Goal: Information Seeking & Learning: Learn about a topic

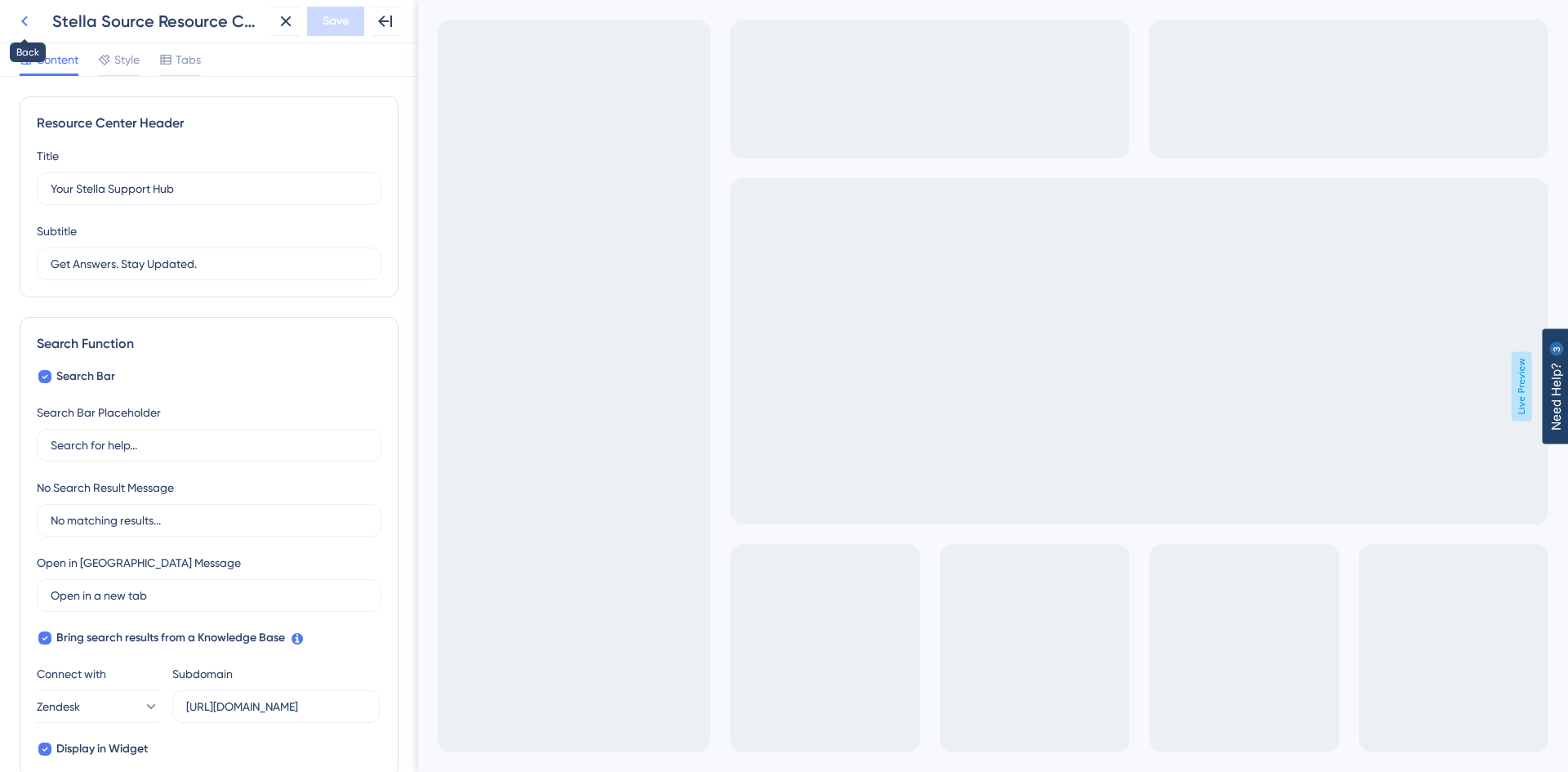
click at [36, 22] on button at bounding box center [24, 21] width 30 height 30
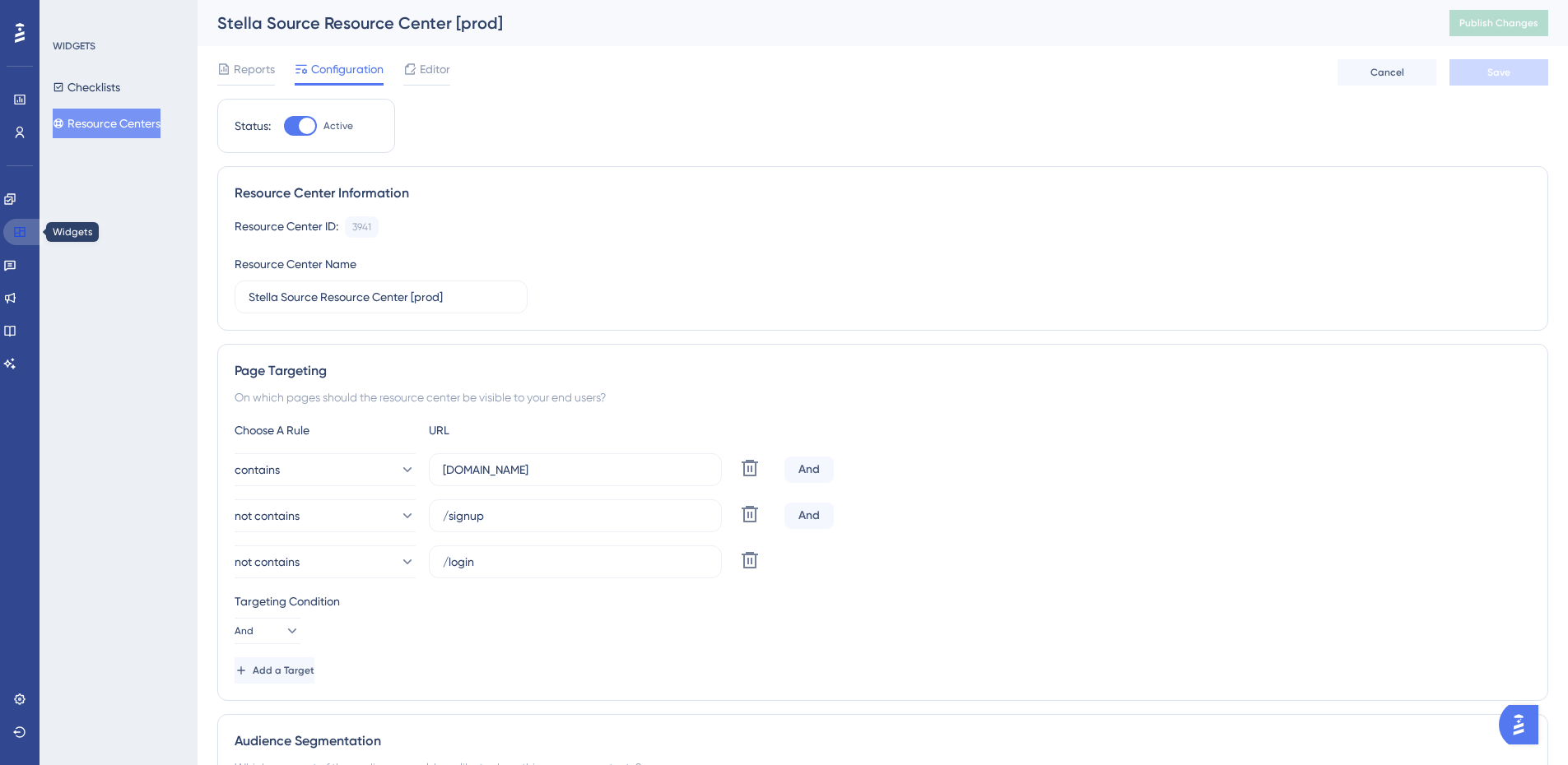
click at [26, 239] on link at bounding box center [22, 231] width 40 height 26
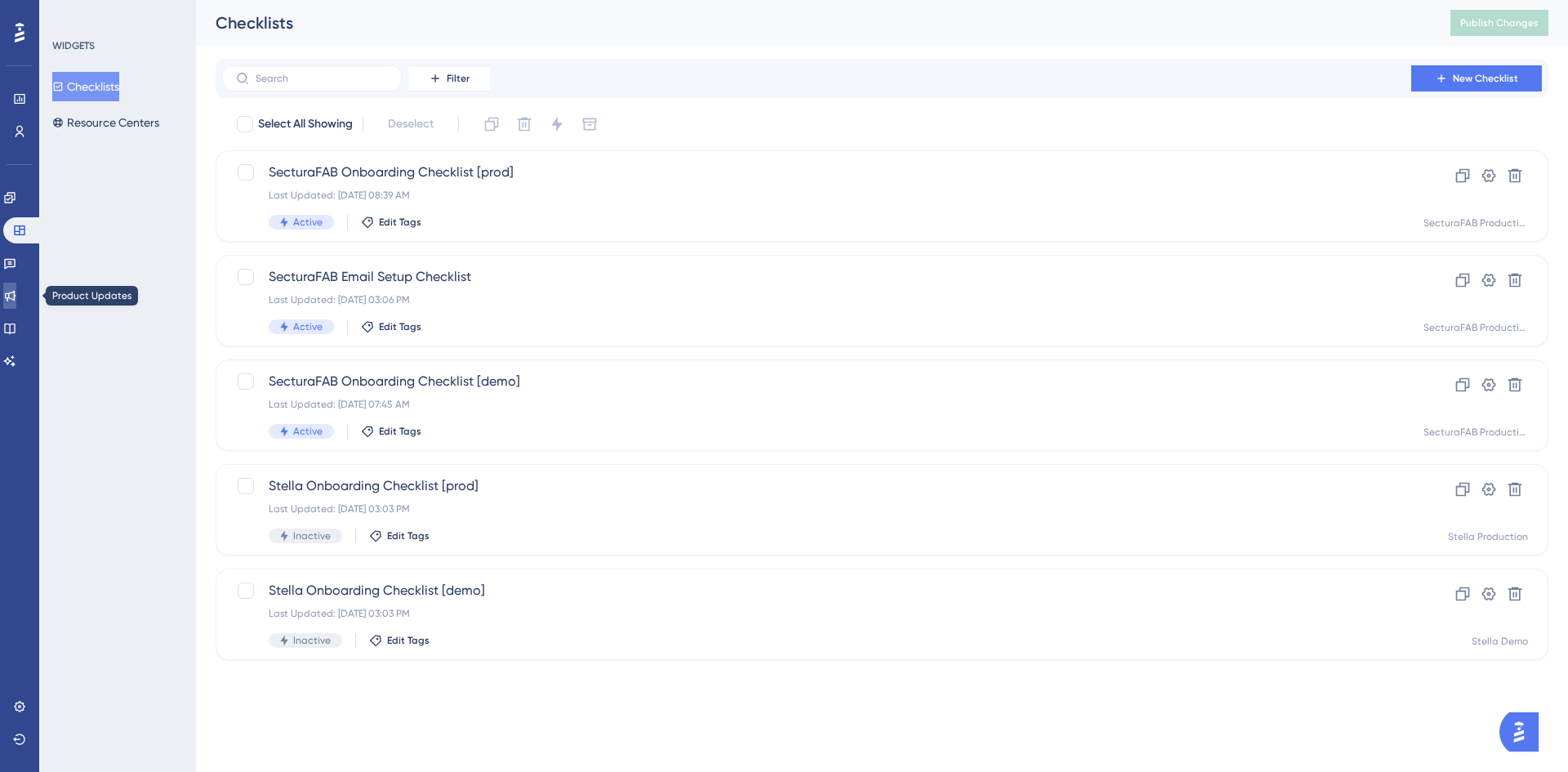
click at [13, 302] on link at bounding box center [10, 295] width 13 height 26
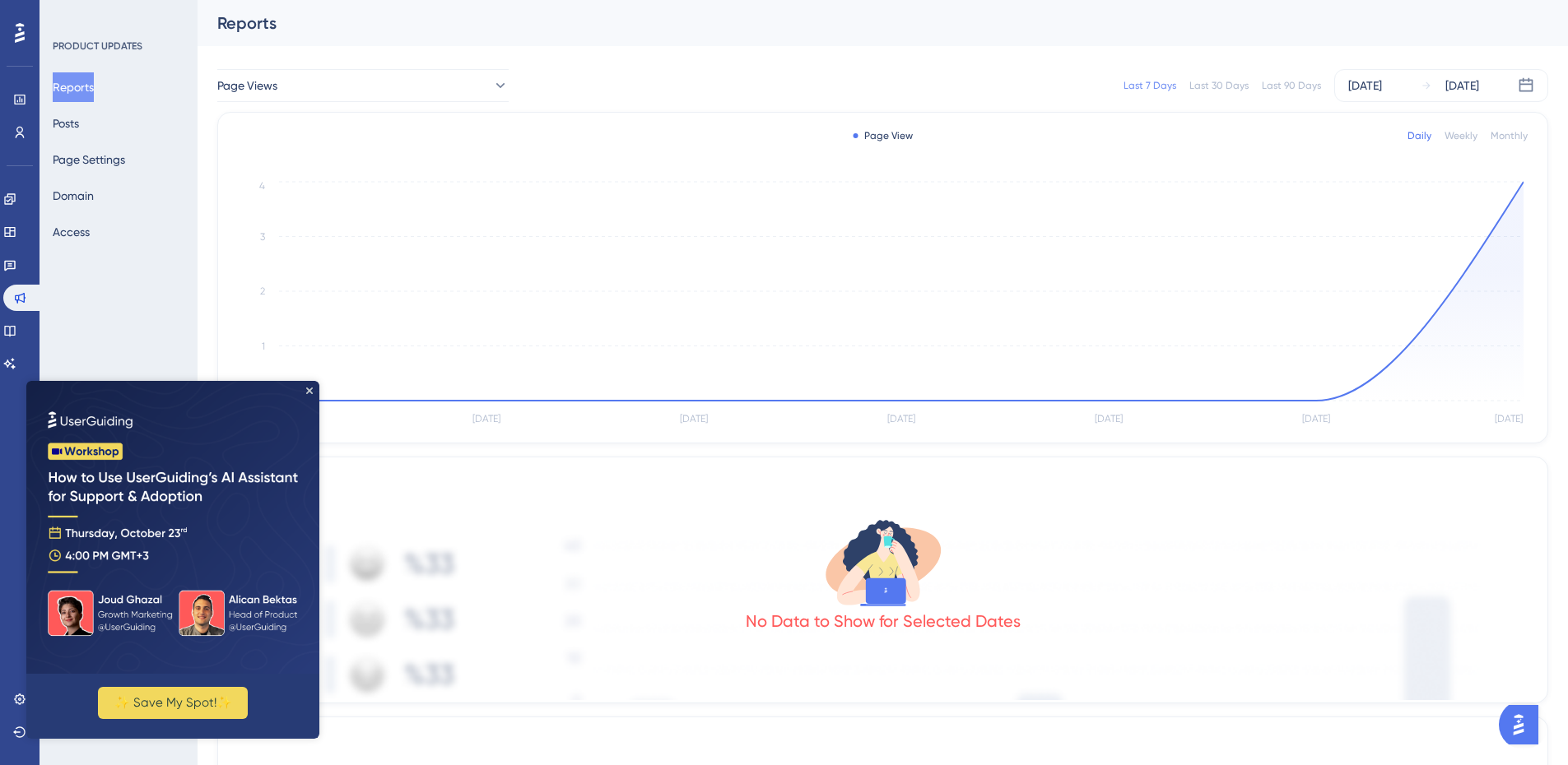
click at [305, 389] on img at bounding box center [172, 527] width 292 height 292
click at [307, 389] on icon "Close Preview" at bounding box center [309, 390] width 7 height 7
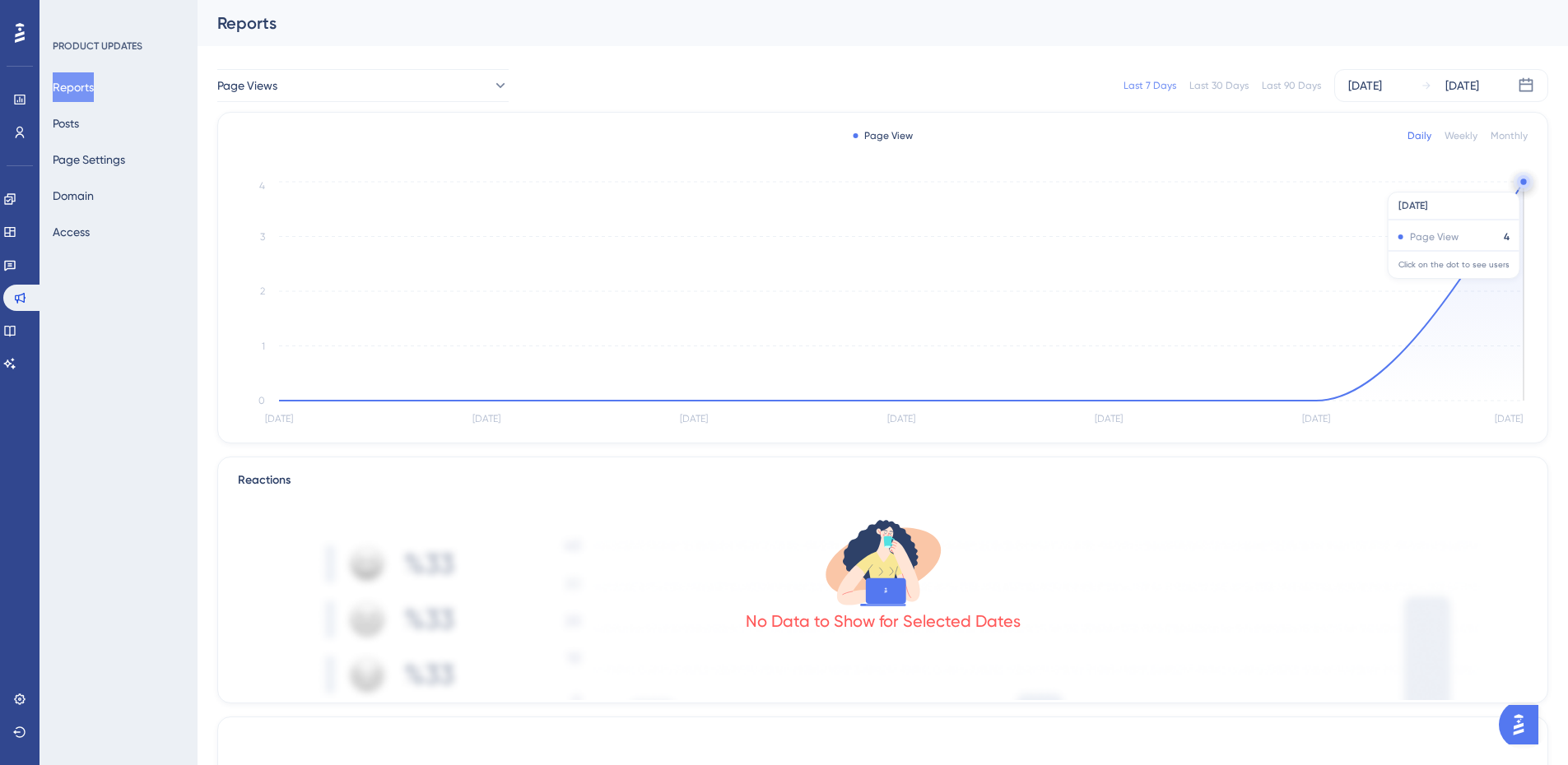
click at [1522, 183] on circle at bounding box center [1522, 181] width 6 height 6
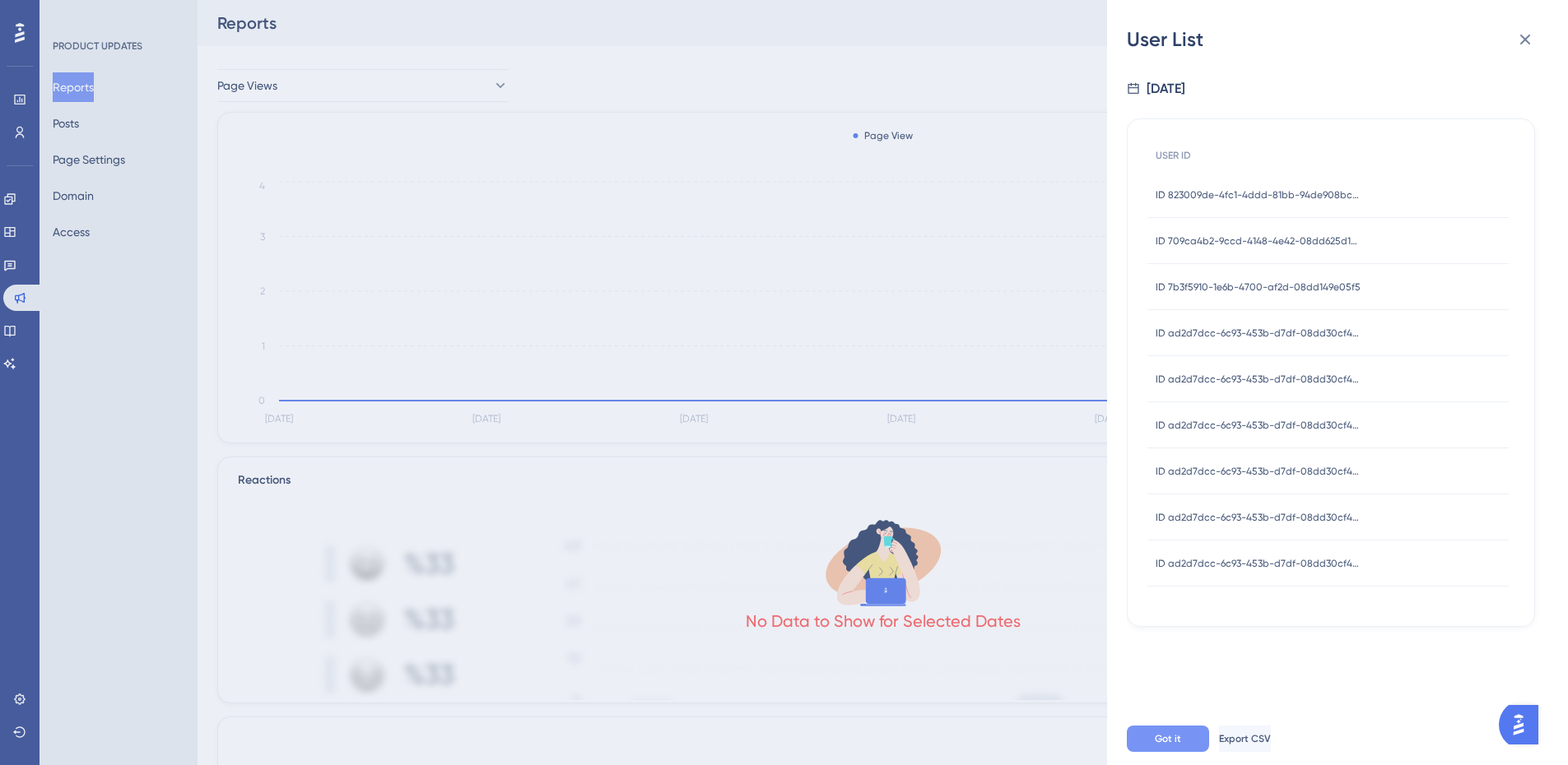
click at [1163, 746] on span "Got it" at bounding box center [1167, 739] width 26 height 14
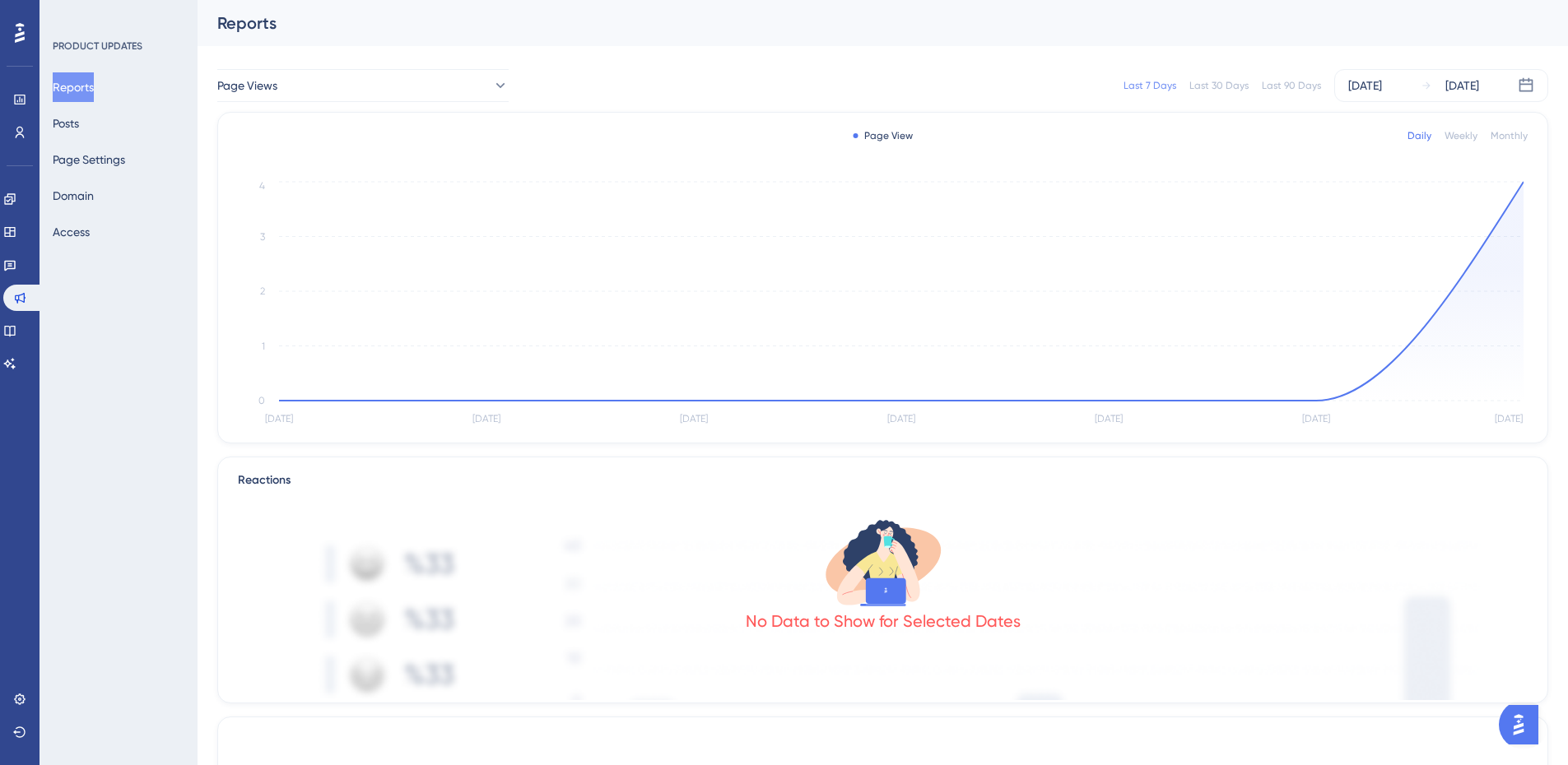
click at [258, 477] on div "Reactions" at bounding box center [882, 480] width 1289 height 19
click at [1213, 90] on div "Last 30 Days" at bounding box center [1218, 86] width 59 height 14
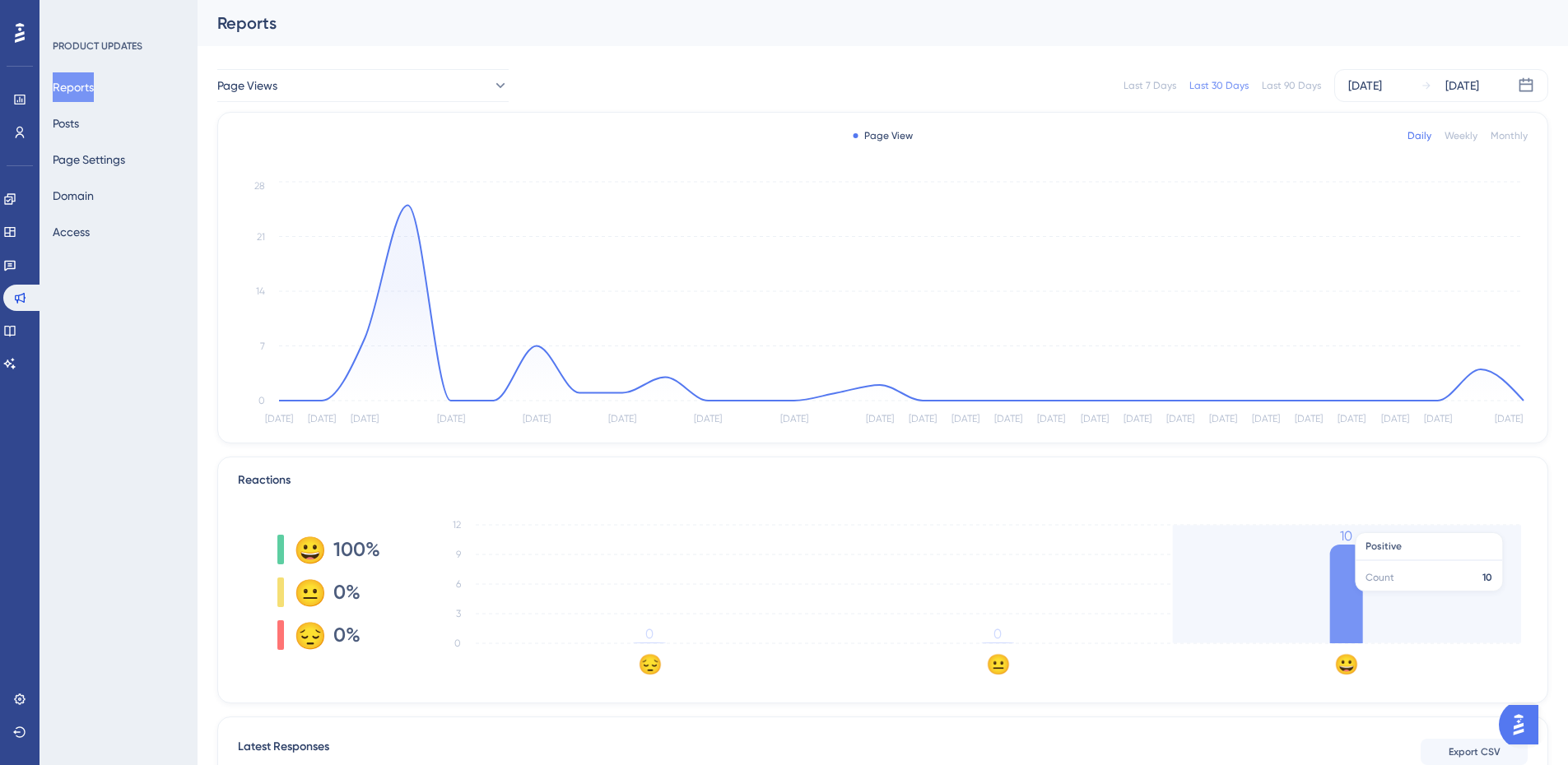
click at [1344, 599] on icon at bounding box center [1346, 594] width 33 height 99
click at [1415, 573] on icon "😔 😐 😀 0 3 6 9 12 0 0 10" at bounding box center [973, 593] width 1108 height 165
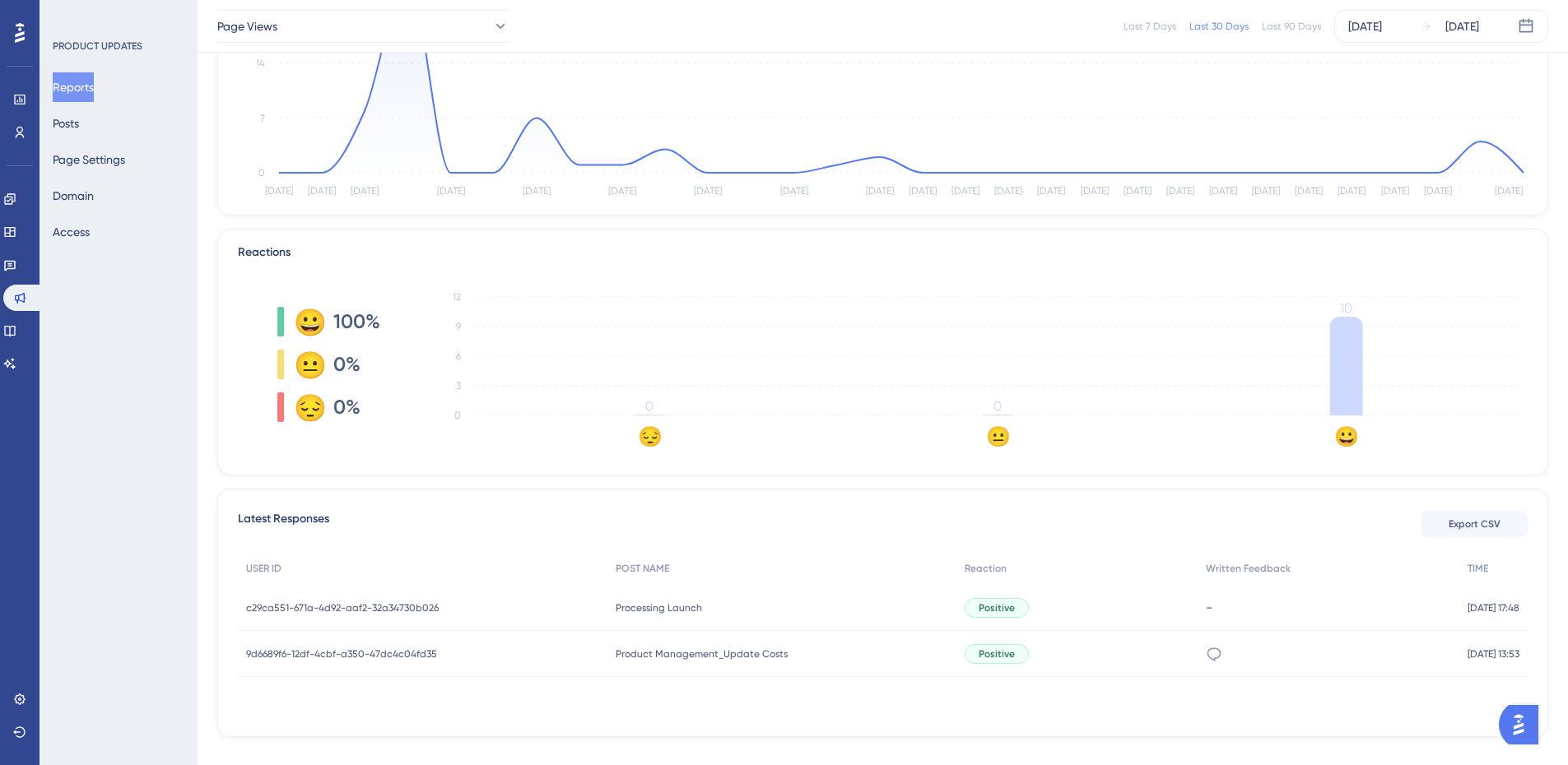
scroll to position [246, 0]
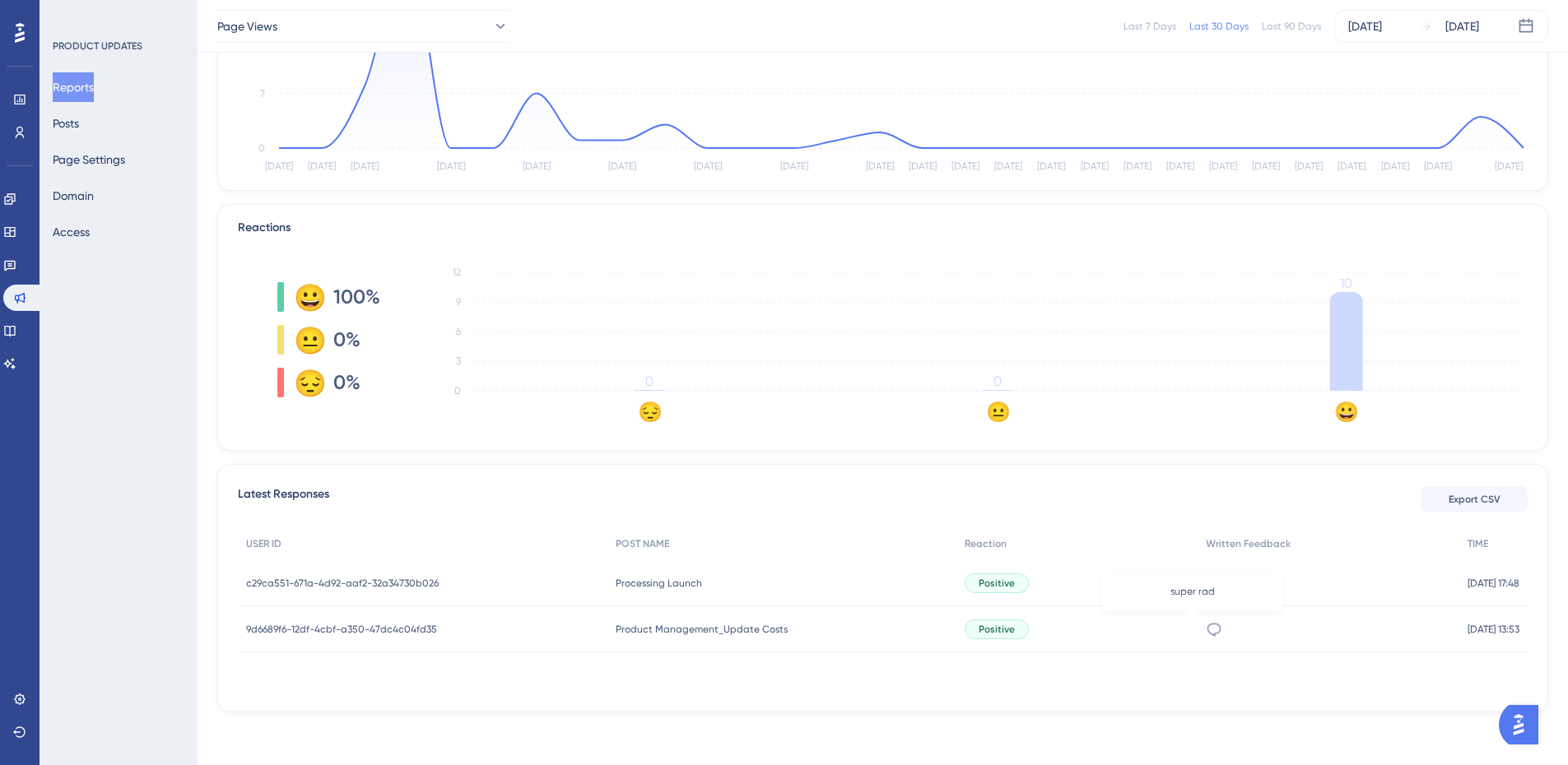
click at [1206, 626] on icon at bounding box center [1214, 629] width 16 height 16
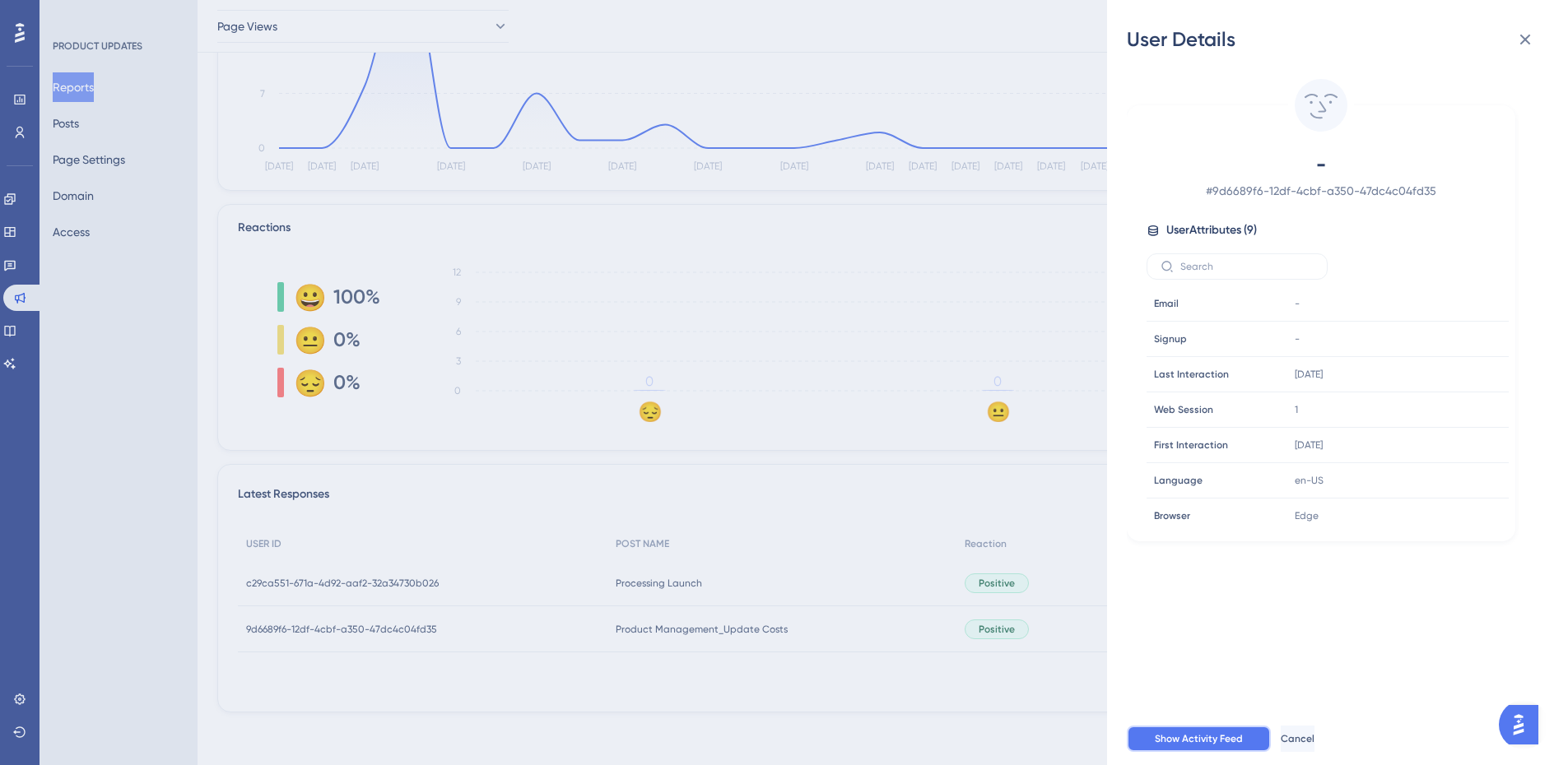
click at [1232, 746] on span "Show Activity Feed" at bounding box center [1198, 739] width 88 height 14
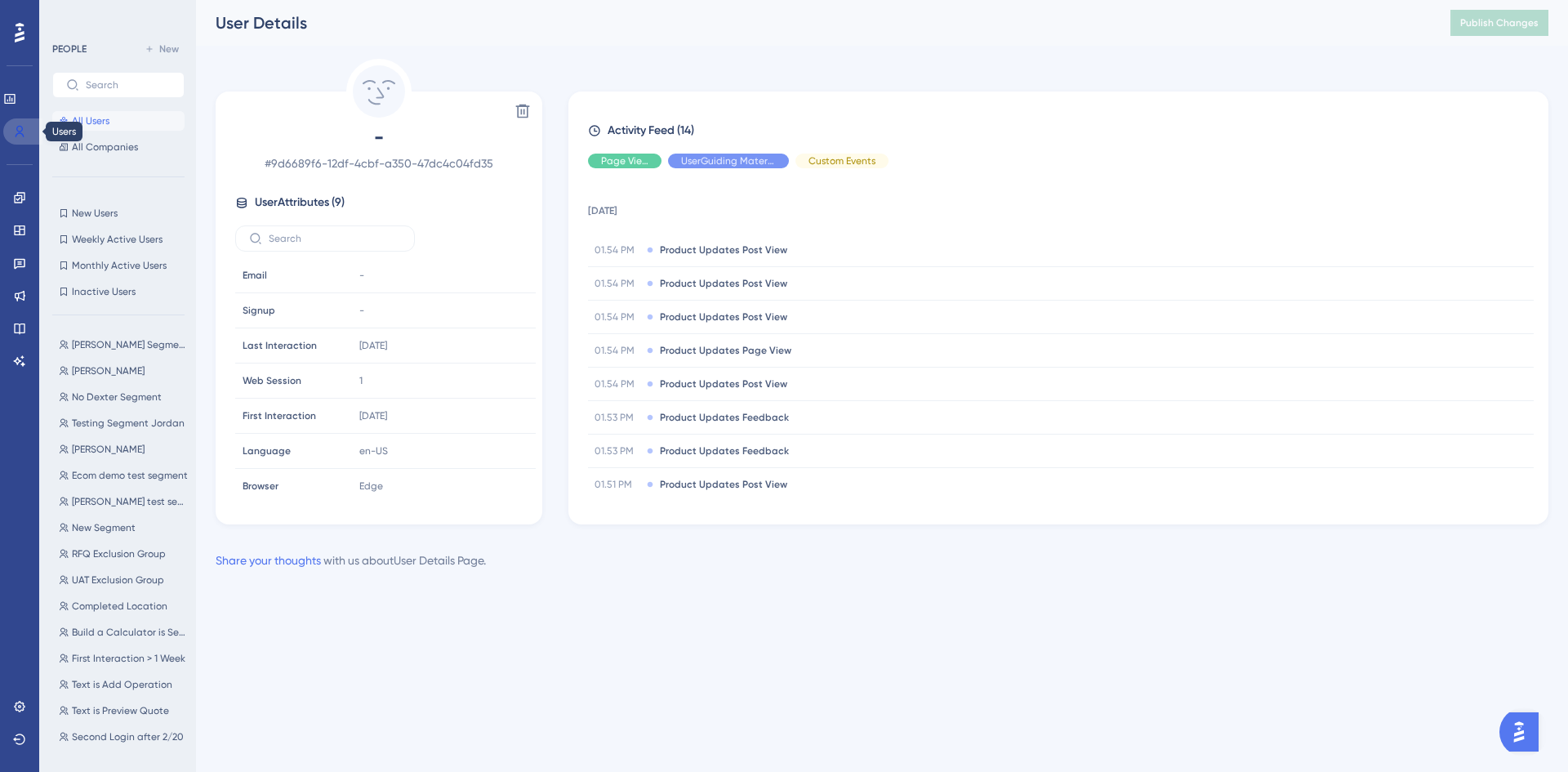
click at [21, 128] on icon at bounding box center [20, 132] width 13 height 13
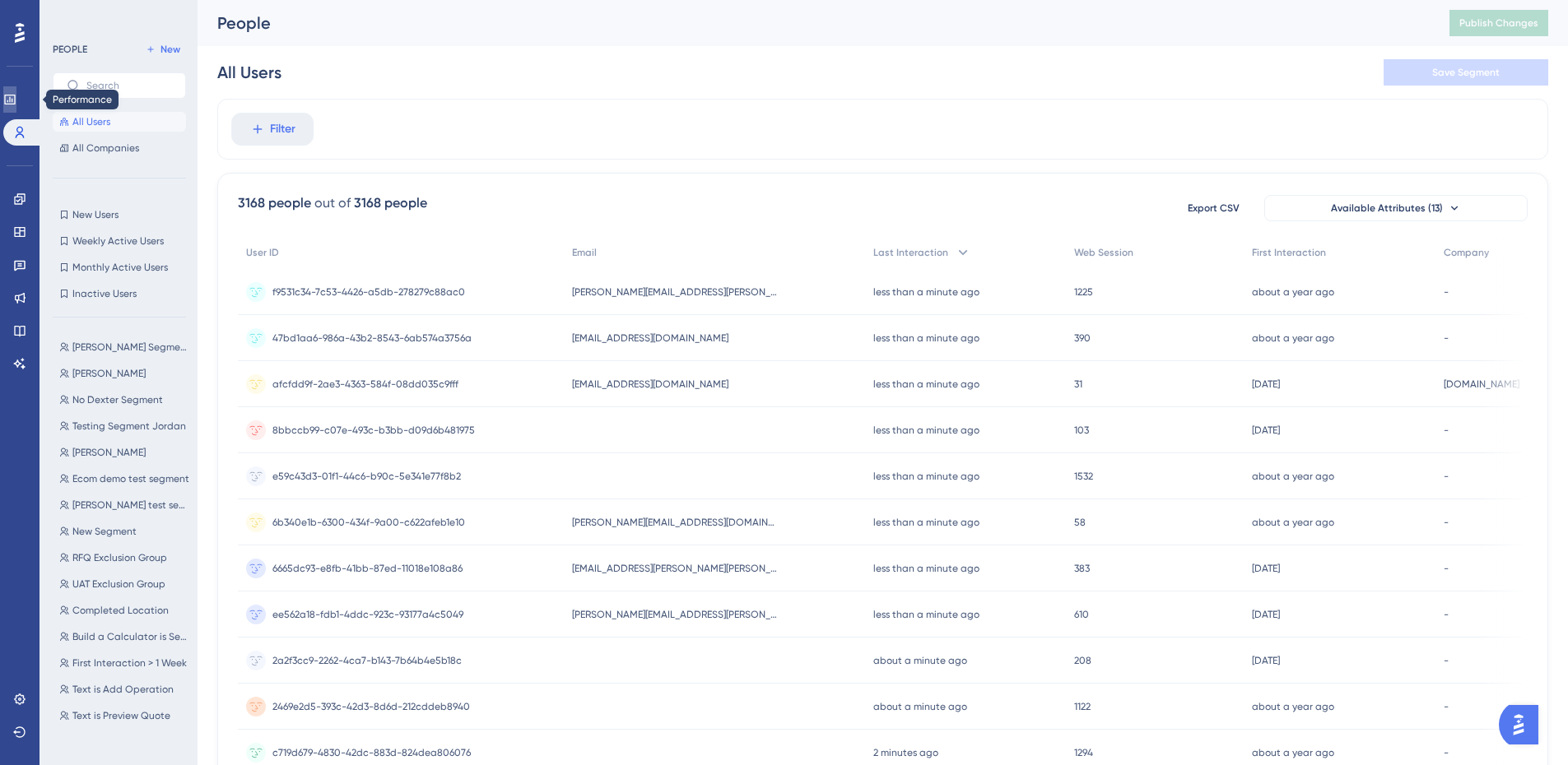
click at [16, 102] on link at bounding box center [10, 99] width 14 height 26
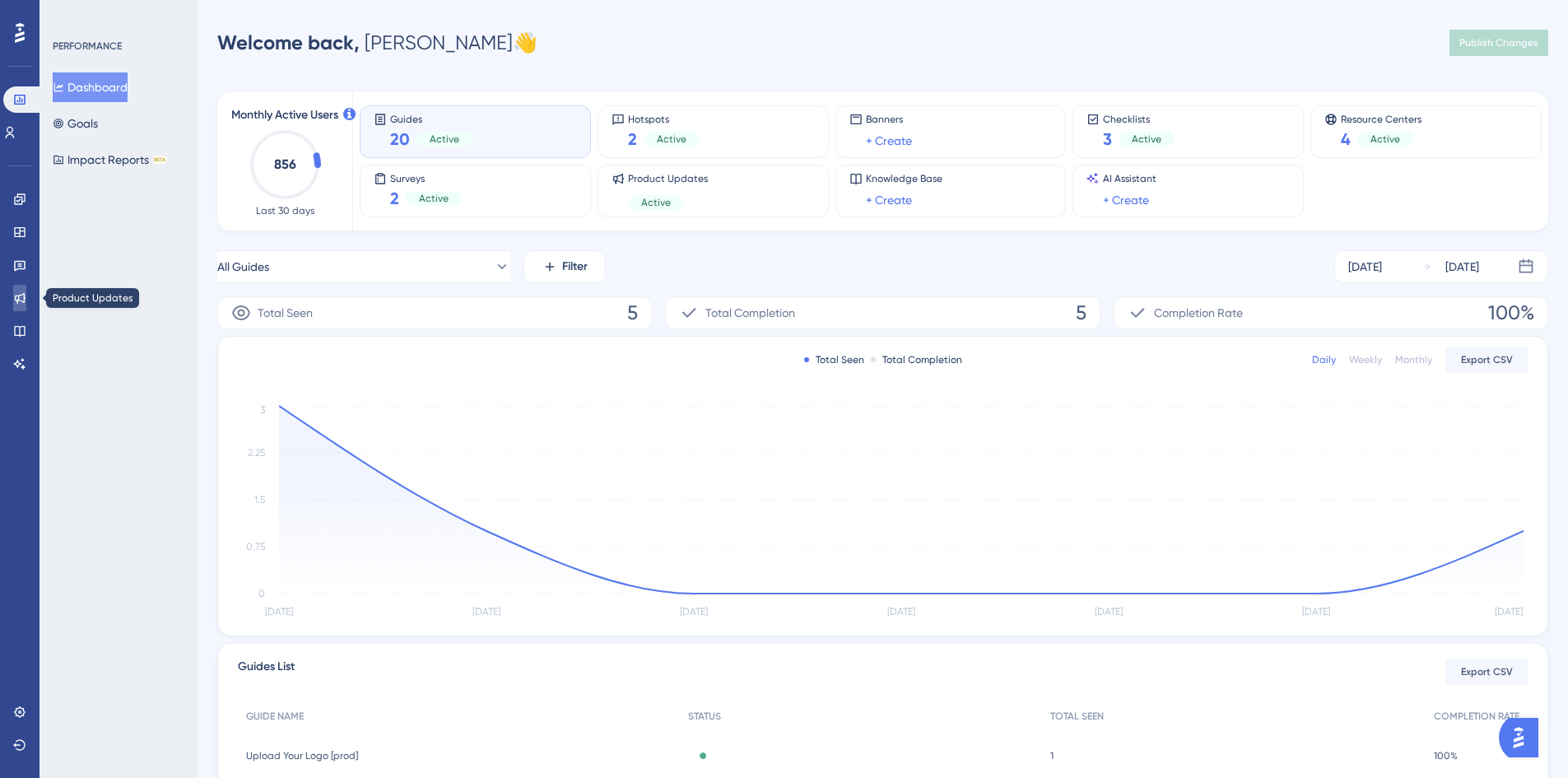
click at [15, 286] on link at bounding box center [20, 297] width 14 height 26
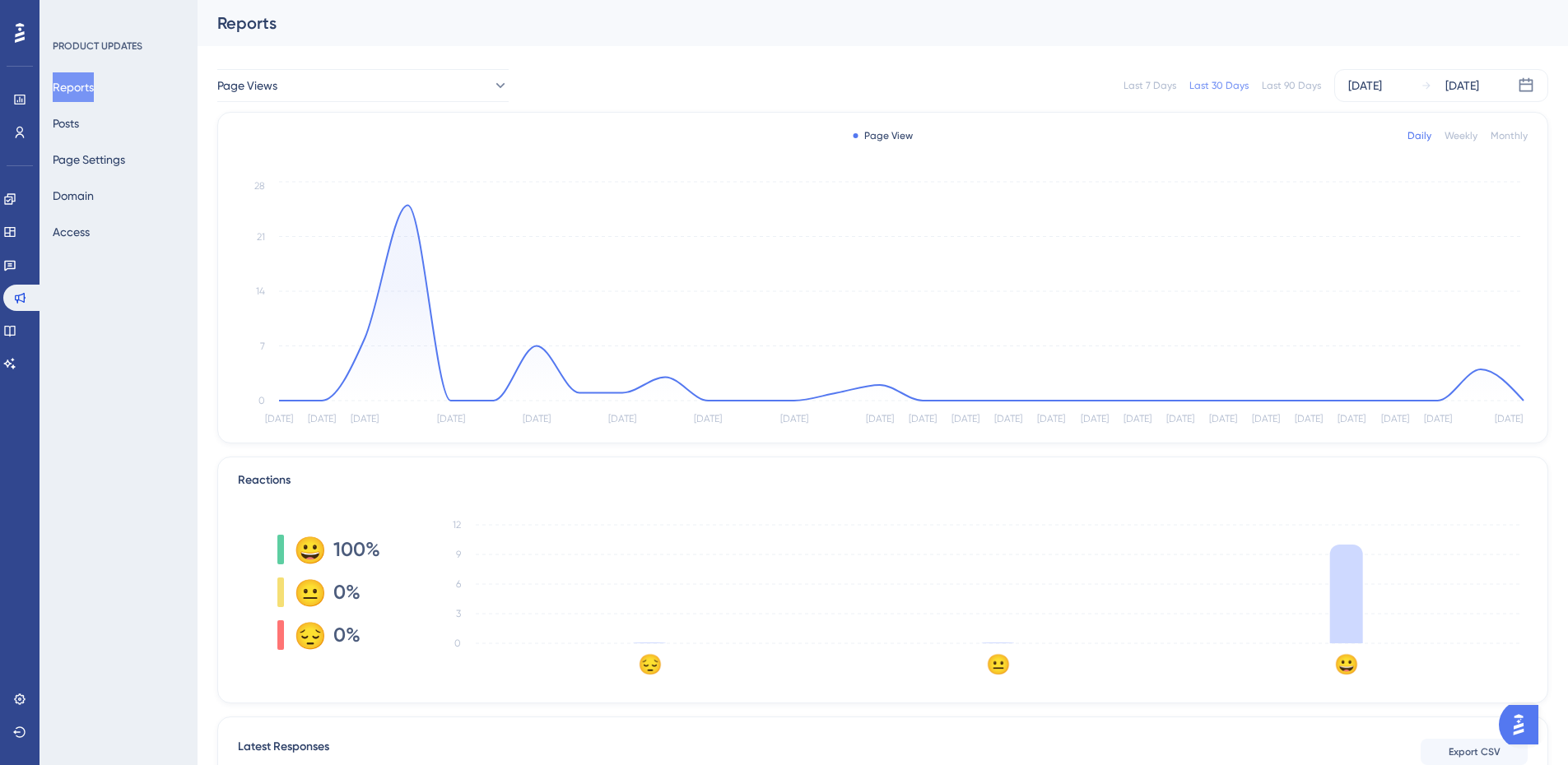
click at [458, 522] on tspan "12" at bounding box center [456, 525] width 8 height 12
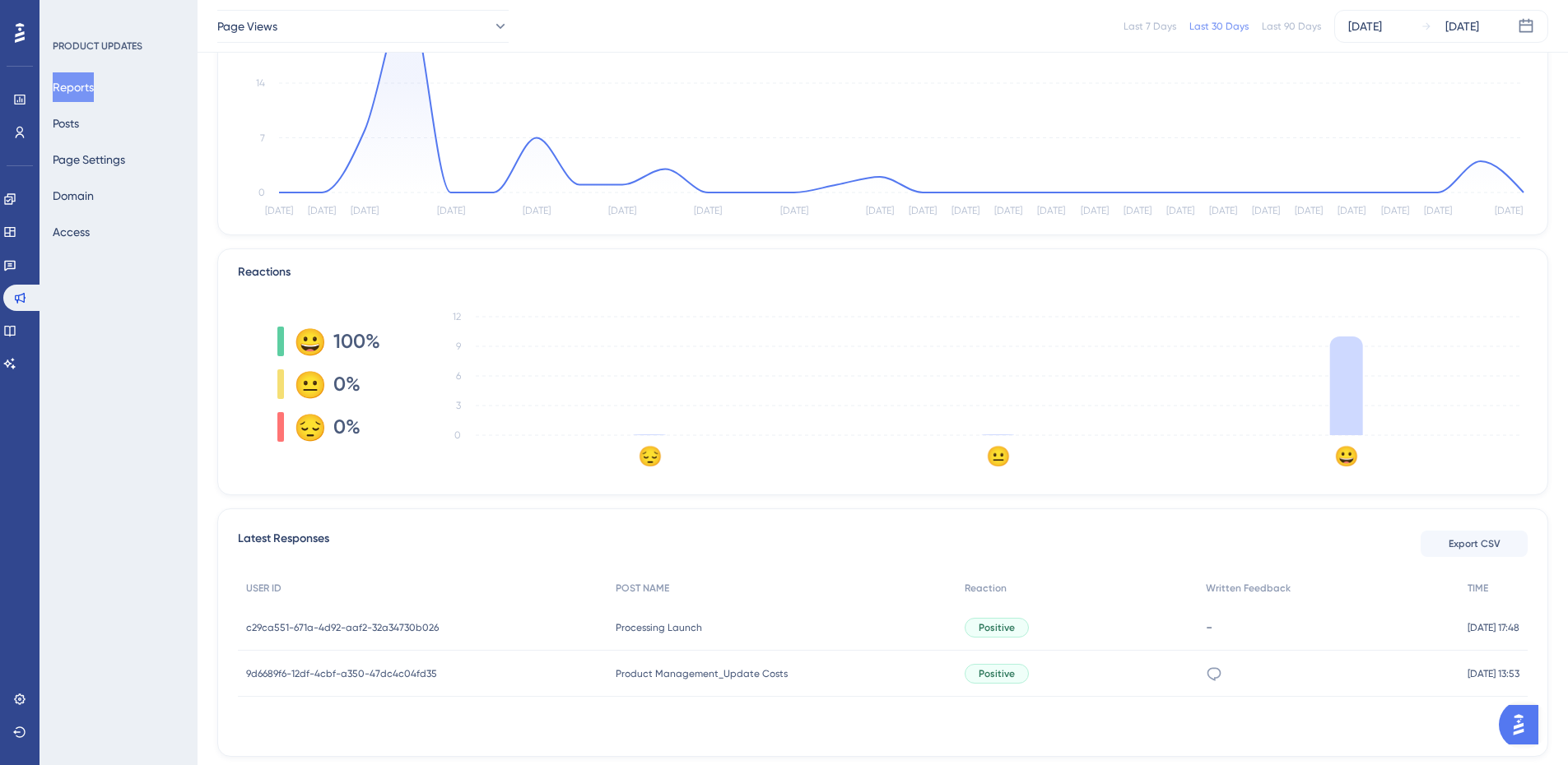
scroll to position [246, 0]
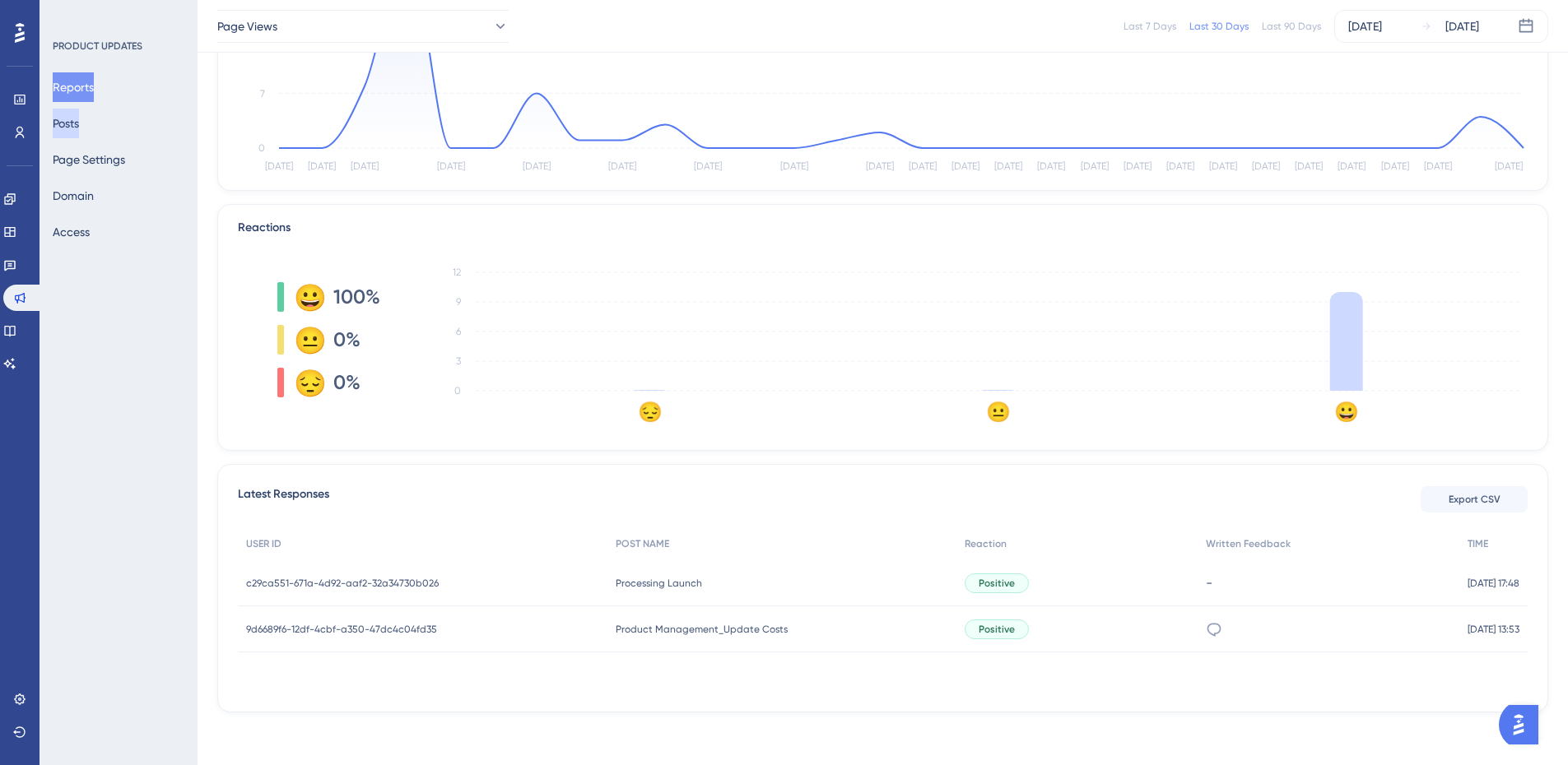
click at [79, 128] on button "Posts" at bounding box center [65, 123] width 26 height 30
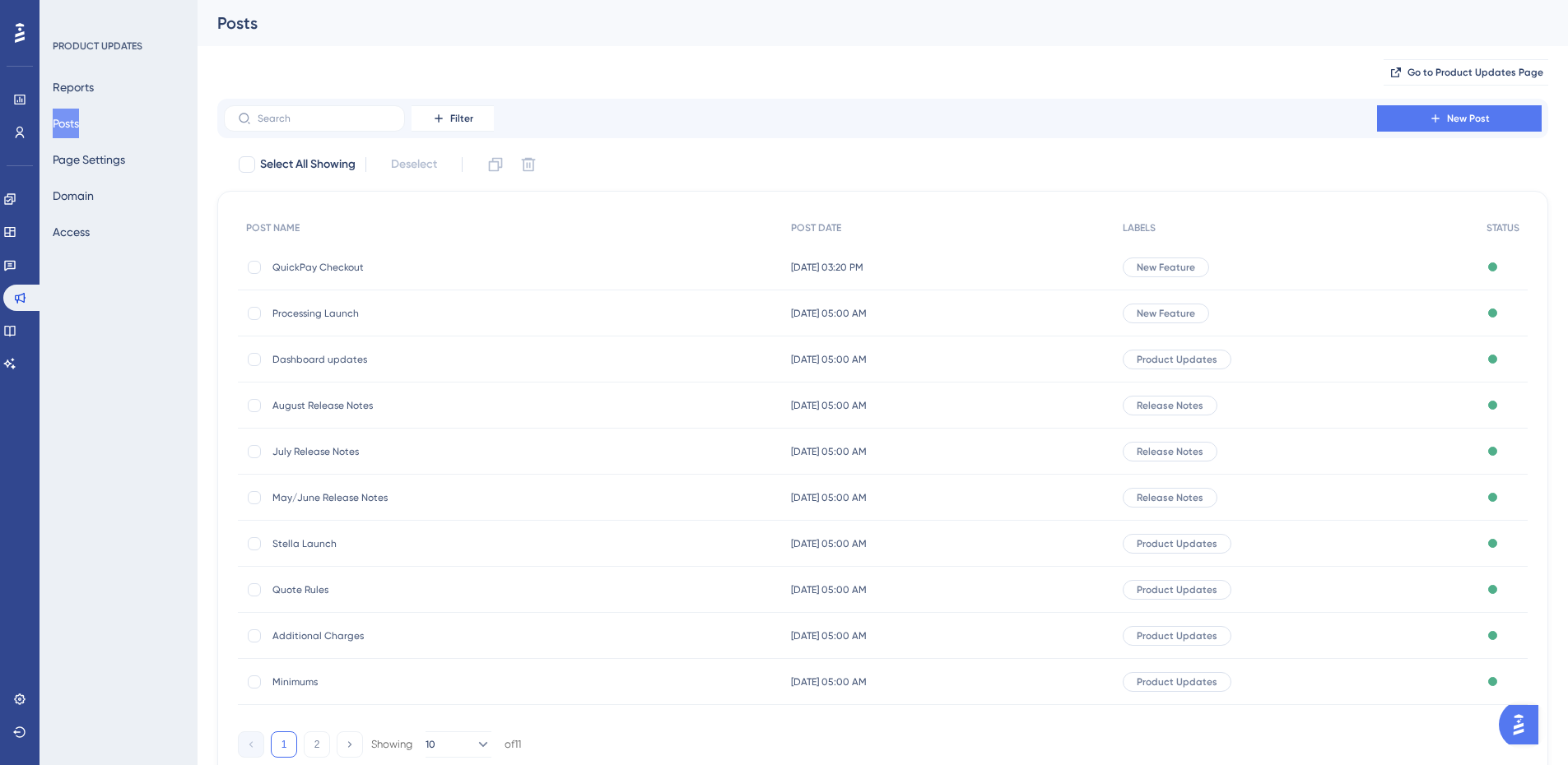
click at [342, 271] on span "QuickPay Checkout" at bounding box center [404, 267] width 263 height 14
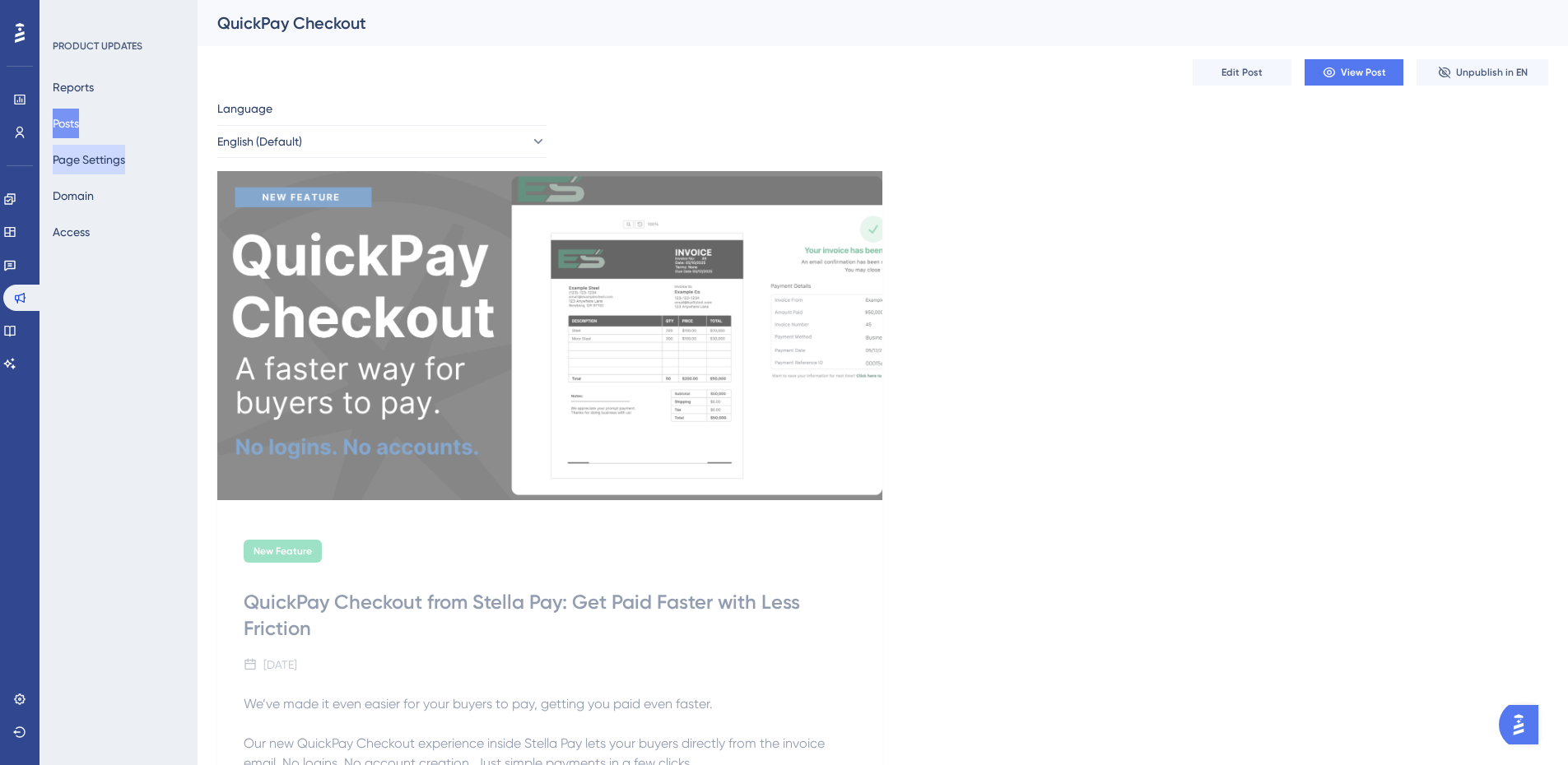
click at [125, 165] on button "Page Settings" at bounding box center [88, 160] width 73 height 30
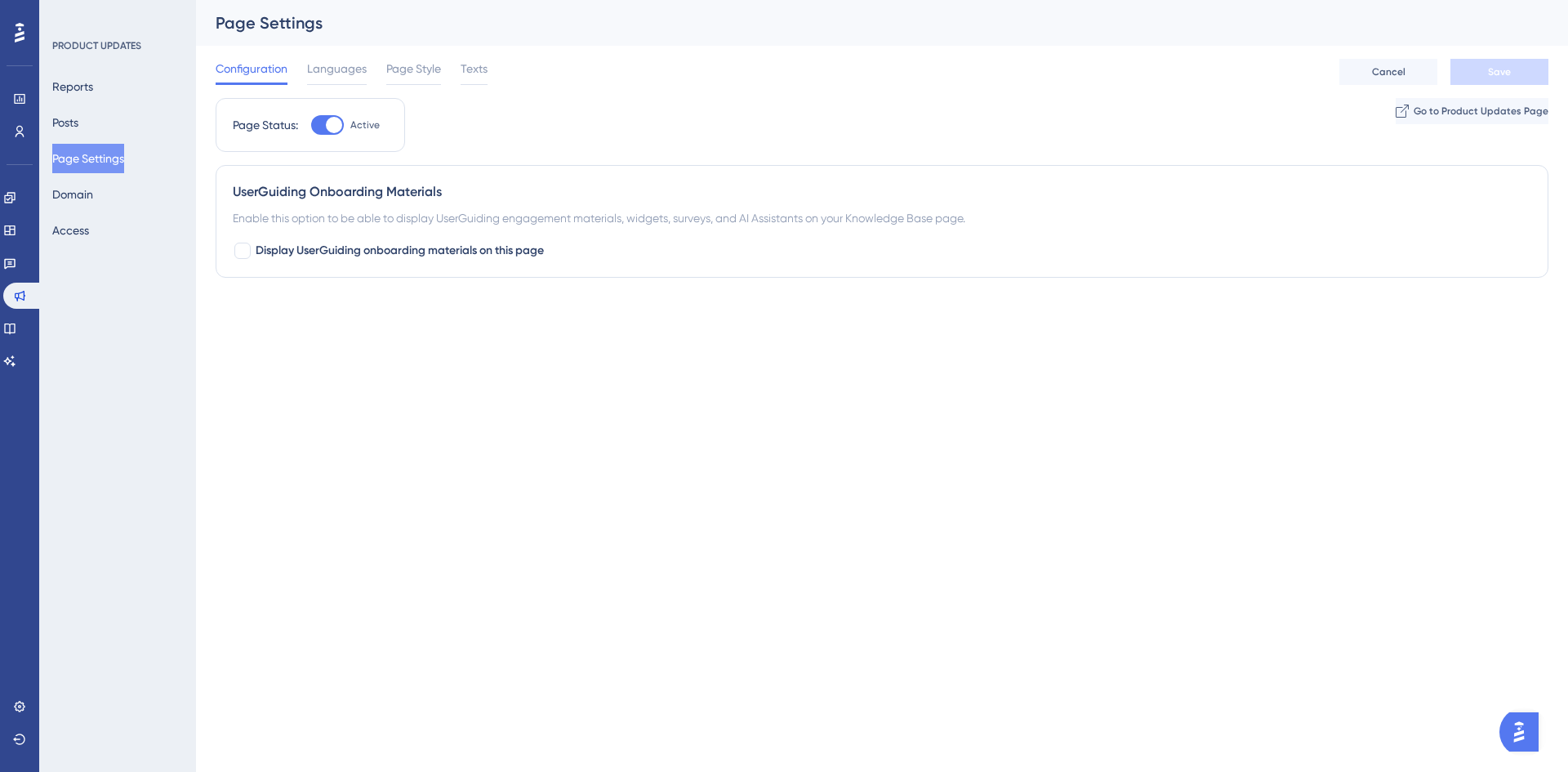
click at [122, 199] on div "Reports Posts Page Settings Domain Access" at bounding box center [118, 159] width 133 height 173
click at [90, 194] on button "Domain" at bounding box center [72, 194] width 40 height 30
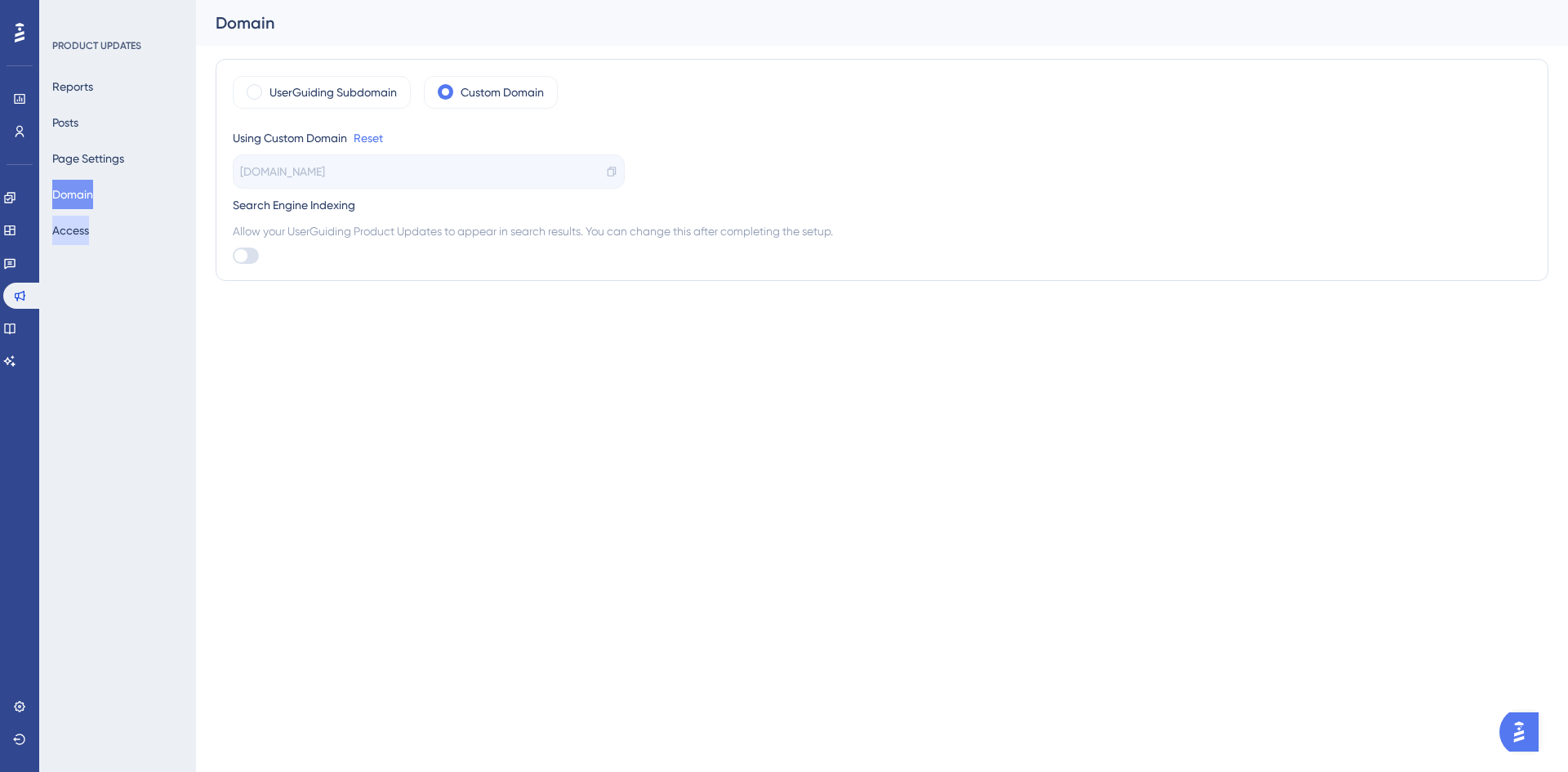
click at [85, 230] on button "Access" at bounding box center [70, 230] width 37 height 30
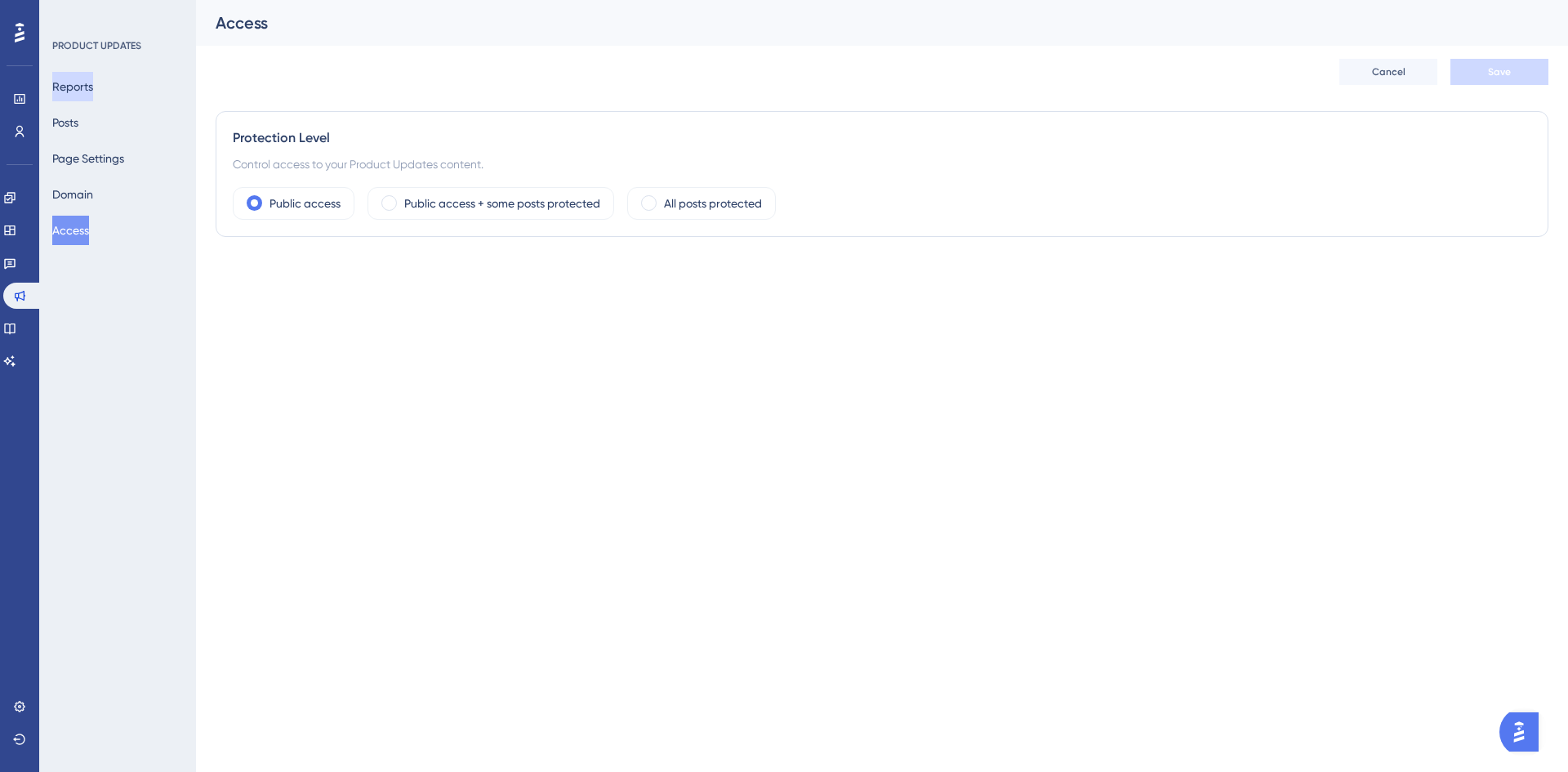
click at [80, 92] on button "Reports" at bounding box center [72, 87] width 40 height 30
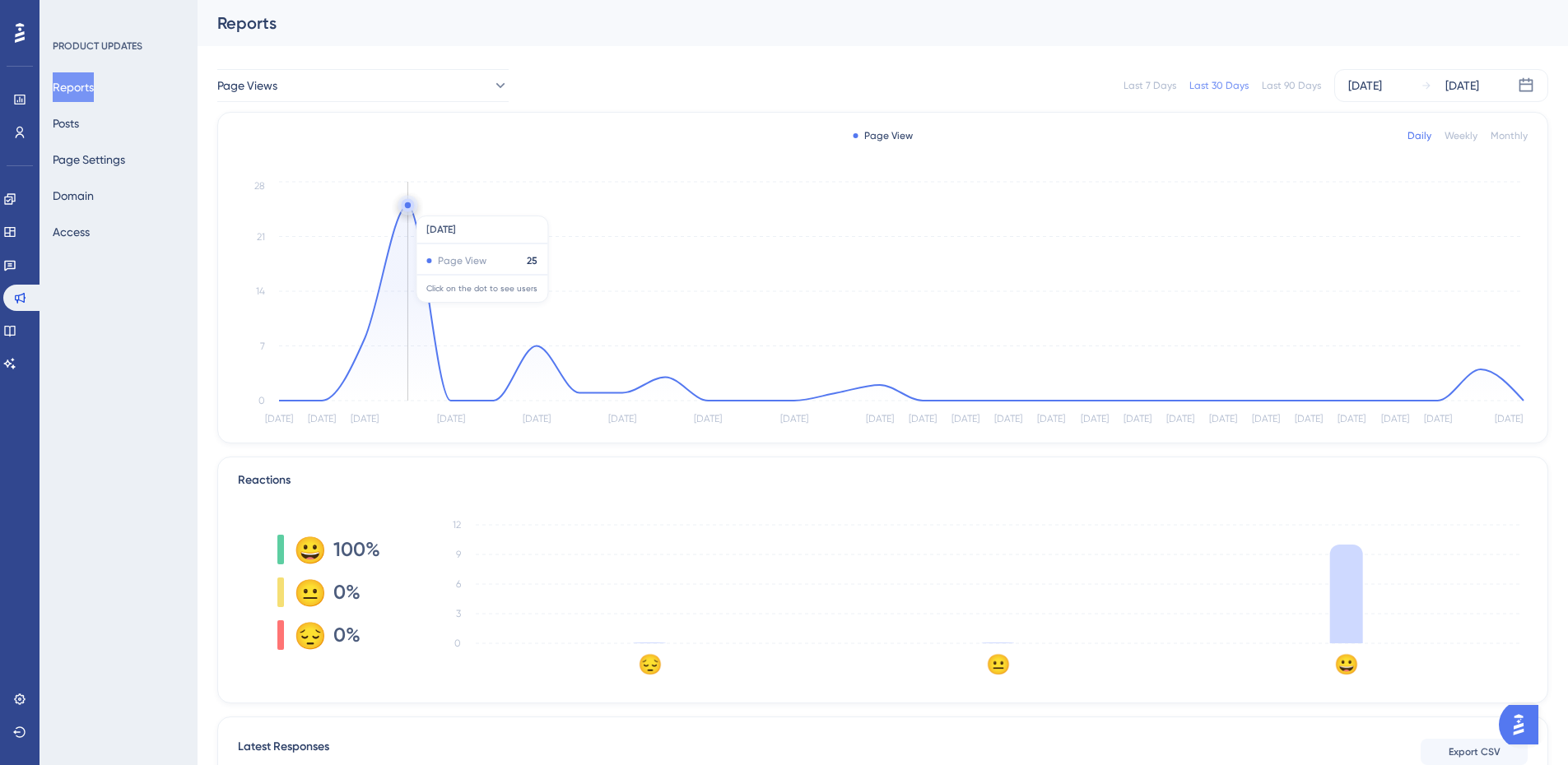
click at [407, 207] on circle at bounding box center [408, 205] width 6 height 6
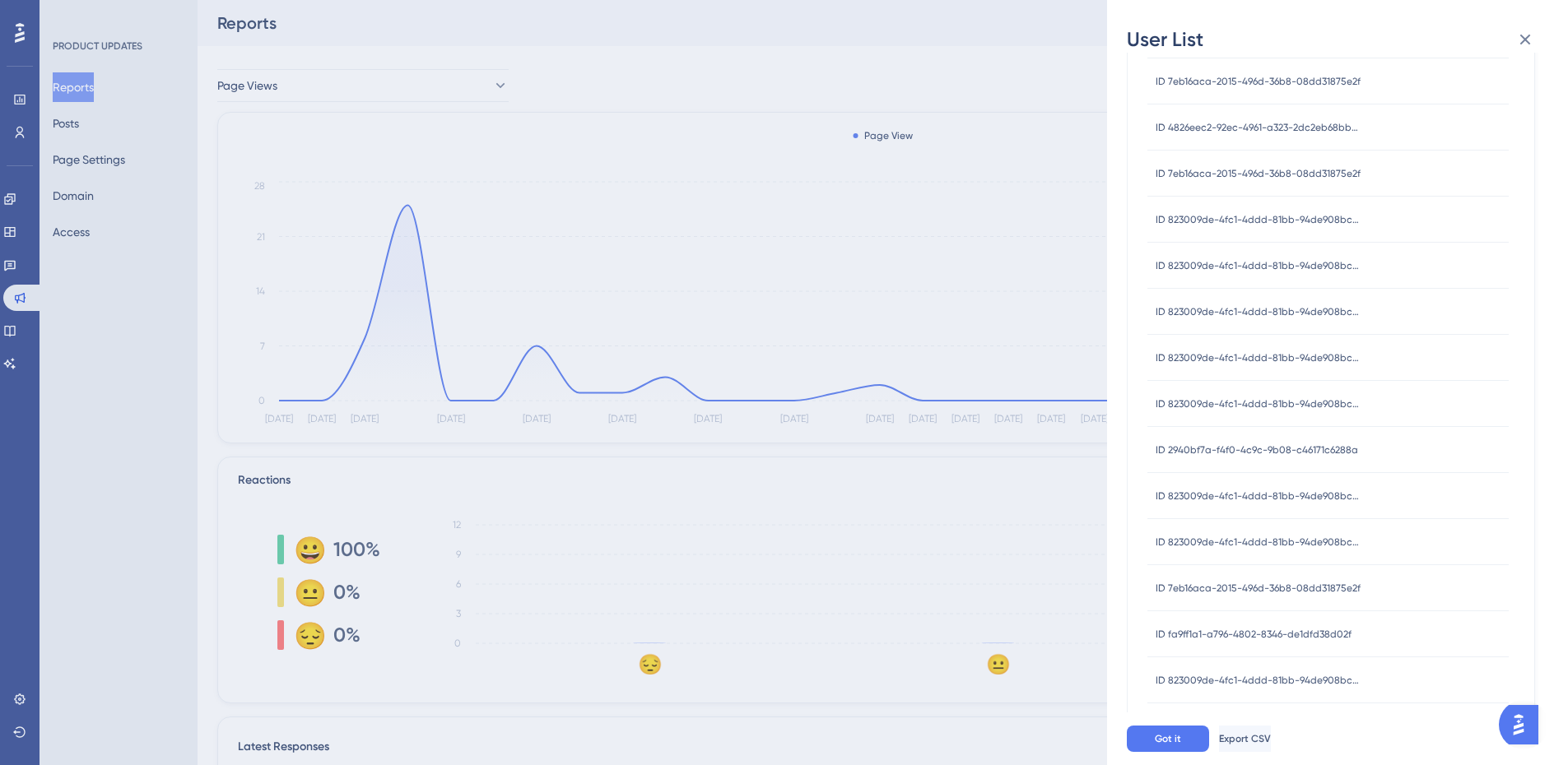
scroll to position [442, 0]
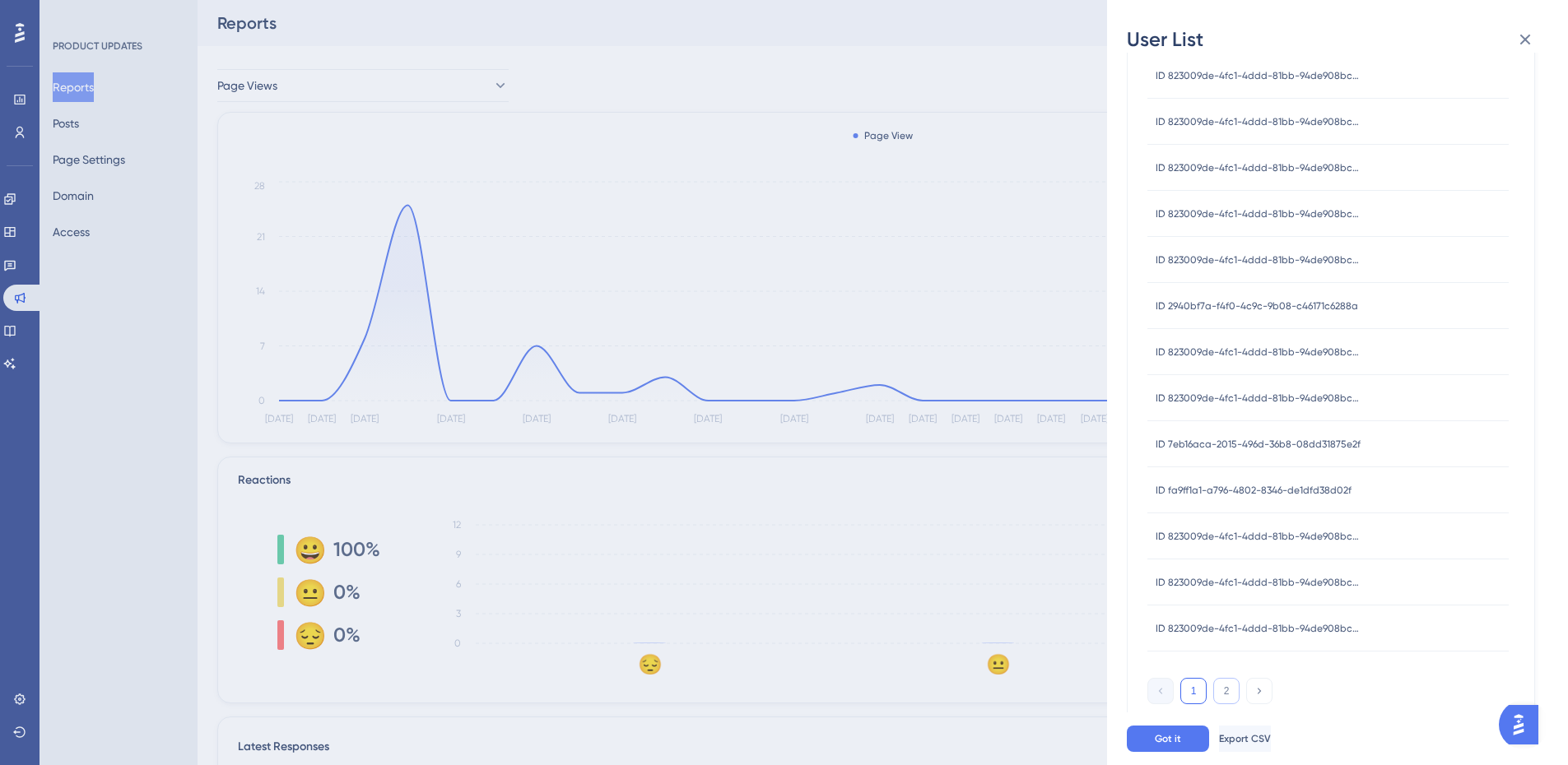
click at [1230, 689] on button "2" at bounding box center [1225, 690] width 26 height 26
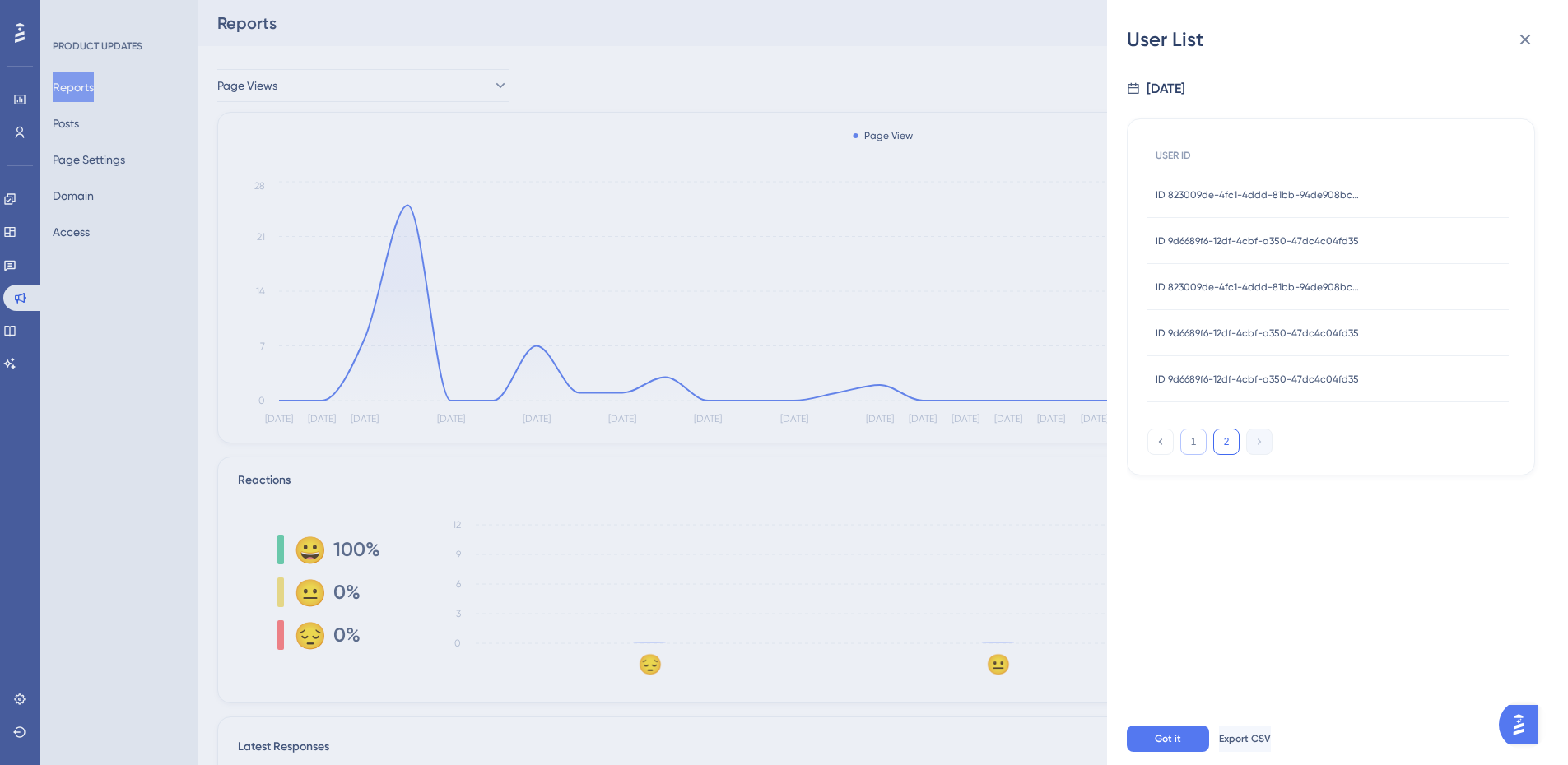
click at [1196, 450] on button "1" at bounding box center [1192, 442] width 26 height 26
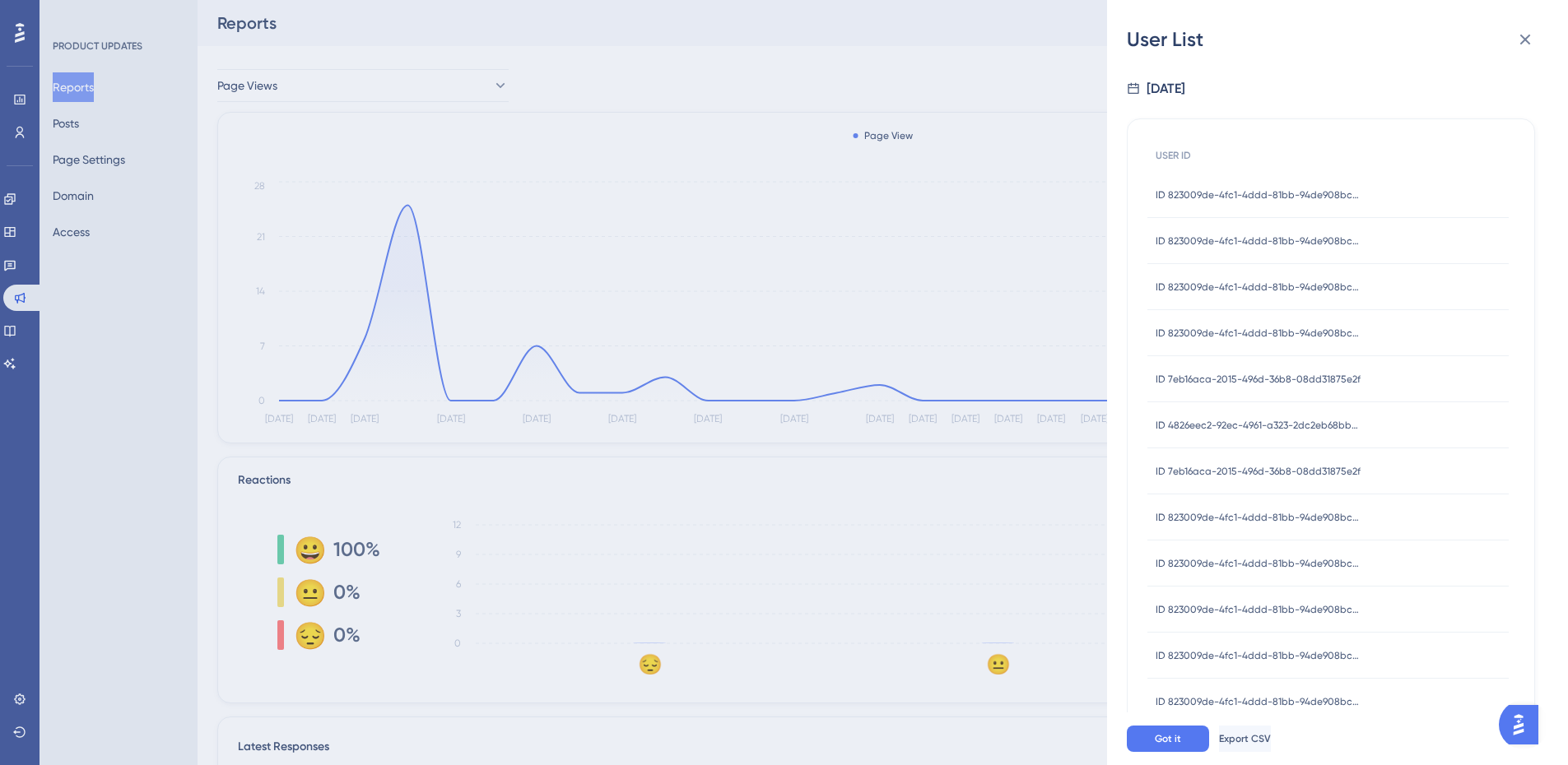
click at [180, 307] on div "User List [DATE] USER ID ID 823009de-4fc1-4ddd-81bb-94de908bc74f ID 823009de-4f…" at bounding box center [784, 382] width 1568 height 765
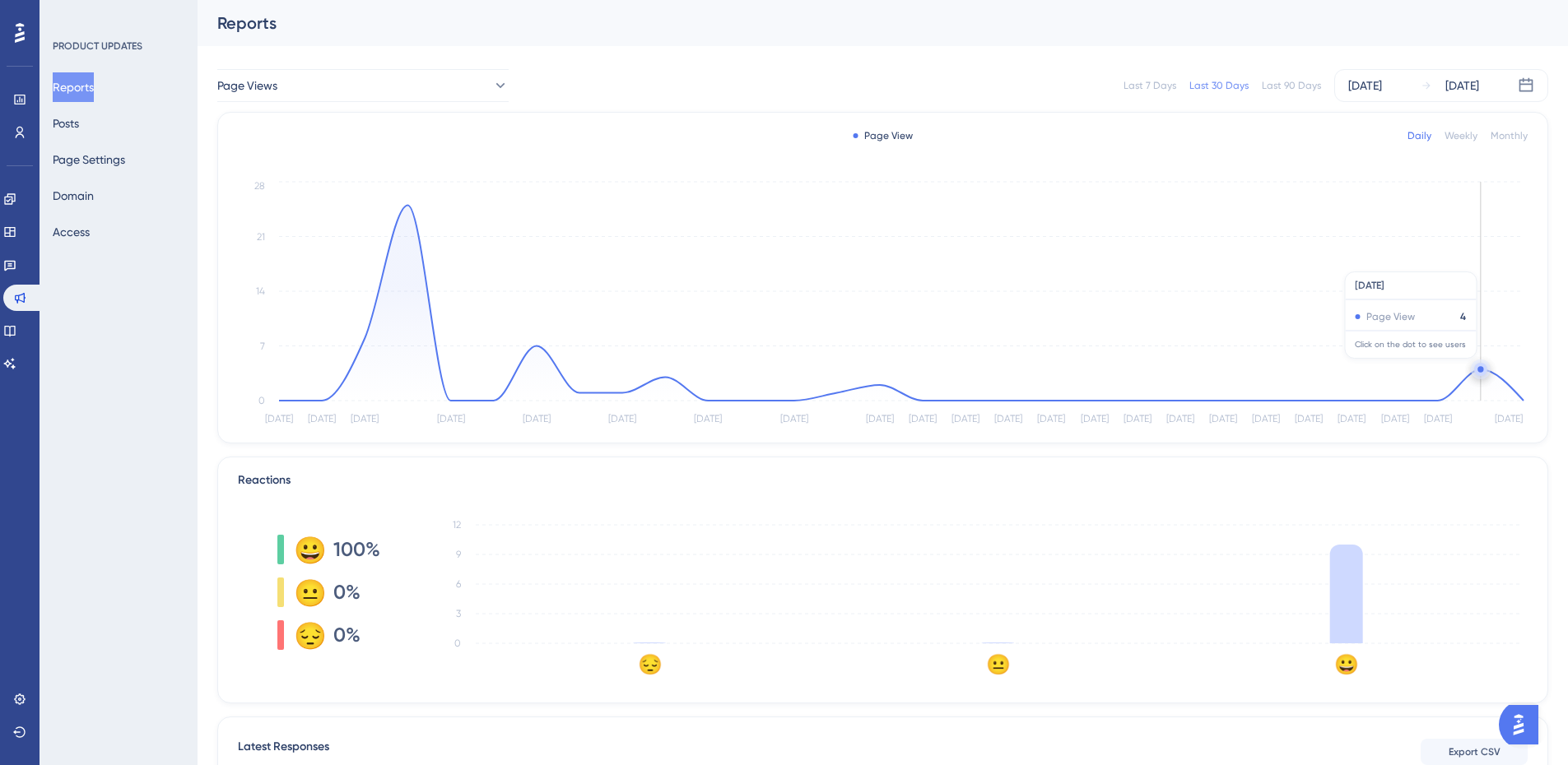
click at [1480, 367] on circle at bounding box center [1480, 369] width 6 height 6
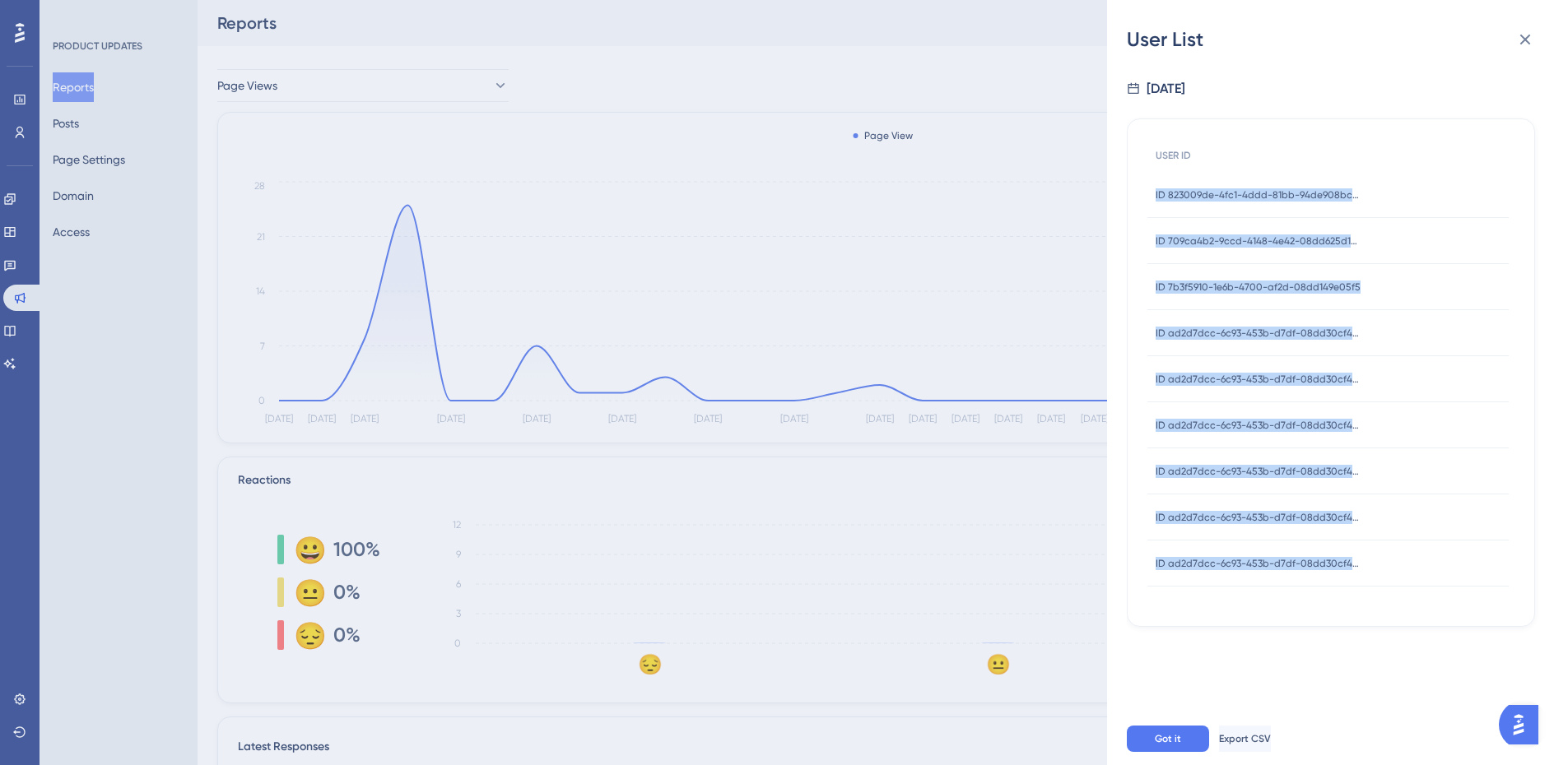
drag, startPoint x: 1334, startPoint y: 559, endPoint x: 1142, endPoint y: 199, distance: 408.0
click at [1142, 199] on div "USER ID ID 823009de-4fc1-4ddd-81bb-94de908bc74f ID 823009de-4fc1-4ddd-81bb-94de…" at bounding box center [1330, 372] width 408 height 508
copy div "ID 823009de-4fc1-4ddd-81bb-94de908bc74f ID 823009de-4fc1-4ddd-81bb-94de908bc74f…"
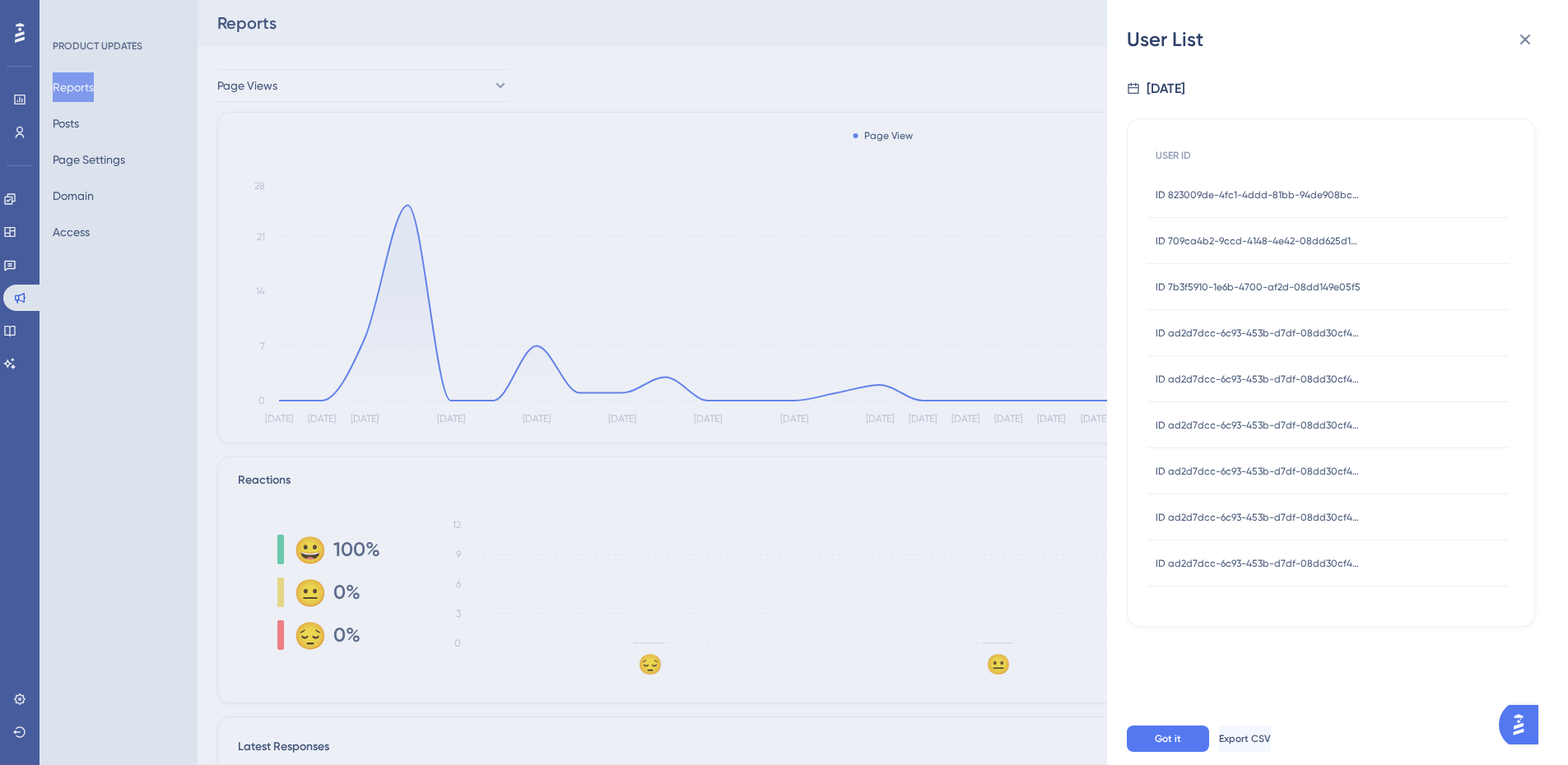
click at [16, 129] on div "User List [DATE] USER ID ID 823009de-4fc1-4ddd-81bb-94de908bc74f ID 823009de-4f…" at bounding box center [784, 382] width 1568 height 765
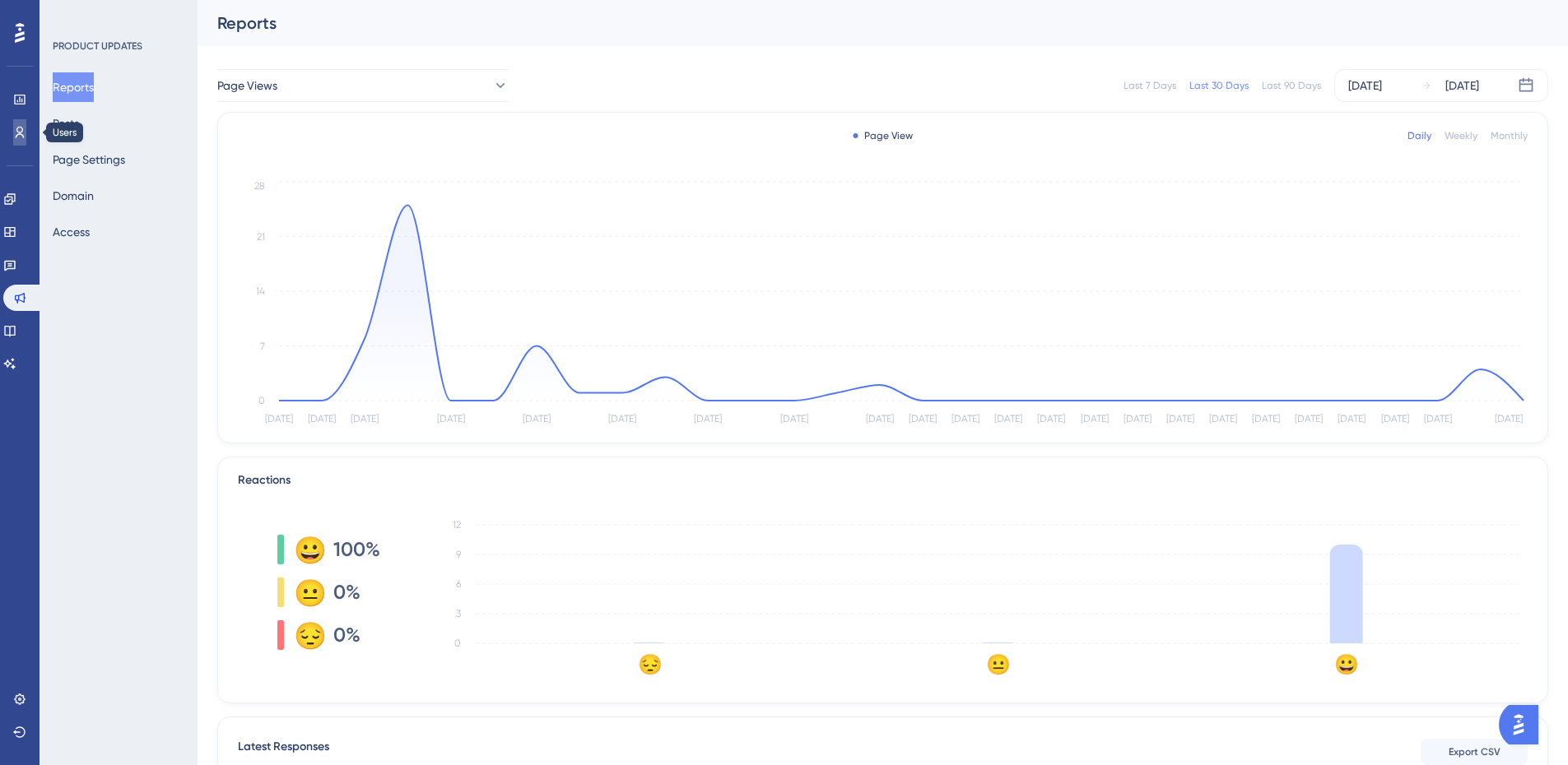
click at [22, 134] on icon at bounding box center [20, 133] width 14 height 14
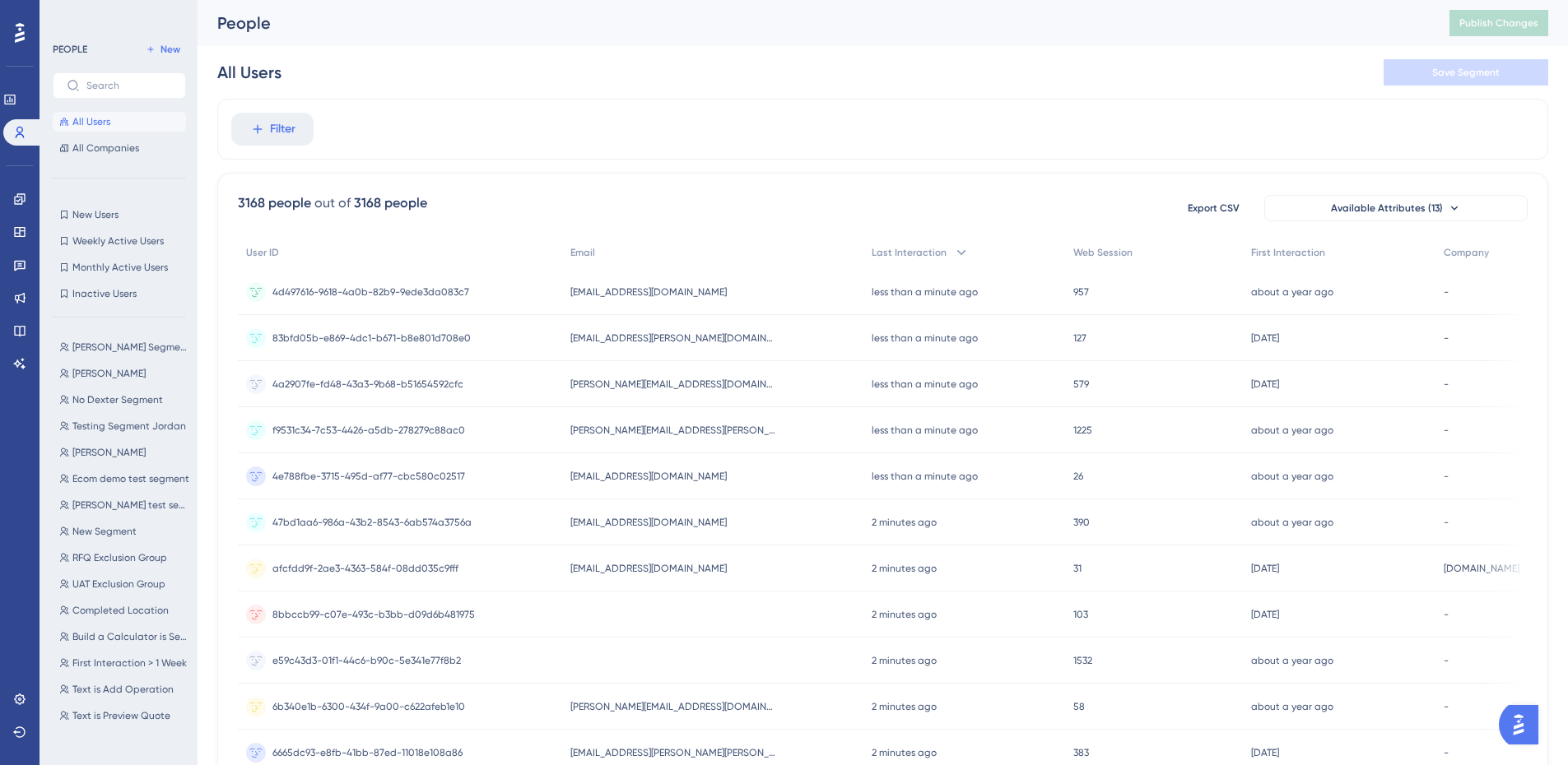
click at [664, 91] on div "All Users Save Segment" at bounding box center [882, 73] width 1331 height 52
click at [110, 79] on input "text" at bounding box center [129, 85] width 85 height 12
paste input "ID 823009de-4fc1-4ddd-81bb-94de908bc74f"
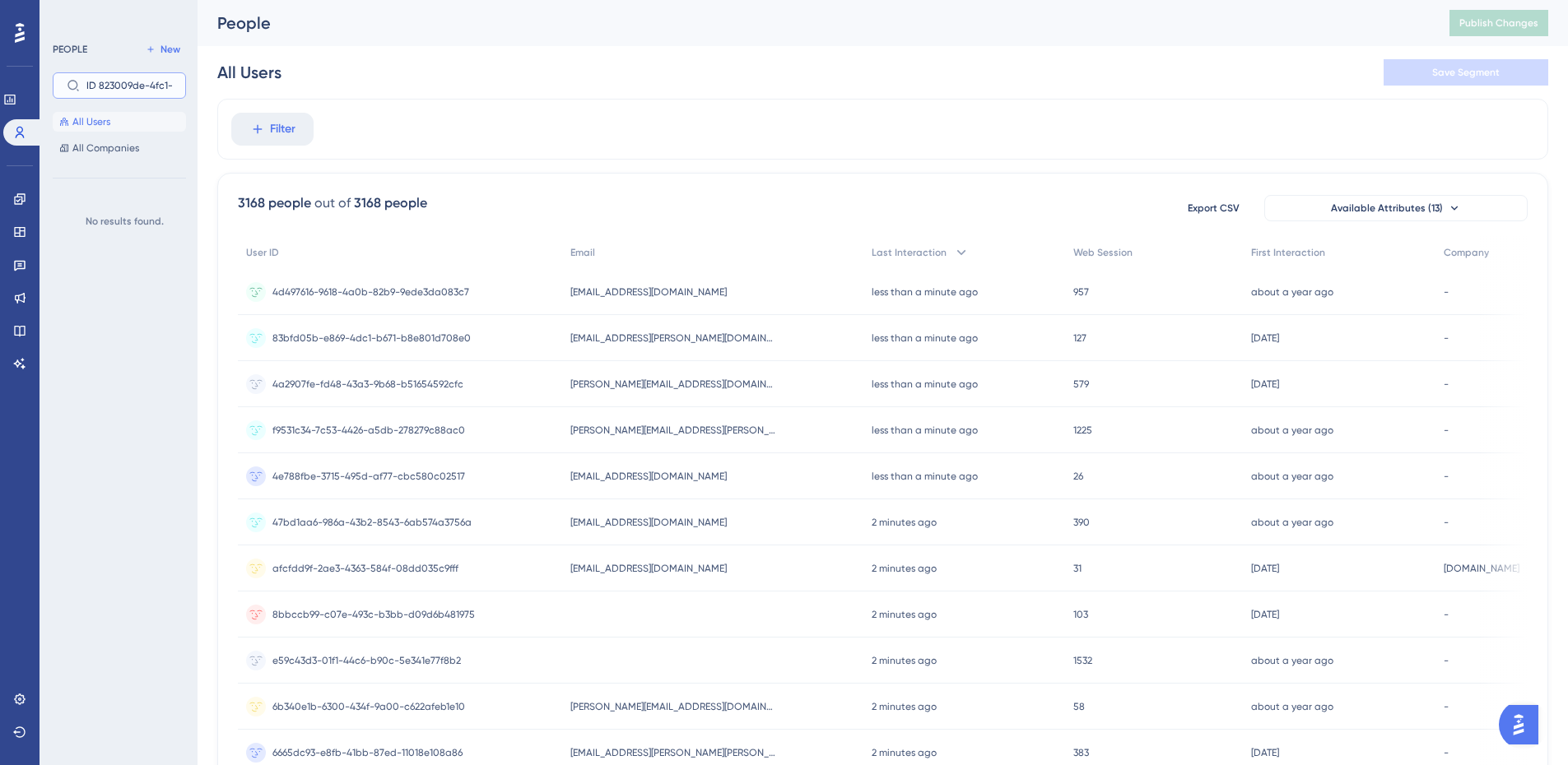
scroll to position [0, 119]
click at [97, 86] on input "ID 823009de-4fc1-4ddd-81bb-94de908bc74f" at bounding box center [129, 85] width 85 height 12
type input "823009de-4fc1-4ddd-81bb-94de908bc74f"
click at [1405, 205] on span "Available Attributes (13)" at bounding box center [1387, 208] width 112 height 14
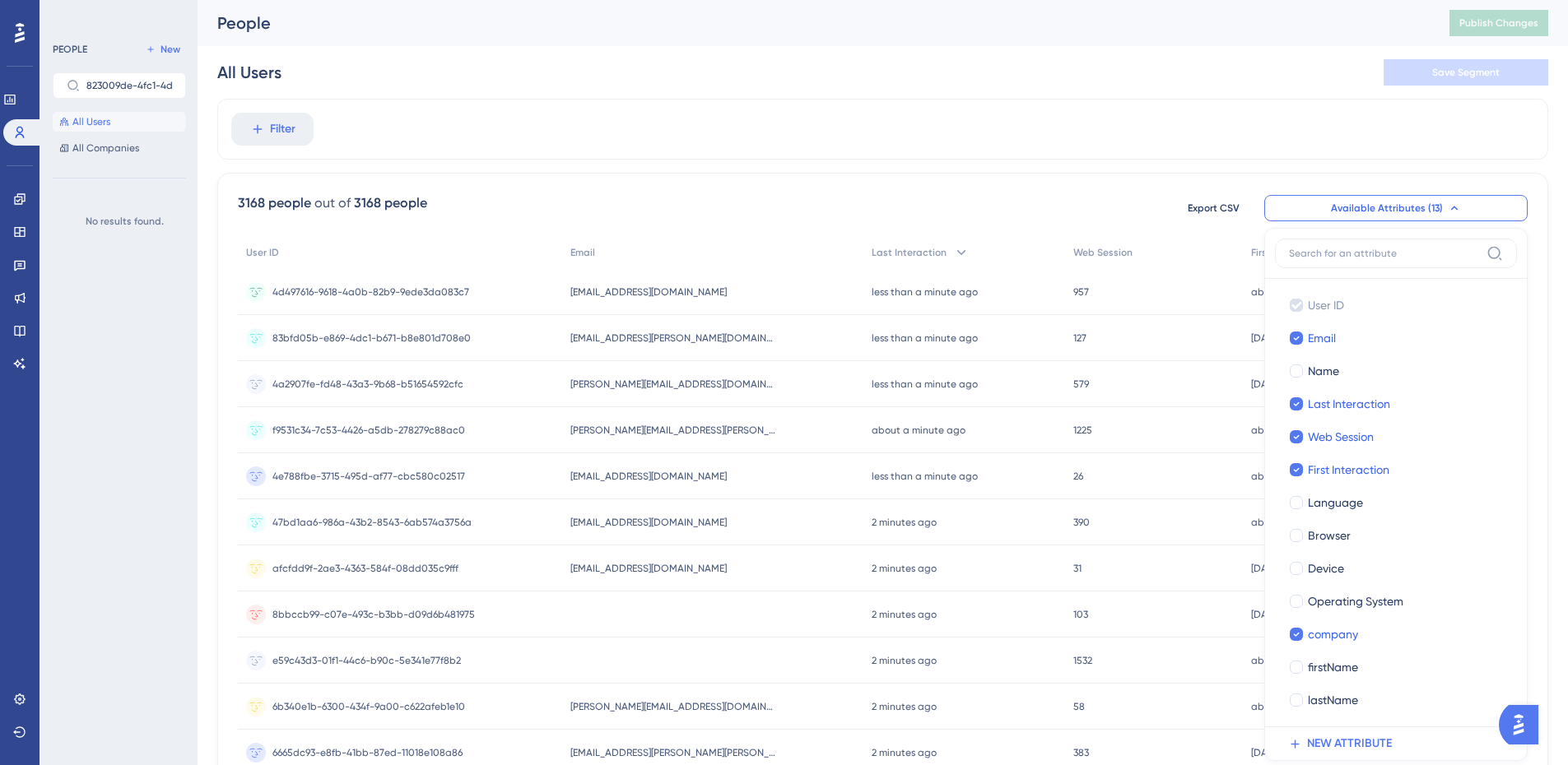
scroll to position [107, 0]
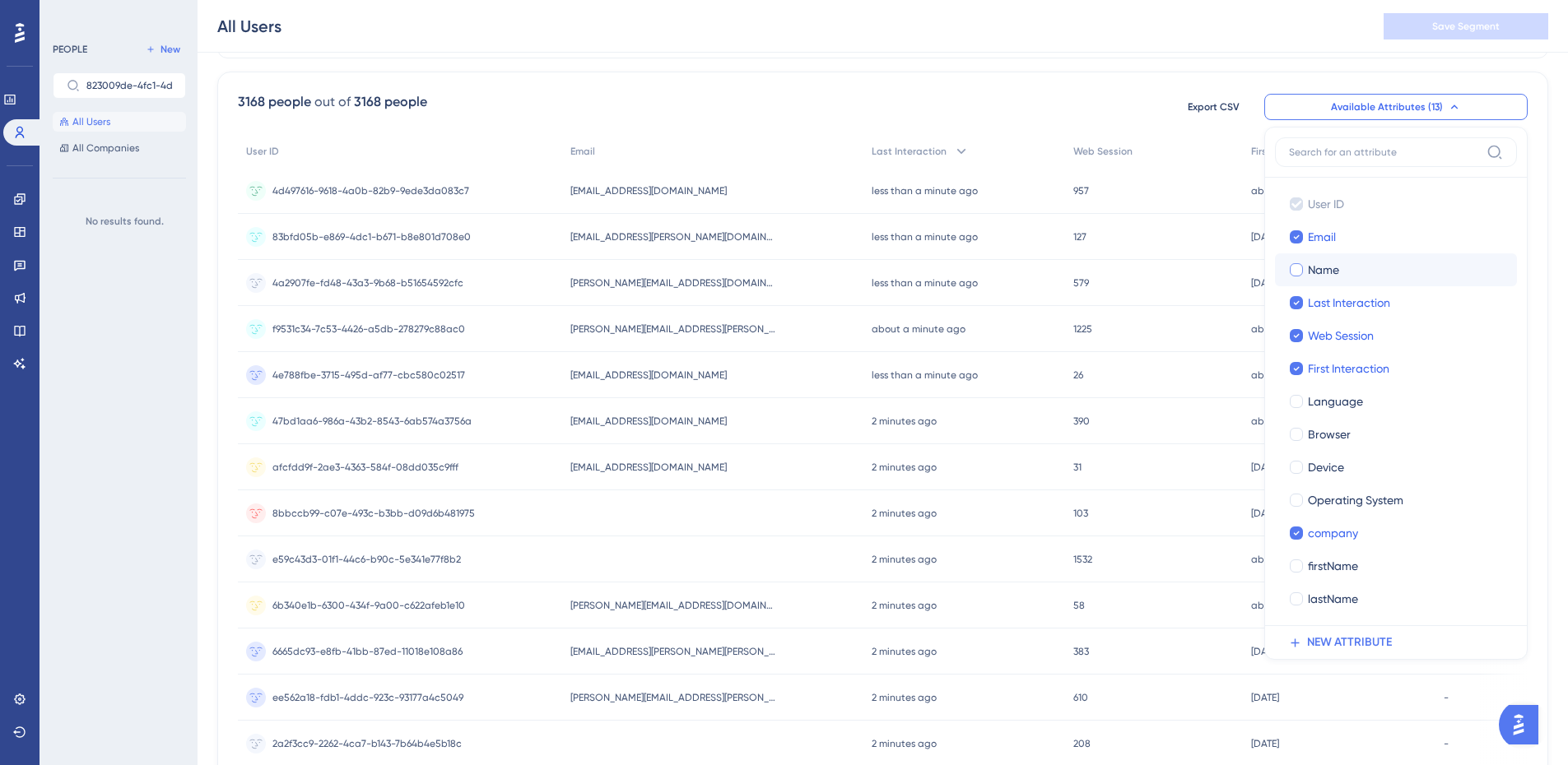
click at [1296, 269] on div at bounding box center [1296, 270] width 14 height 14
checkbox input "true"
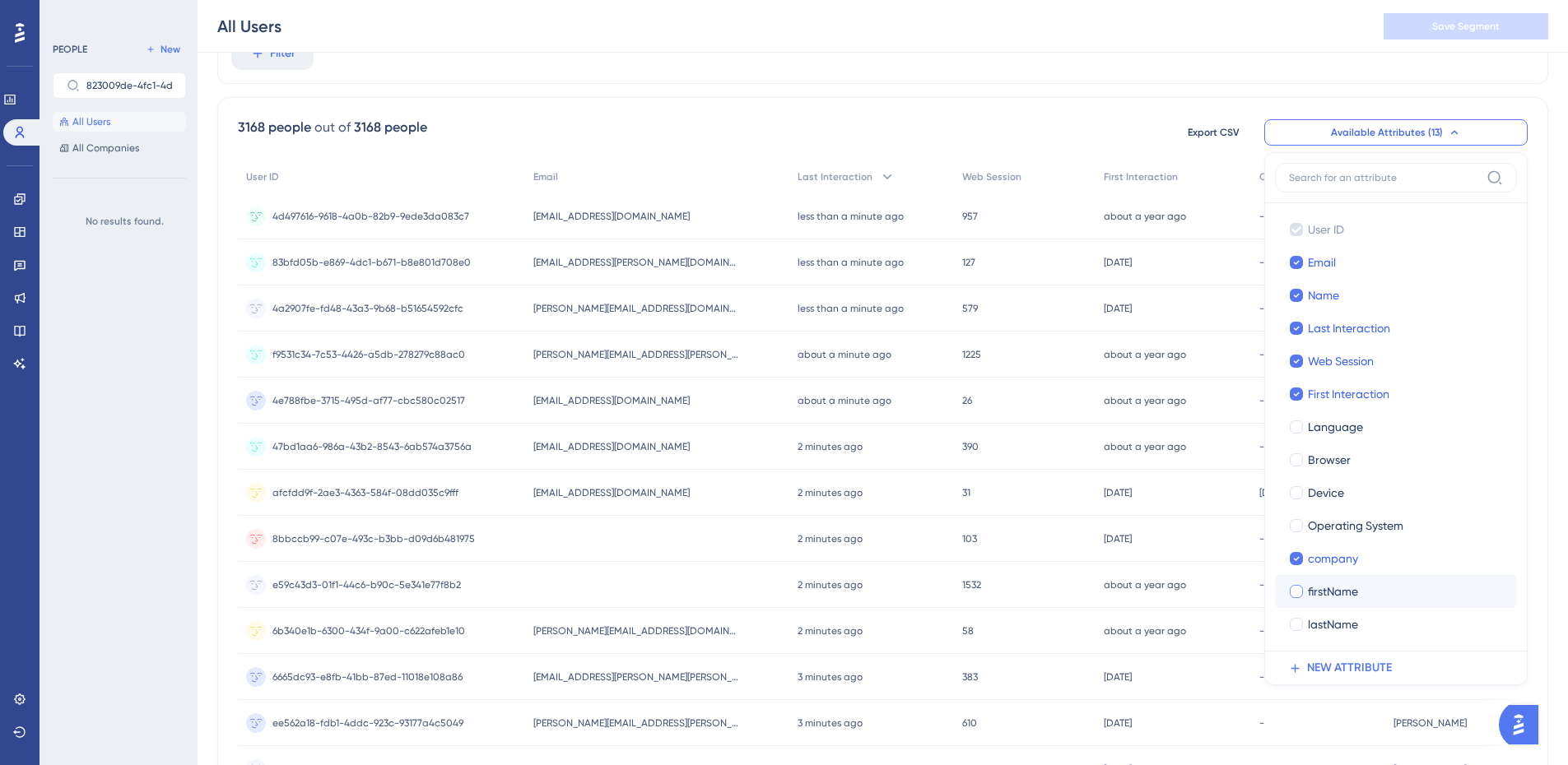
scroll to position [0, 0]
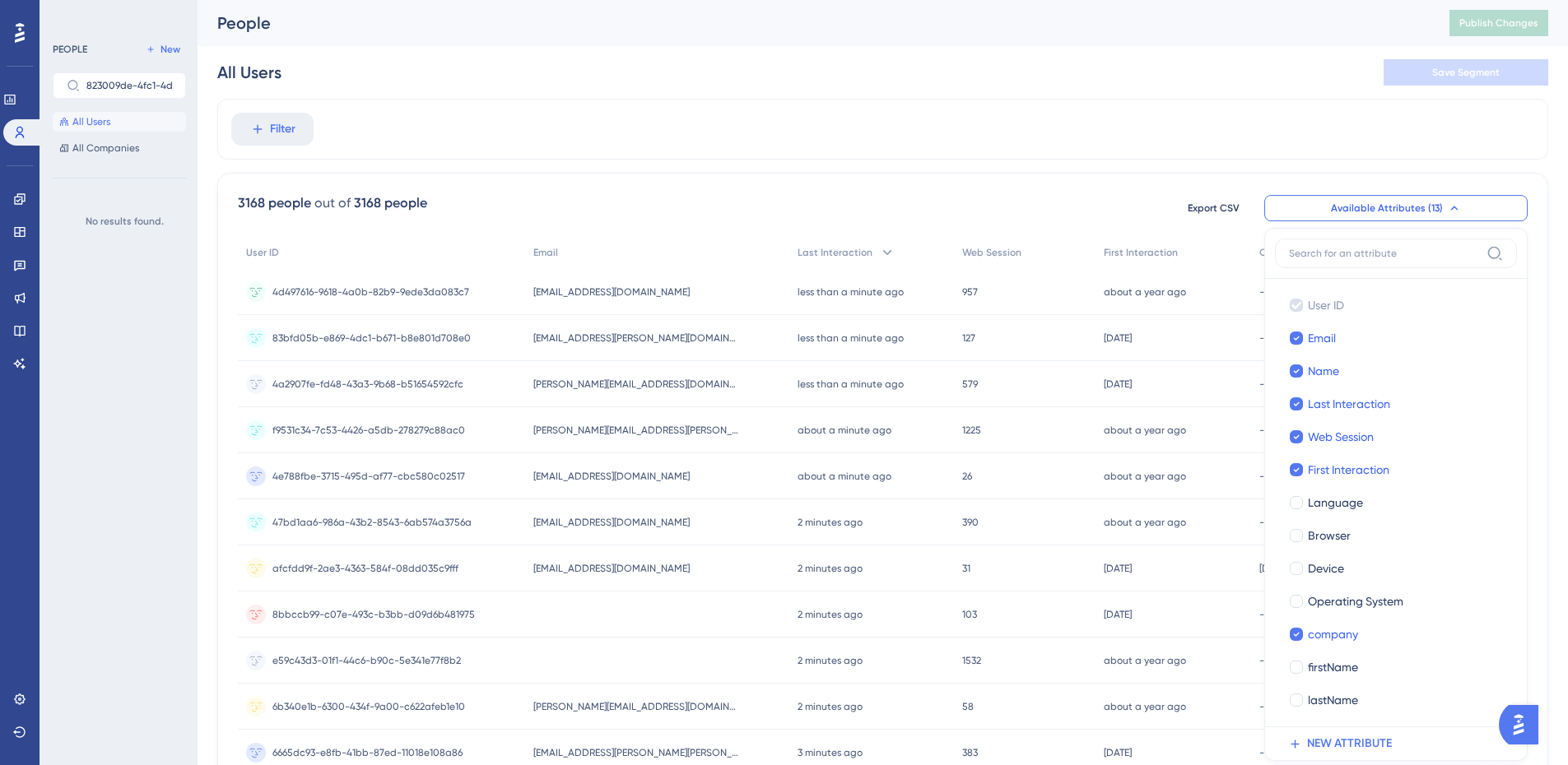
click at [1283, 162] on div "Filter 3168 people out of 3168 people Export CSV Available Attributes (13) User…" at bounding box center [882, 681] width 1331 height 1165
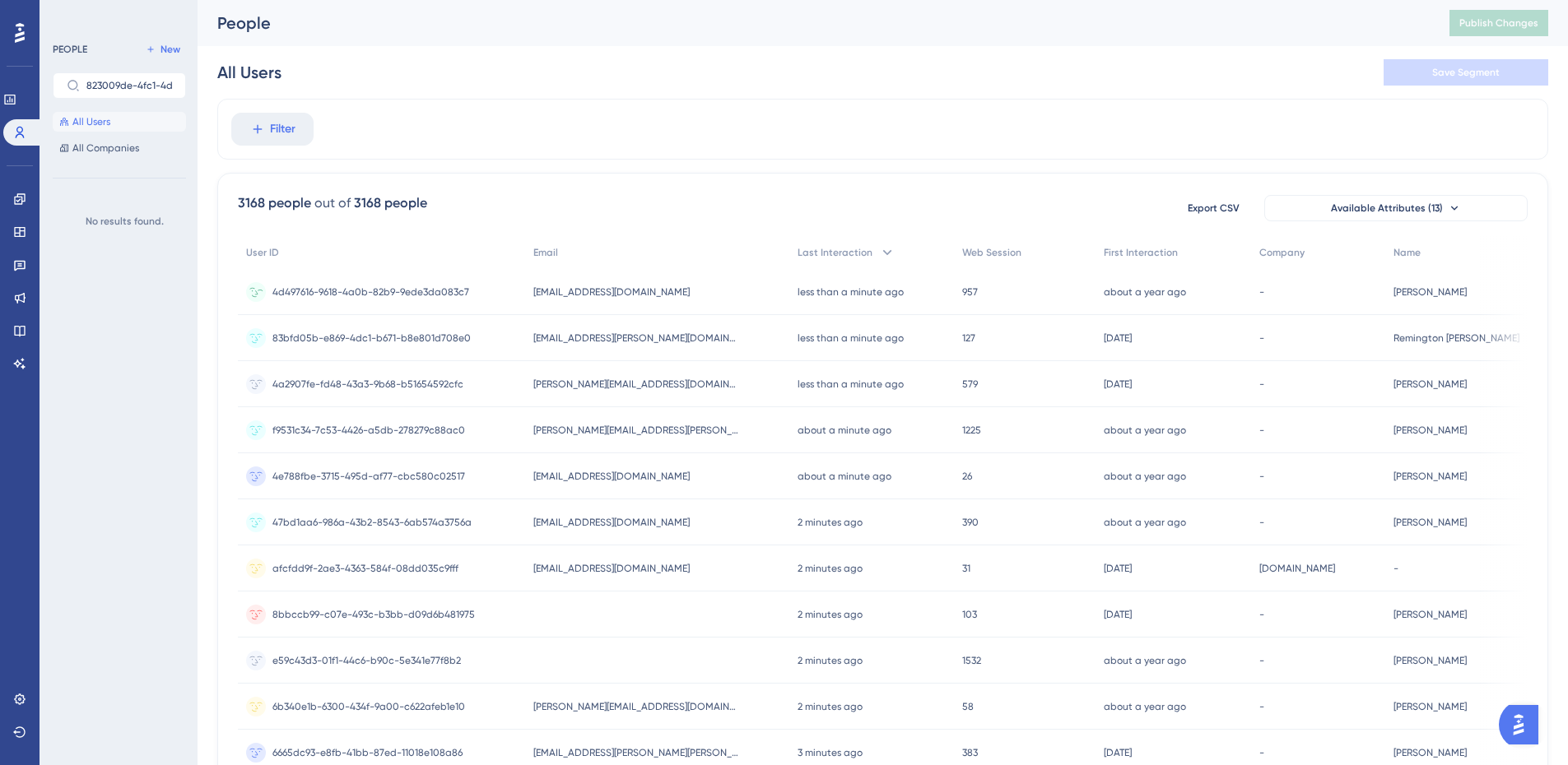
click at [962, 294] on span "957" at bounding box center [969, 292] width 15 height 14
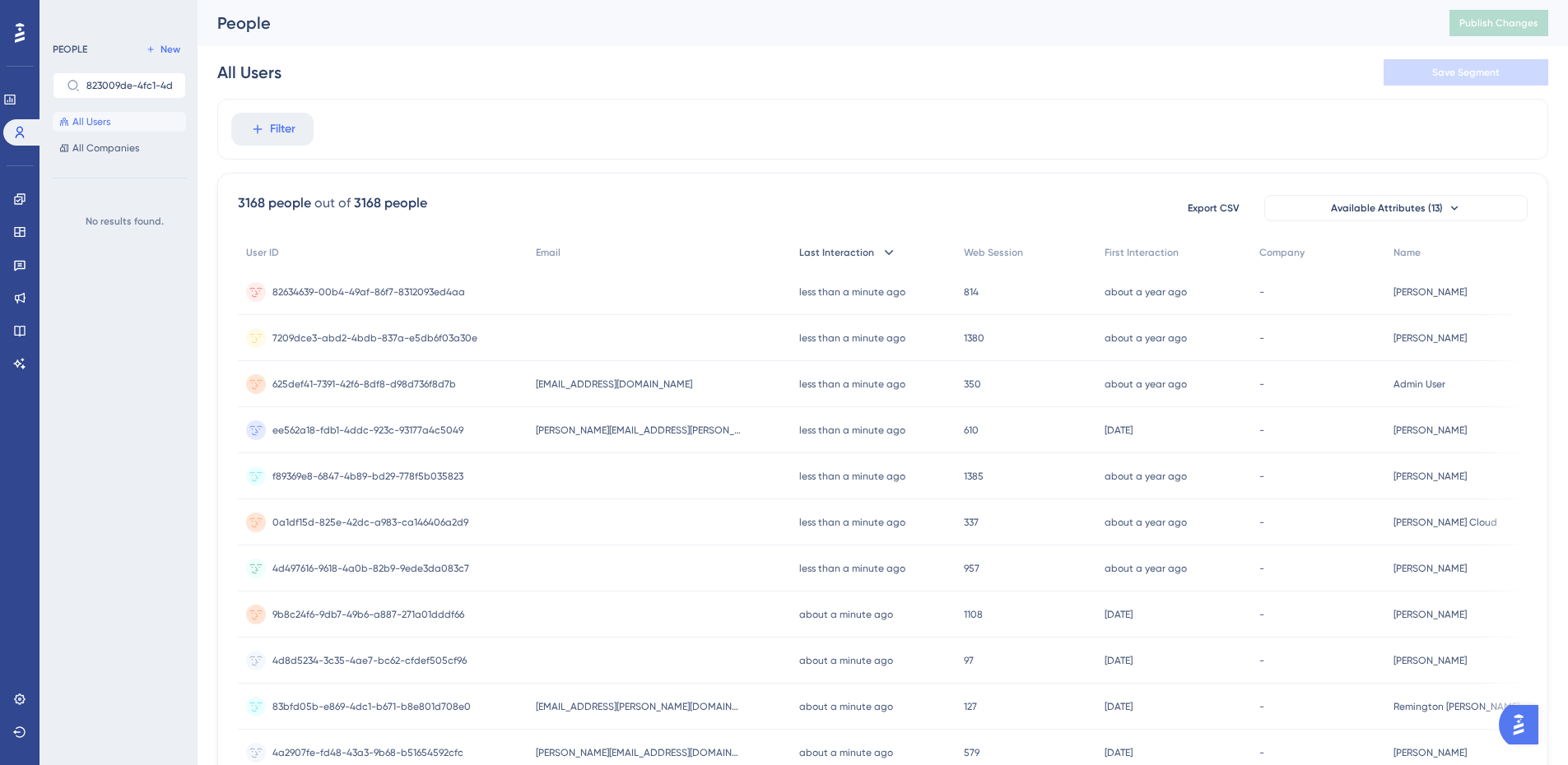
click at [880, 256] on icon at bounding box center [888, 252] width 16 height 16
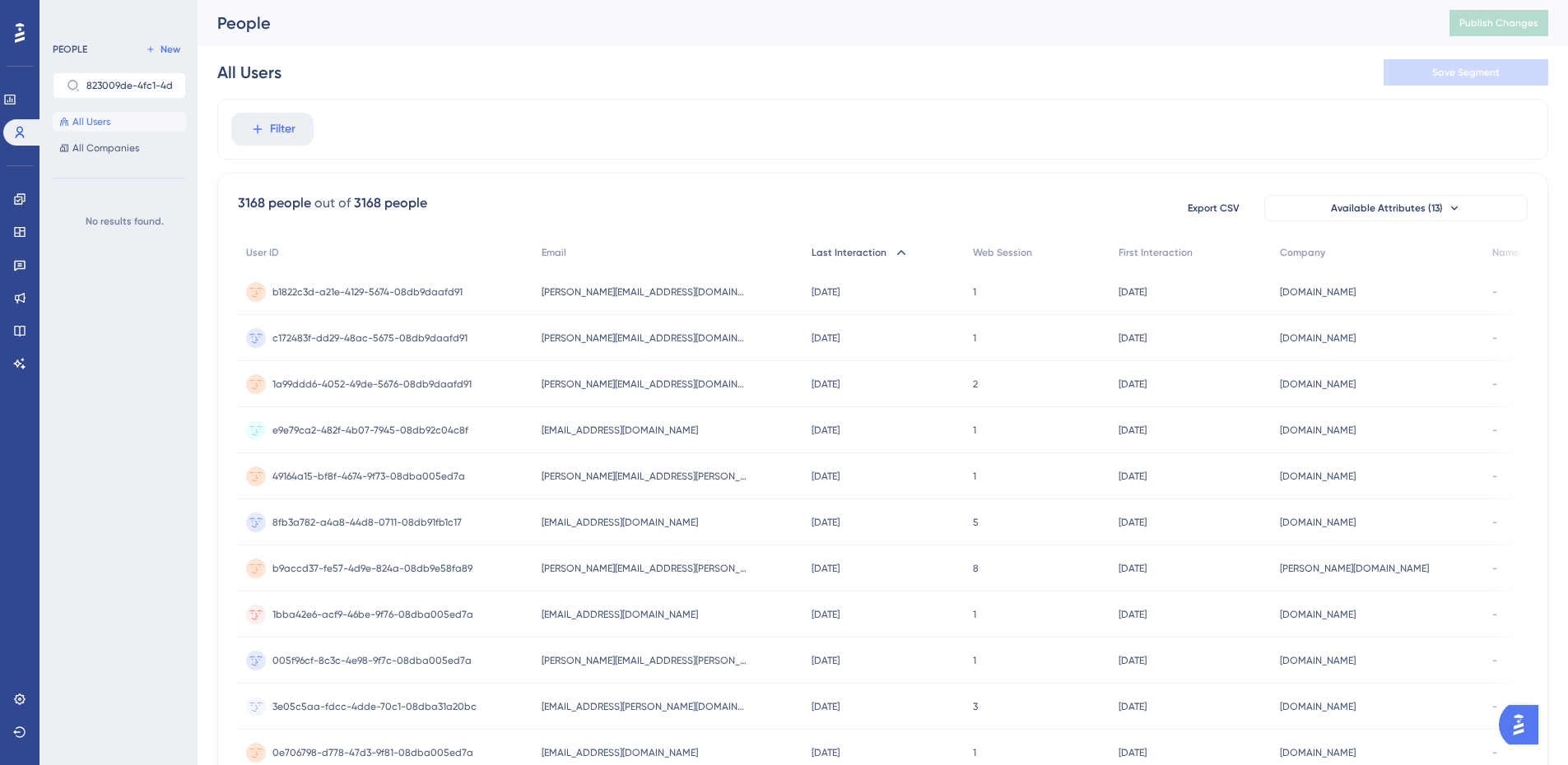
click at [875, 249] on span "Last Interaction" at bounding box center [848, 253] width 75 height 14
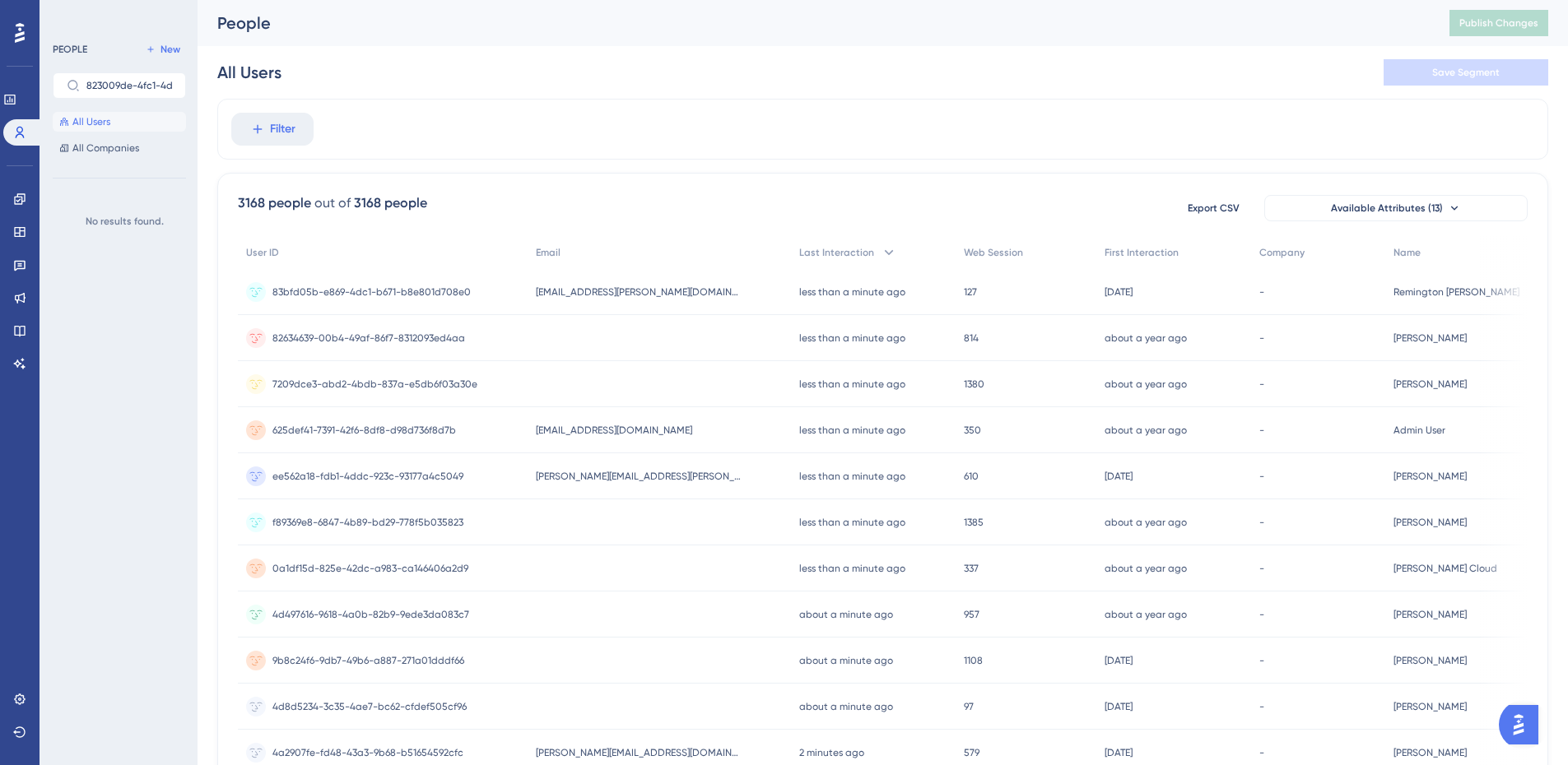
scroll to position [0, 13]
click at [1404, 216] on button "Available Attributes (13)" at bounding box center [1396, 207] width 263 height 26
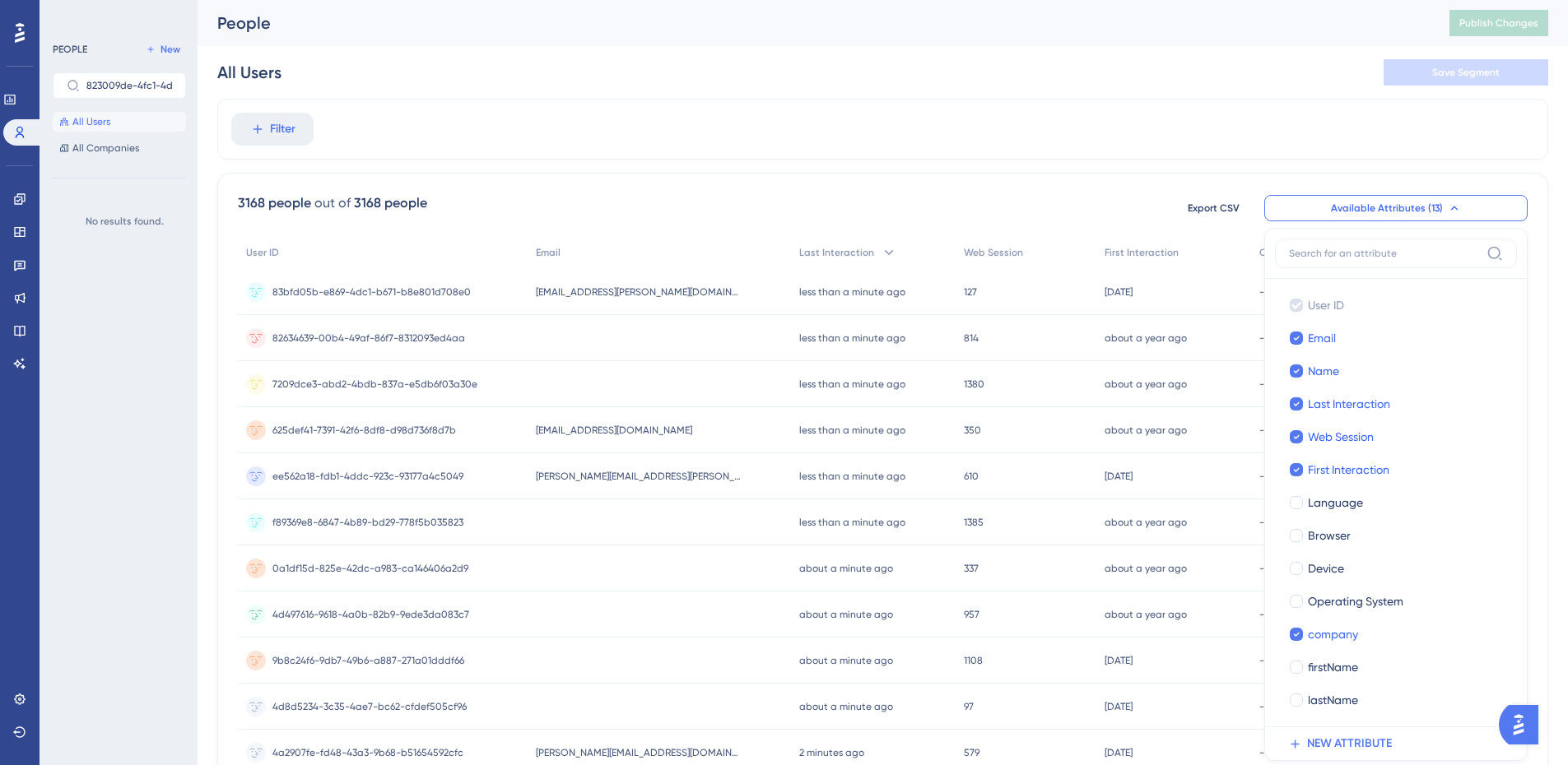
scroll to position [107, 13]
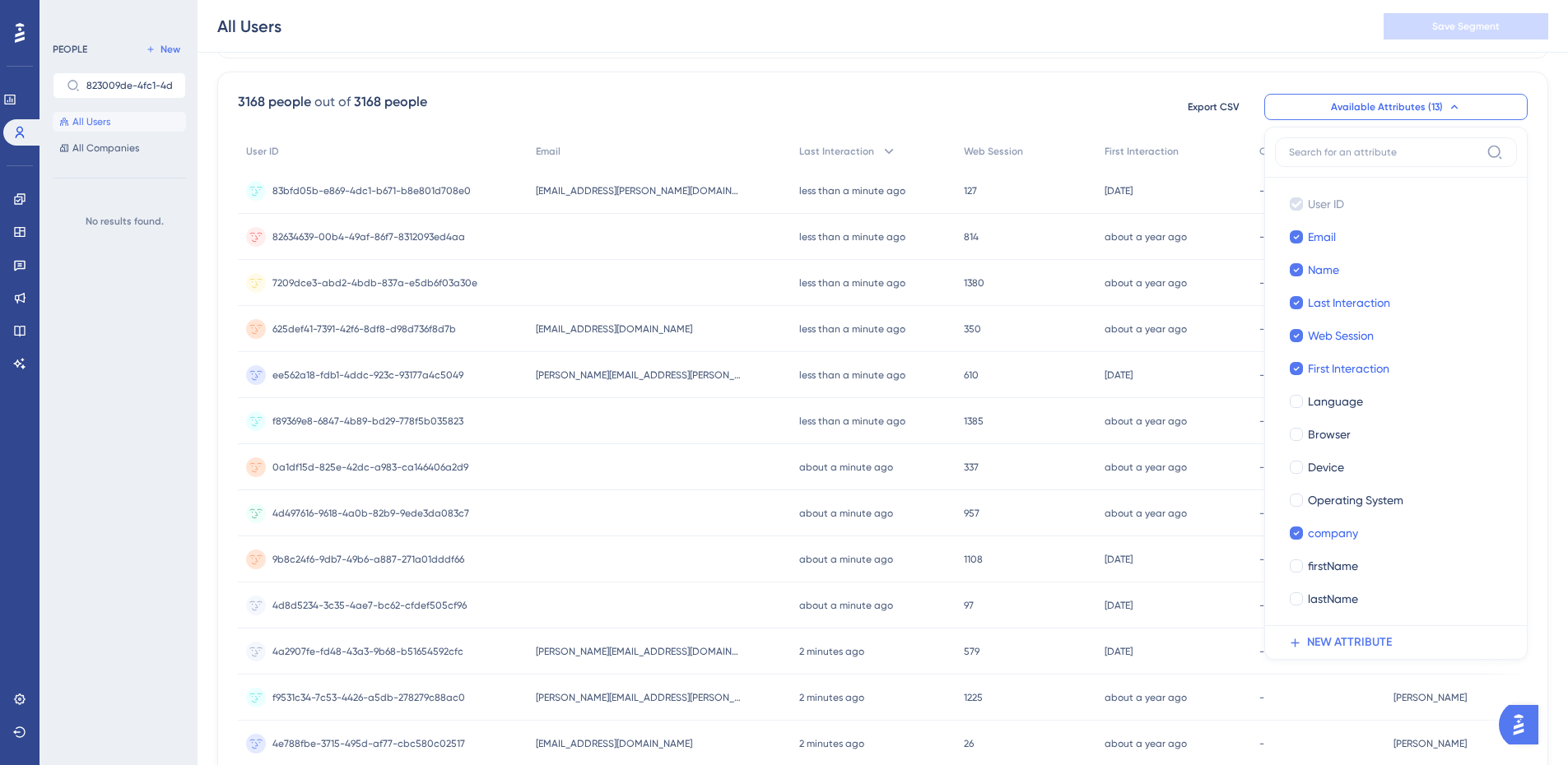
click at [1342, 151] on input at bounding box center [1384, 152] width 191 height 14
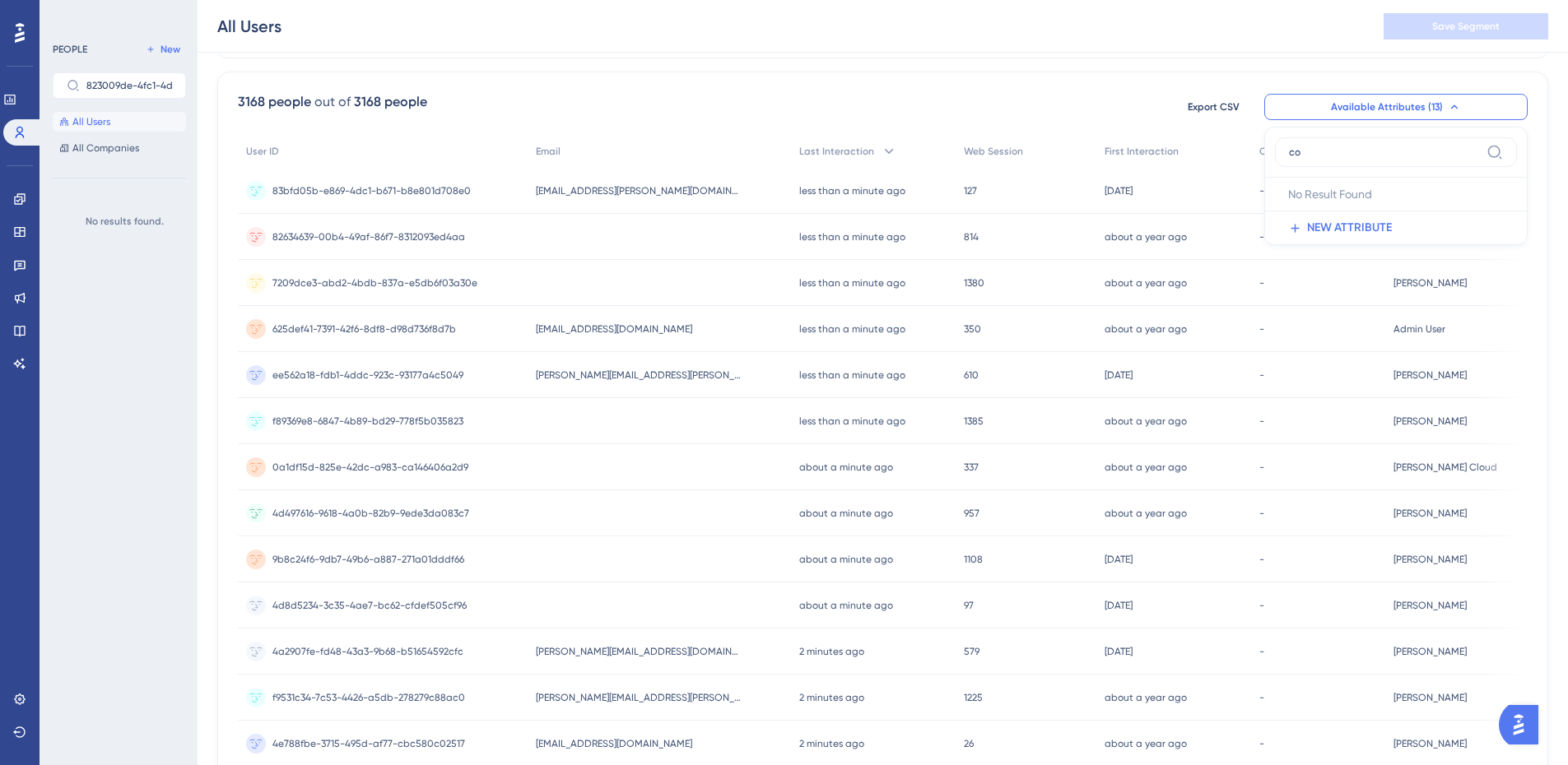
type input "c"
type input "p"
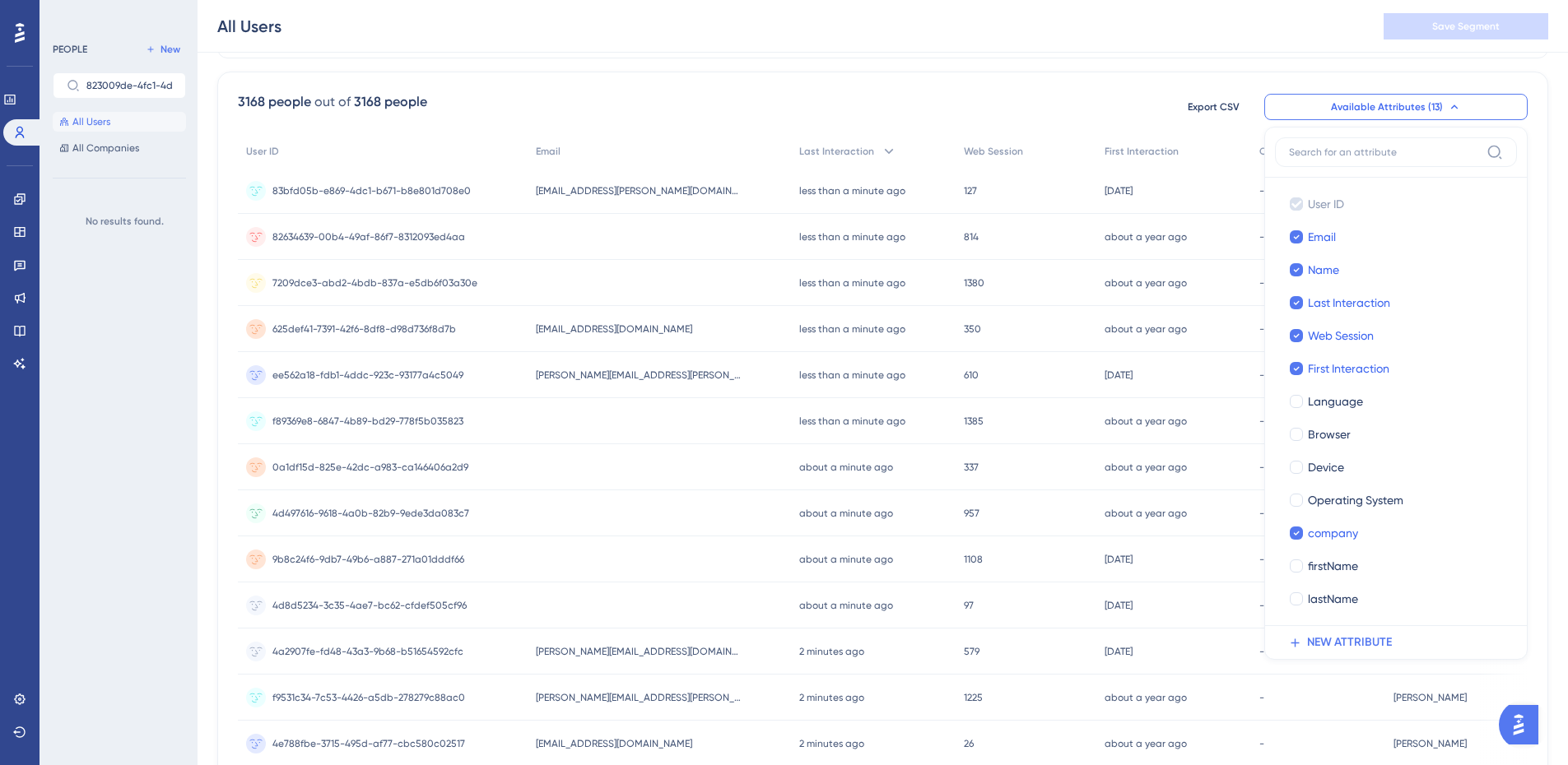
click at [629, 86] on div "3168 people out of 3168 people Export CSV Available Attributes (13) User ID Use…" at bounding box center [882, 617] width 1331 height 1091
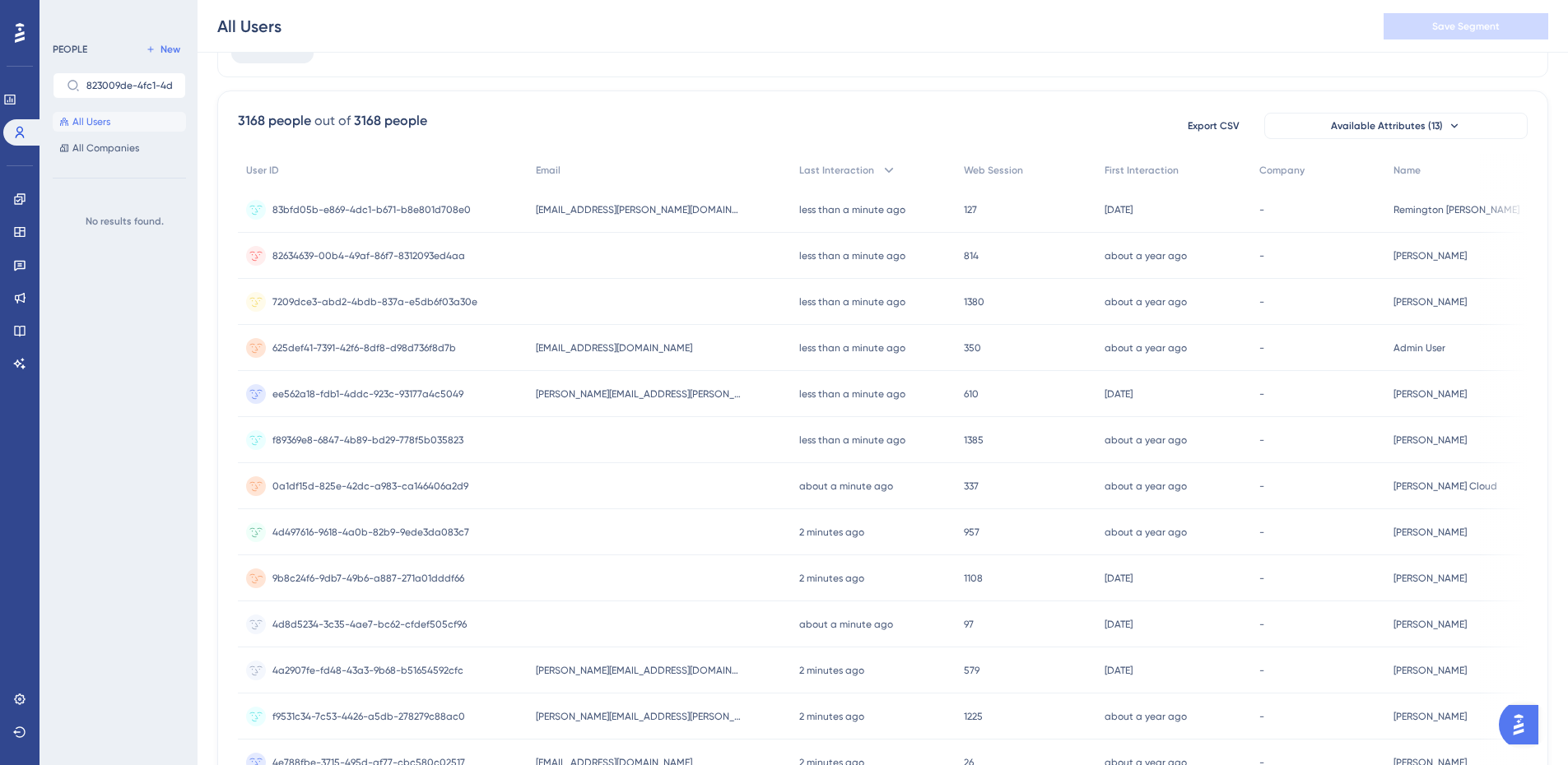
scroll to position [165, 13]
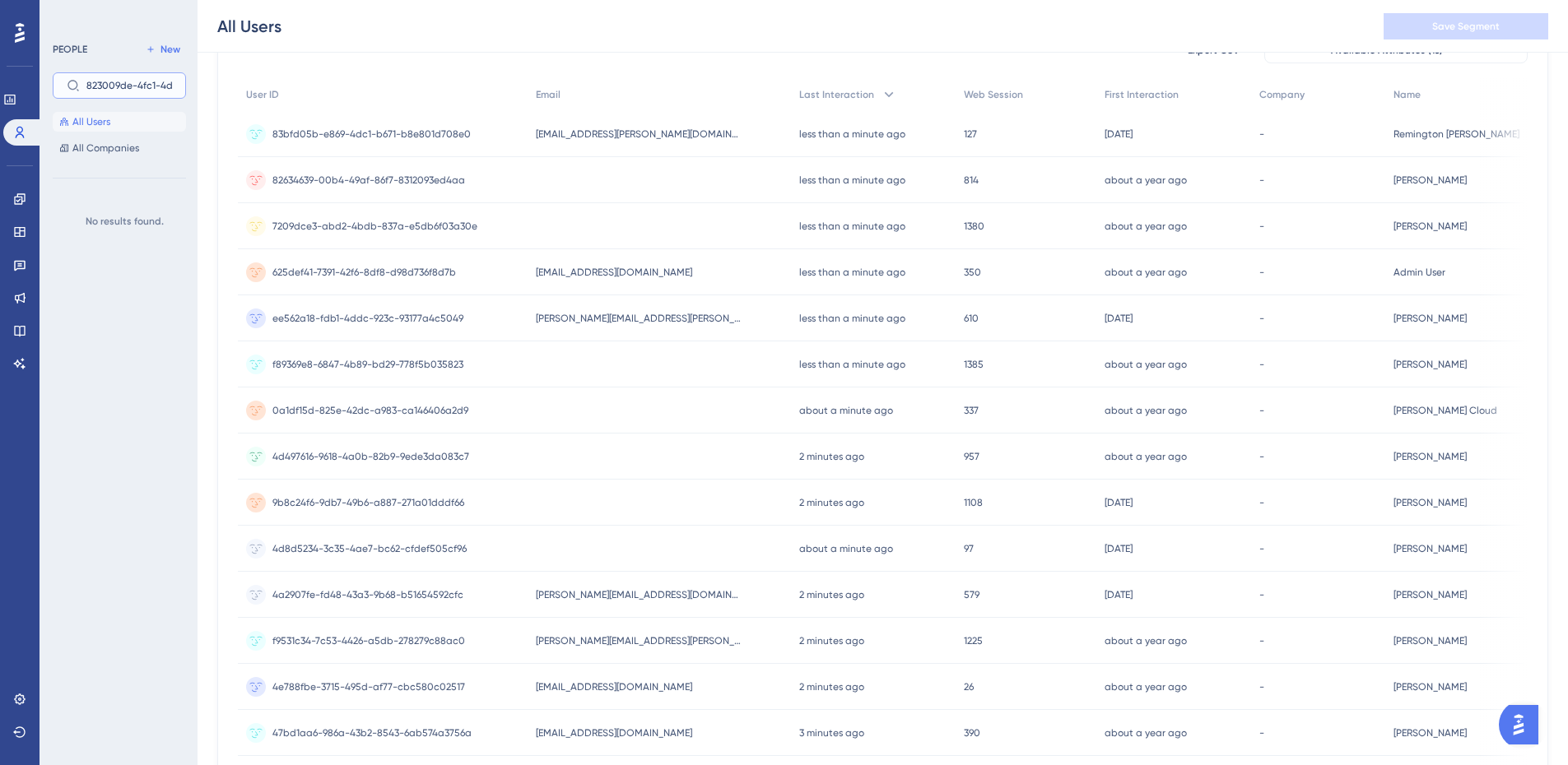
click at [129, 85] on input "823009de-4fc1-4ddd-81bb-94de908bc74f" at bounding box center [129, 85] width 85 height 12
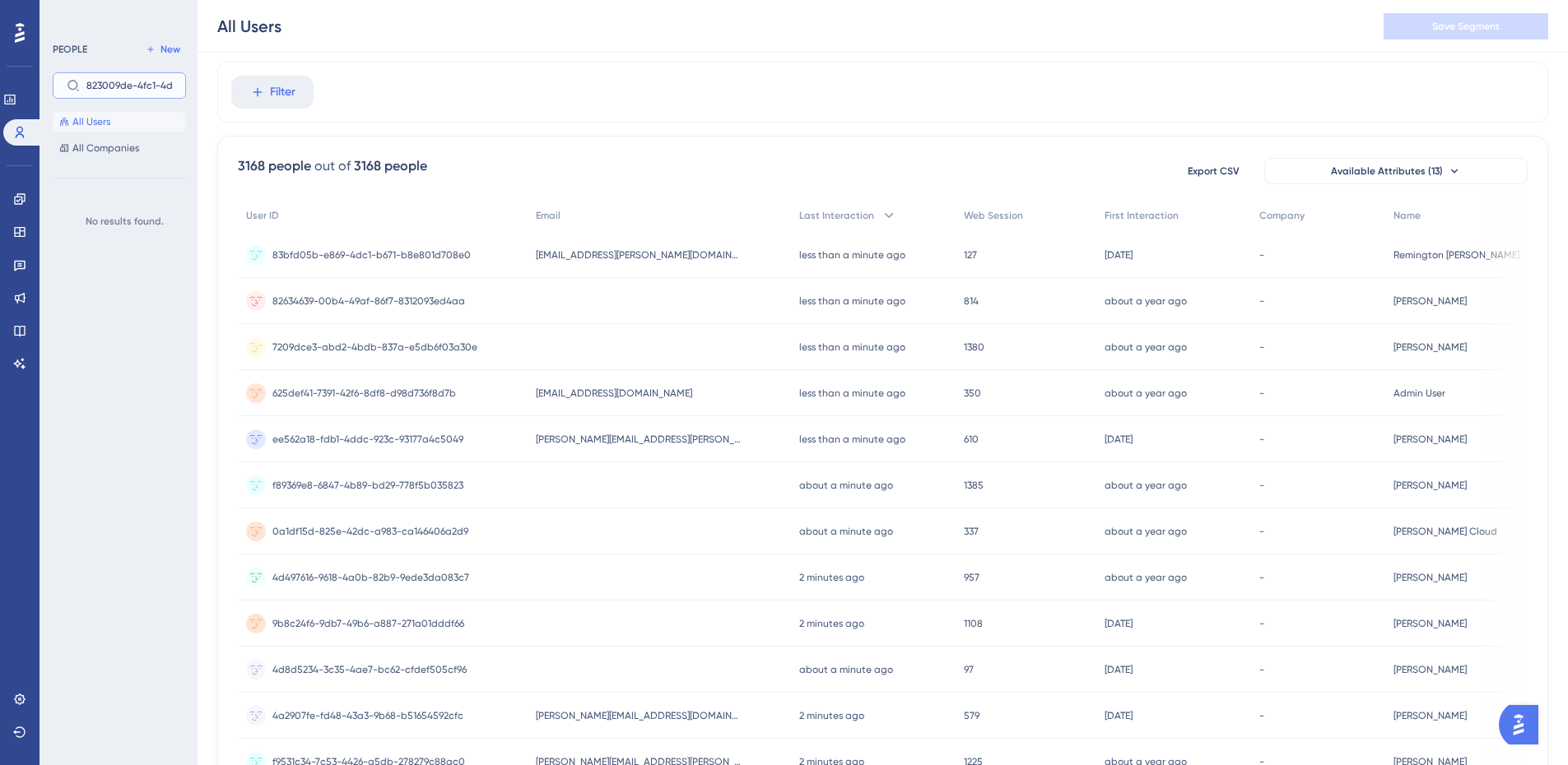
scroll to position [0, 13]
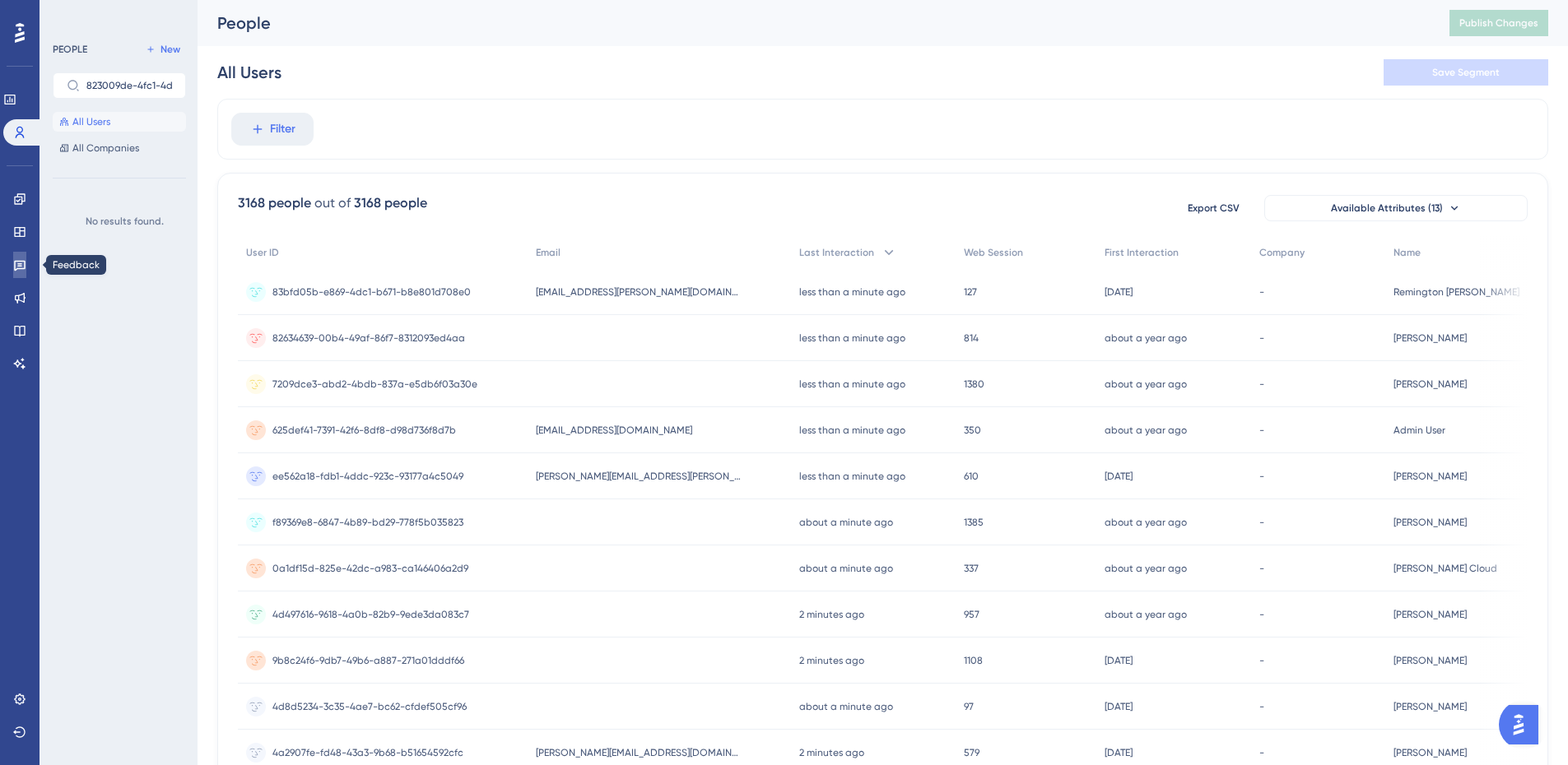
click at [26, 265] on link at bounding box center [20, 264] width 14 height 26
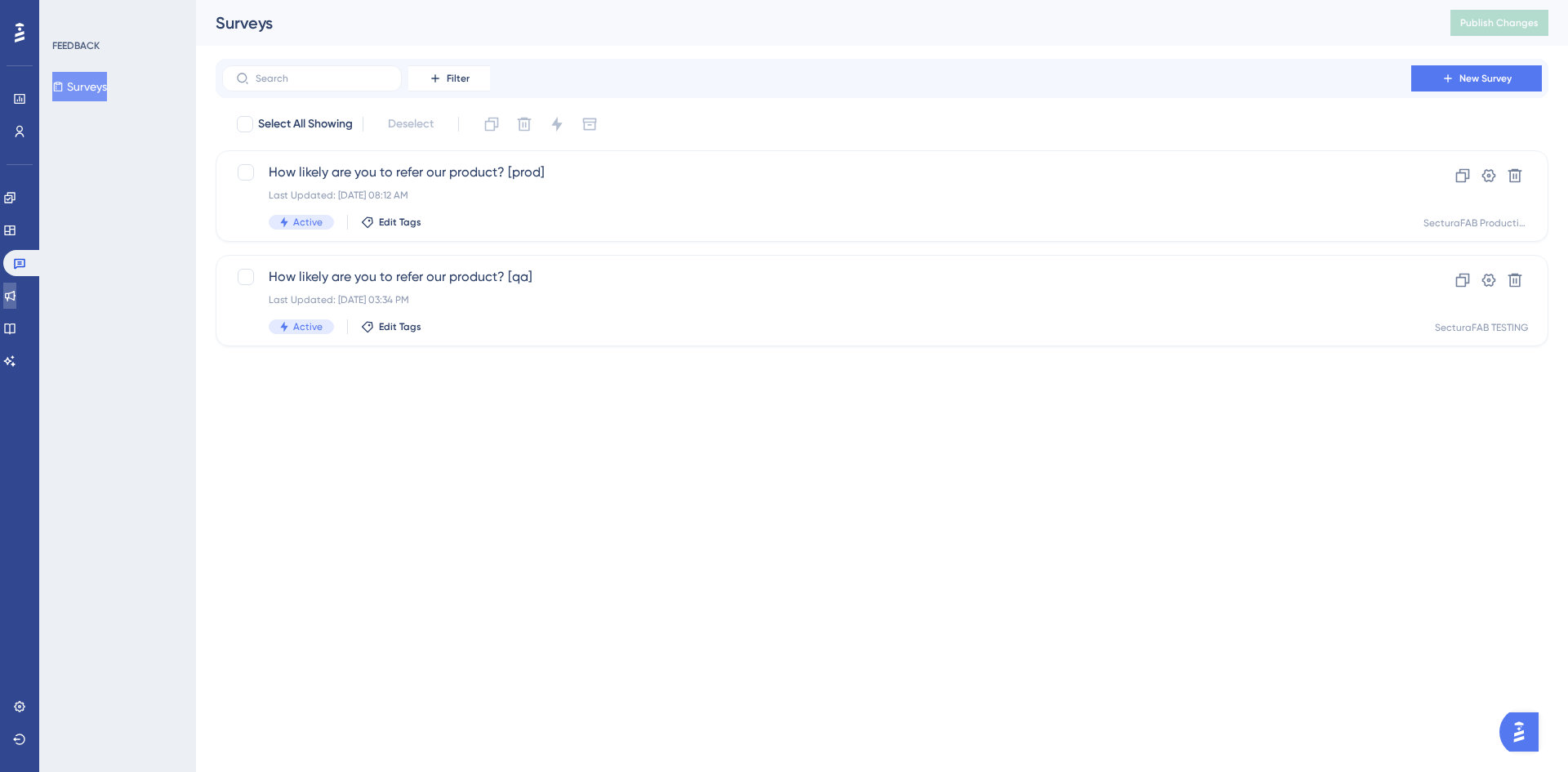
click at [16, 293] on icon at bounding box center [10, 296] width 13 height 13
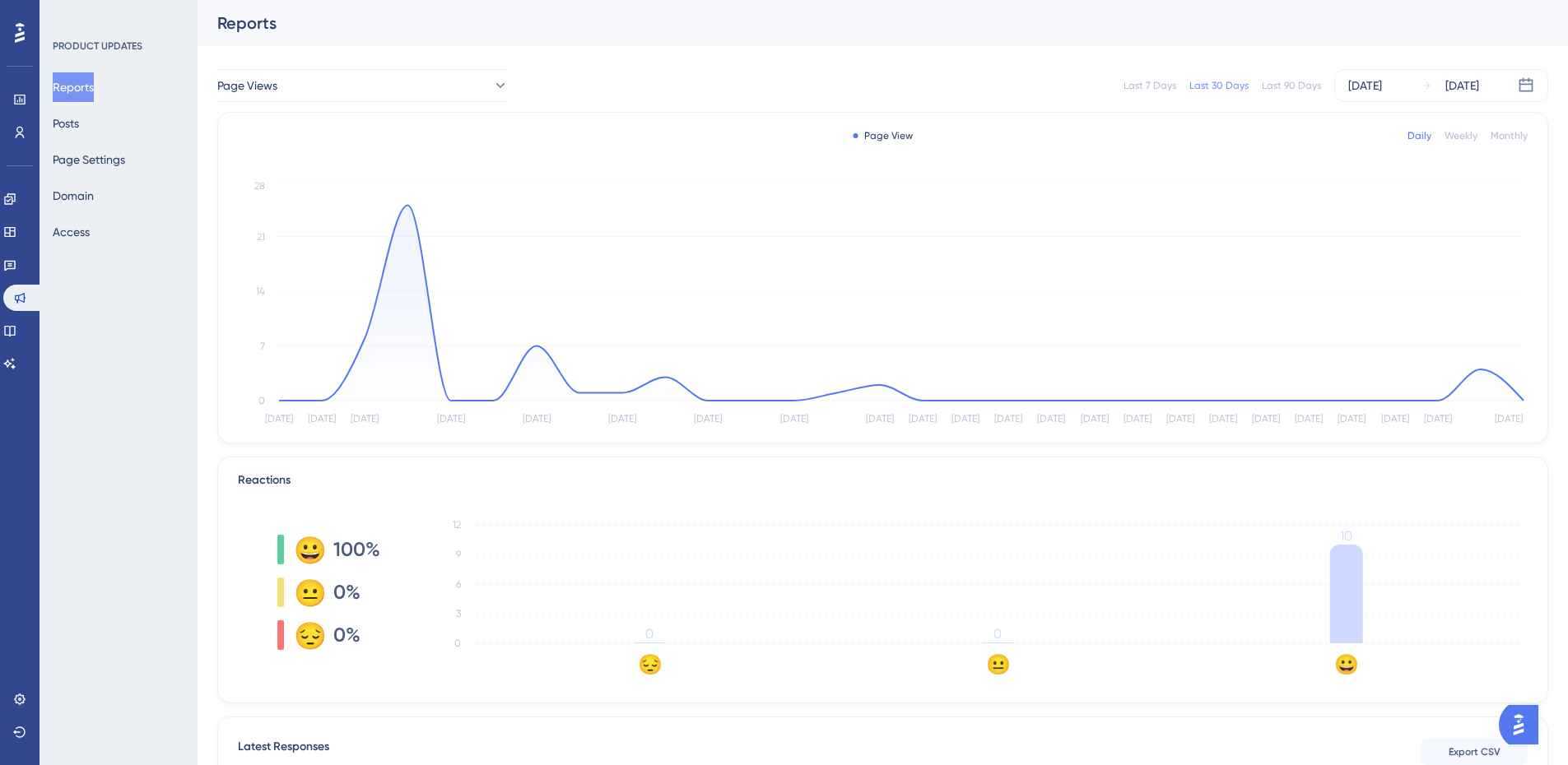
click at [455, 524] on tspan "12" at bounding box center [456, 525] width 8 height 12
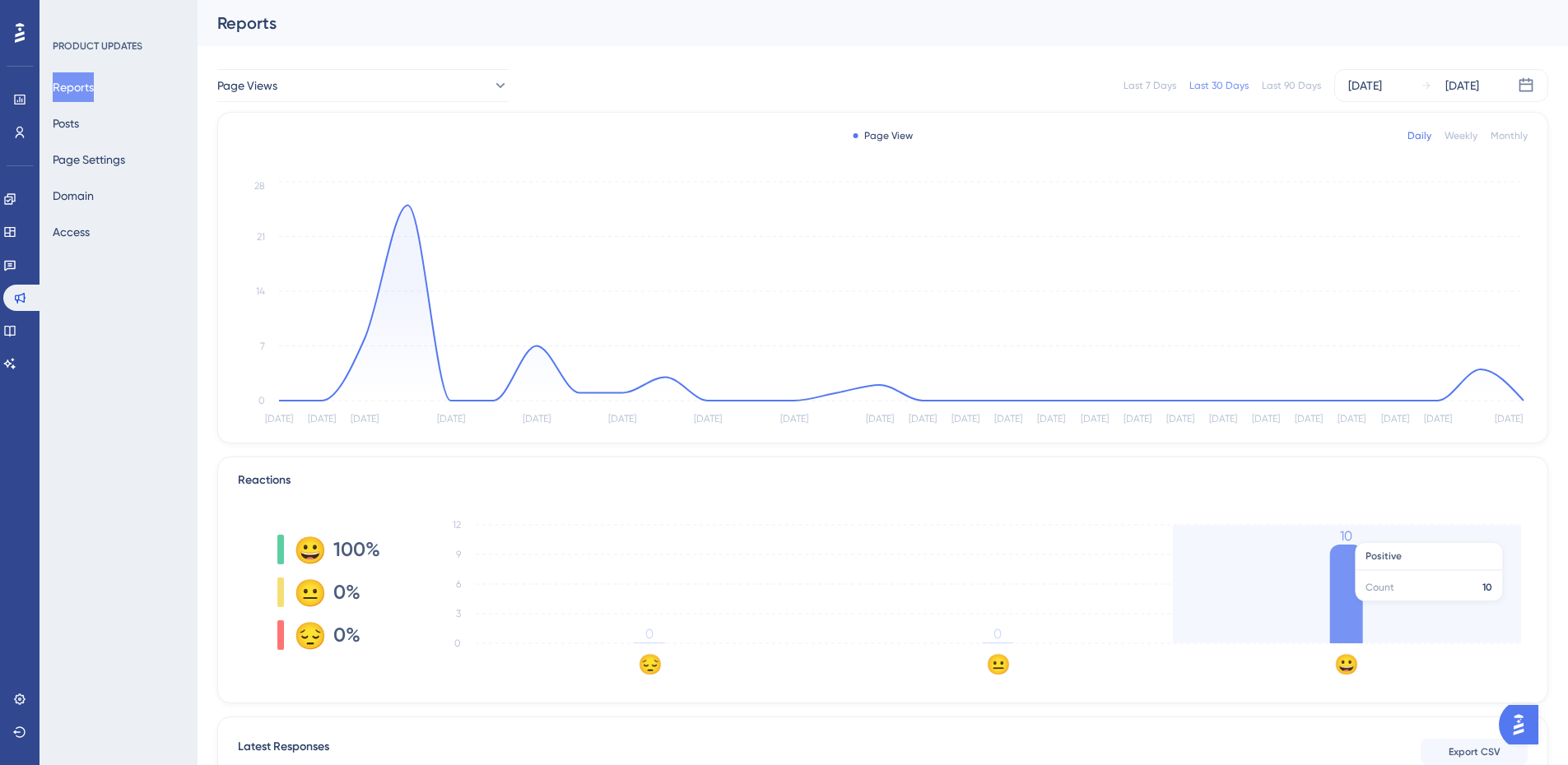
click at [1345, 534] on tspan "10" at bounding box center [1345, 536] width 13 height 15
click at [1378, 566] on icon "😔 😐 😀 0 3 6 9 12 0 0 10" at bounding box center [973, 593] width 1108 height 165
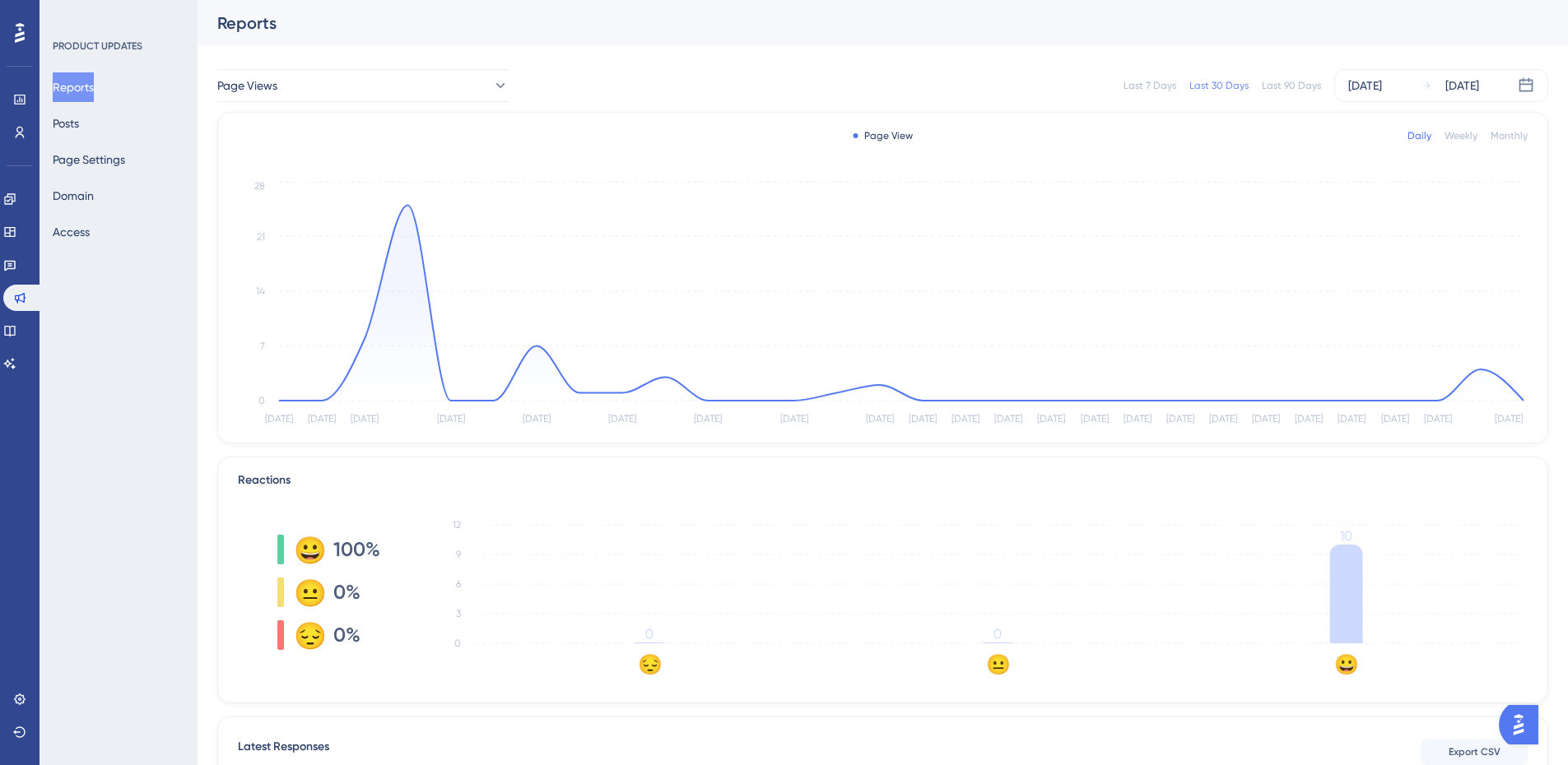
click at [1349, 664] on text "😀" at bounding box center [1345, 664] width 24 height 24
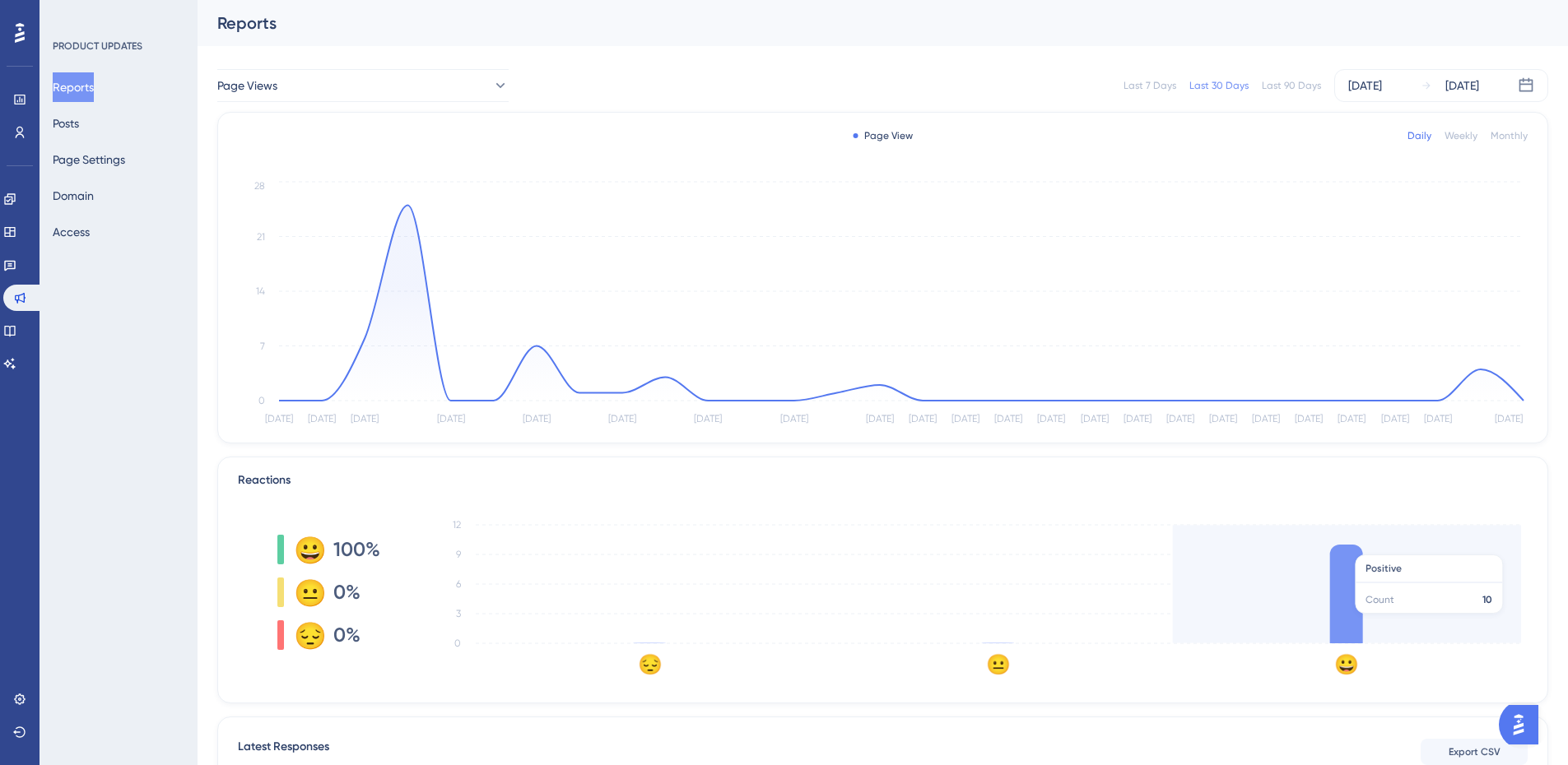
click at [1342, 622] on icon at bounding box center [1346, 594] width 33 height 99
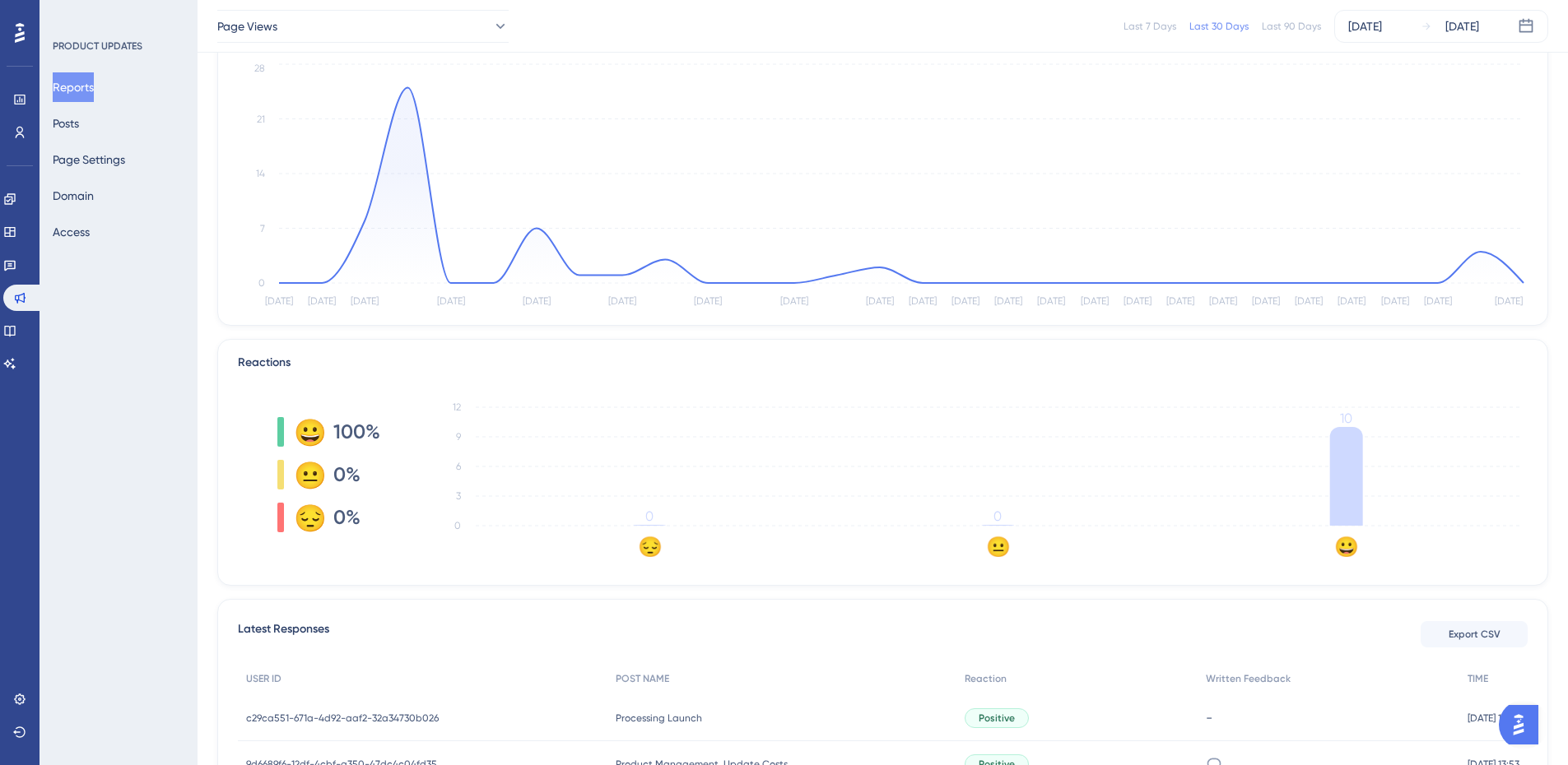
scroll to position [246, 0]
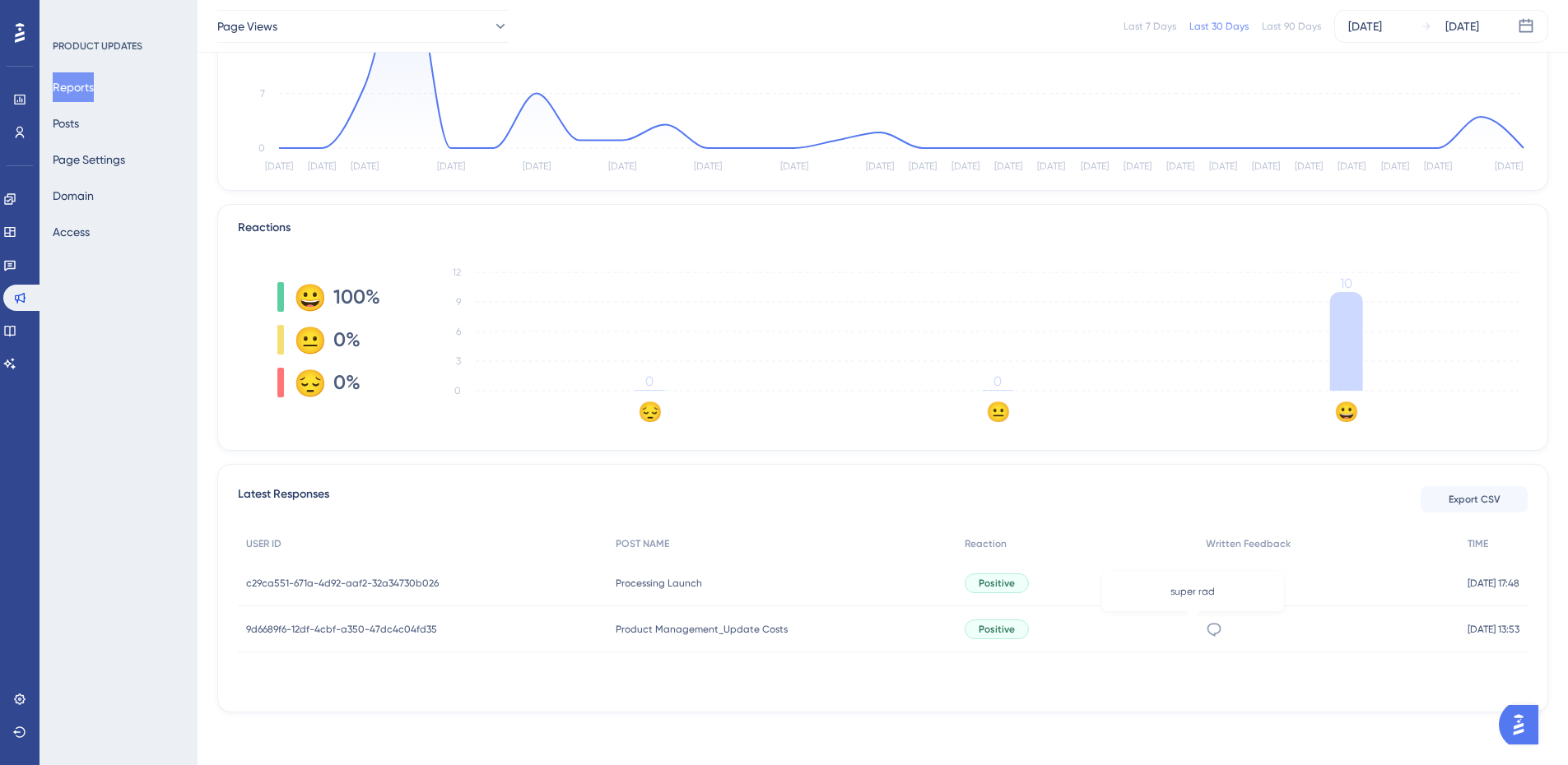
click at [1207, 632] on icon at bounding box center [1214, 629] width 14 height 14
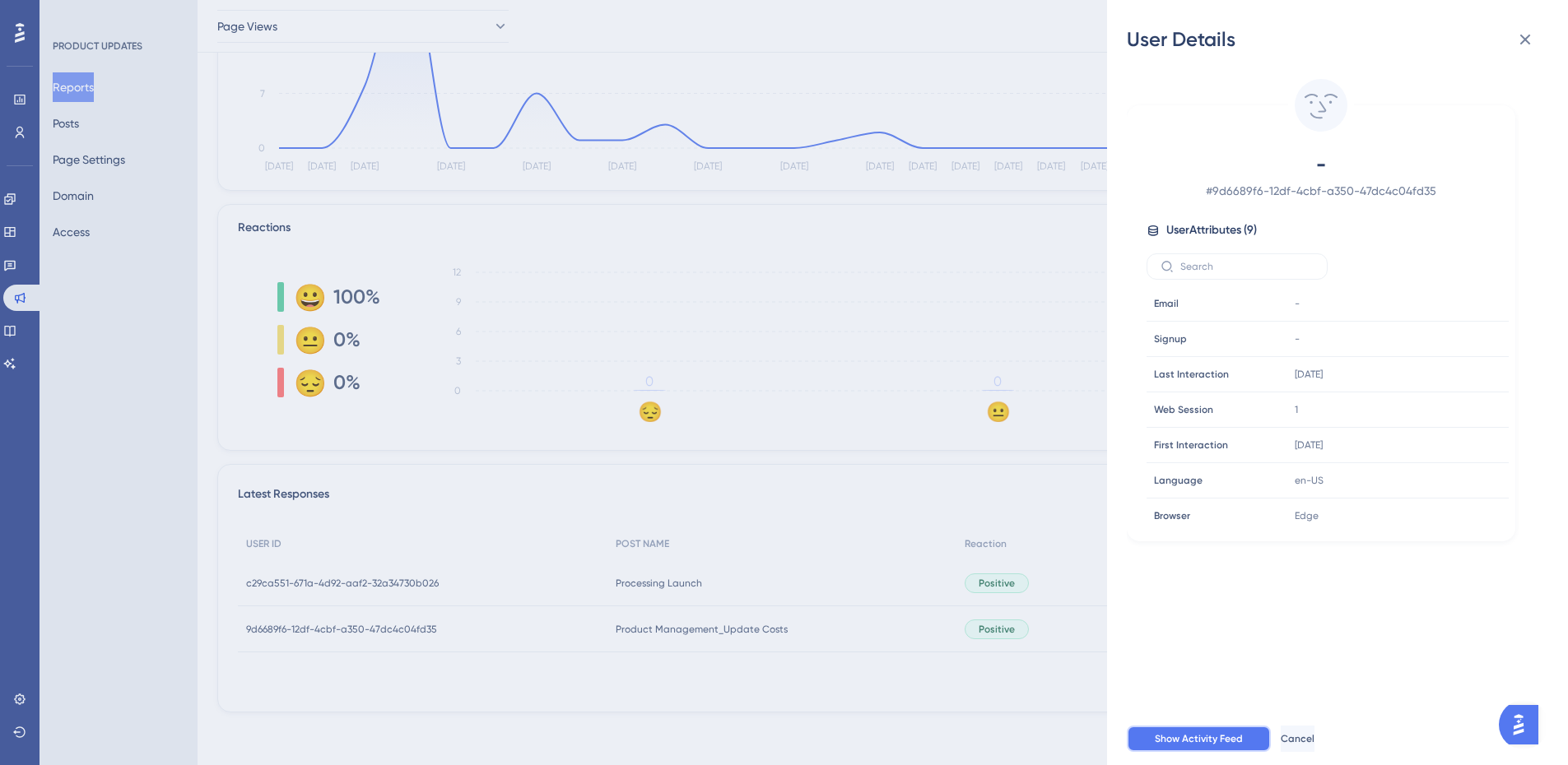
click at [1193, 746] on span "Show Activity Feed" at bounding box center [1198, 739] width 88 height 14
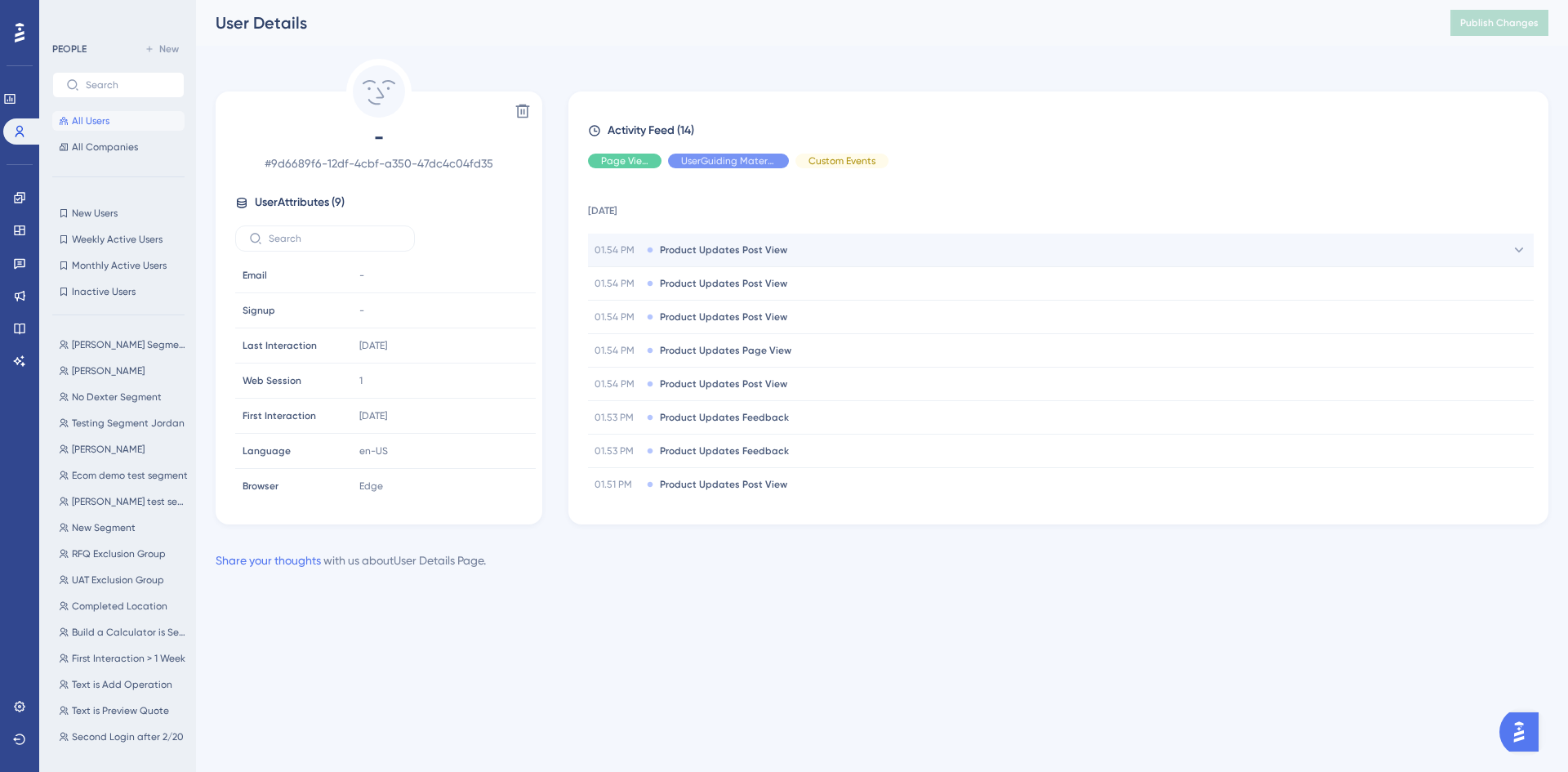
click at [677, 252] on span "Product Updates Post View" at bounding box center [724, 250] width 128 height 13
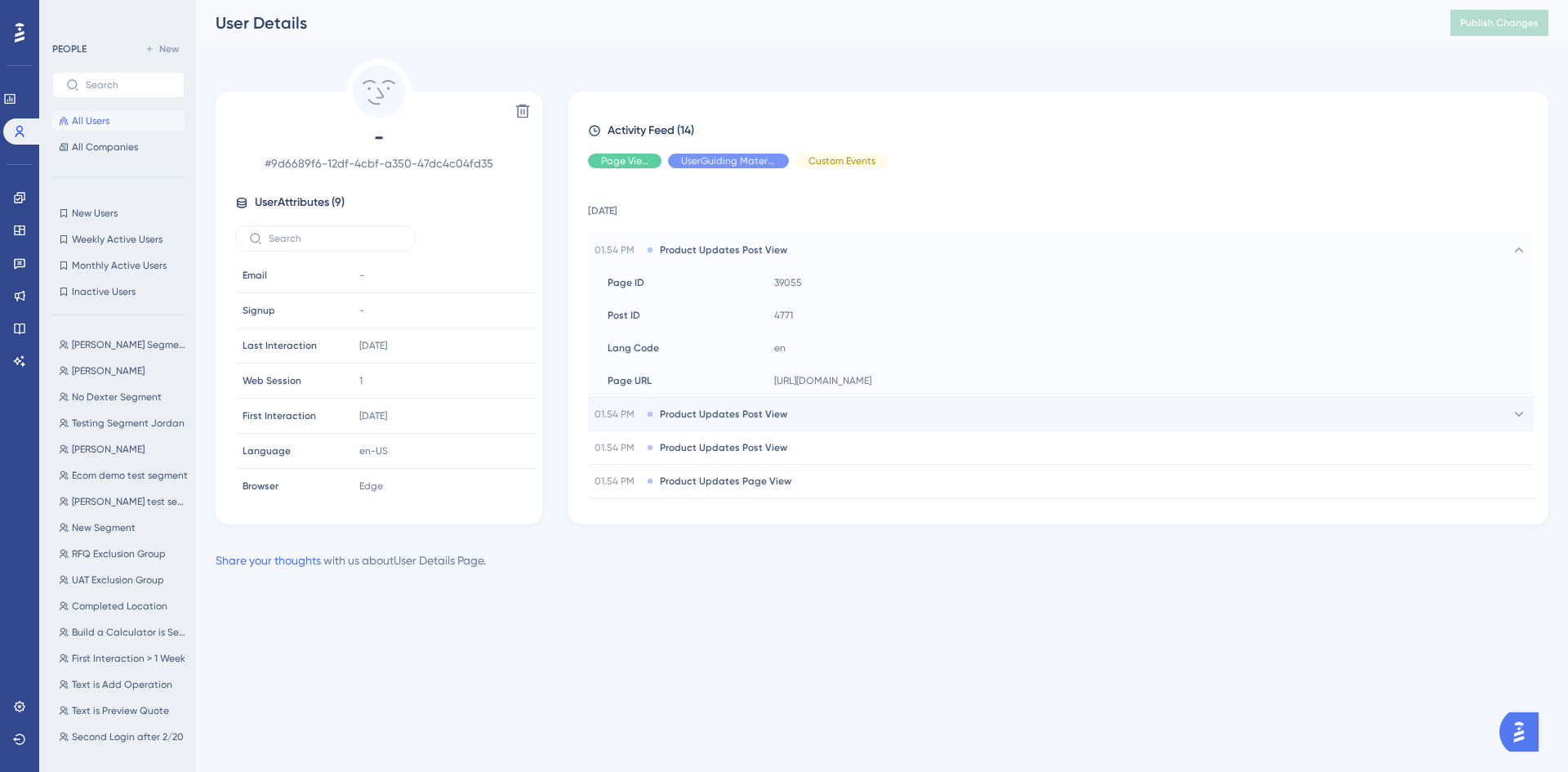
click at [680, 418] on span "Product Updates Post View" at bounding box center [724, 414] width 128 height 13
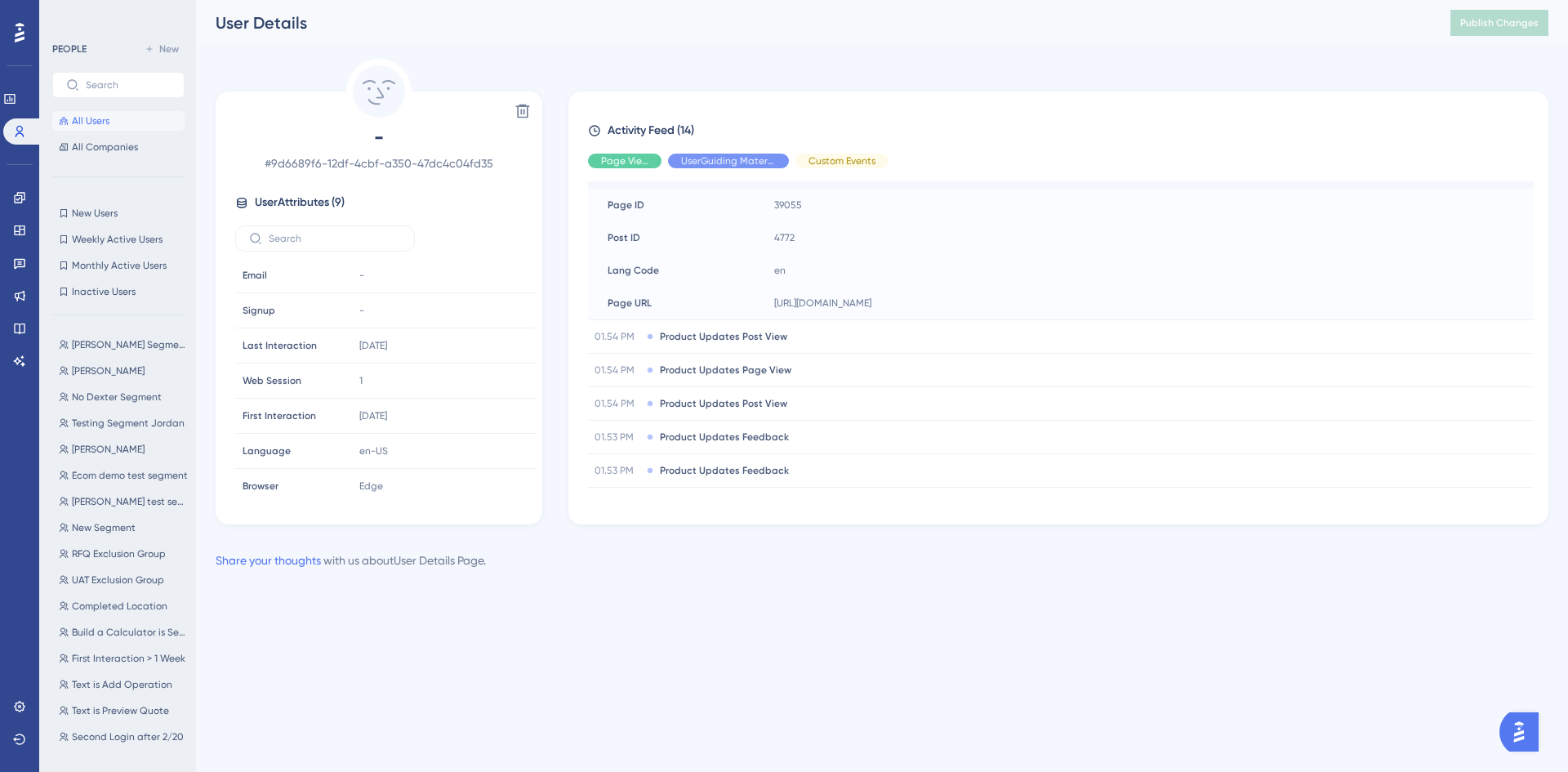
scroll to position [245, 0]
click at [720, 336] on span "Product Updates Post View" at bounding box center [724, 334] width 128 height 13
click at [724, 326] on div "01.54 PM Product Updates Page View" at bounding box center [1061, 335] width 946 height 33
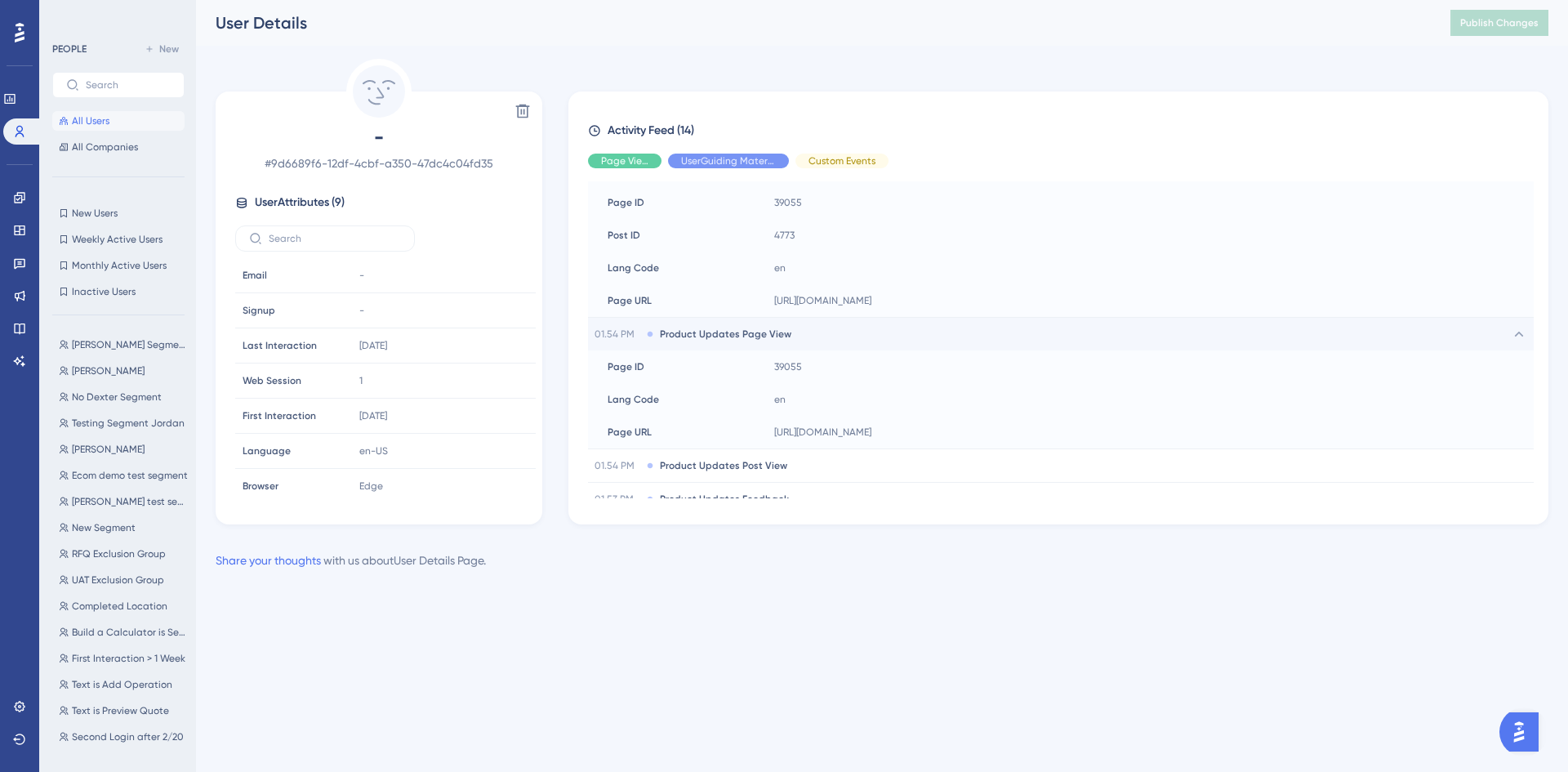
scroll to position [572, 0]
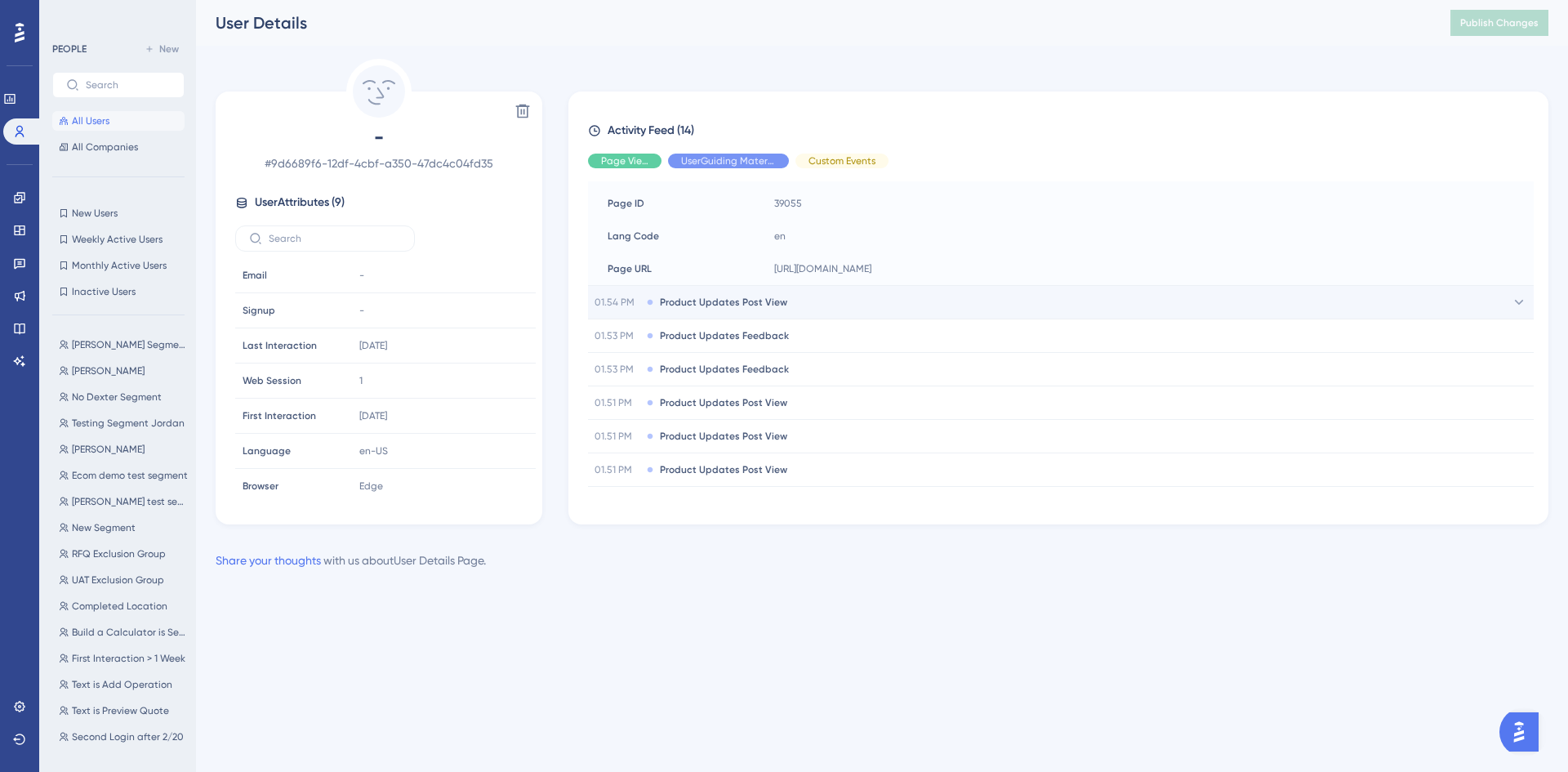
click at [721, 301] on span "Product Updates Post View" at bounding box center [724, 303] width 128 height 13
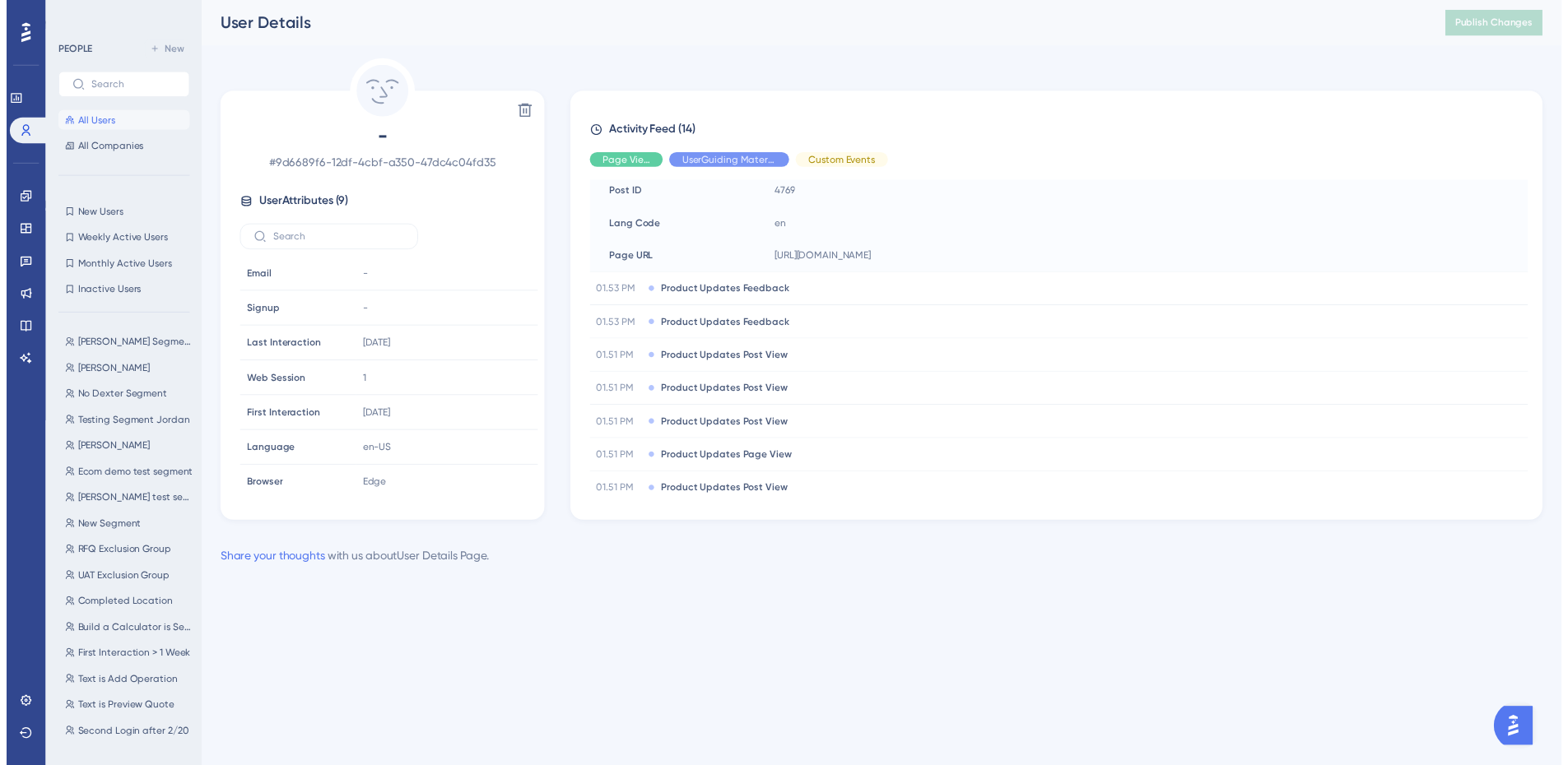
scroll to position [823, 0]
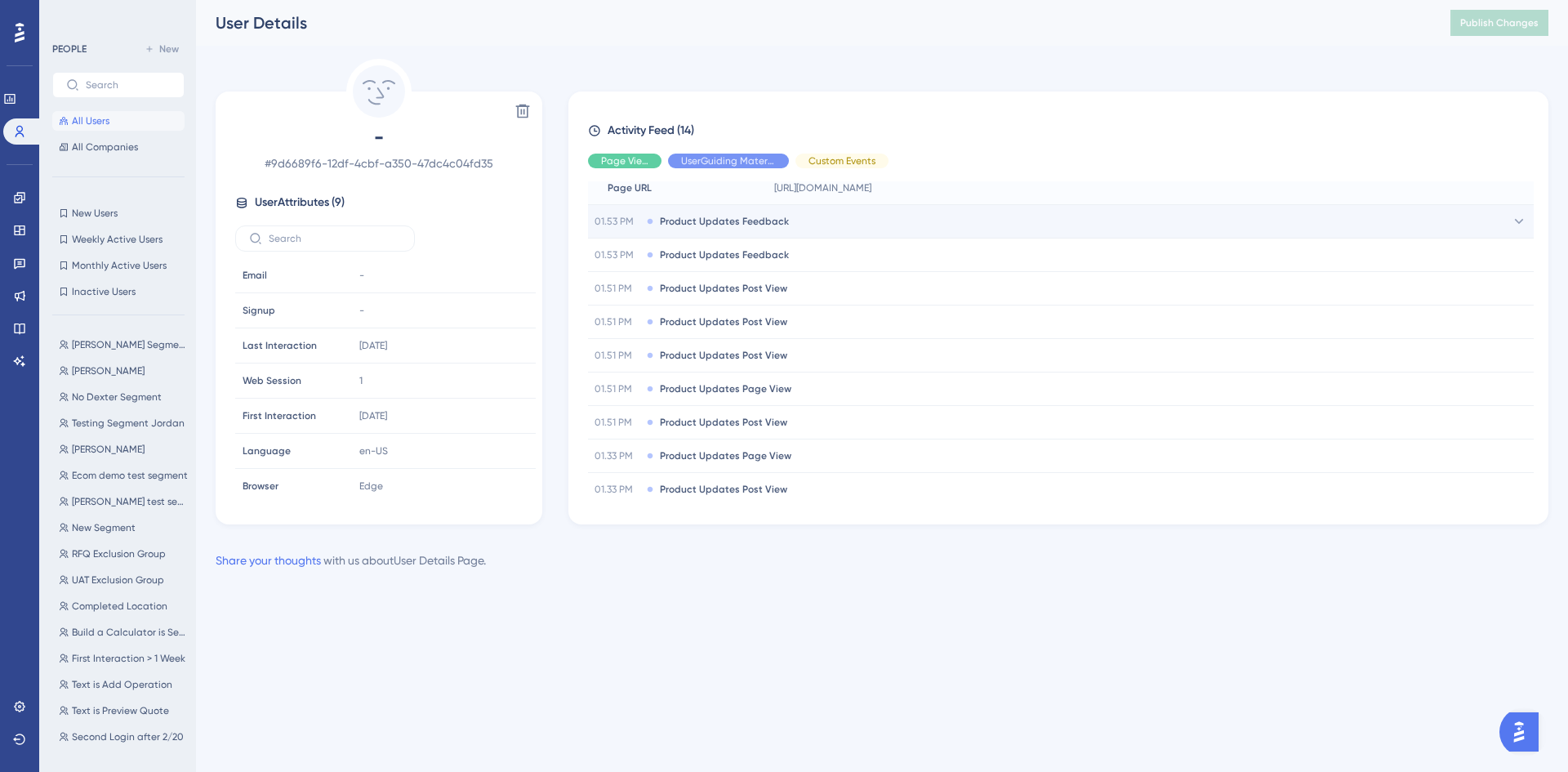
click at [730, 220] on span "Product Updates Feedback" at bounding box center [725, 221] width 129 height 13
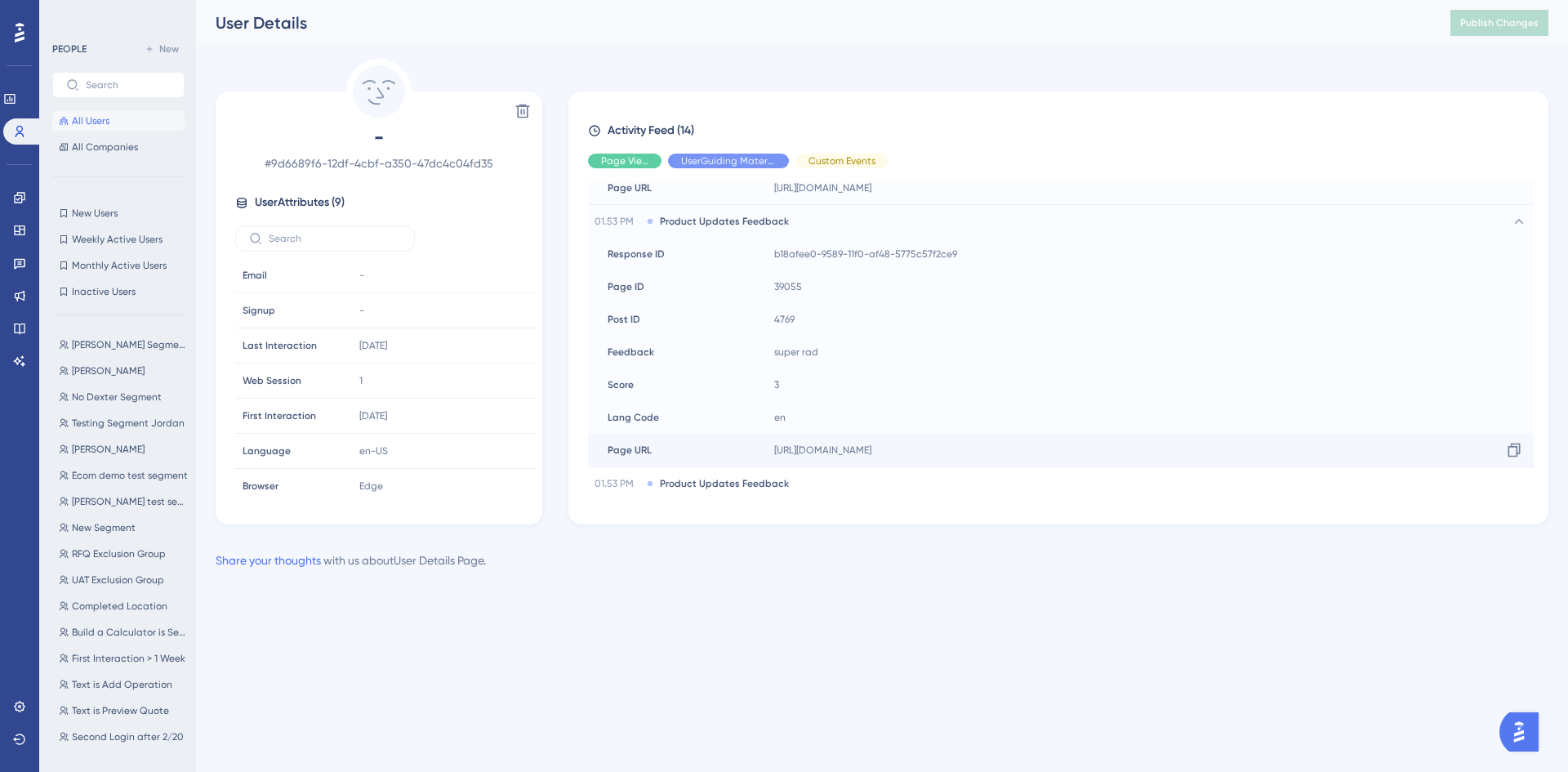
click at [831, 451] on span "[URL][DOMAIN_NAME]" at bounding box center [822, 450] width 97 height 13
click at [22, 302] on icon at bounding box center [20, 296] width 13 height 13
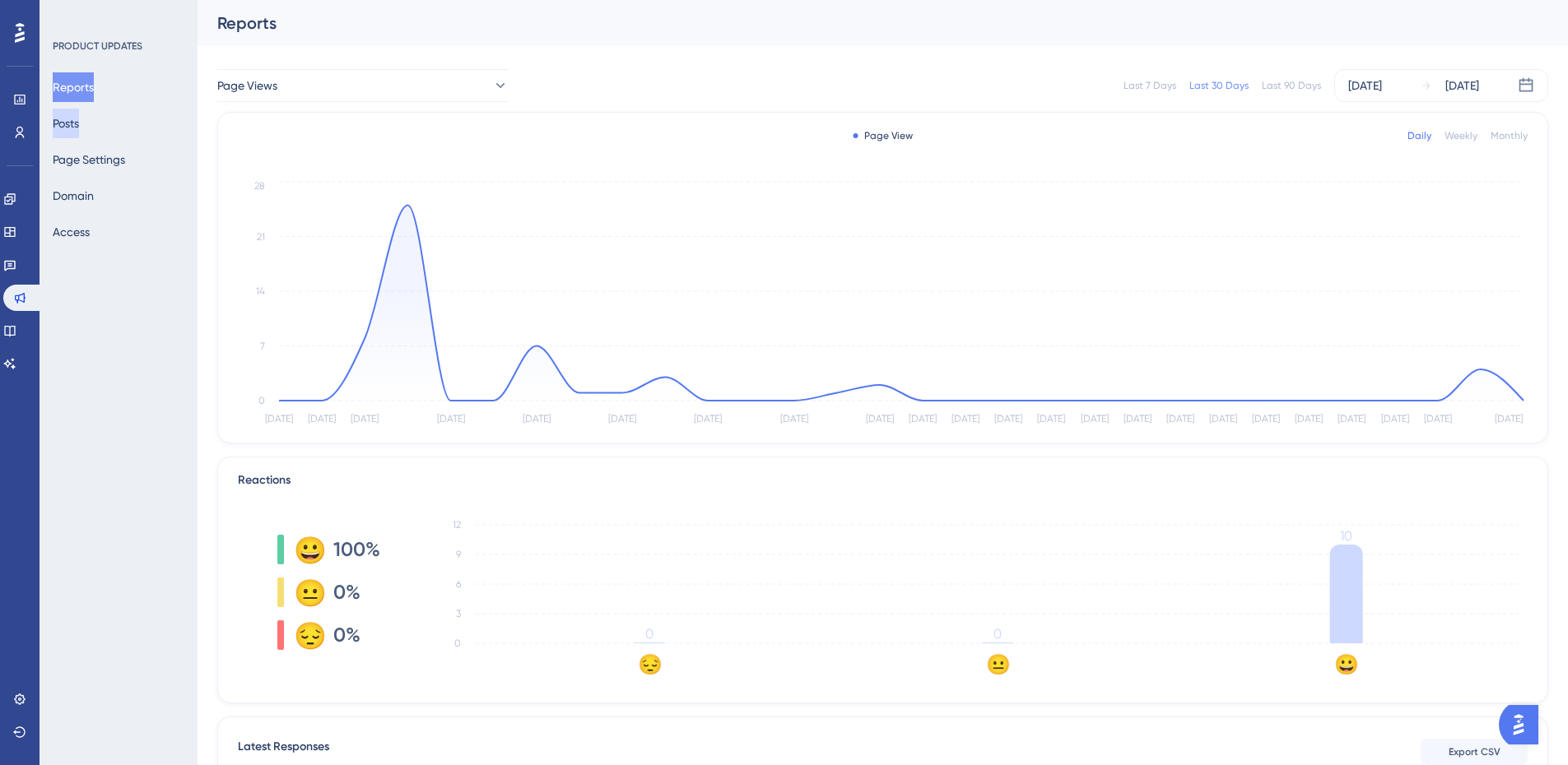
click at [79, 123] on button "Posts" at bounding box center [65, 123] width 26 height 30
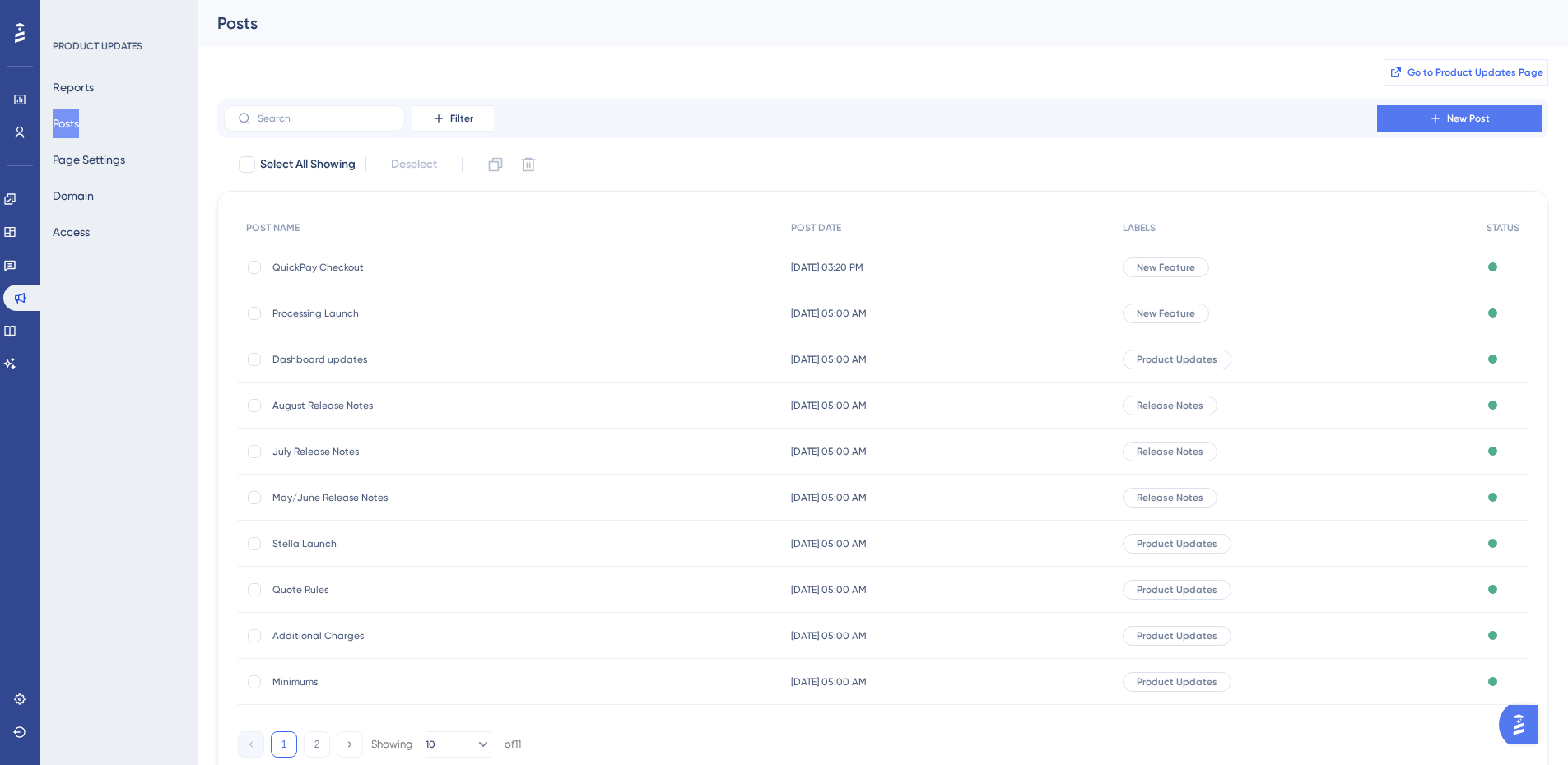
click at [1444, 66] on span "Go to Product Updates Page" at bounding box center [1475, 73] width 136 height 14
click at [14, 232] on icon at bounding box center [10, 232] width 14 height 14
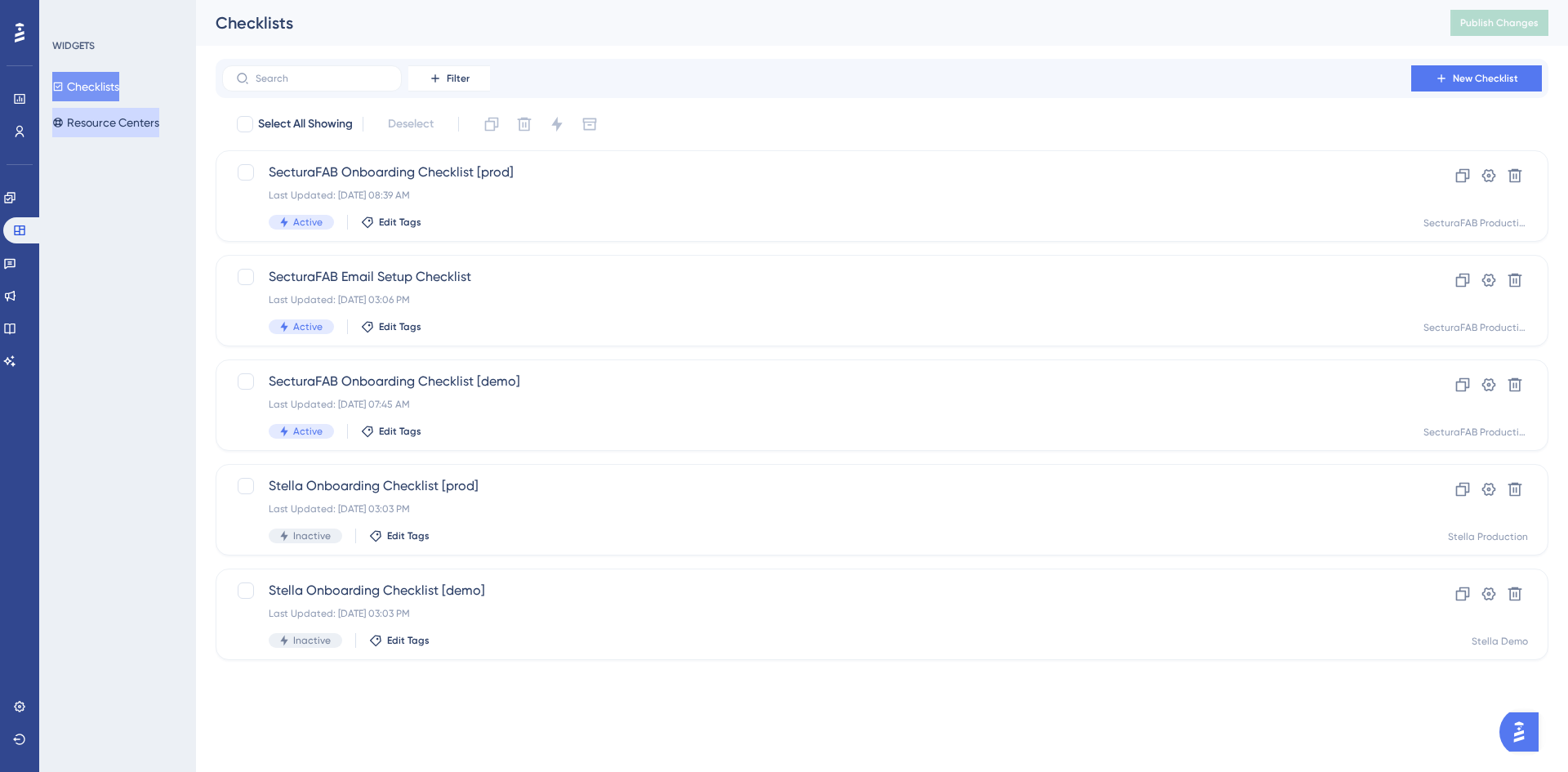
click at [130, 116] on button "Resource Centers" at bounding box center [105, 122] width 107 height 30
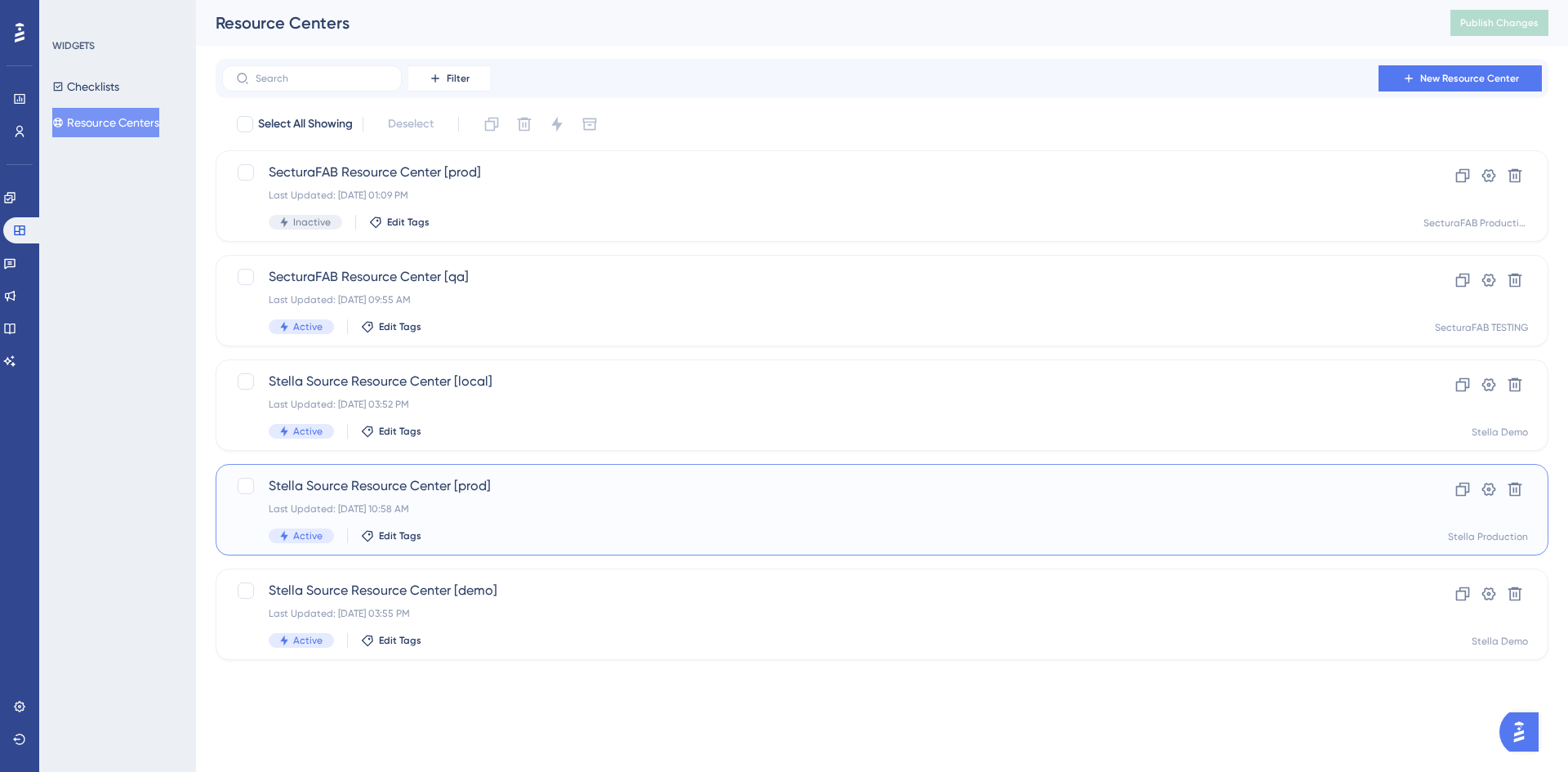
click at [809, 492] on span "Stella Source Resource Center [prod]" at bounding box center [817, 486] width 1096 height 19
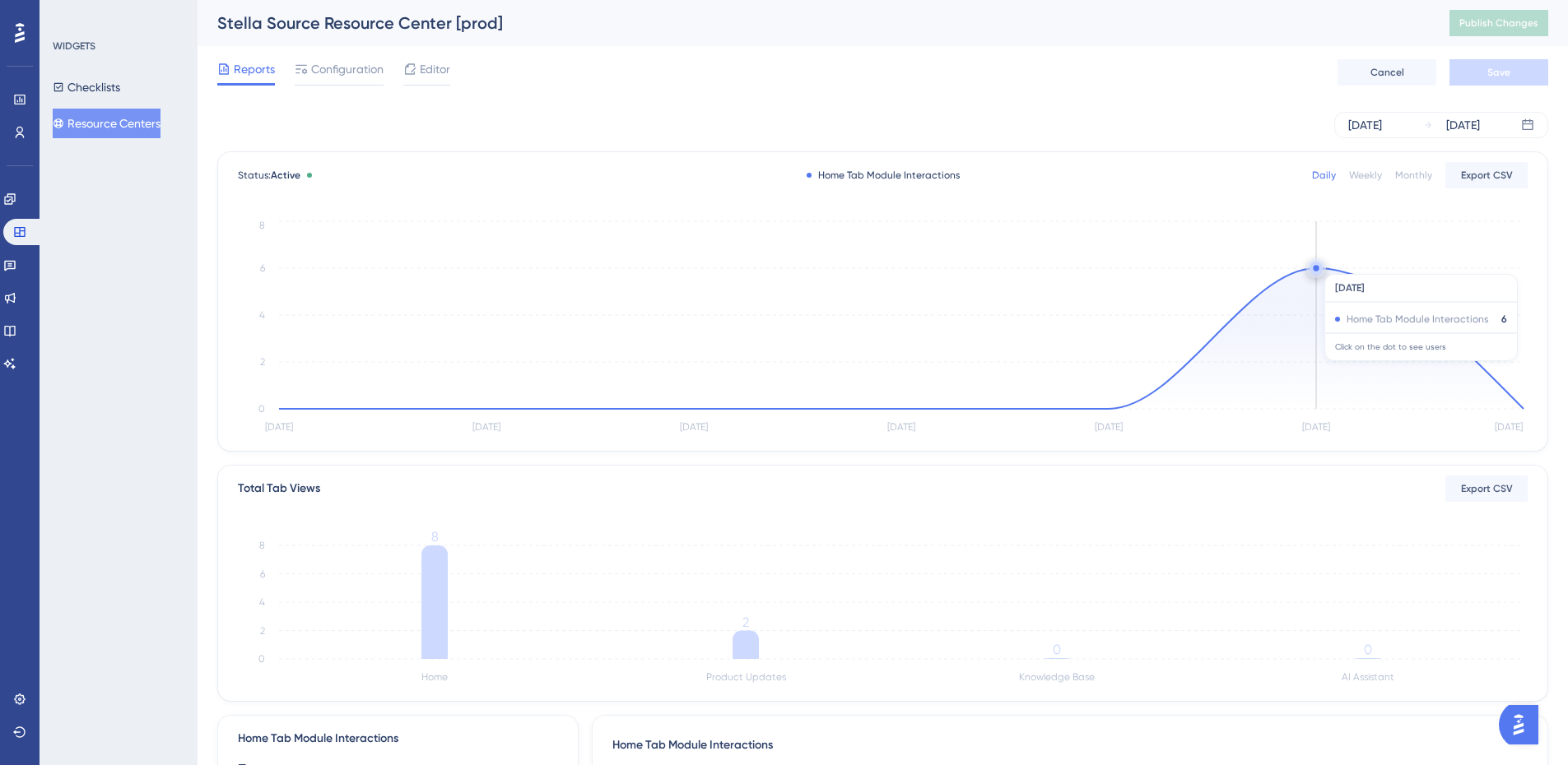
click at [1316, 265] on circle at bounding box center [1315, 268] width 6 height 6
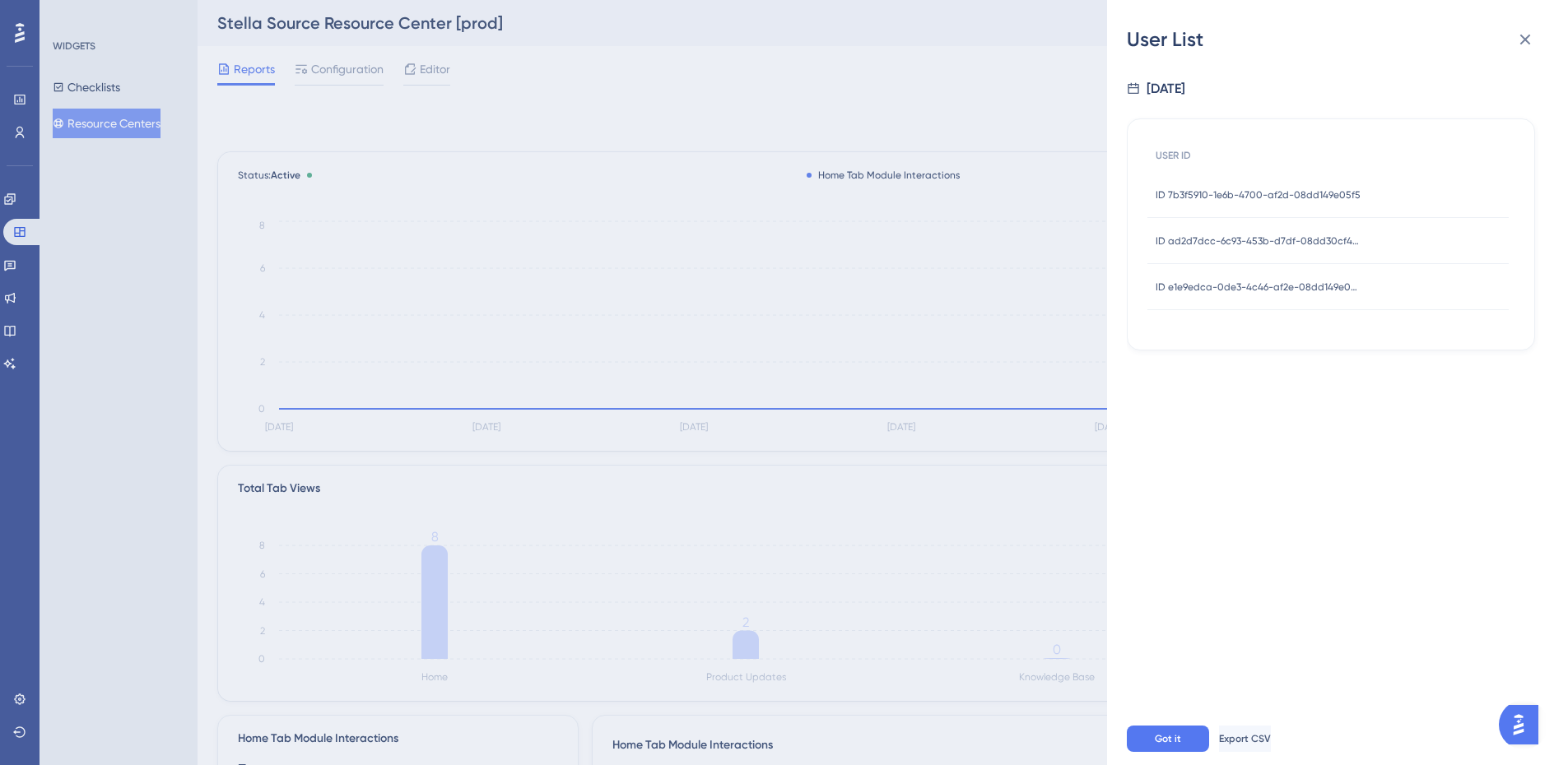
click at [1256, 194] on span "ID 7b3f5910-1e6b-4700-af2d-08dd149e05f5" at bounding box center [1258, 196] width 205 height 14
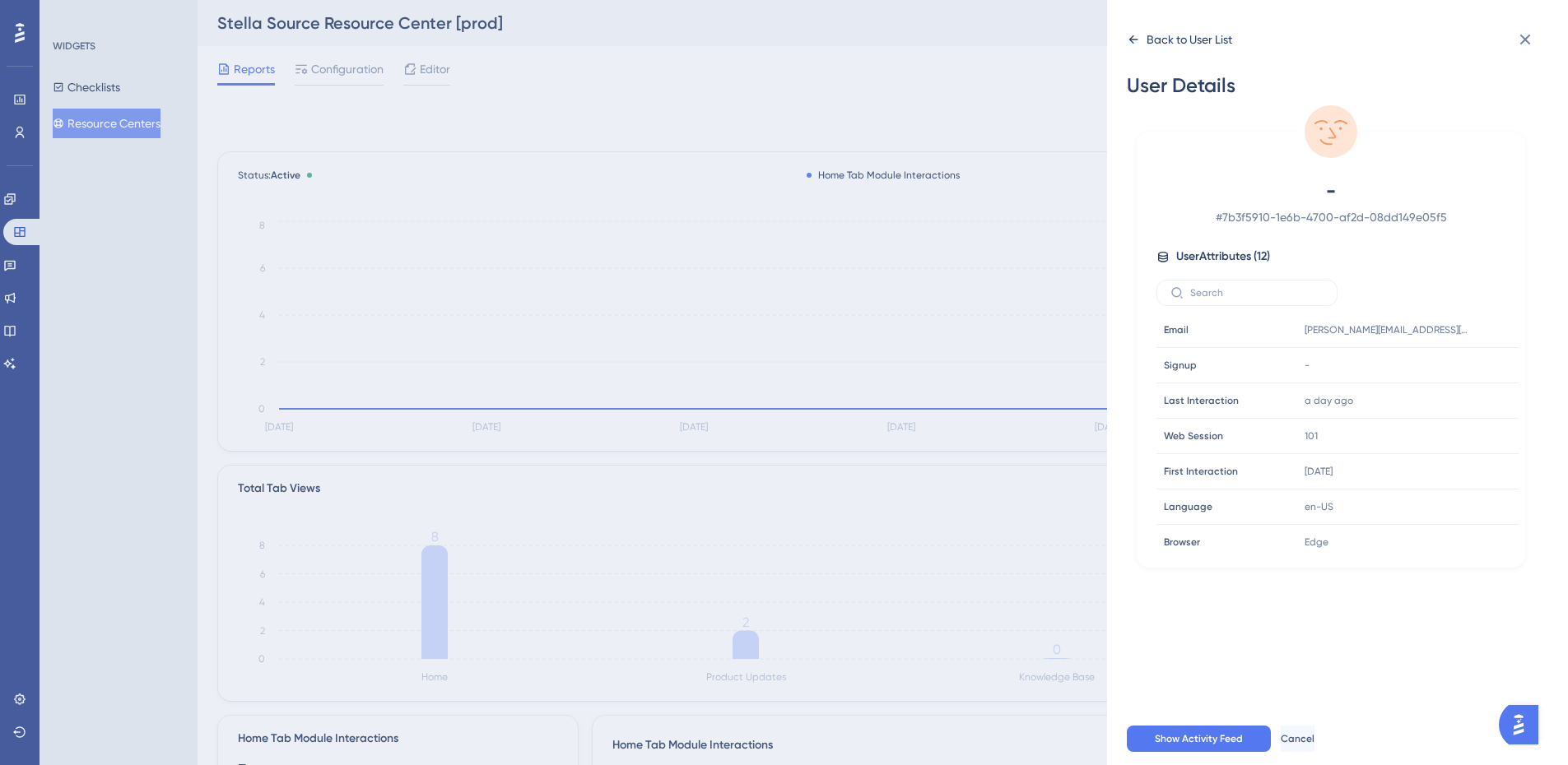
click at [1132, 45] on icon at bounding box center [1133, 40] width 14 height 14
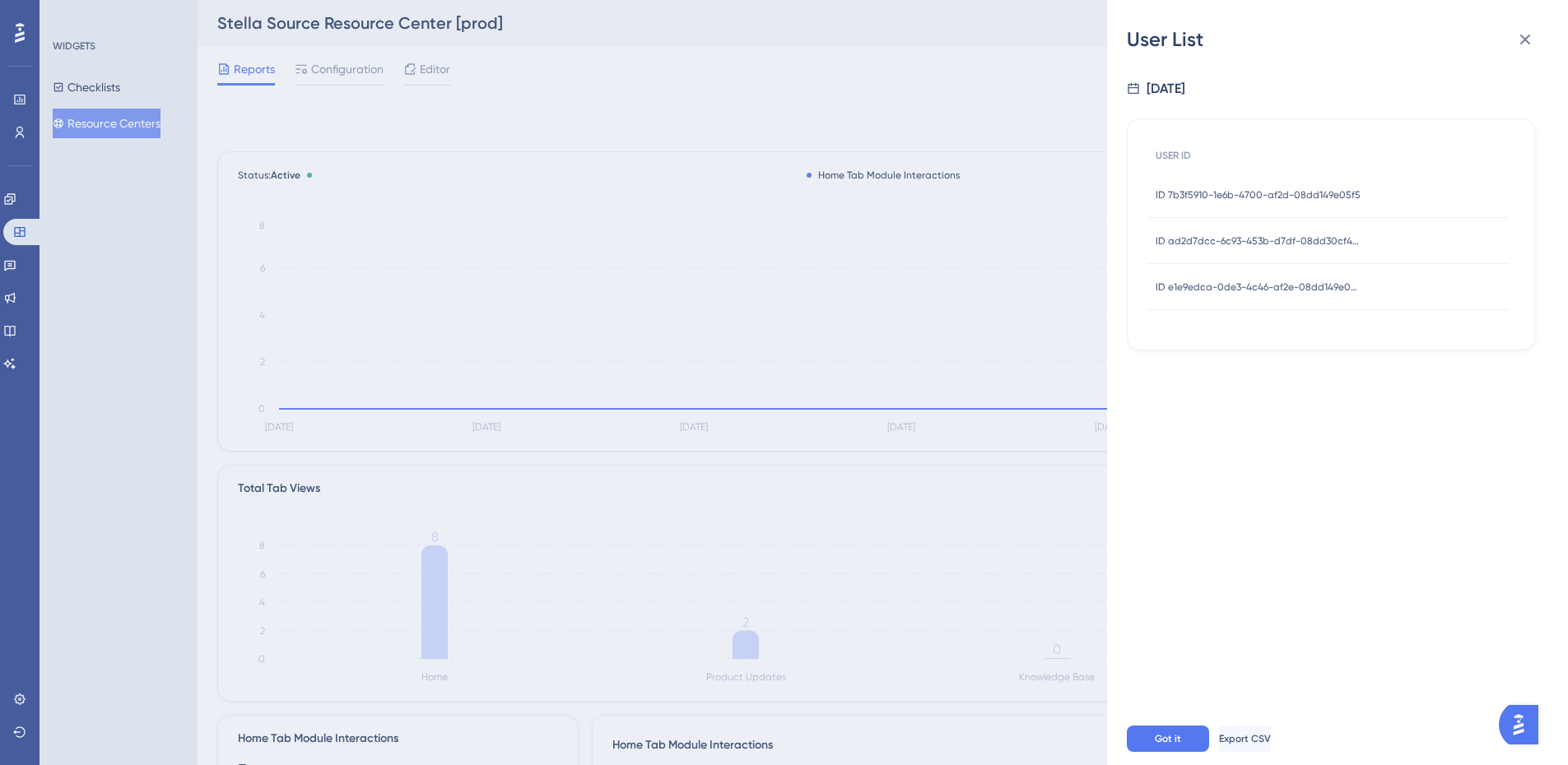
click at [1245, 235] on span "ID ad2d7dcc-6c93-453b-d7df-08dd30cf4670" at bounding box center [1258, 241] width 205 height 14
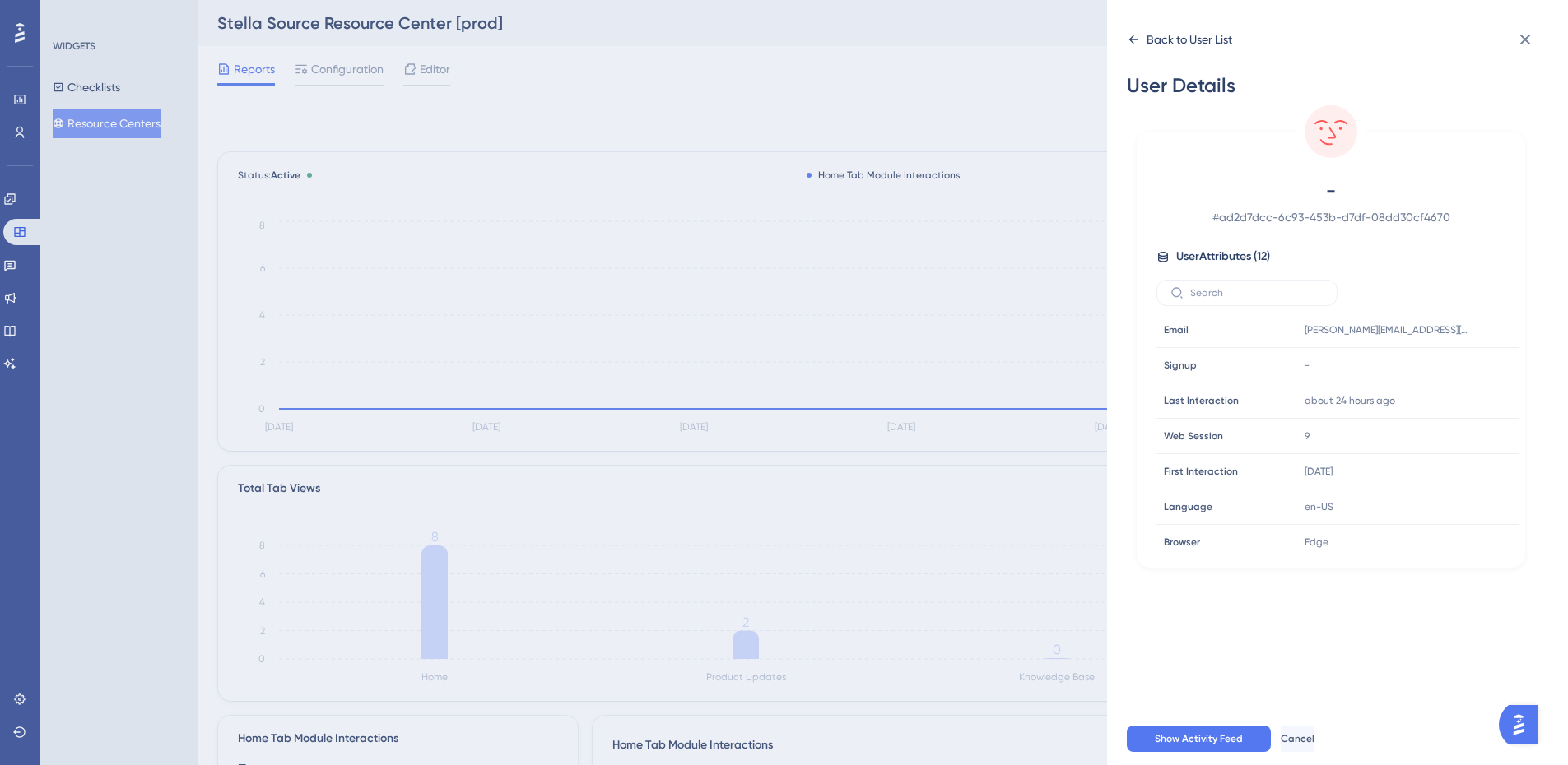
click at [1139, 36] on icon at bounding box center [1133, 40] width 14 height 14
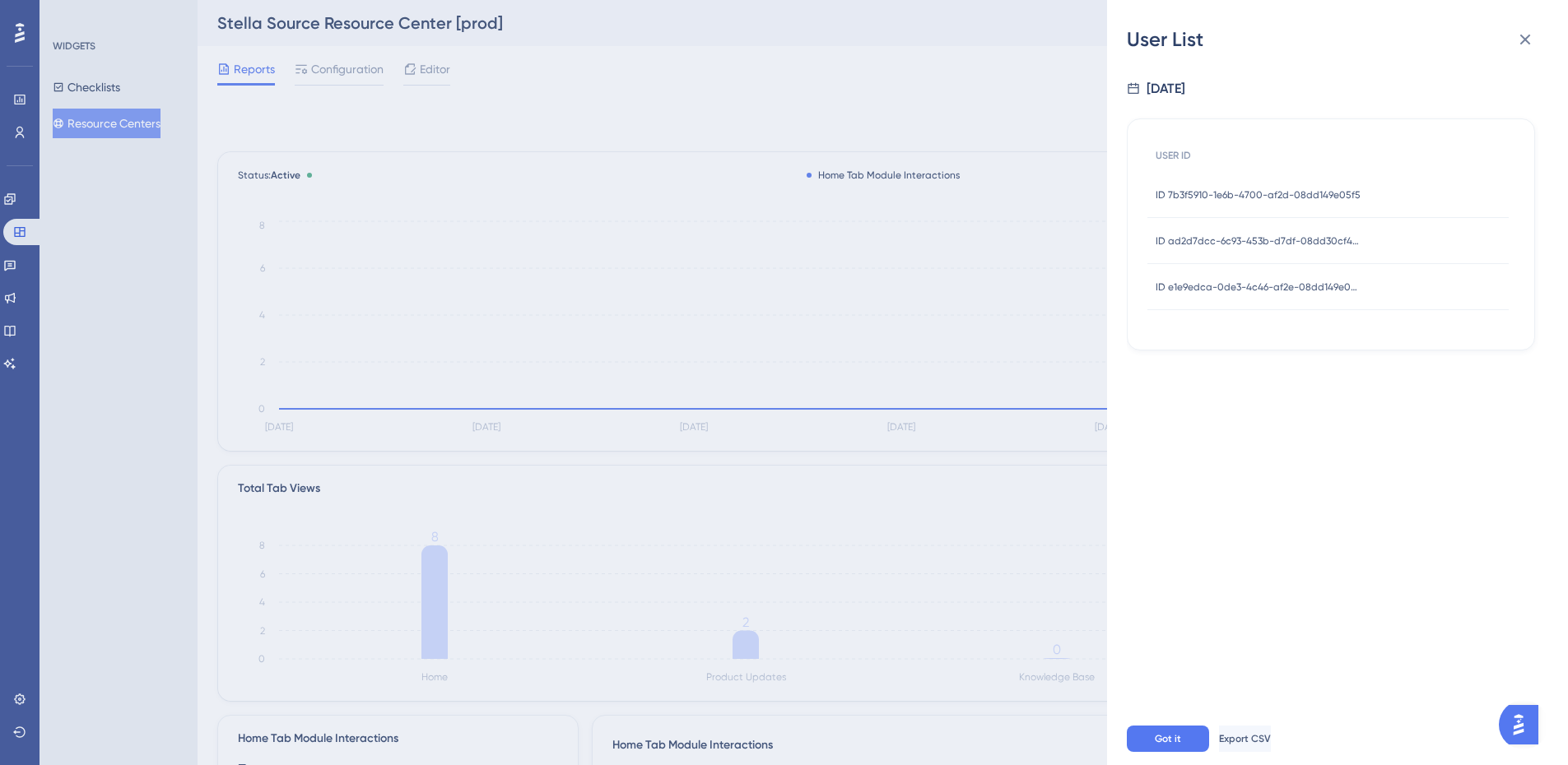
click at [1304, 302] on div "ID e1e9edca-0de3-4c46-af2e-08dd149e05f5 ID e1e9edca-0de3-4c46-af2e-08dd149e05f5" at bounding box center [1258, 288] width 205 height 46
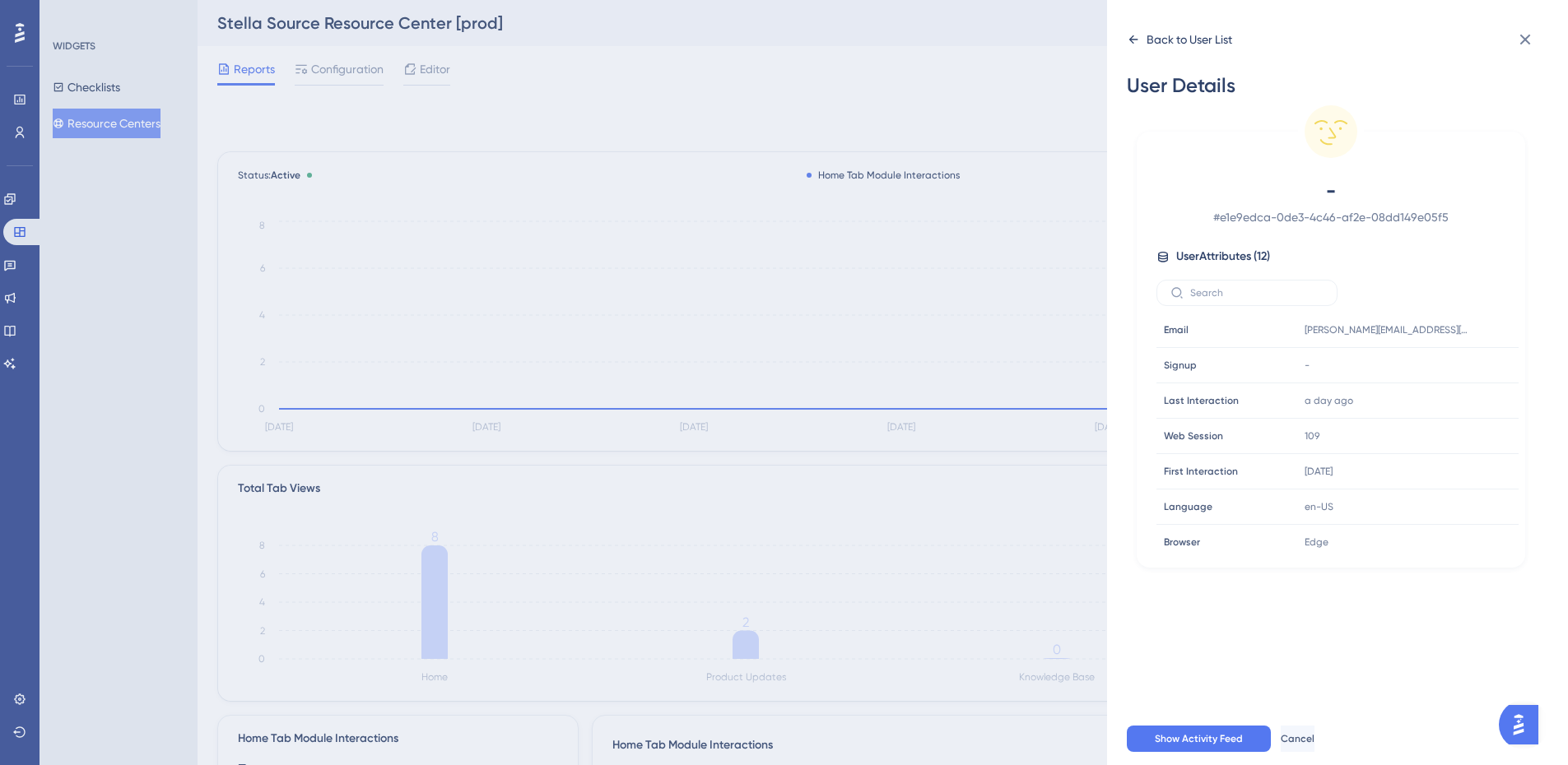
click at [1134, 41] on icon at bounding box center [1133, 40] width 14 height 14
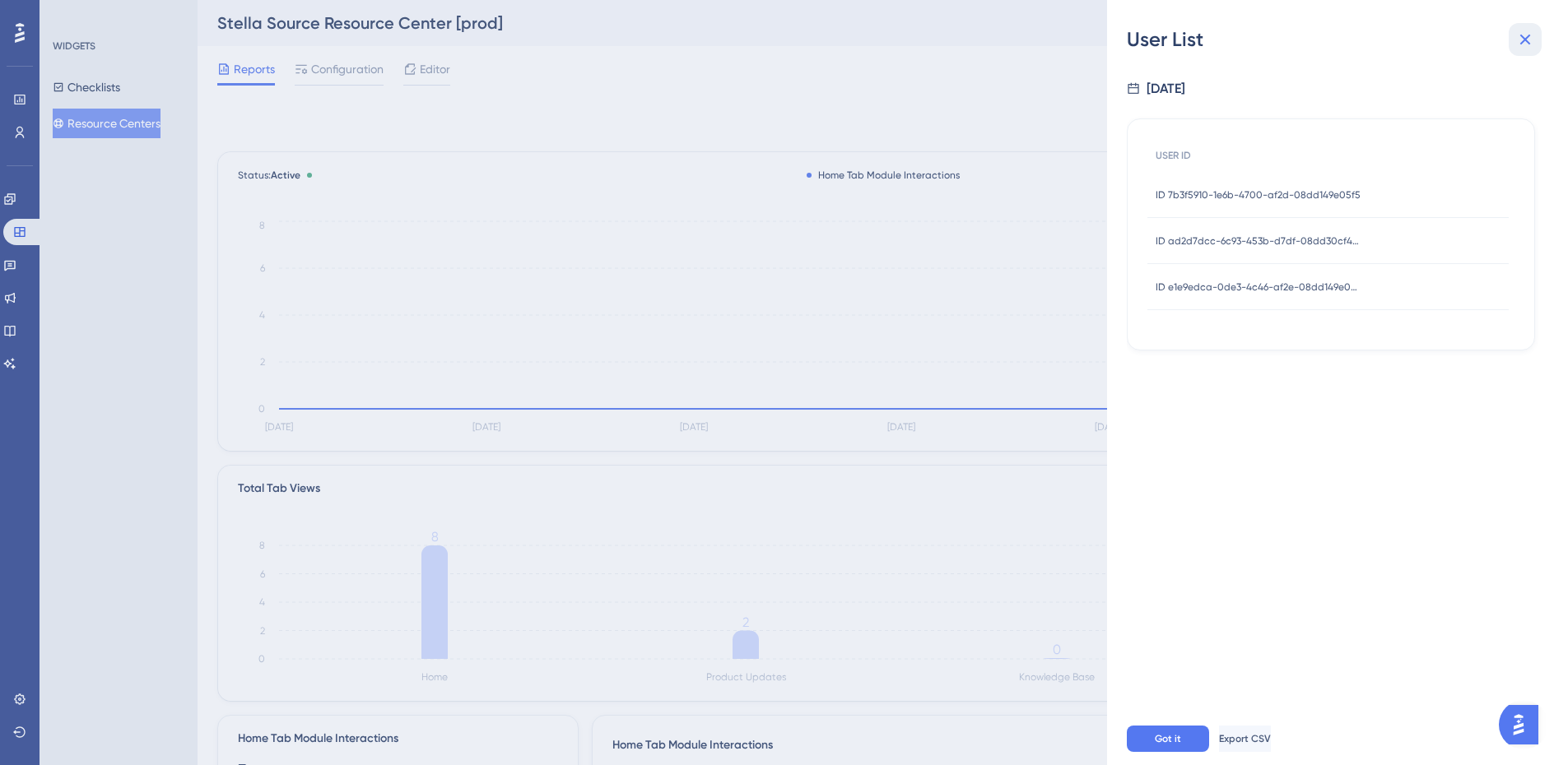
click at [1532, 34] on icon at bounding box center [1524, 40] width 19 height 19
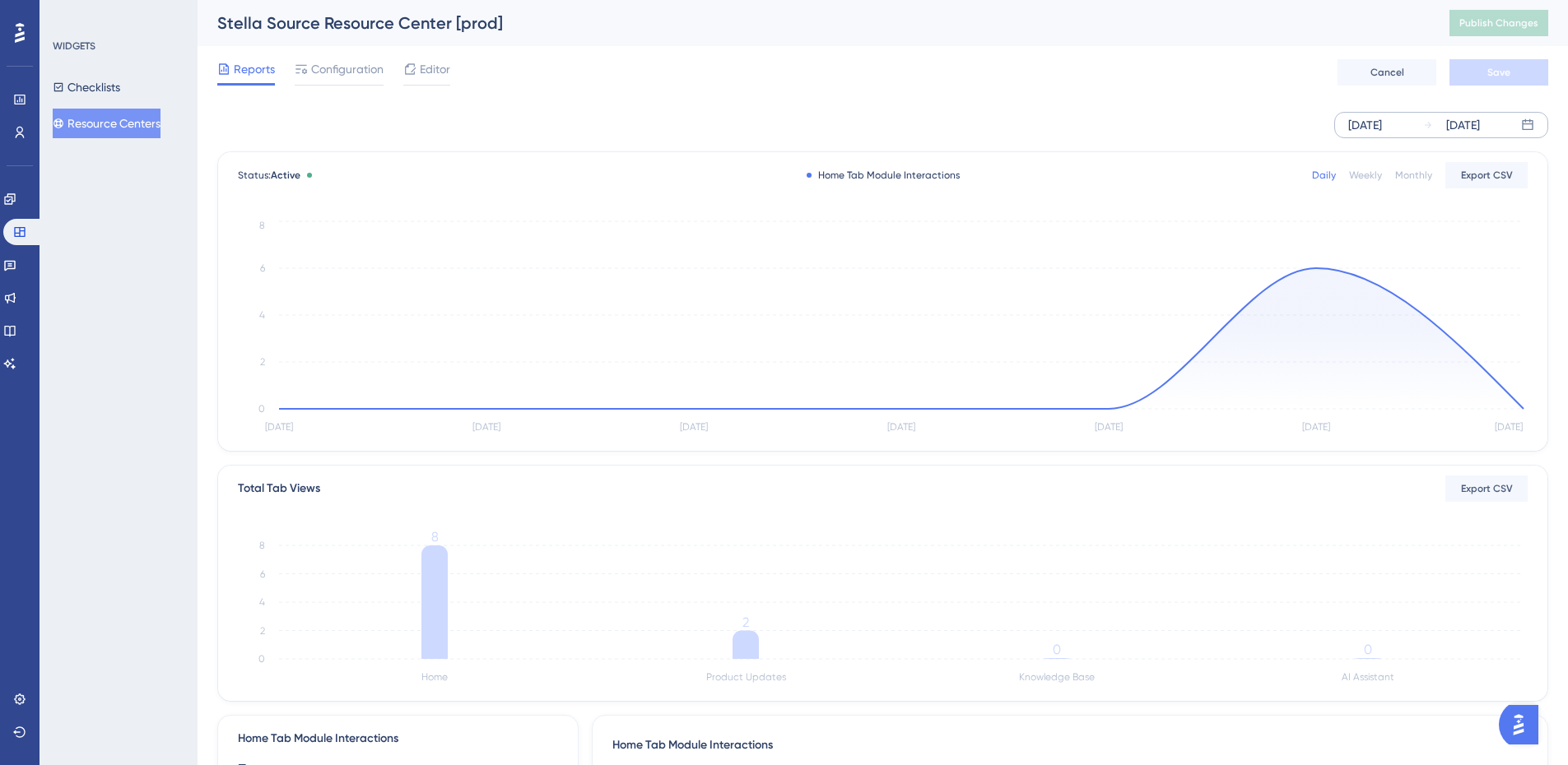
click at [1382, 120] on div "[DATE]" at bounding box center [1365, 125] width 34 height 19
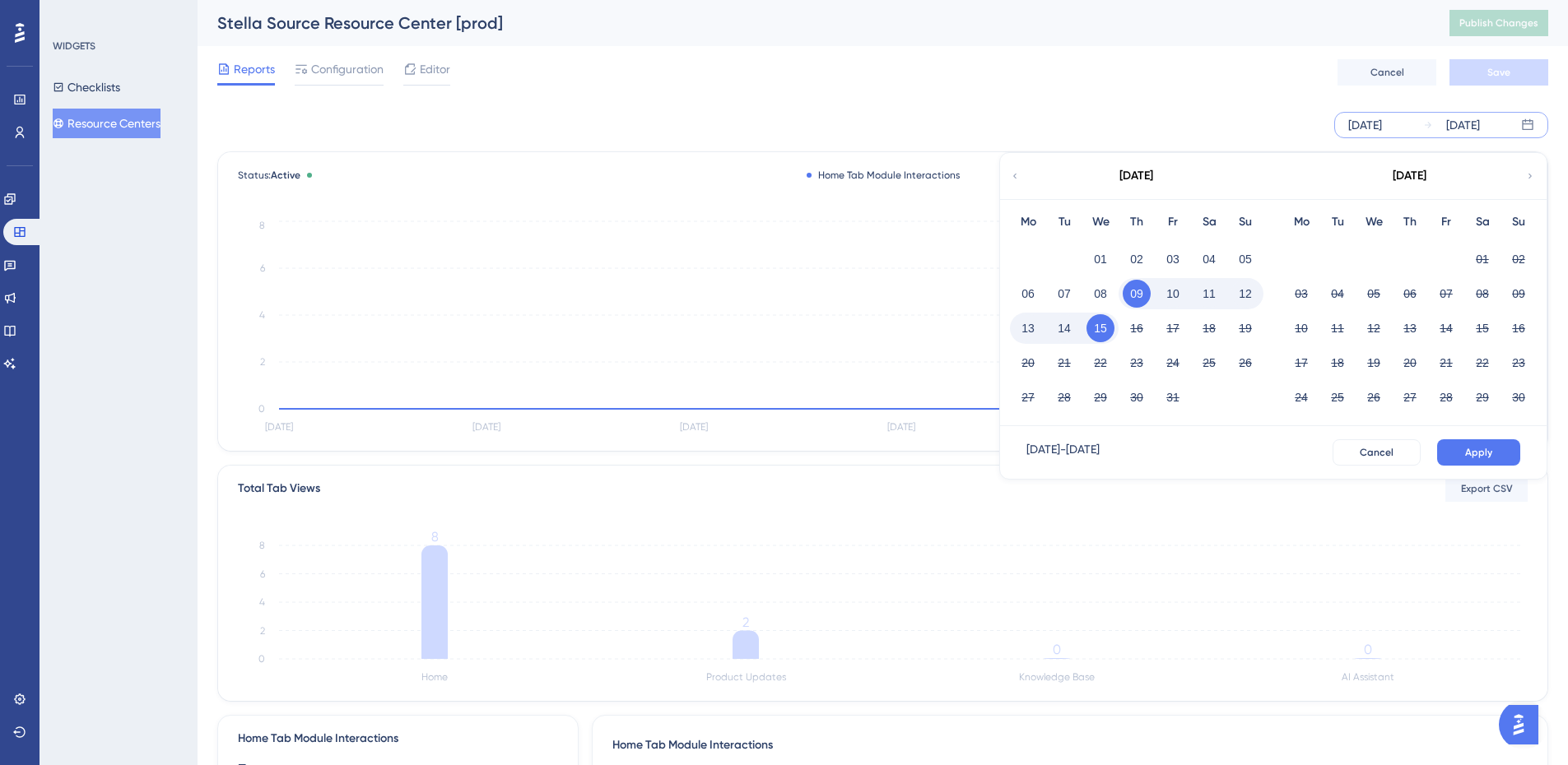
click at [1021, 175] on div "[DATE]" at bounding box center [1135, 176] width 271 height 46
click at [1017, 178] on icon at bounding box center [1015, 175] width 10 height 15
click at [1306, 259] on button "01" at bounding box center [1301, 259] width 28 height 28
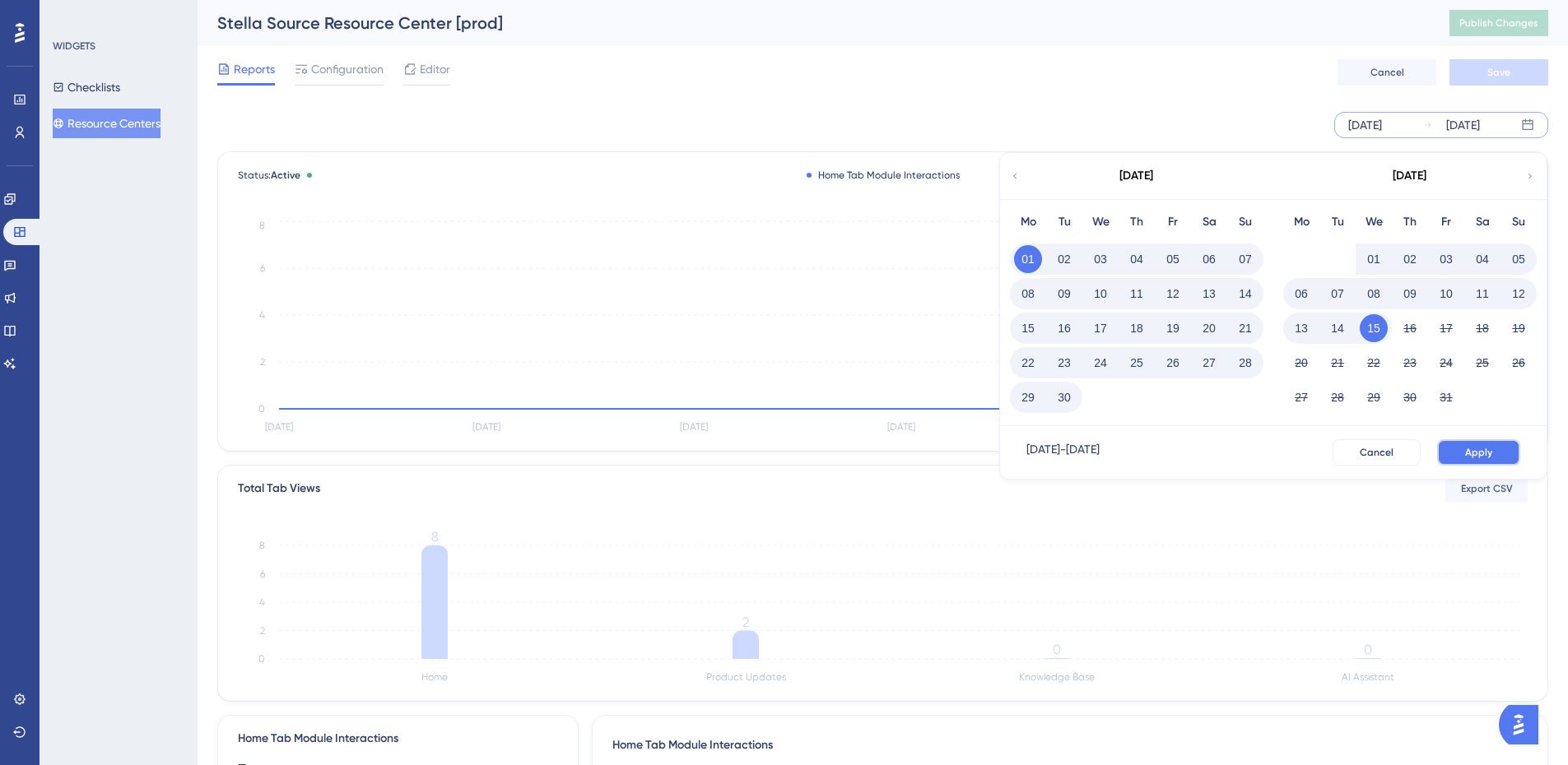
click at [1450, 444] on button "Apply" at bounding box center [1479, 452] width 83 height 26
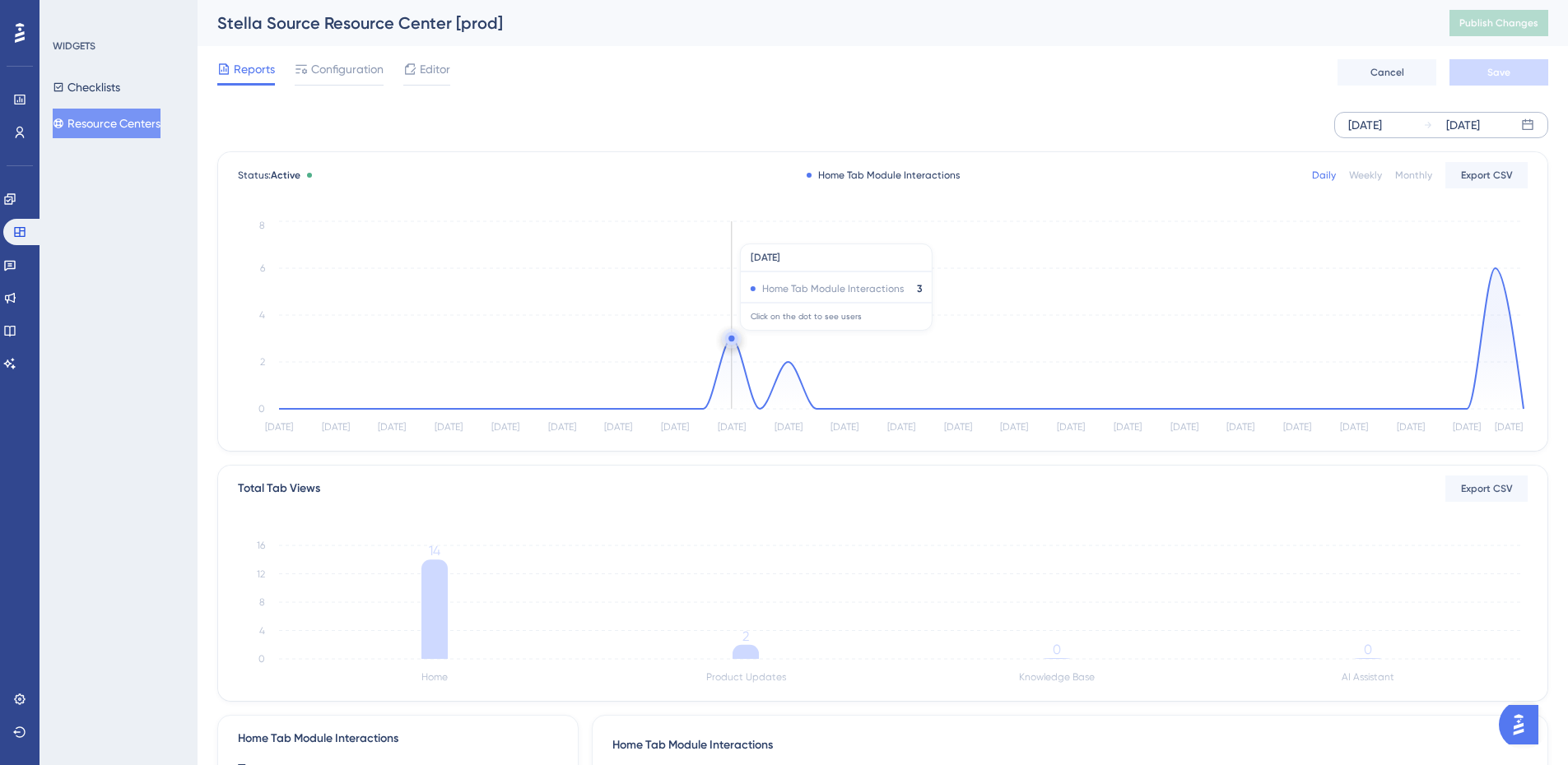
click at [730, 339] on circle at bounding box center [731, 339] width 6 height 6
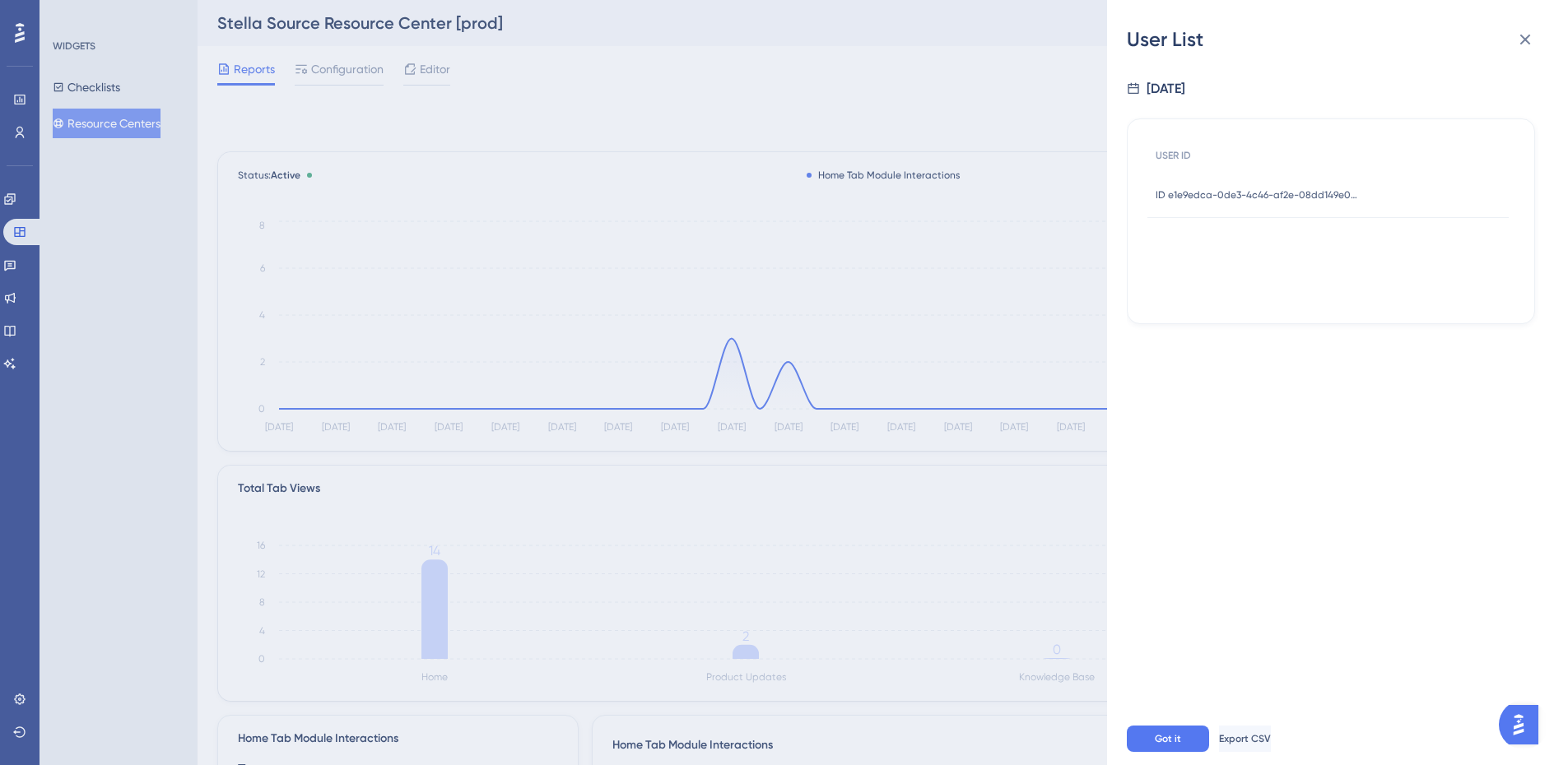
click at [1238, 192] on span "ID e1e9edca-0de3-4c46-af2e-08dd149e05f5" at bounding box center [1258, 196] width 205 height 14
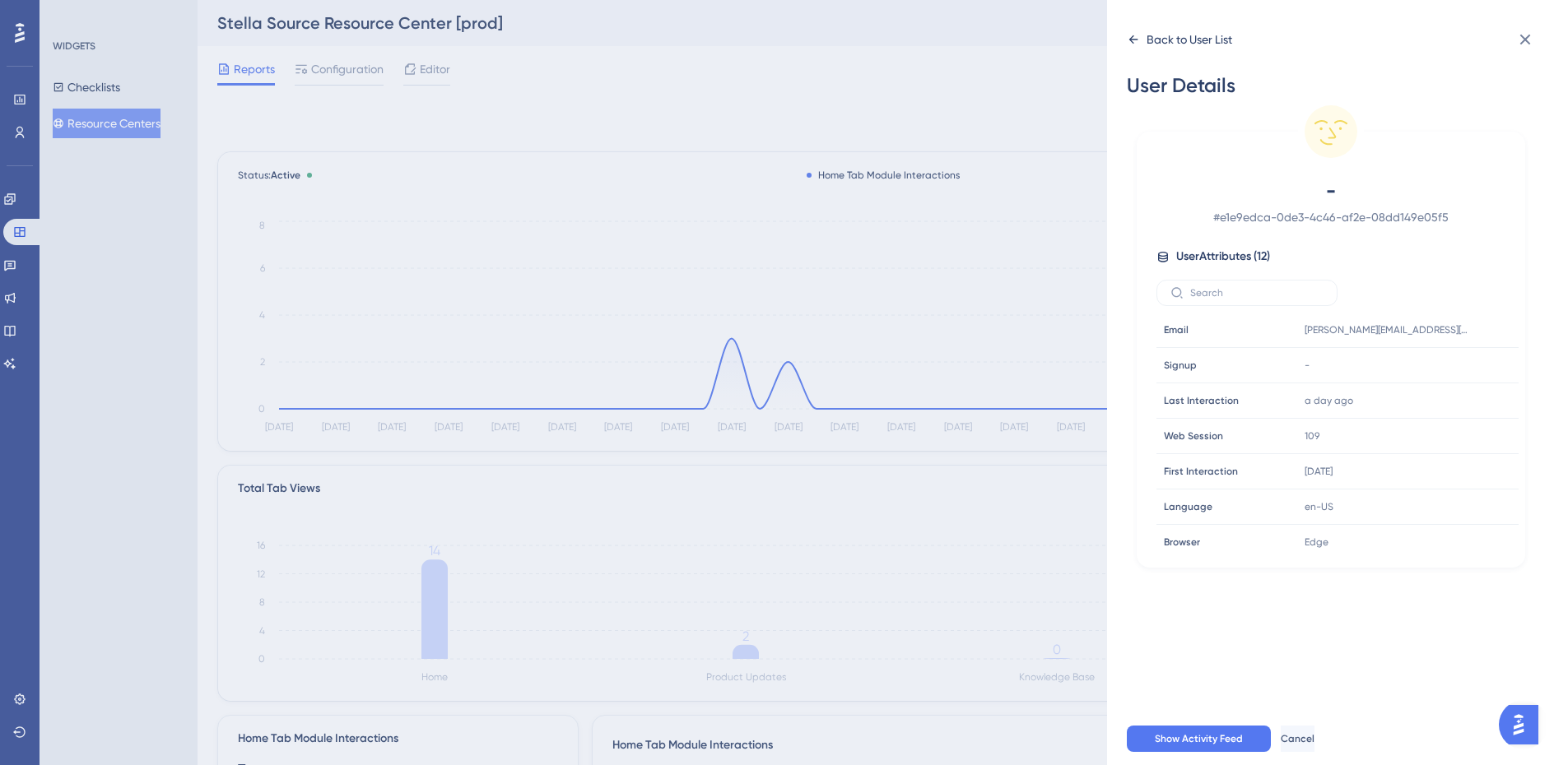
click at [1139, 45] on icon at bounding box center [1133, 40] width 14 height 14
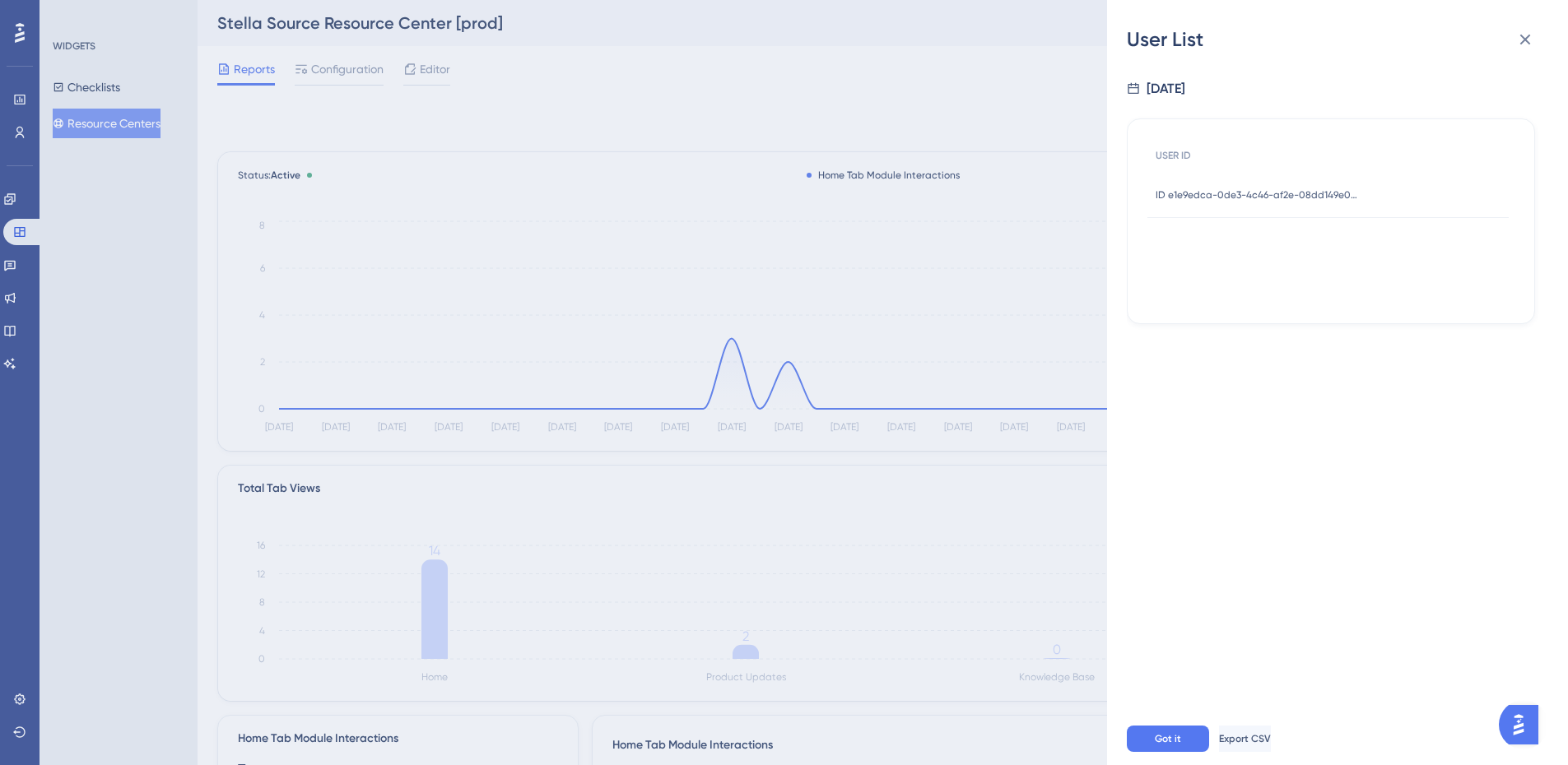
click at [780, 369] on div "User List [DATE] USER ID ID e1e9edca-0de3-4c46-af2e-08dd149e05f5 ID e1e9edca-0d…" at bounding box center [784, 382] width 1568 height 765
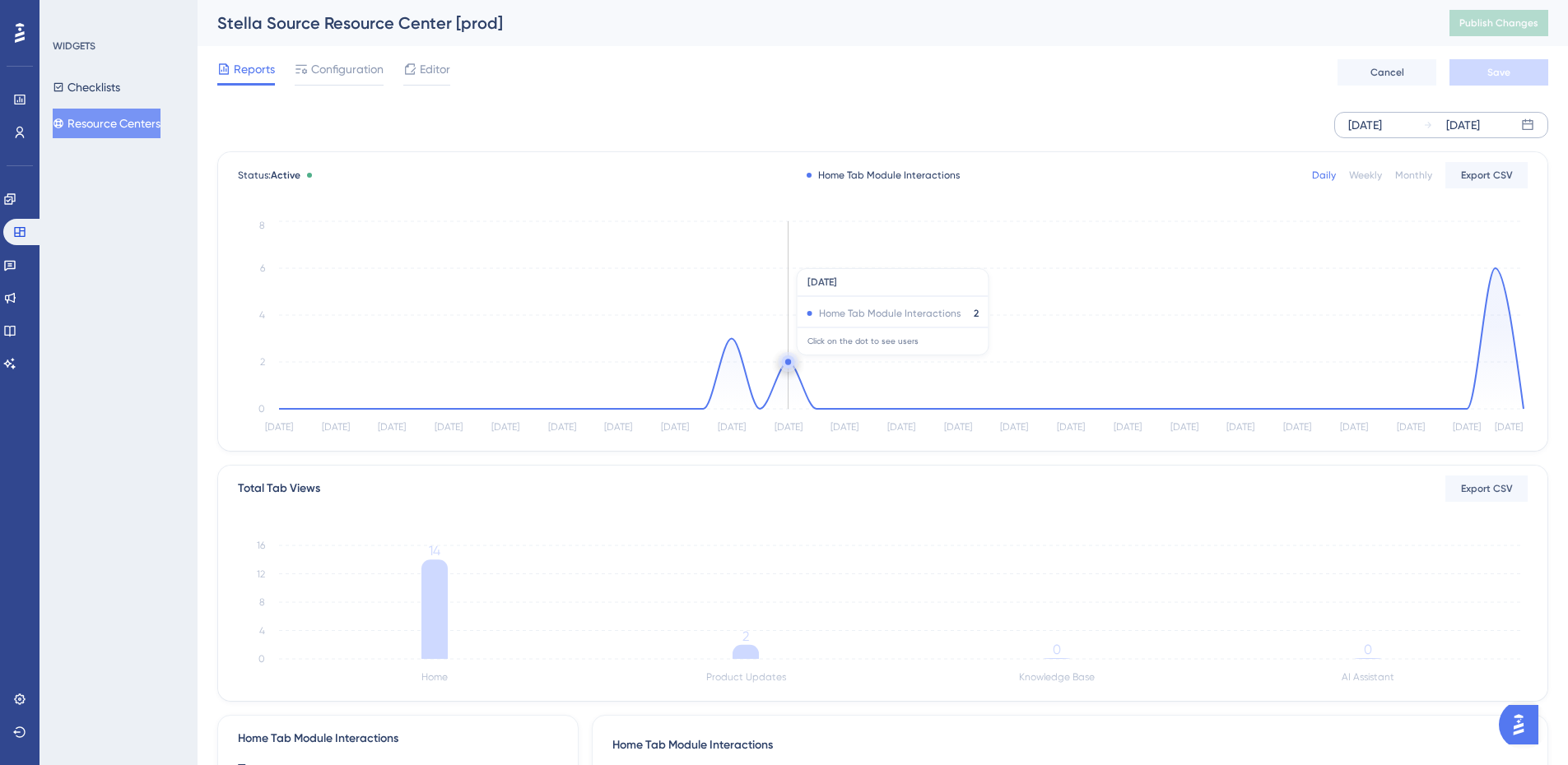
click at [786, 364] on circle at bounding box center [788, 361] width 6 height 6
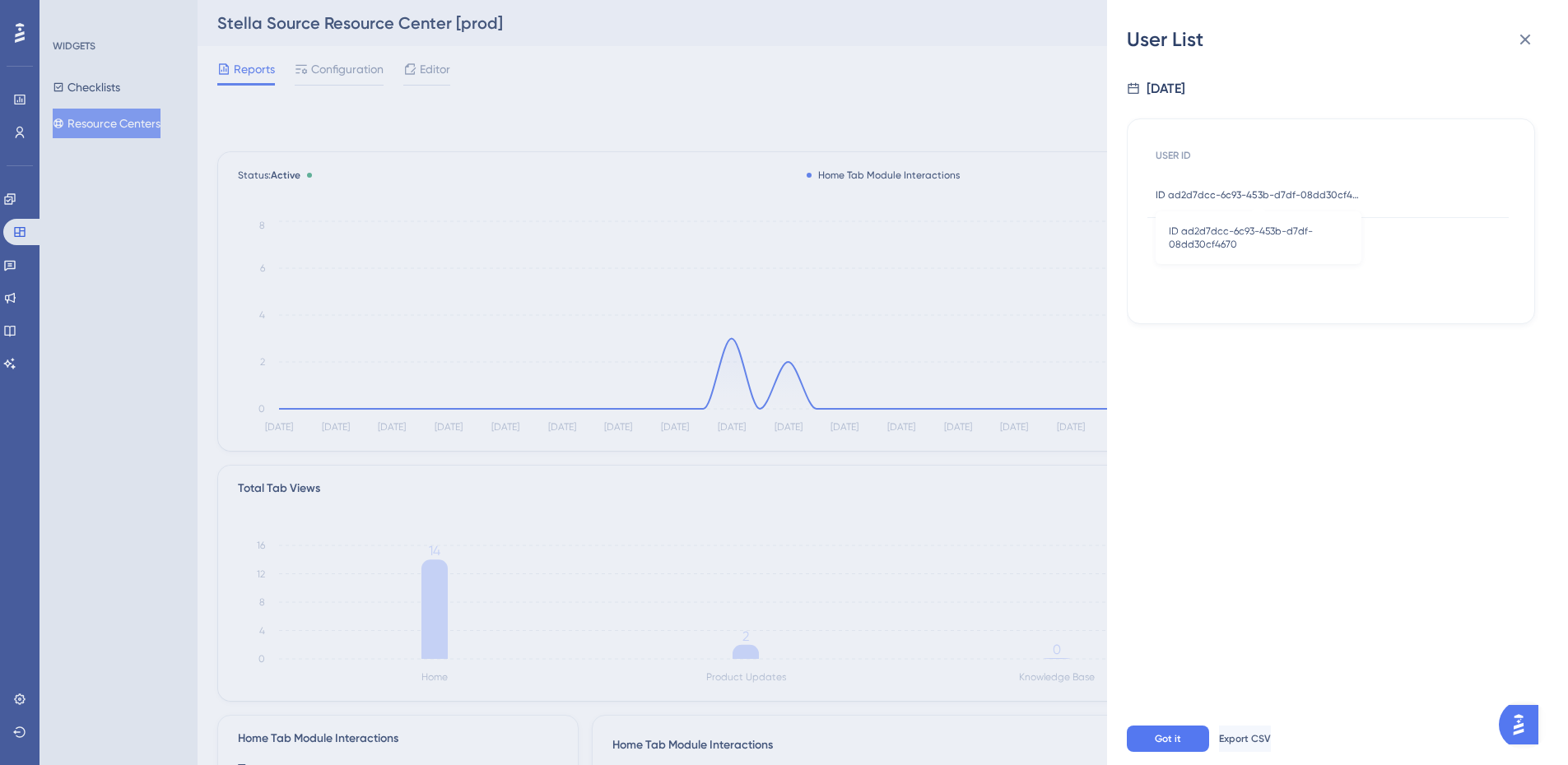
click at [1225, 193] on span "ID ad2d7dcc-6c93-453b-d7df-08dd30cf4670" at bounding box center [1258, 196] width 205 height 14
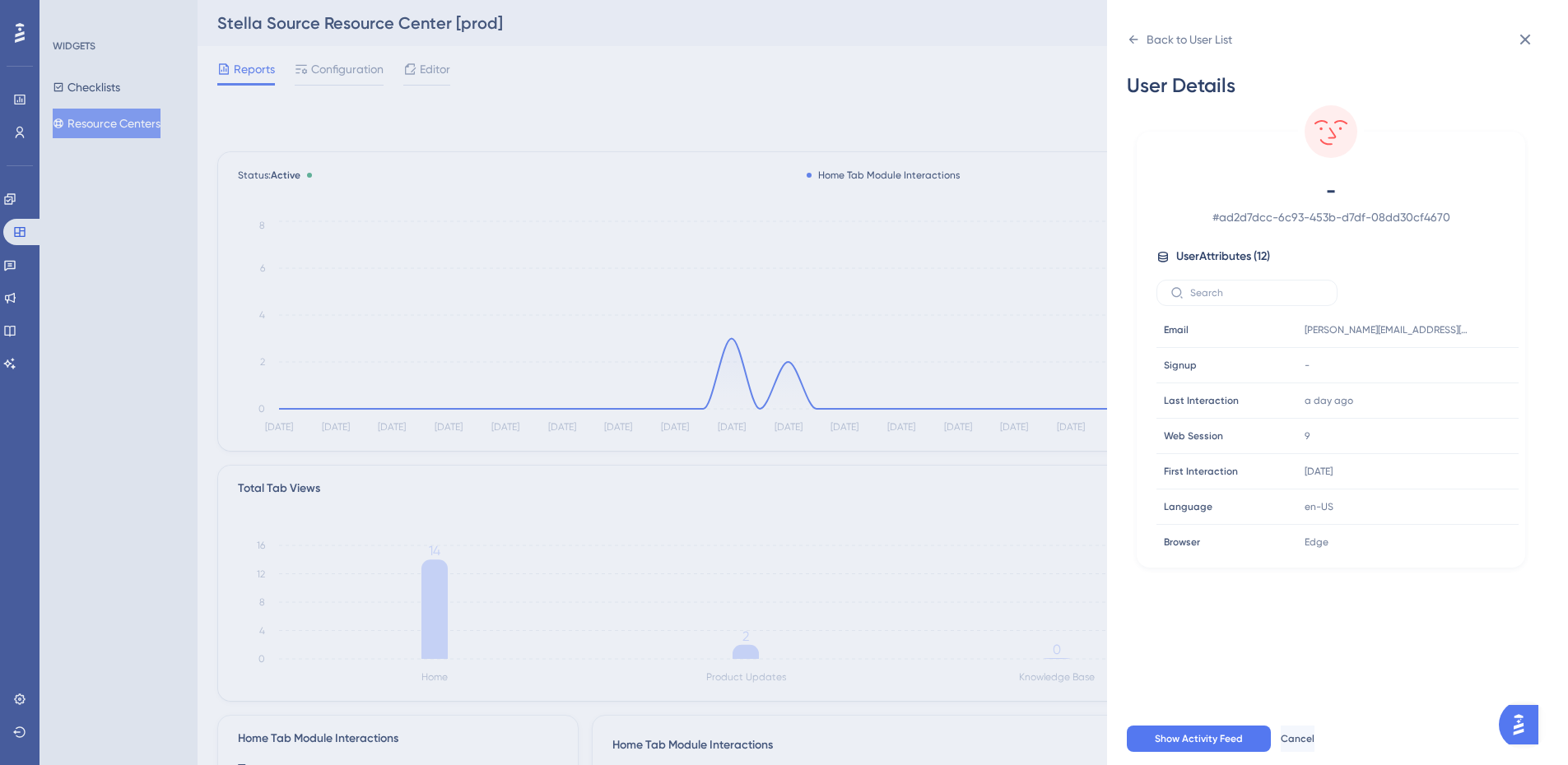
click at [892, 362] on div "Back to User List User Details - # ad2d7dcc-6c93-453b-d7df-08dd30cf4670 User At…" at bounding box center [784, 382] width 1568 height 765
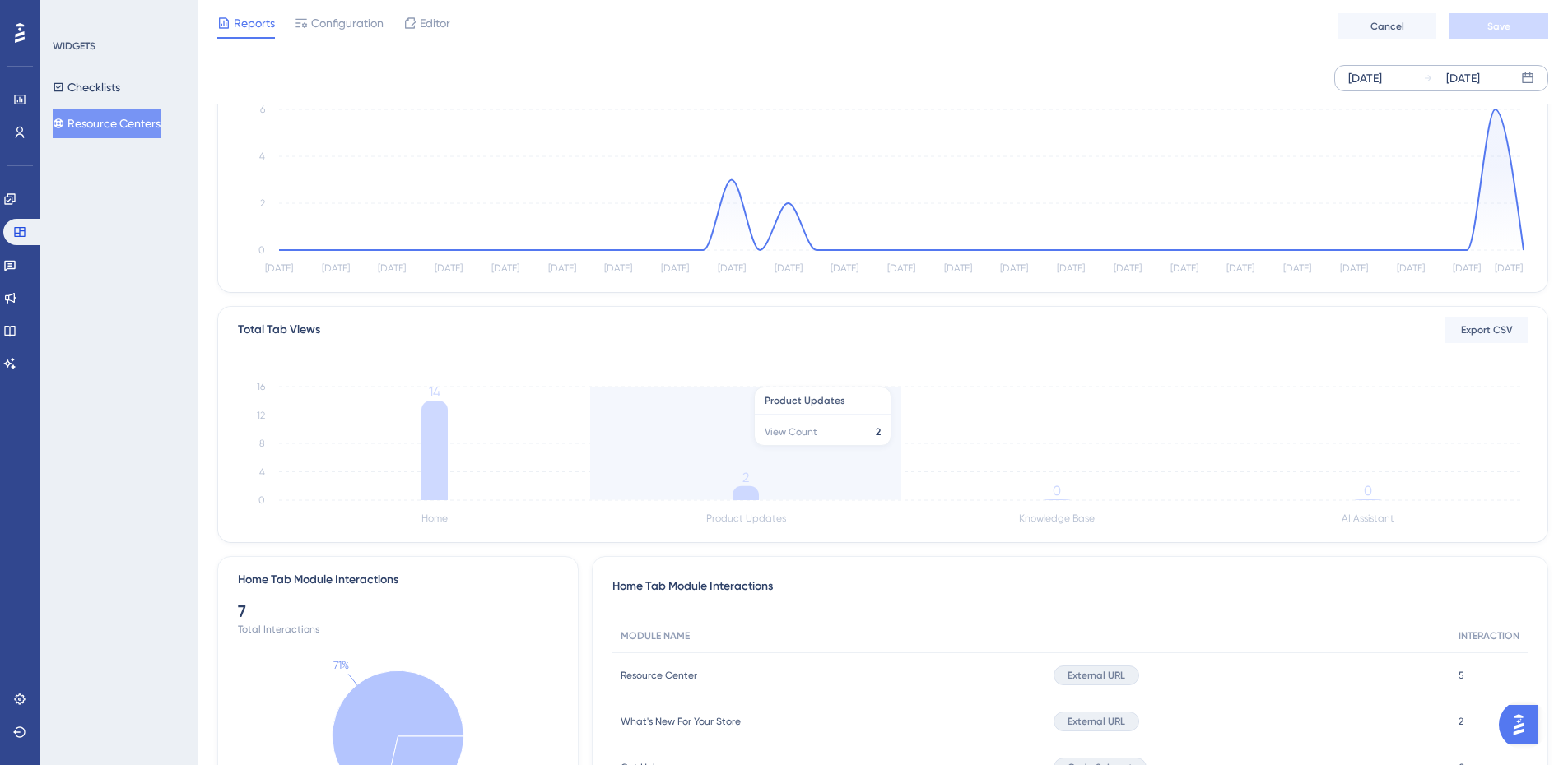
scroll to position [247, 0]
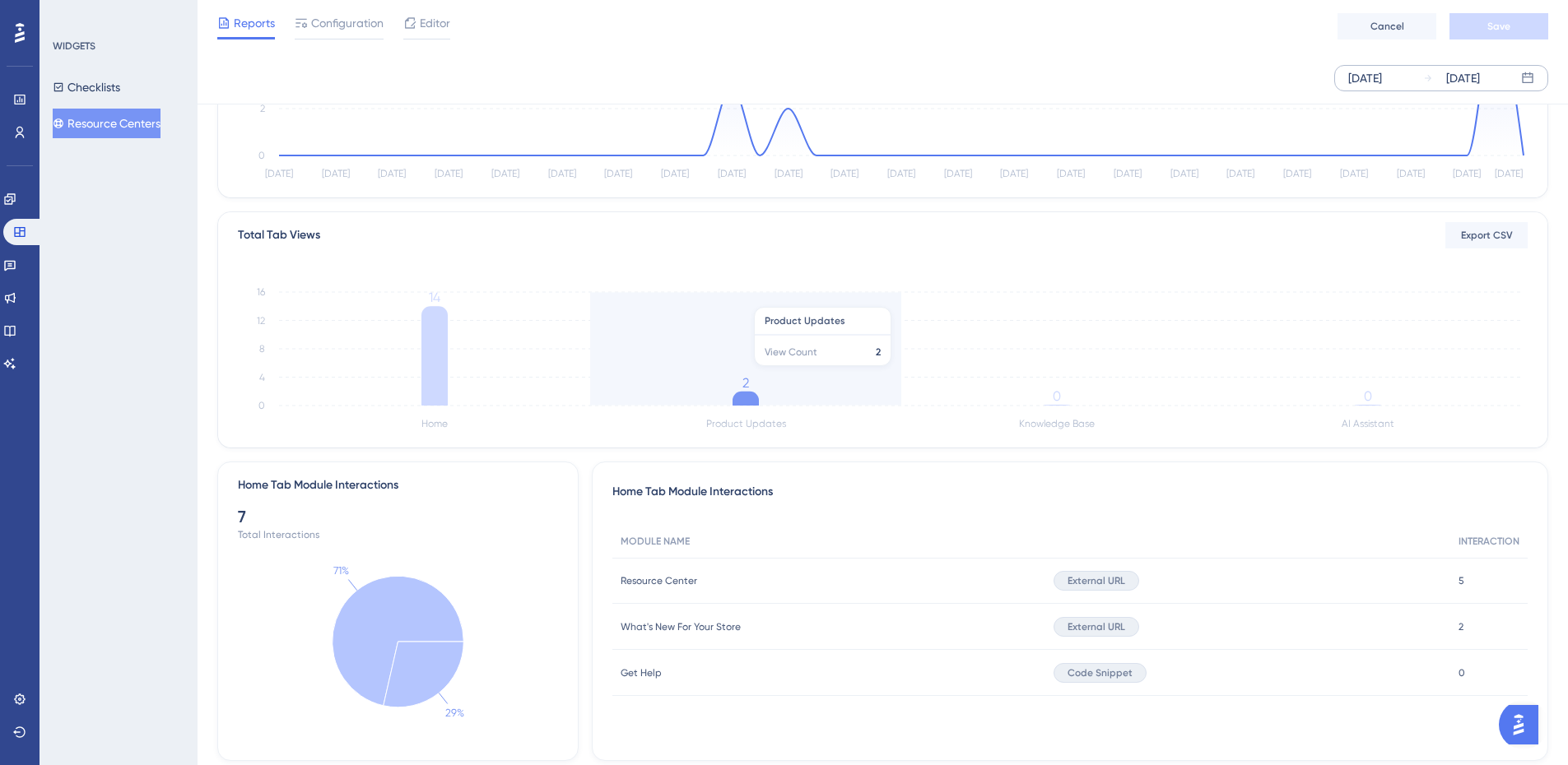
click at [751, 385] on icon "Home Product Updates Knowledge Base AI Assistant 0 4 8 12 16 14 2 0 0" at bounding box center [882, 355] width 1289 height 157
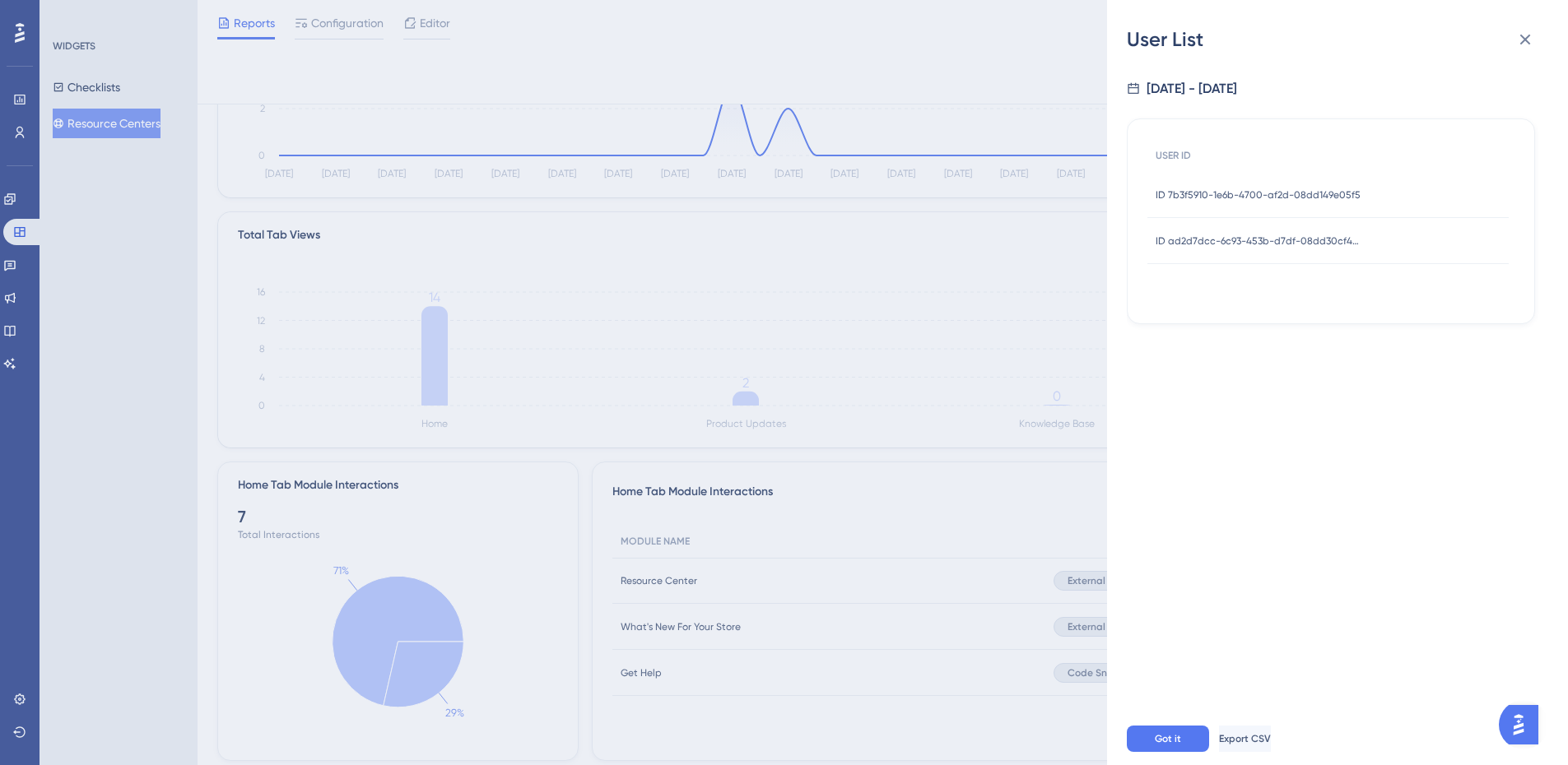
click at [1202, 203] on div "ID 7b3f5910-1e6b-4700-af2d-08dd149e05f5 ID 7b3f5910-1e6b-4700-af2d-08dd149e05f5" at bounding box center [1258, 196] width 205 height 46
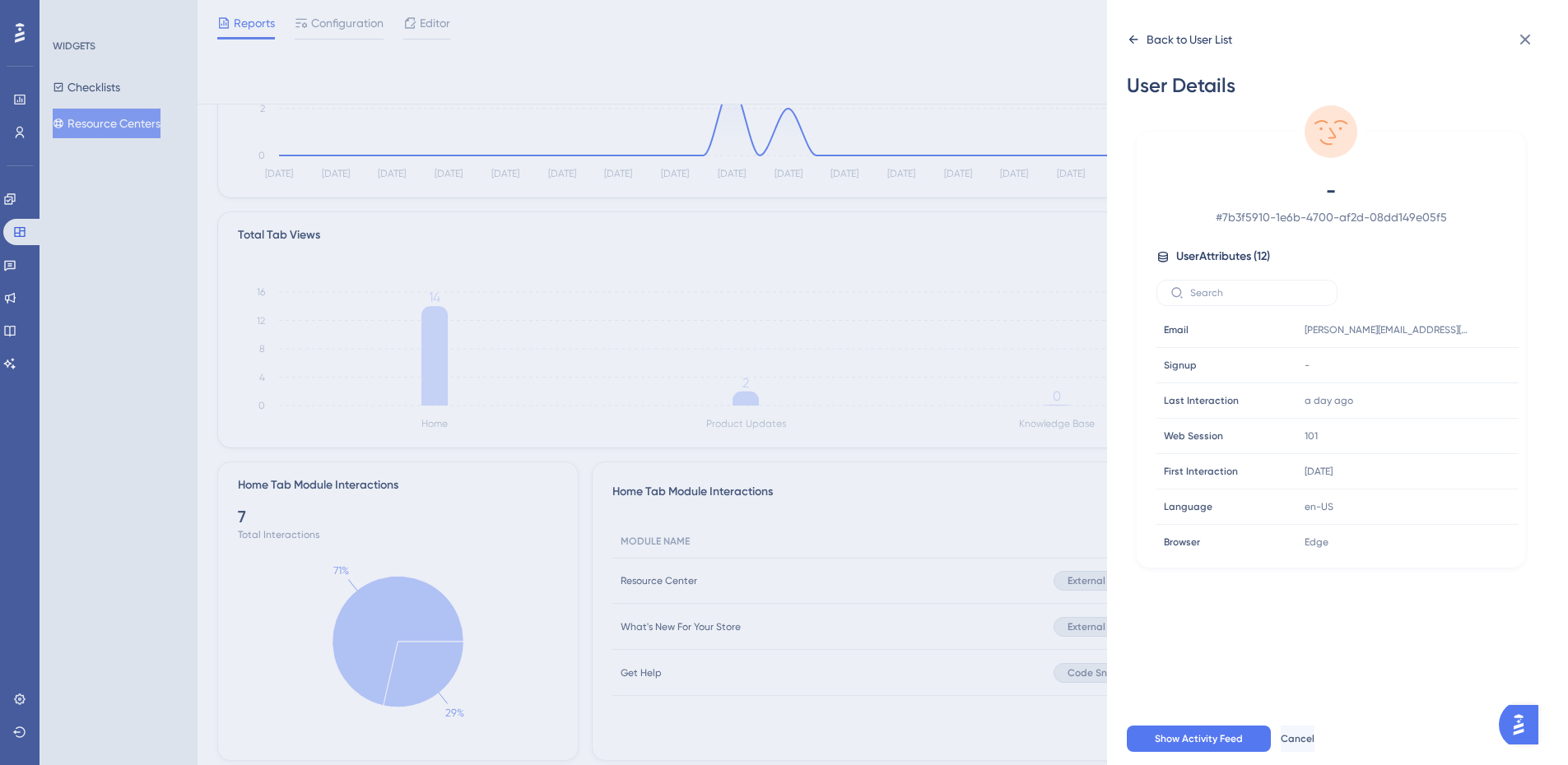
click at [1136, 45] on icon at bounding box center [1133, 40] width 14 height 14
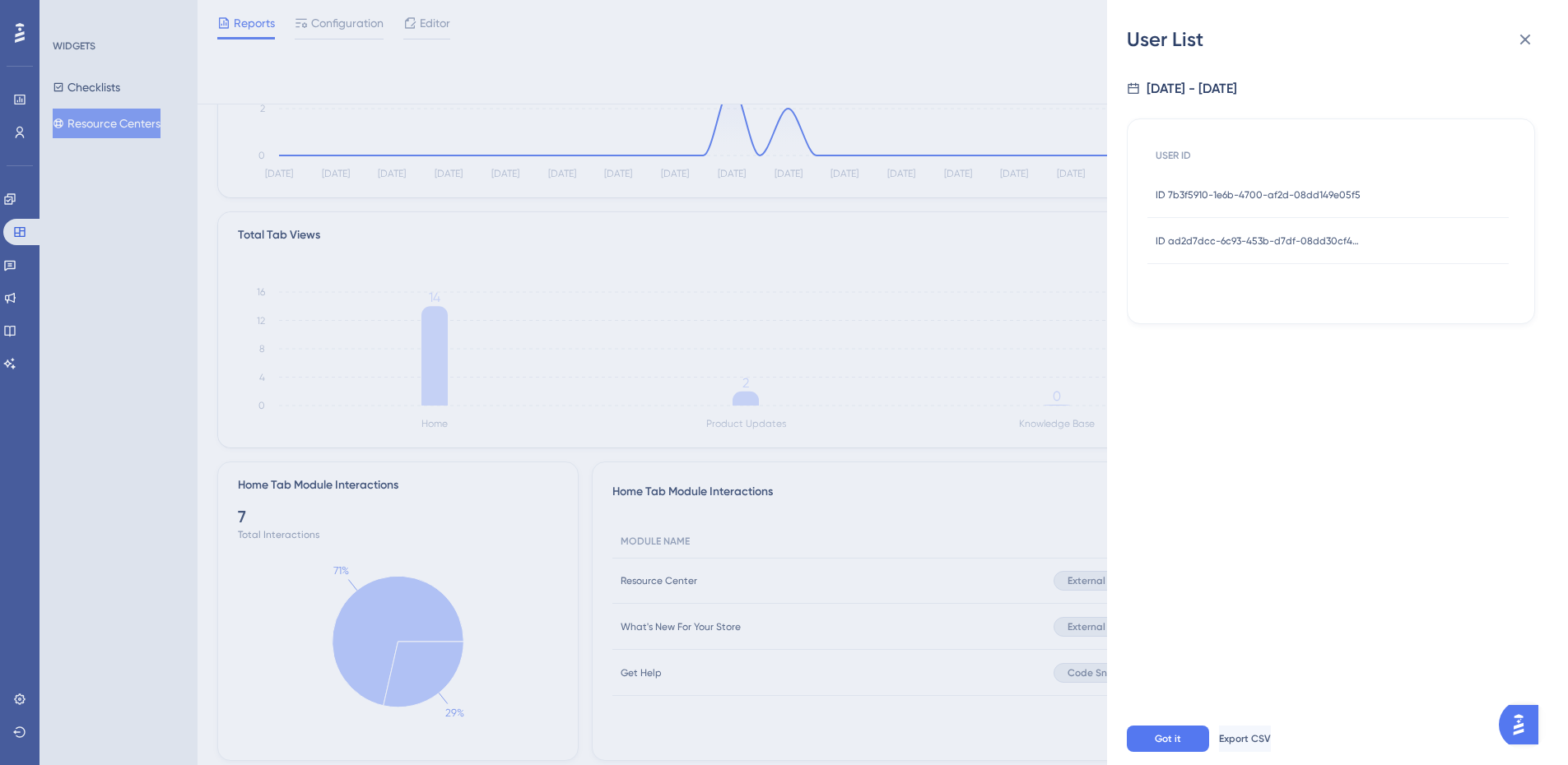
click at [1223, 232] on div "ID ad2d7dcc-6c93-453b-d7df-08dd30cf4670 ID ad2d7dcc-6c93-453b-d7df-08dd30cf4670" at bounding box center [1258, 241] width 205 height 46
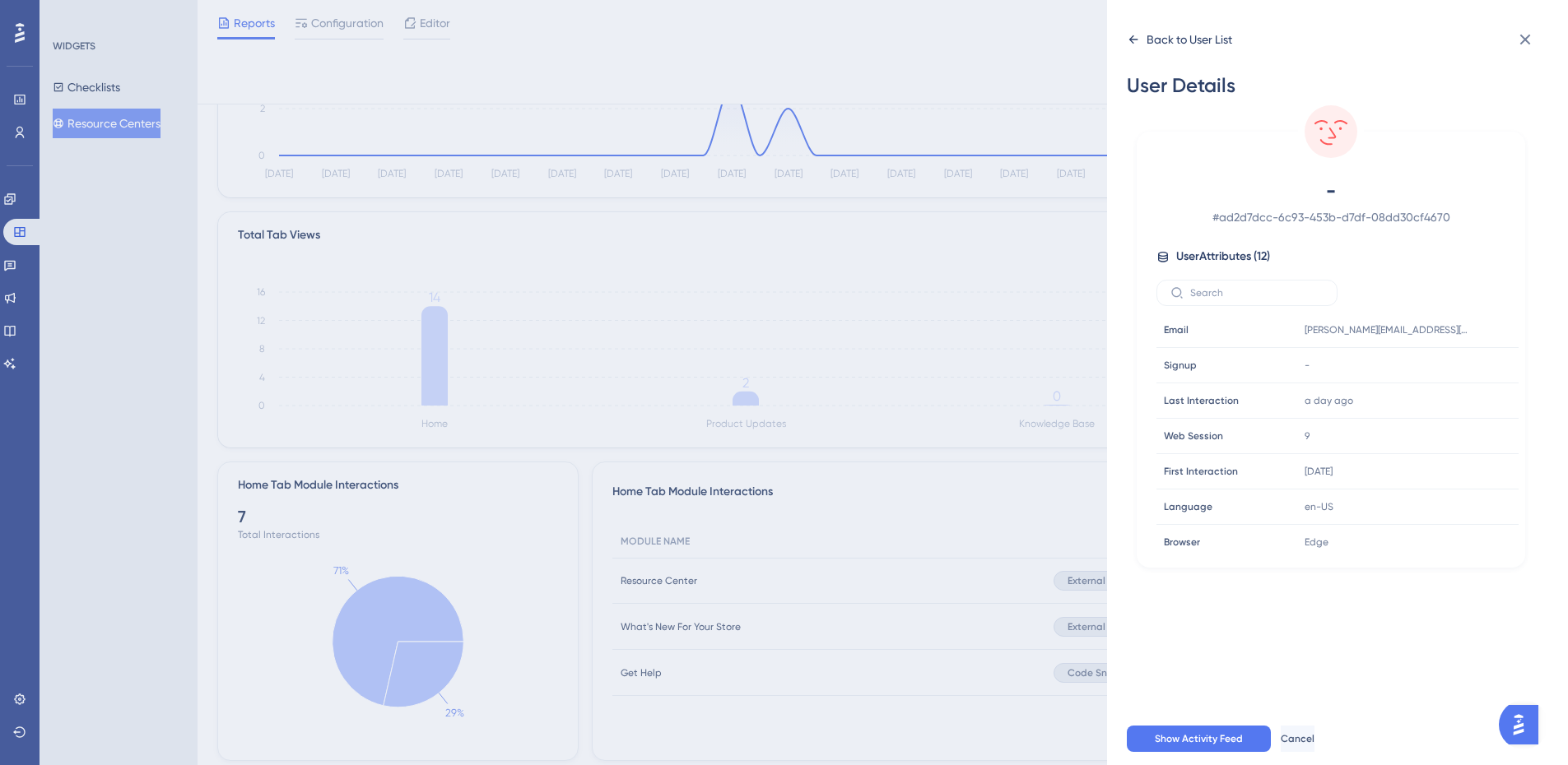
click at [1136, 40] on icon at bounding box center [1133, 40] width 9 height 8
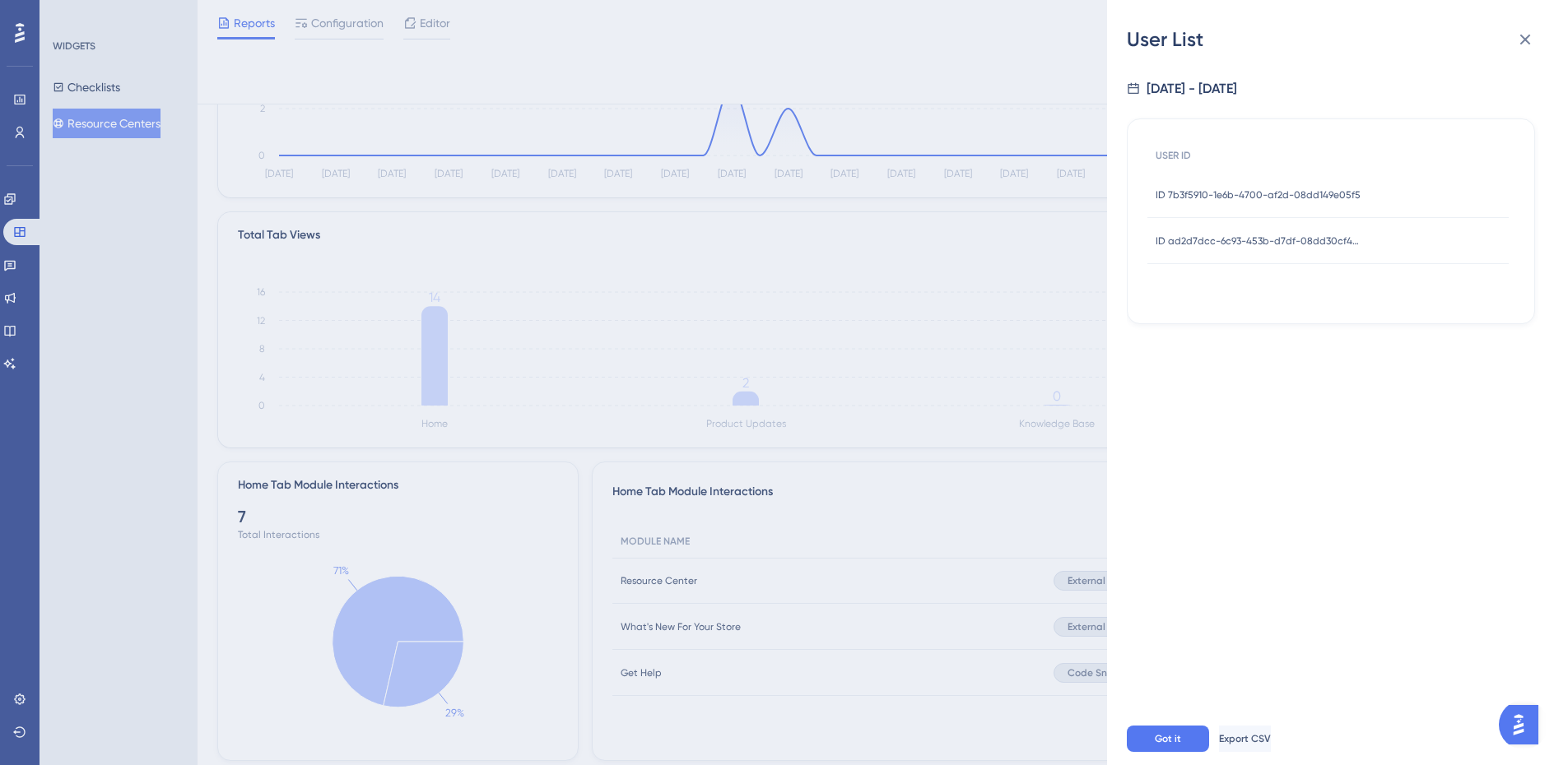
click at [435, 311] on div "User List [DATE] - [DATE] USER ID ID 7b3f5910-1e6b-4700-af2d-08dd149e05f5 ID 7b…" at bounding box center [784, 382] width 1568 height 765
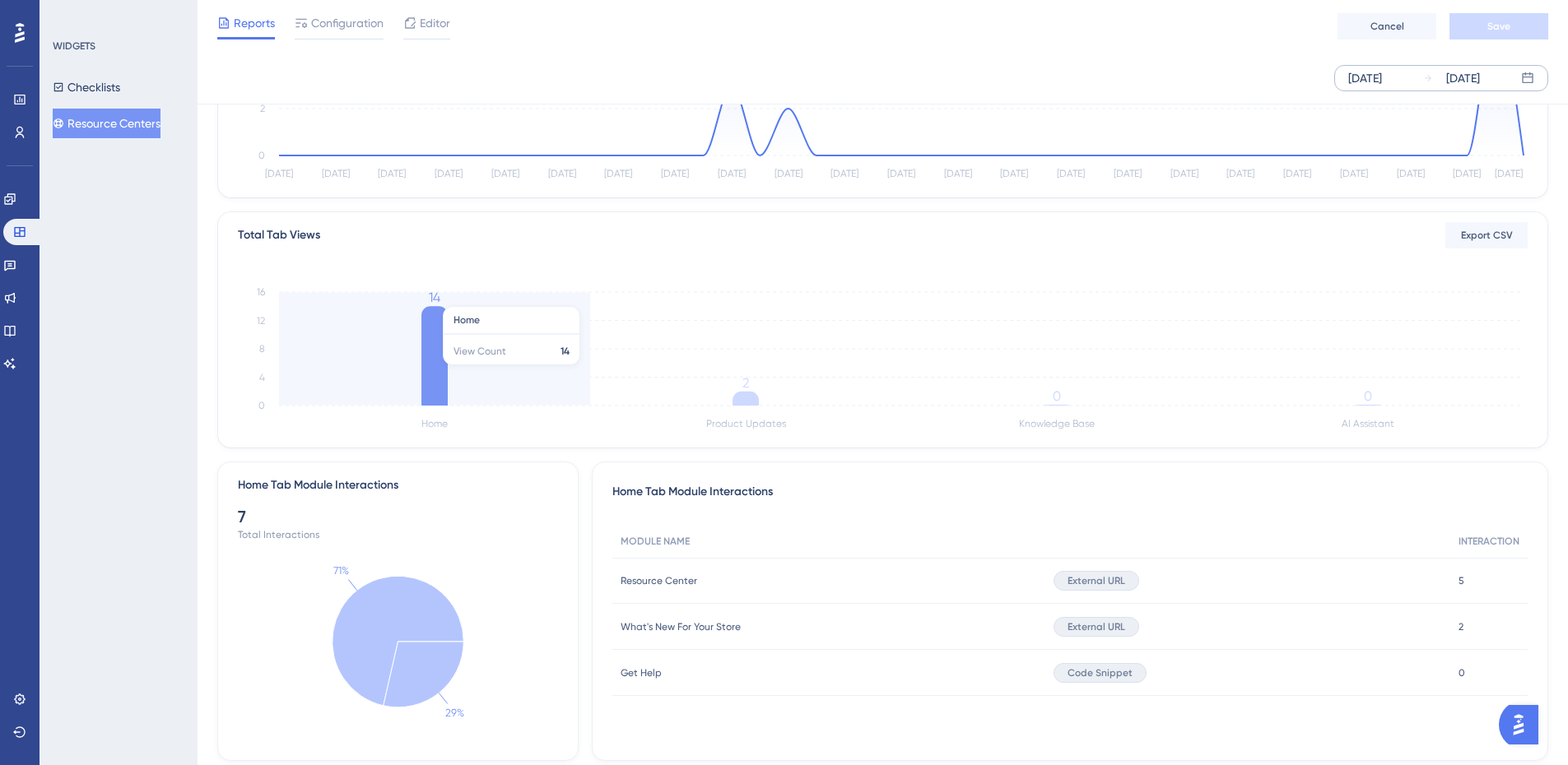
click at [432, 296] on tspan "14" at bounding box center [435, 297] width 12 height 15
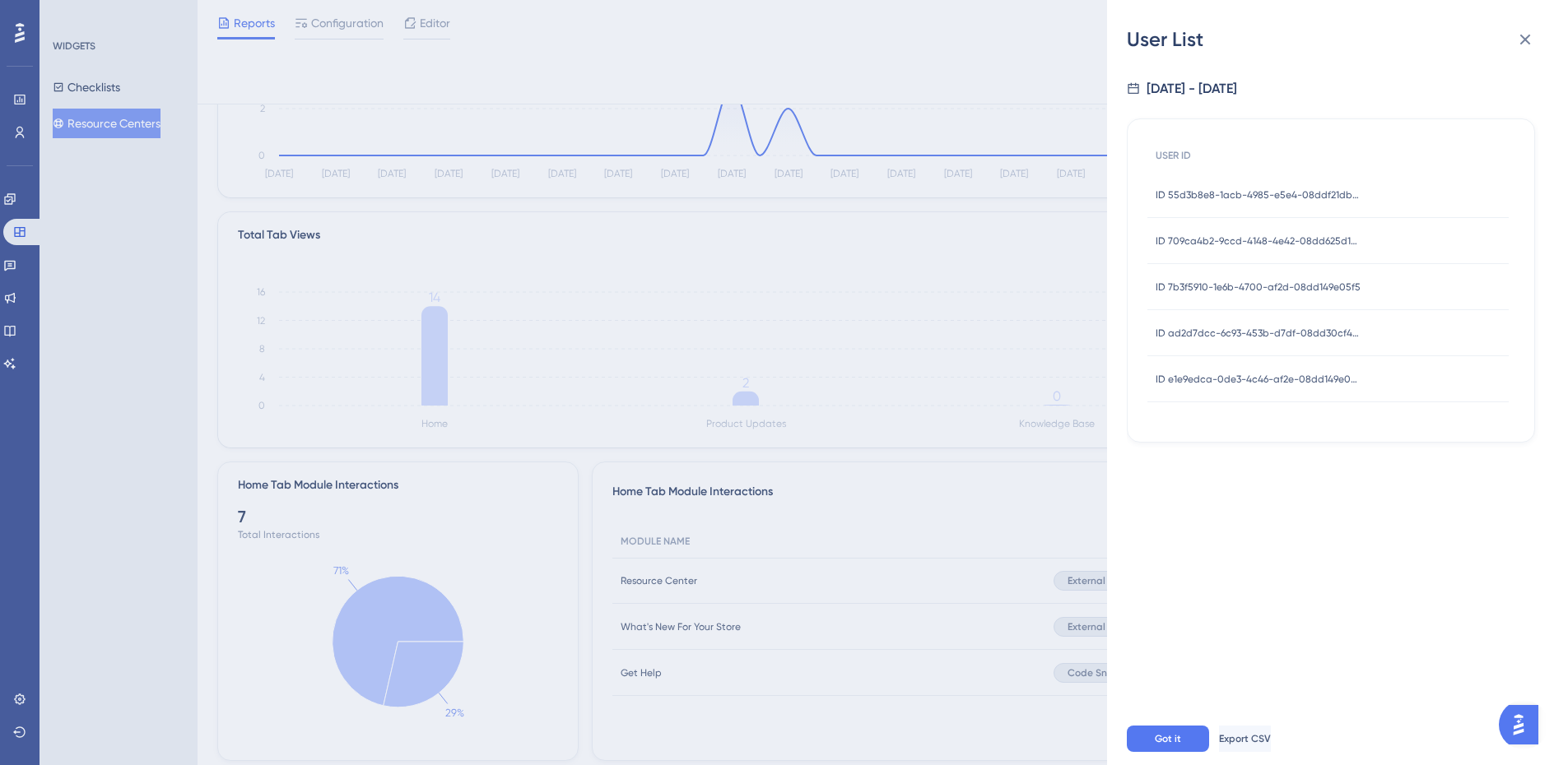
click at [1187, 196] on span "ID 55d3b8e8-1acb-4985-e5e4-08ddf21dbc27" at bounding box center [1258, 196] width 205 height 14
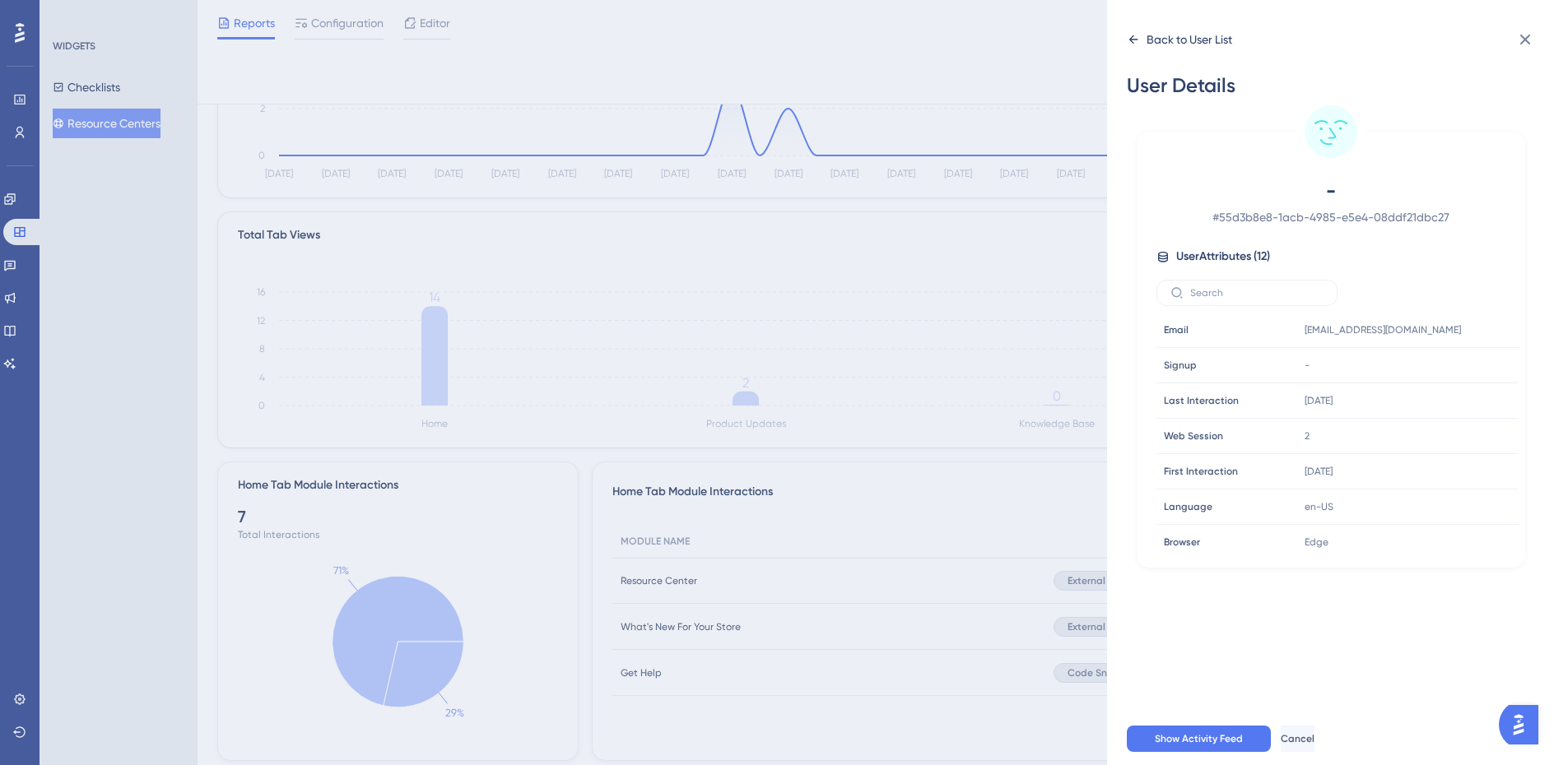
click at [1131, 40] on icon at bounding box center [1133, 40] width 9 height 8
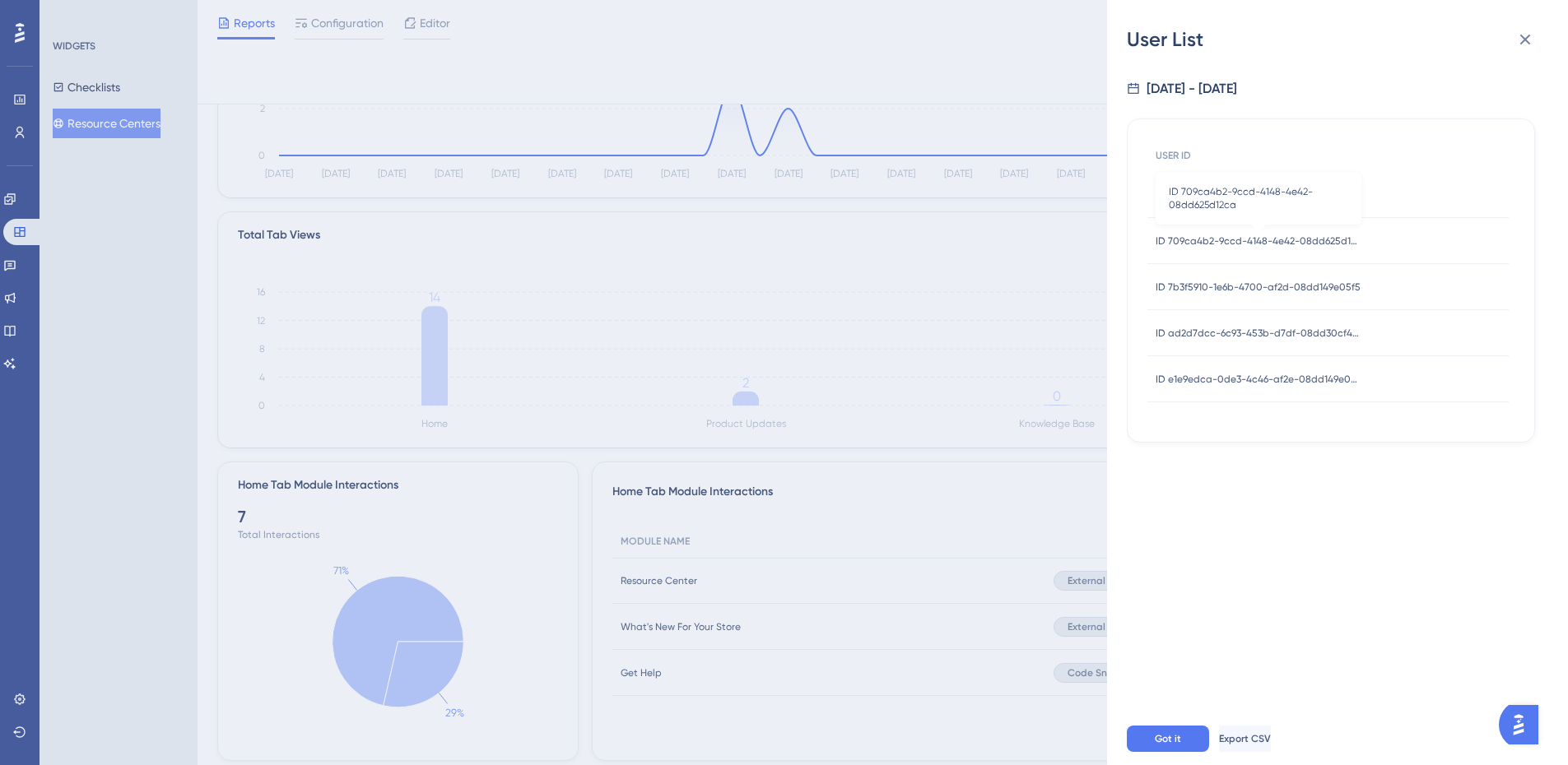
click at [1235, 238] on span "ID 709ca4b2-9ccd-4148-4e42-08dd625d12ca" at bounding box center [1258, 241] width 205 height 14
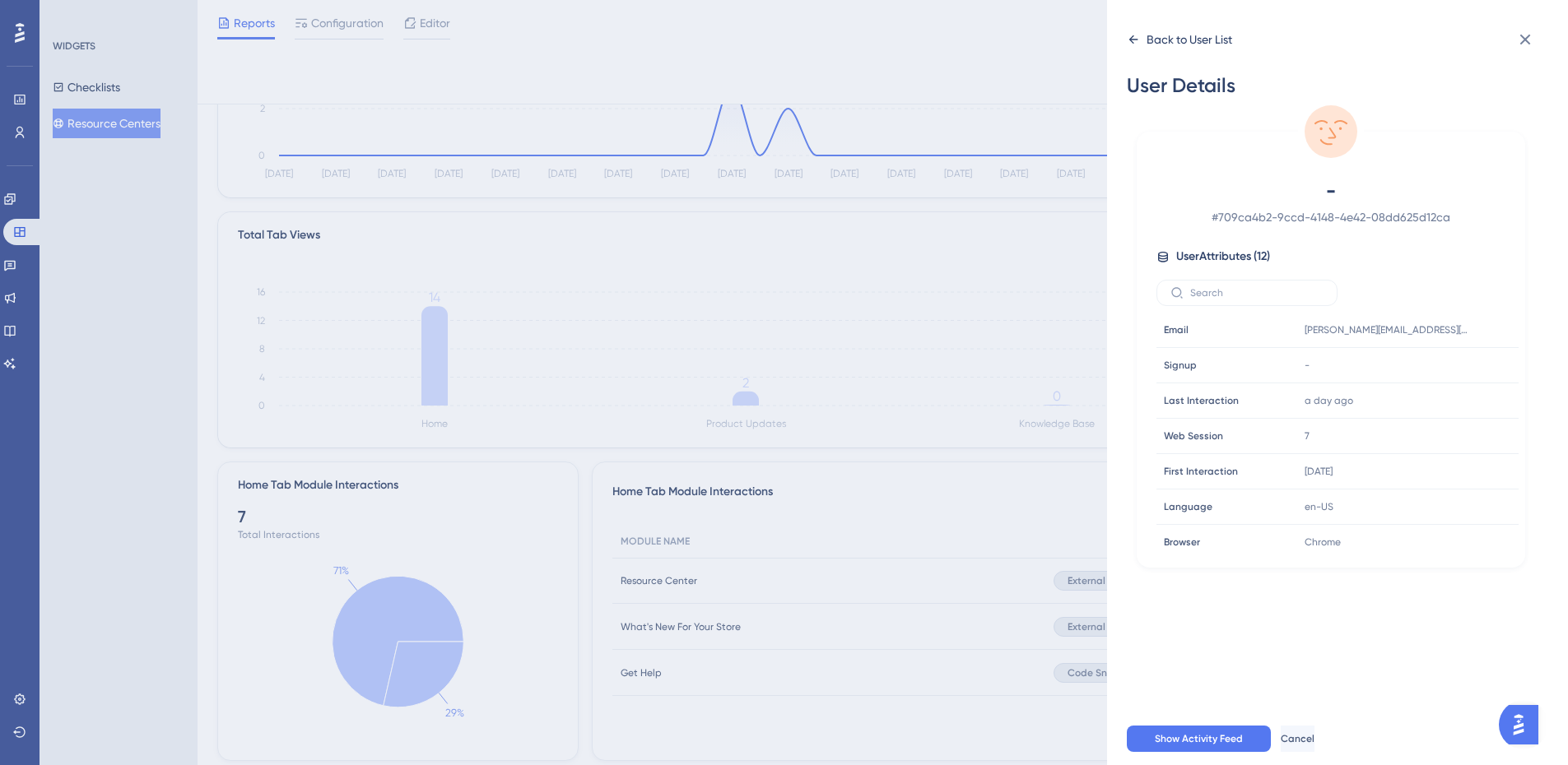
click at [1136, 36] on icon at bounding box center [1133, 40] width 14 height 14
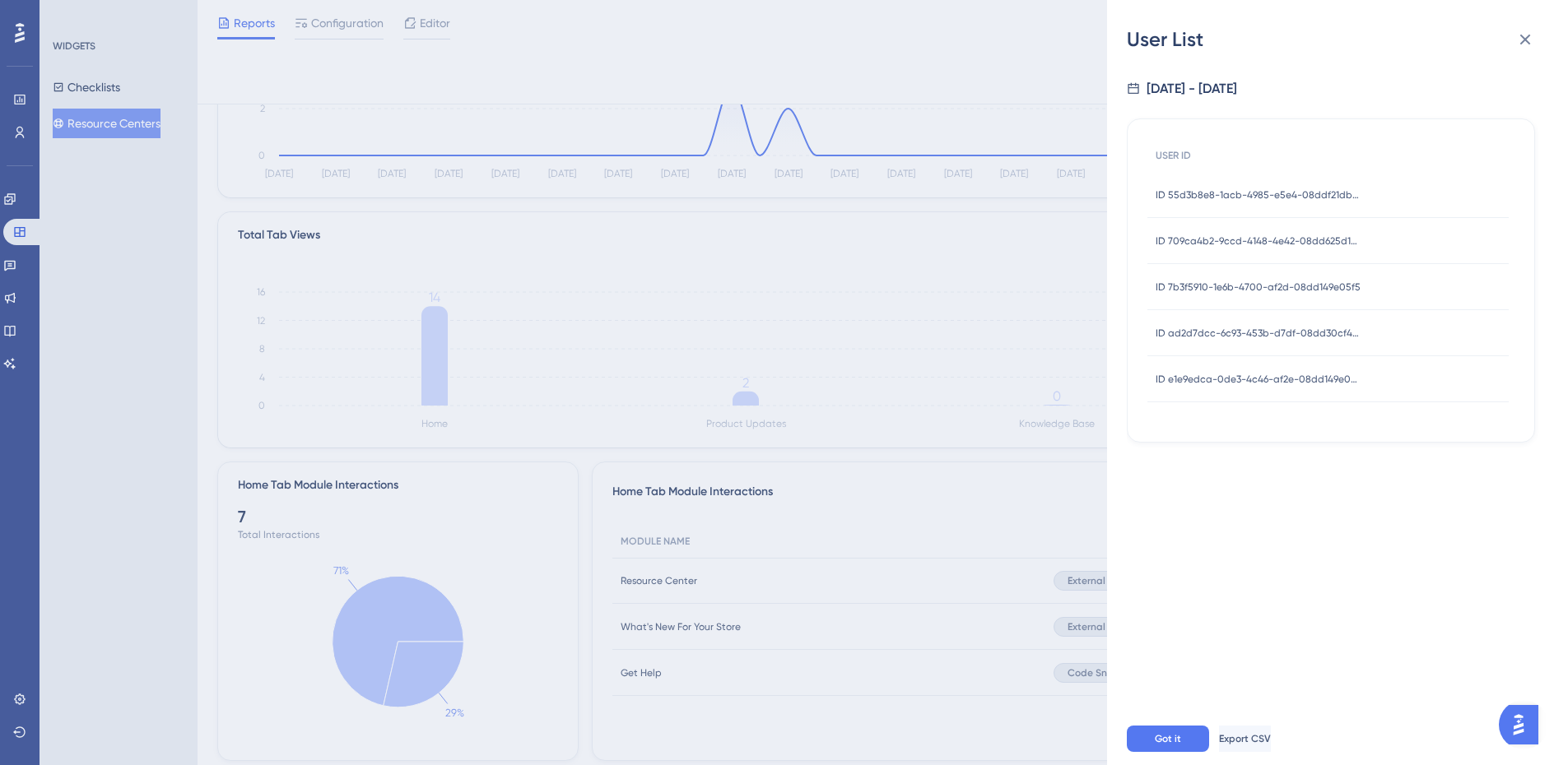
click at [1184, 284] on span "ID 7b3f5910-1e6b-4700-af2d-08dd149e05f5" at bounding box center [1258, 288] width 205 height 14
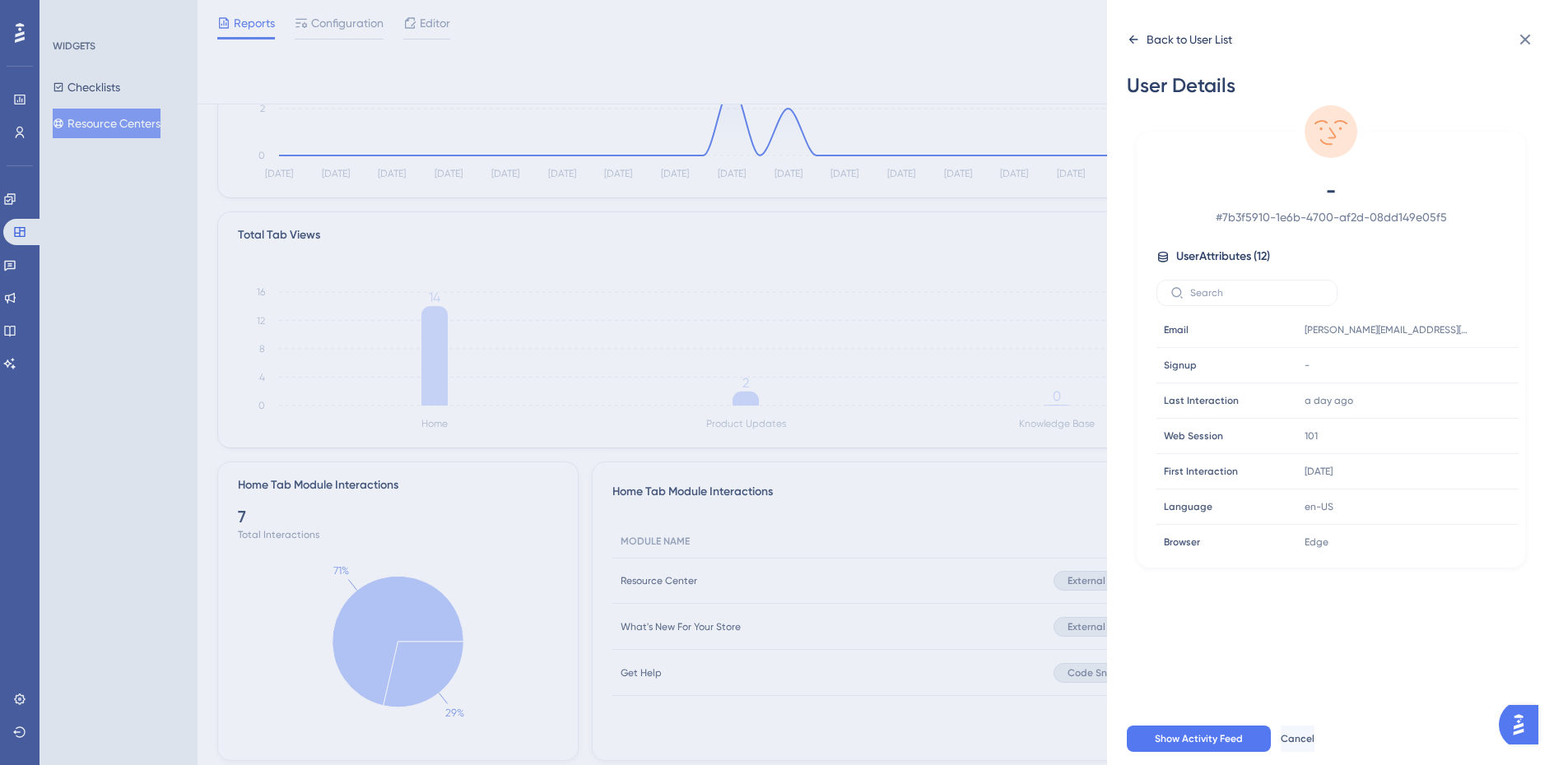
click at [1130, 36] on icon at bounding box center [1133, 40] width 14 height 14
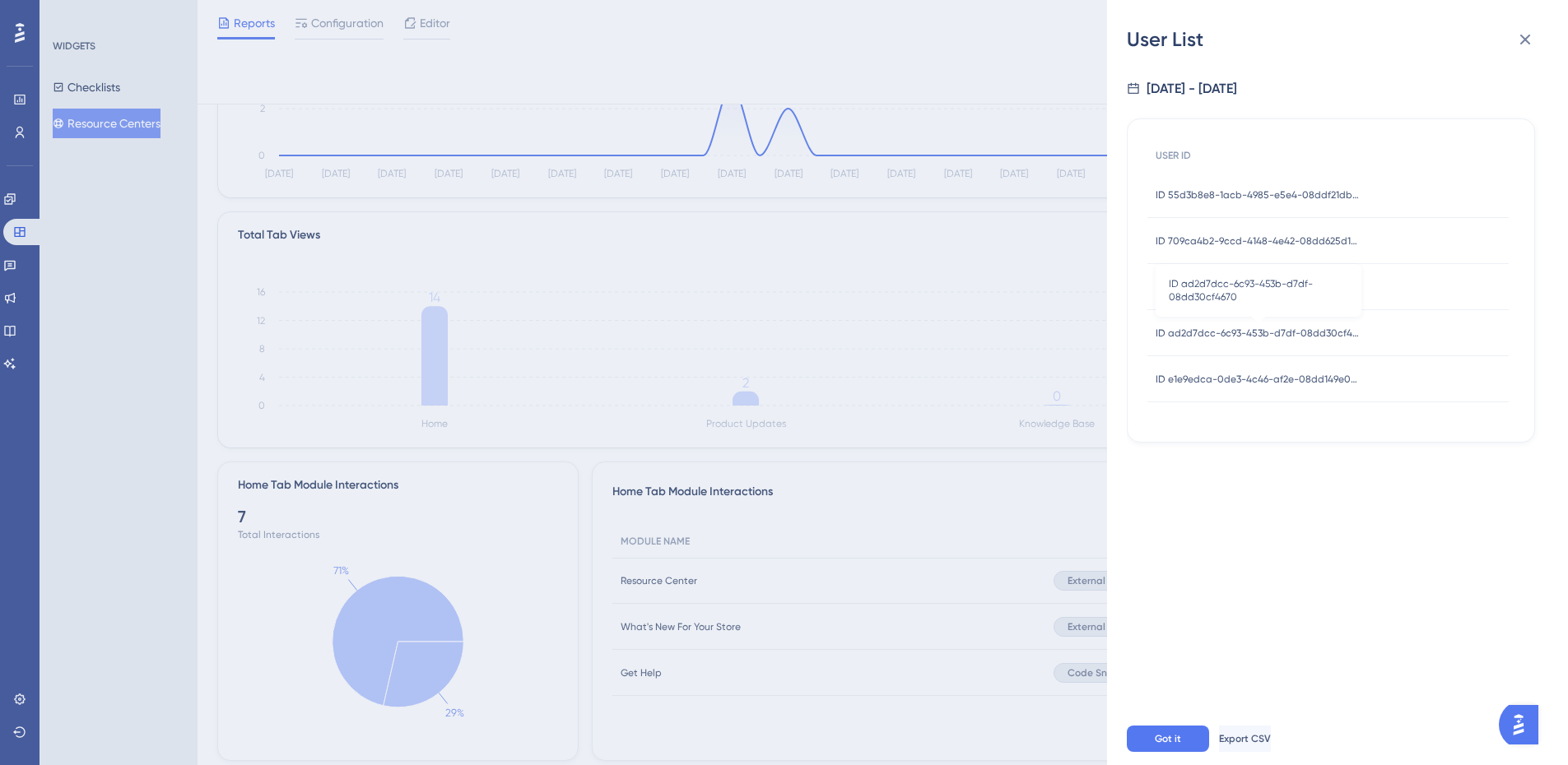
click at [1206, 331] on span "ID ad2d7dcc-6c93-453b-d7df-08dd30cf4670" at bounding box center [1258, 333] width 205 height 14
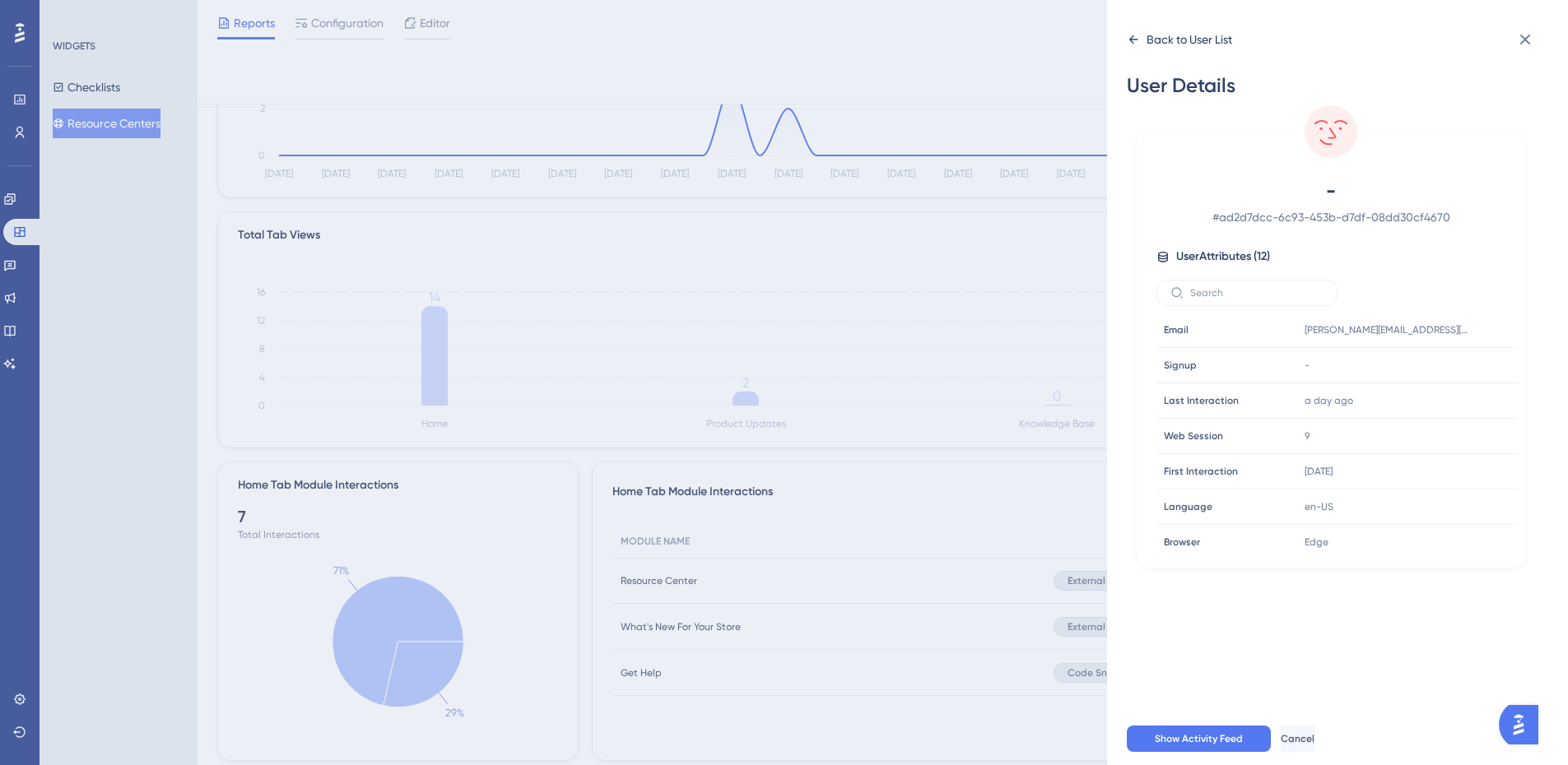
click at [1132, 39] on icon at bounding box center [1133, 40] width 14 height 14
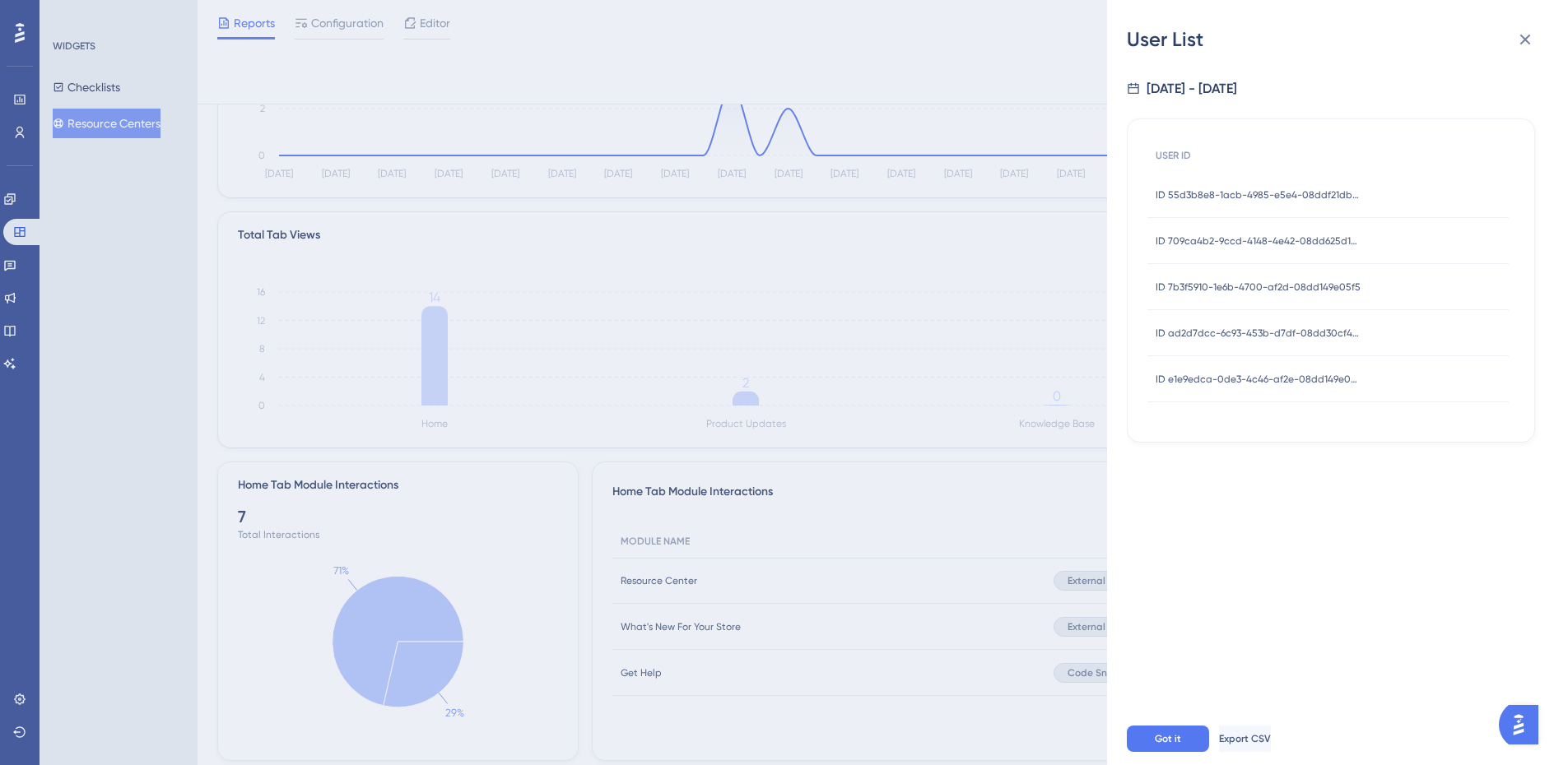
click at [1242, 378] on span "ID e1e9edca-0de3-4c46-af2e-08dd149e05f5" at bounding box center [1258, 380] width 205 height 14
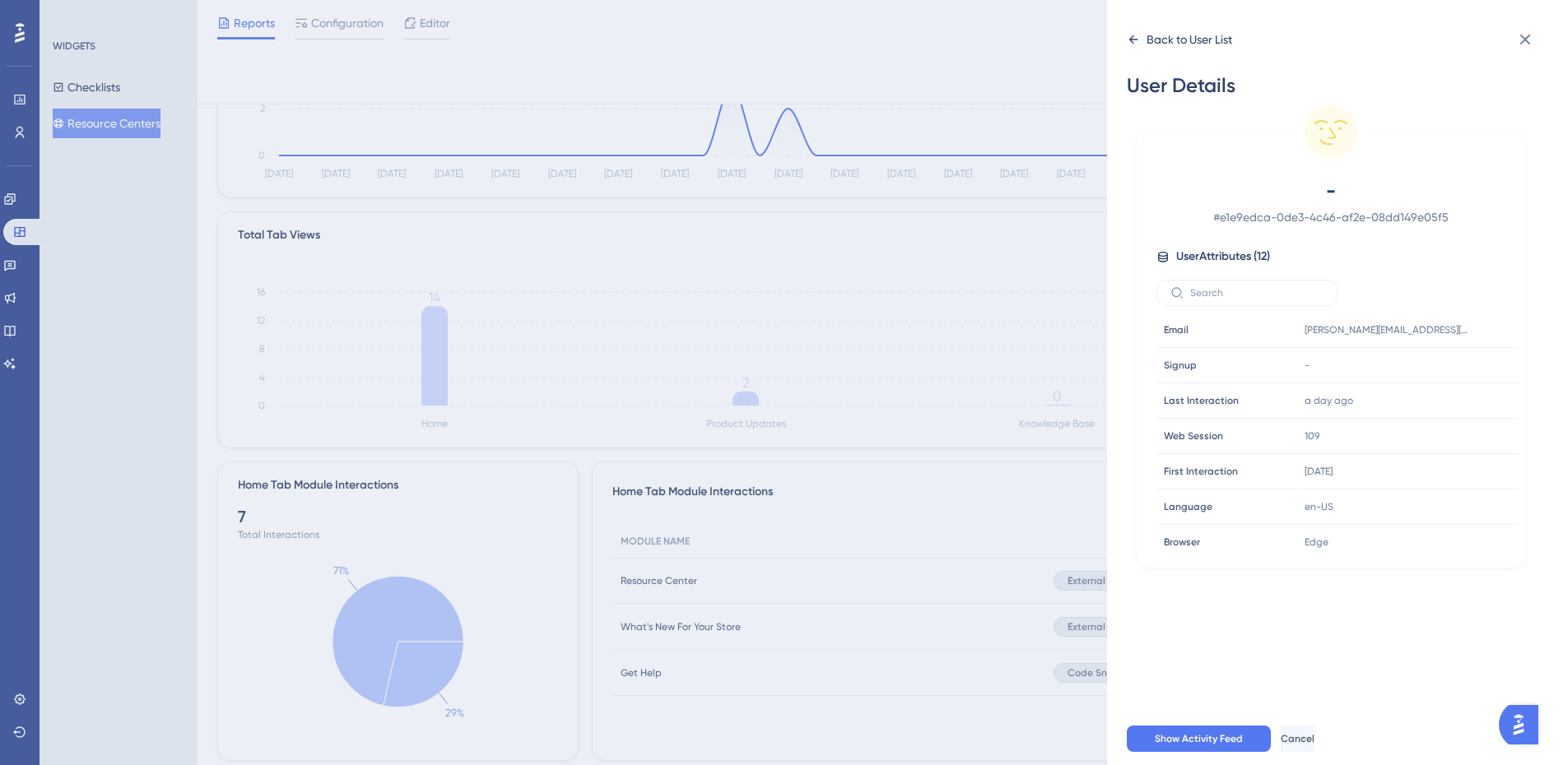
click at [1131, 41] on icon at bounding box center [1133, 40] width 14 height 14
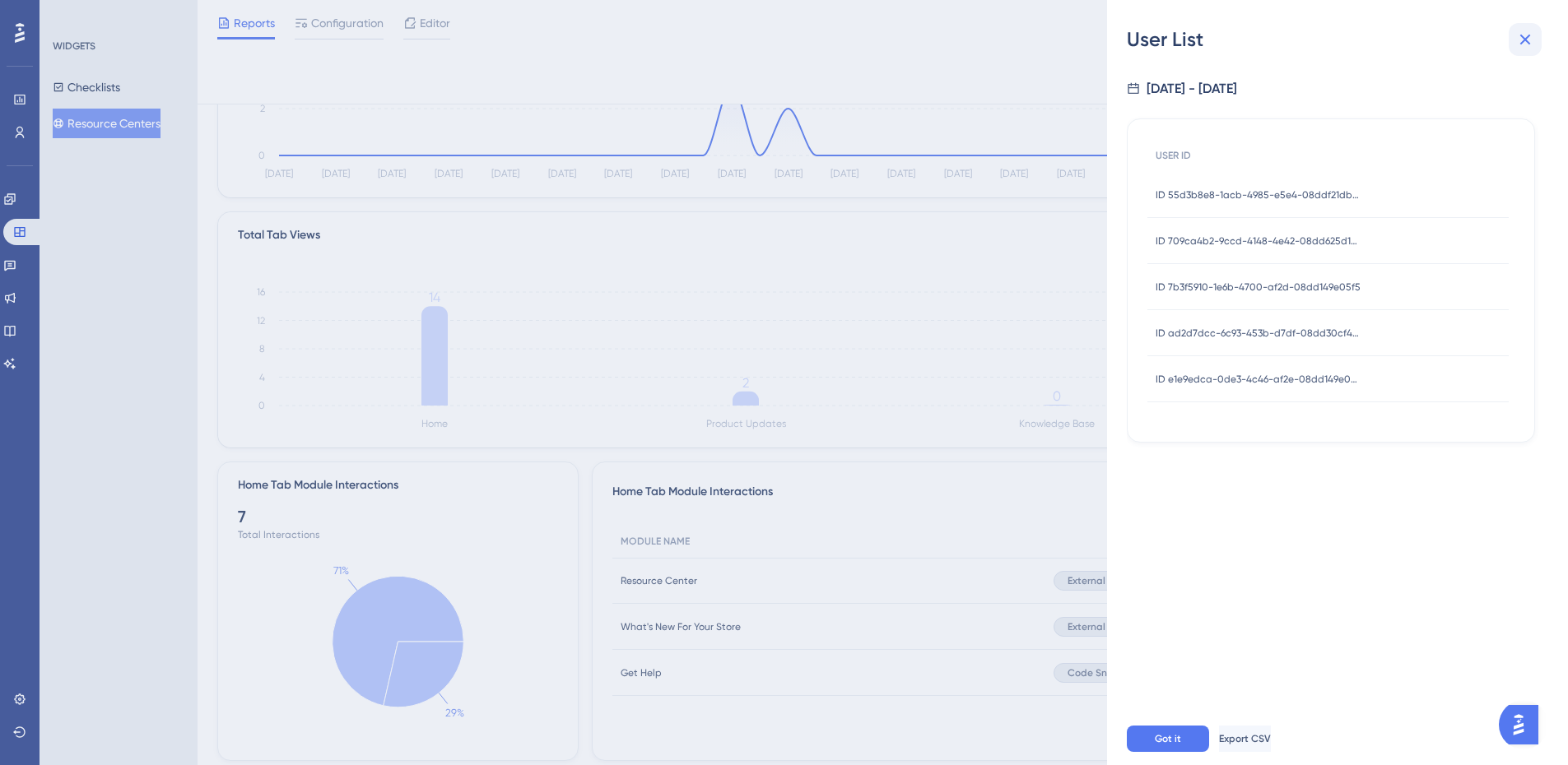
click at [1530, 32] on icon at bounding box center [1524, 40] width 19 height 19
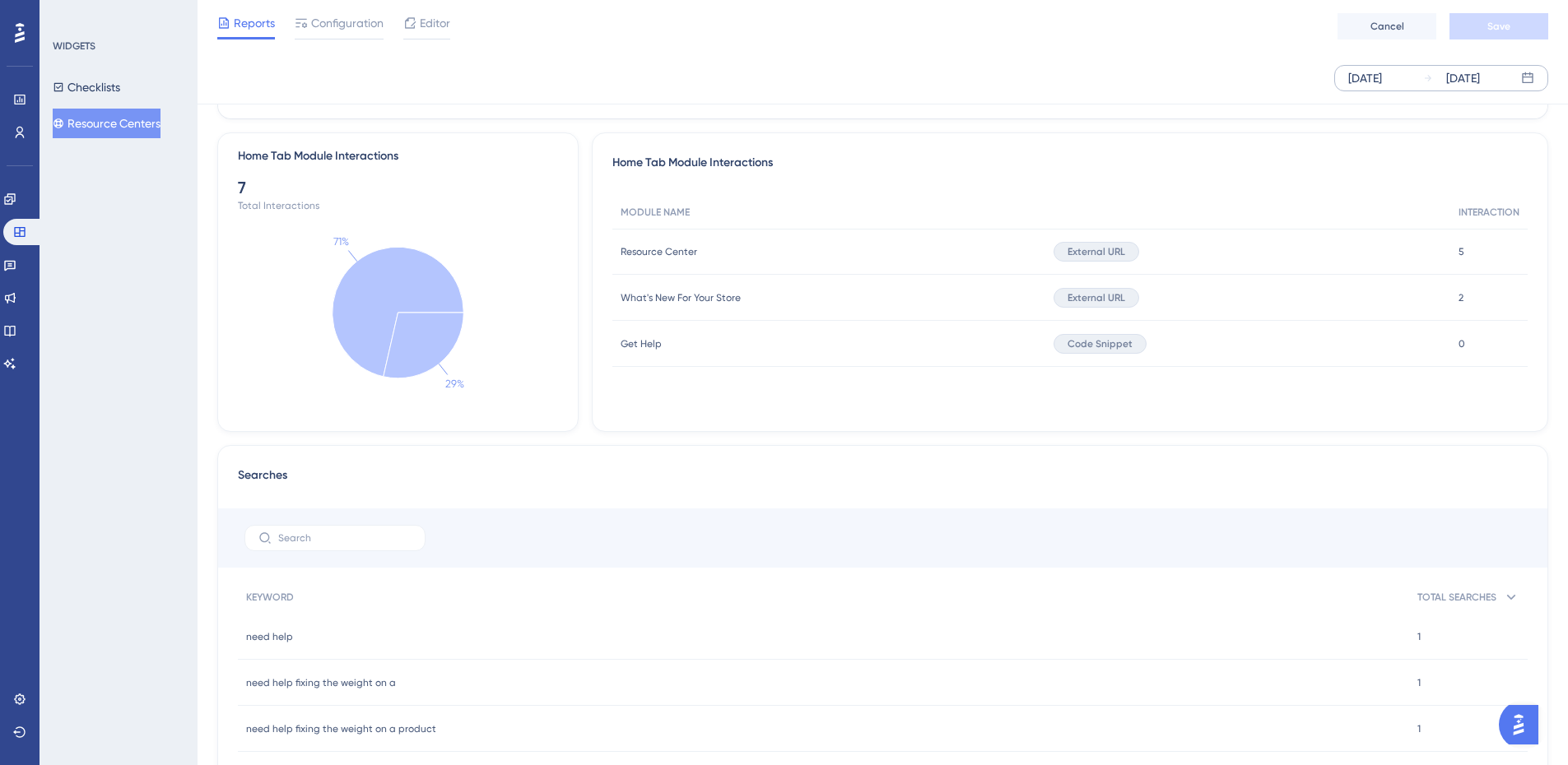
scroll to position [688, 0]
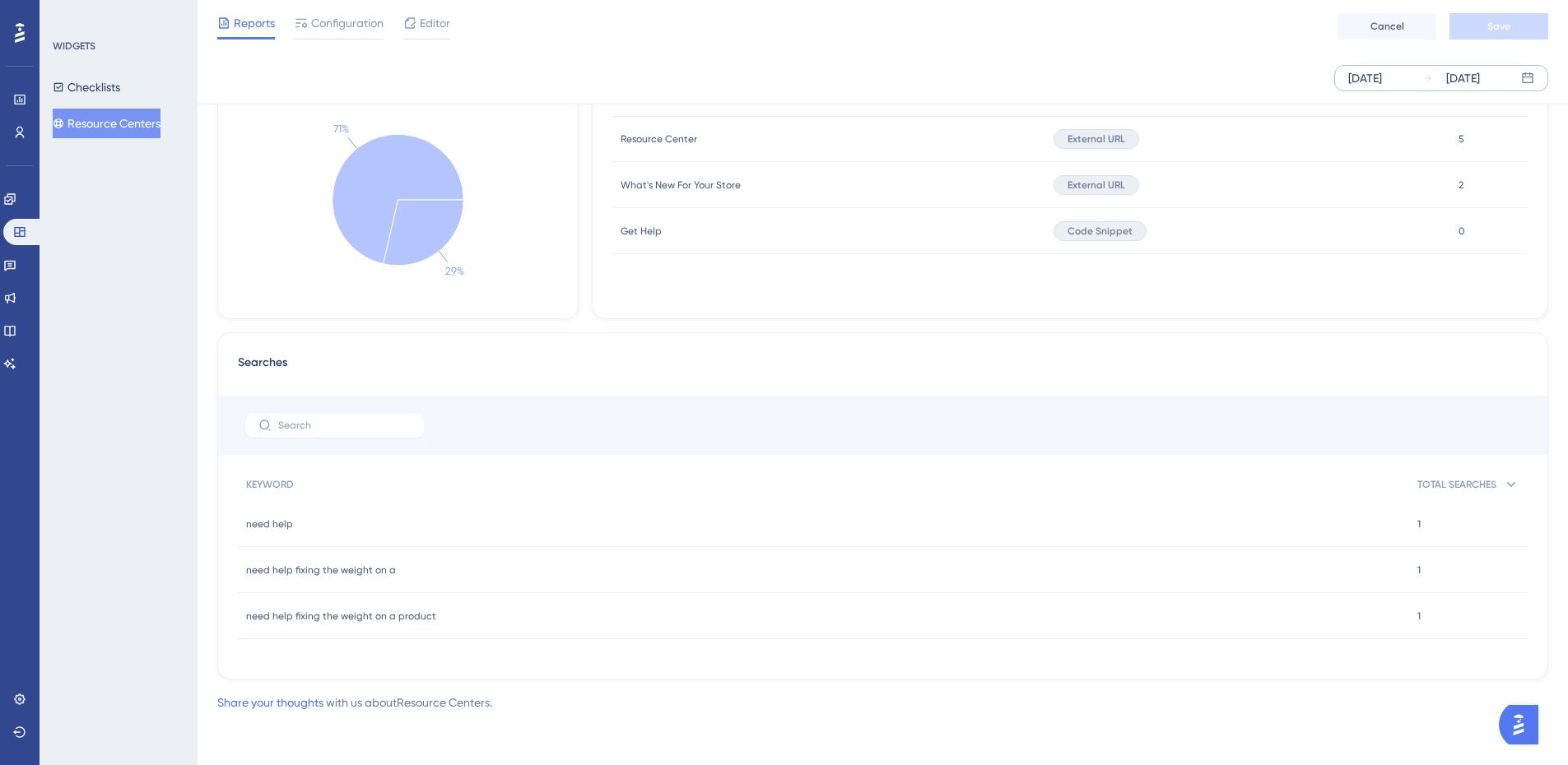
click at [277, 569] on span "need help fixing the weight on a" at bounding box center [321, 570] width 150 height 14
click at [1420, 572] on span "1" at bounding box center [1418, 570] width 3 height 14
click at [97, 90] on button "Checklists" at bounding box center [86, 87] width 68 height 30
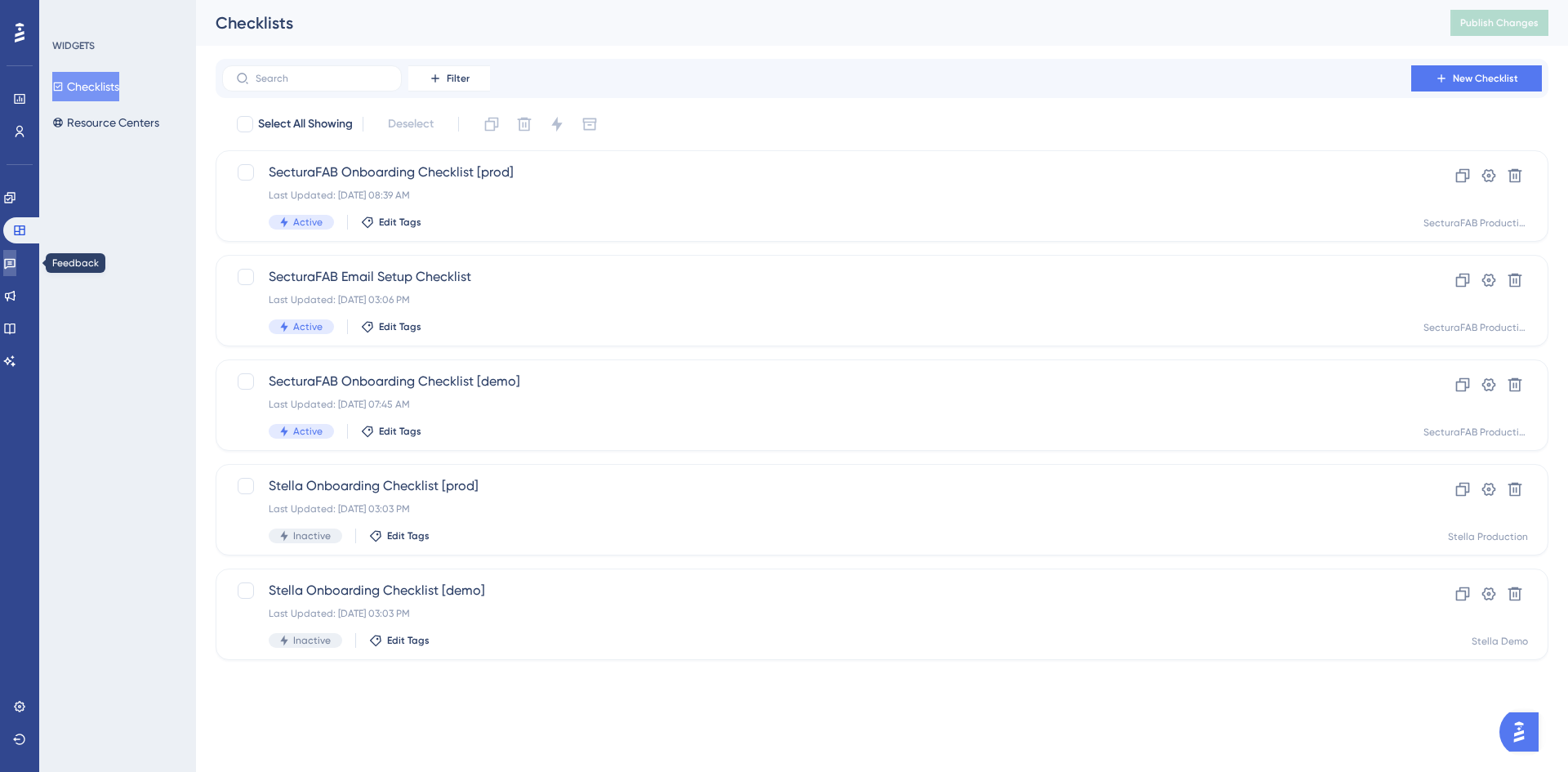
click at [16, 261] on icon at bounding box center [10, 263] width 13 height 13
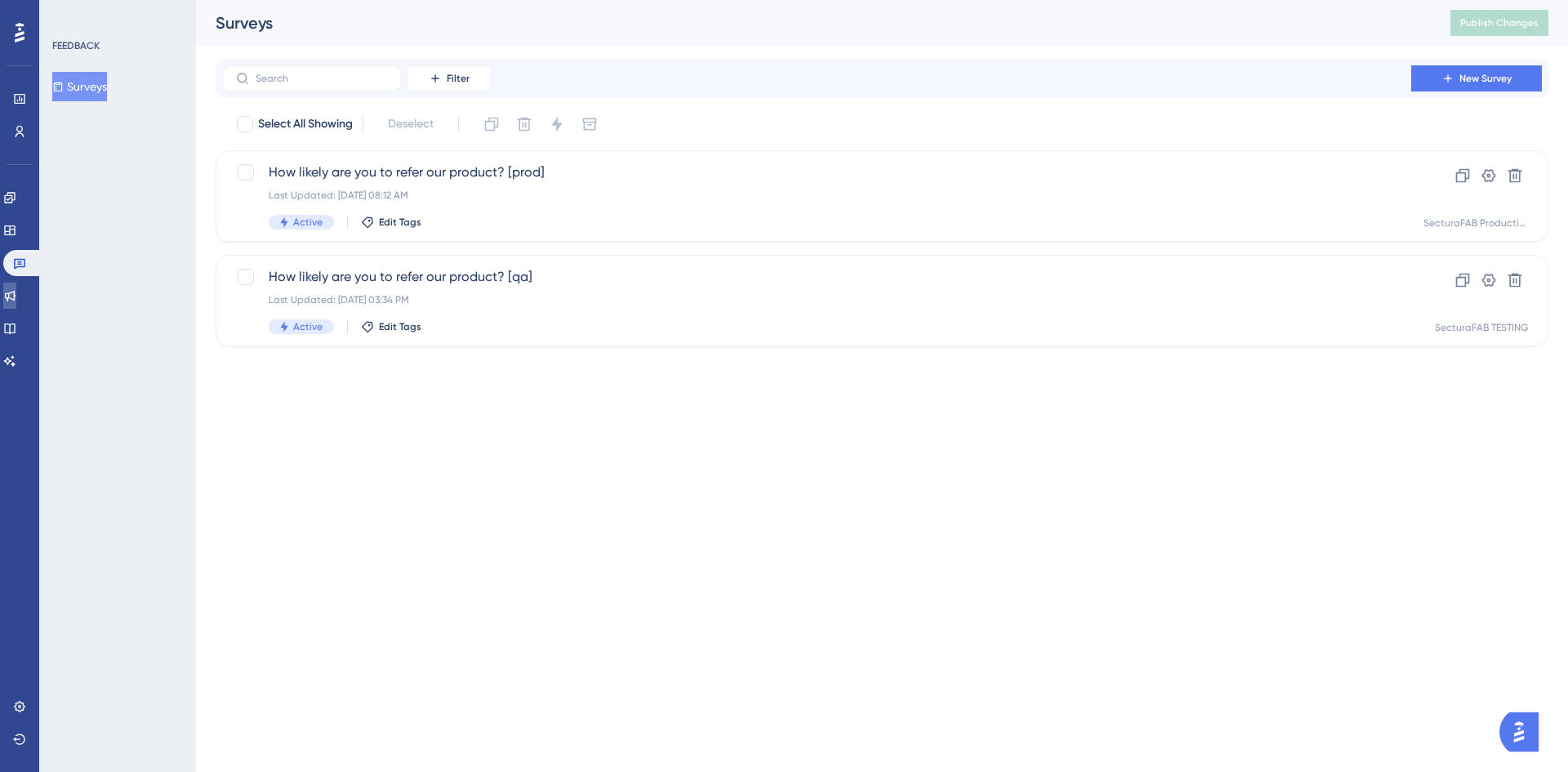
click at [15, 294] on icon at bounding box center [10, 295] width 11 height 11
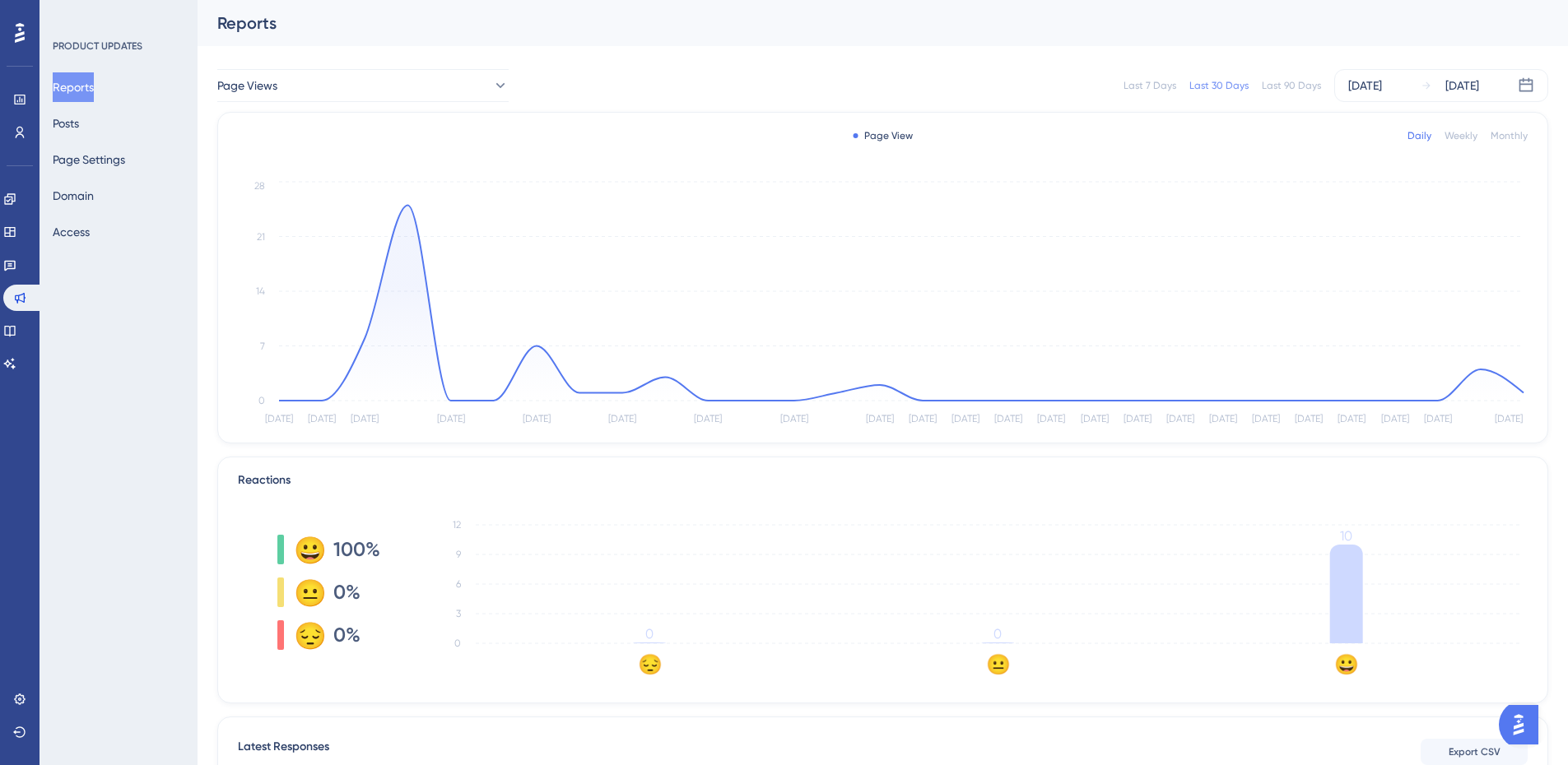
click at [457, 523] on tspan "12" at bounding box center [456, 525] width 8 height 12
click at [1351, 667] on text "😀" at bounding box center [1345, 664] width 24 height 24
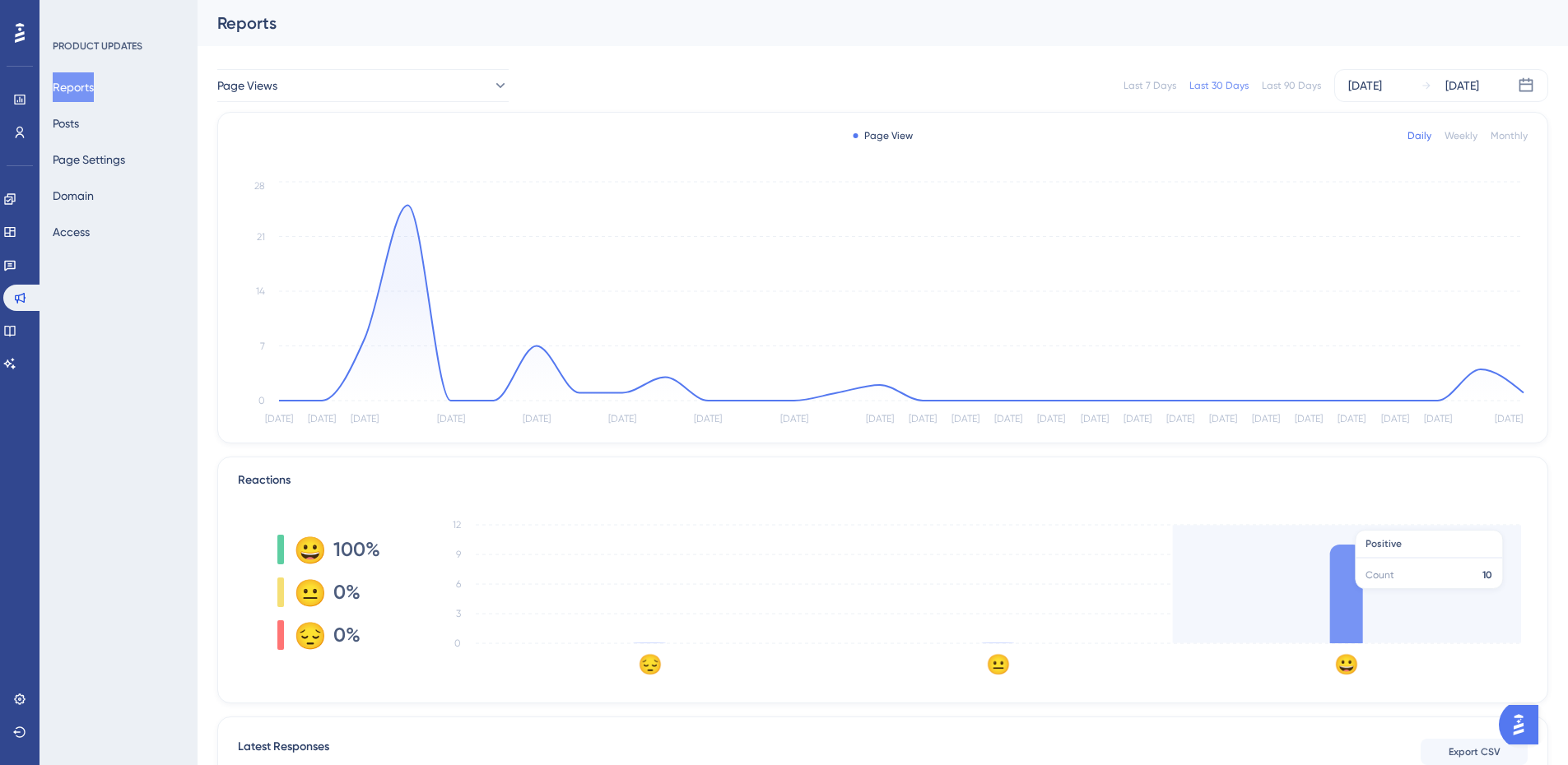
click at [1340, 592] on icon at bounding box center [1346, 594] width 33 height 99
click at [1346, 533] on tspan "10" at bounding box center [1345, 536] width 13 height 15
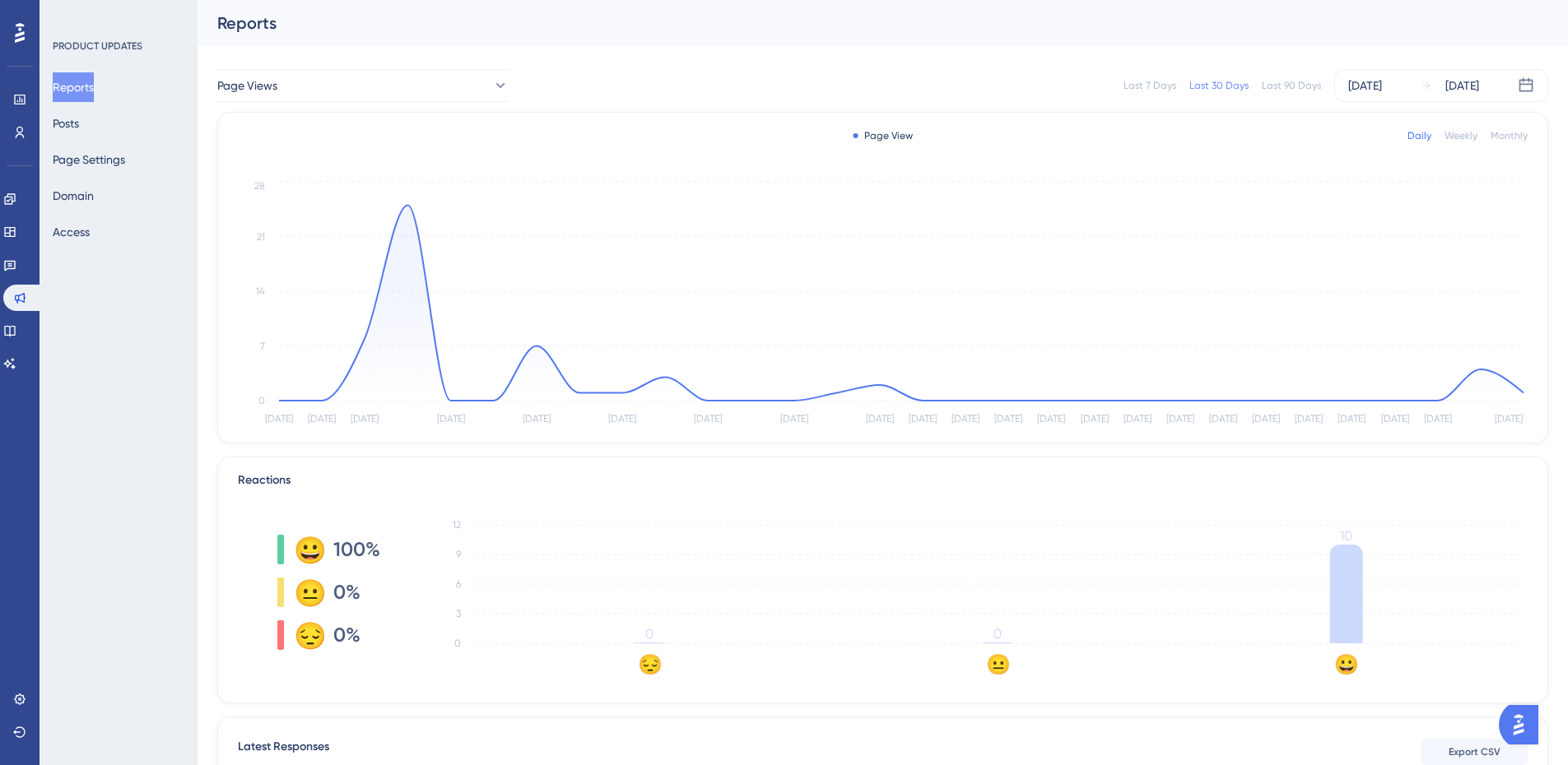
scroll to position [246, 0]
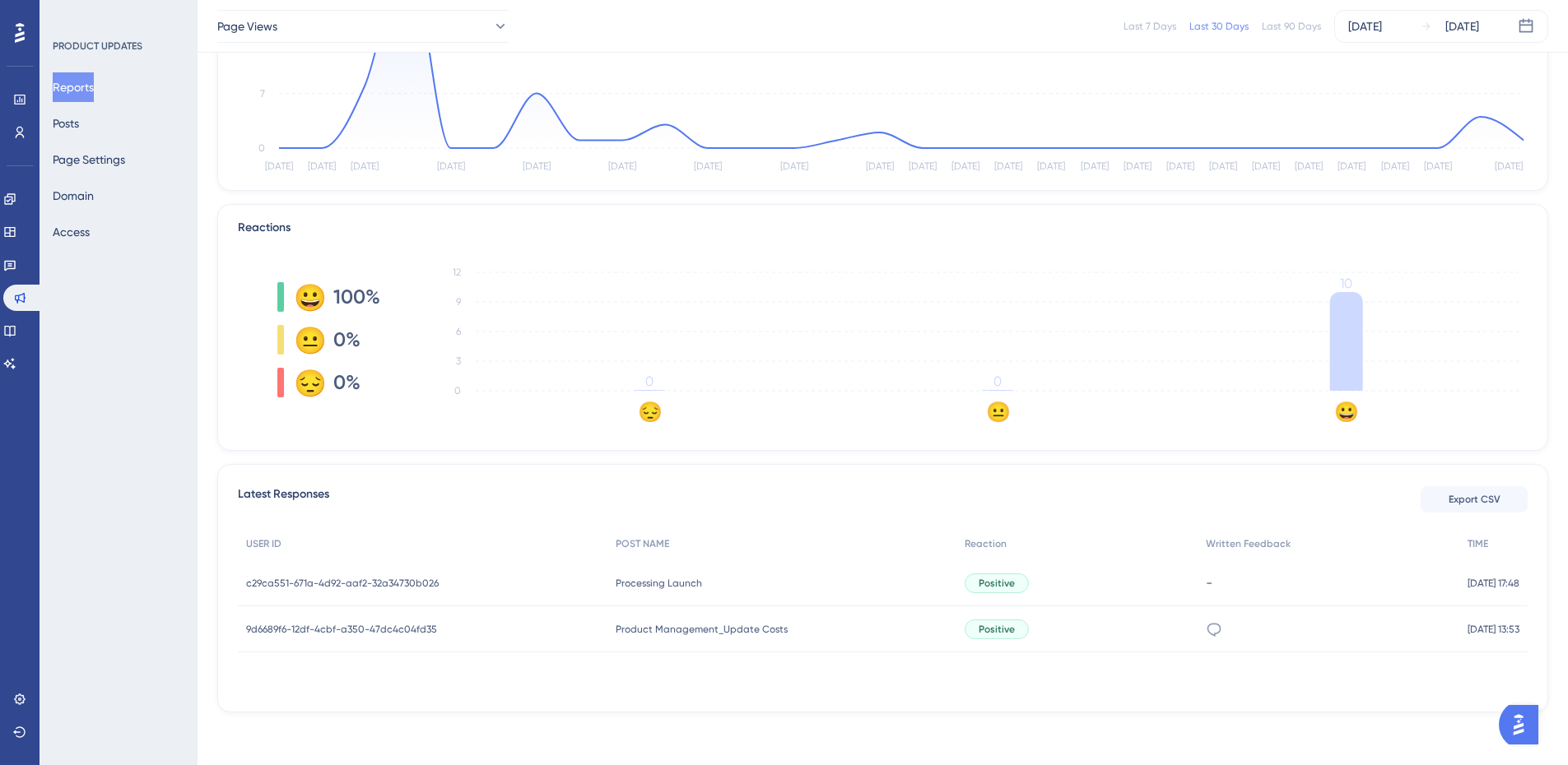
click at [639, 581] on span "Processing Launch" at bounding box center [659, 584] width 86 height 14
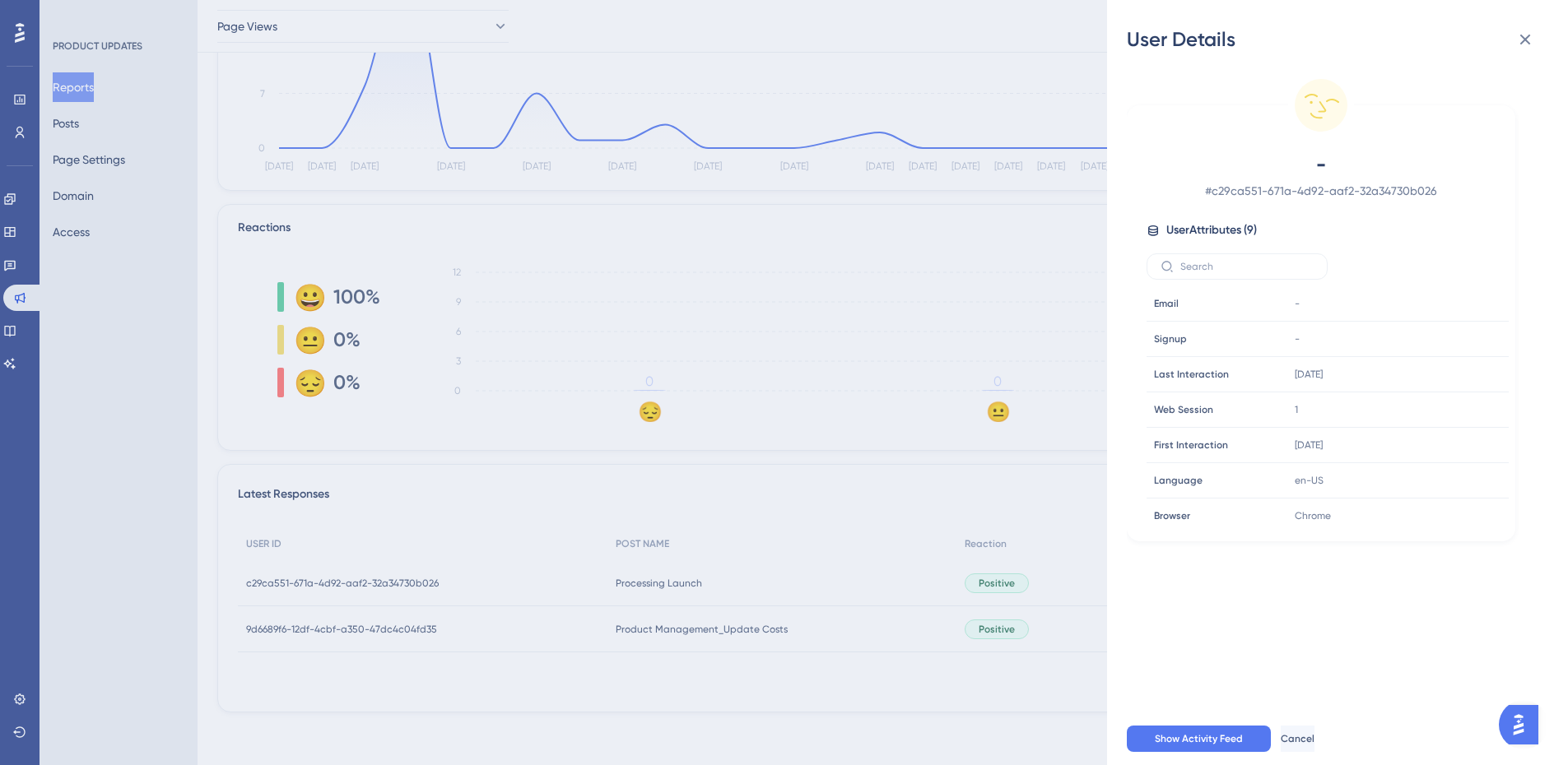
click at [1223, 228] on span "User Attributes ( 9 )" at bounding box center [1211, 230] width 90 height 19
click at [1219, 746] on span "Show Activity Feed" at bounding box center [1198, 739] width 88 height 14
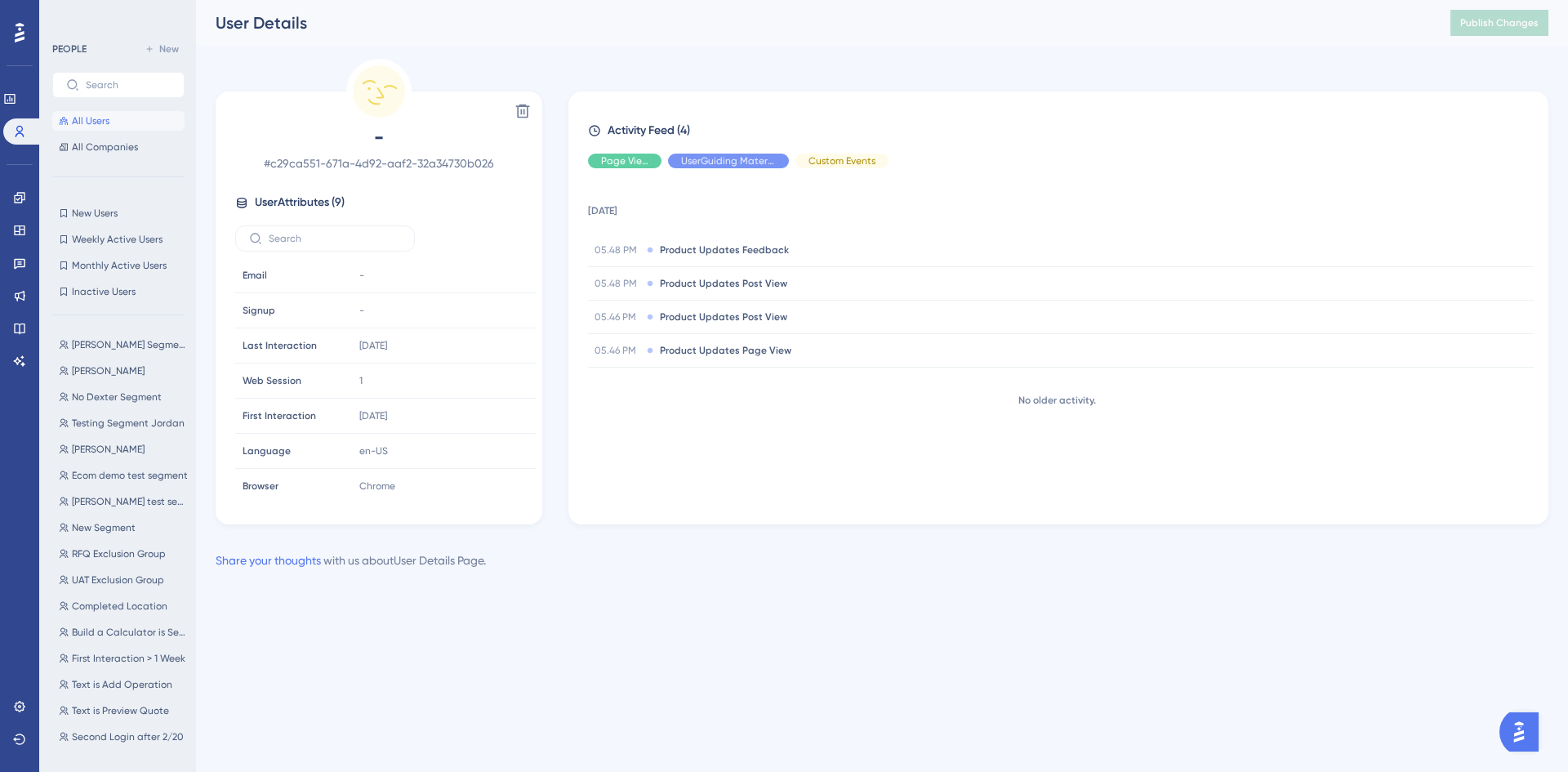
click at [414, 168] on span "# c29ca551-671a-4d92-aaf2-32a34730b026" at bounding box center [379, 163] width 287 height 19
click at [734, 253] on span "Product Updates Feedback" at bounding box center [725, 250] width 129 height 13
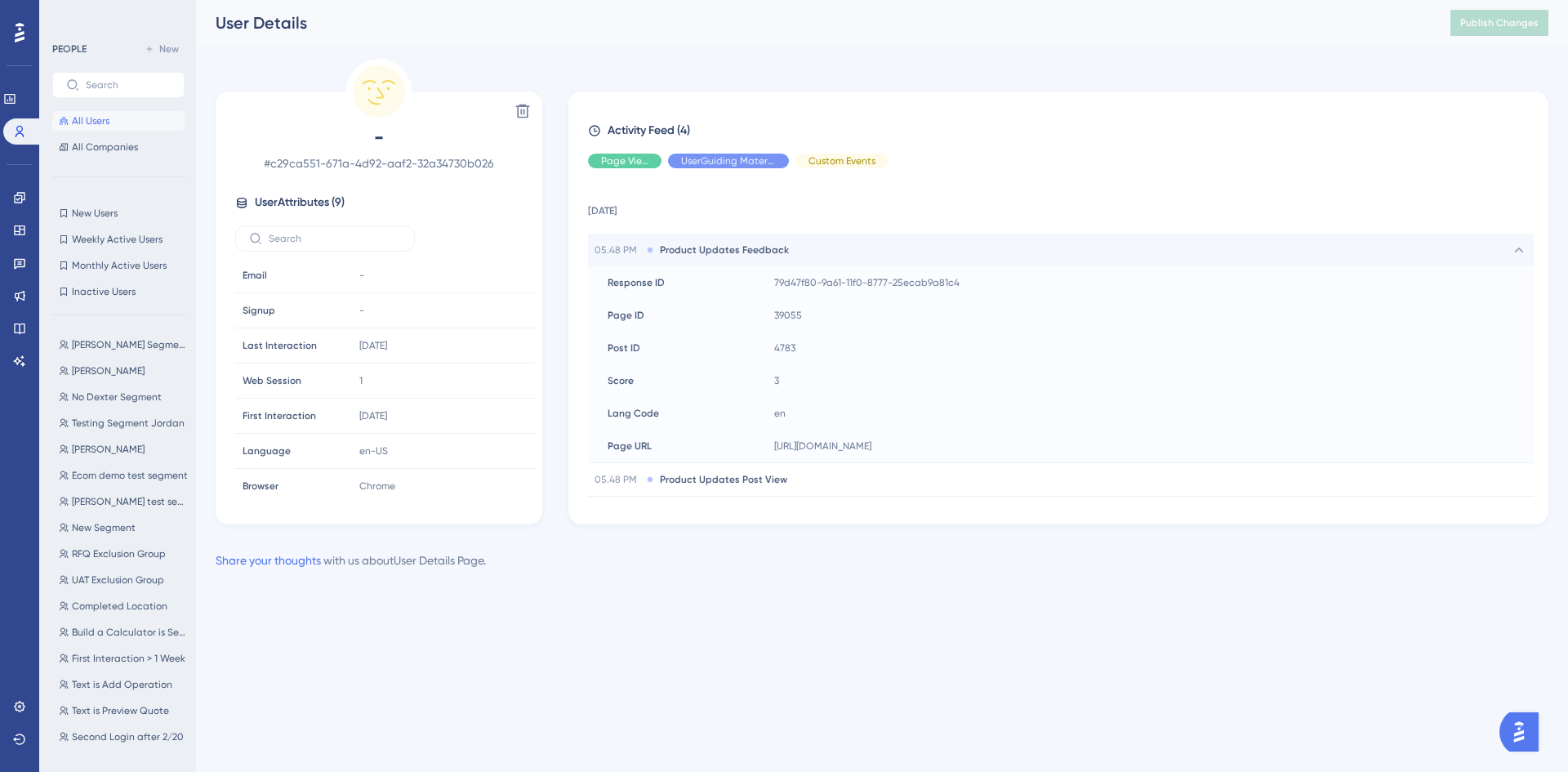
click at [734, 253] on span "Product Updates Feedback" at bounding box center [725, 250] width 129 height 13
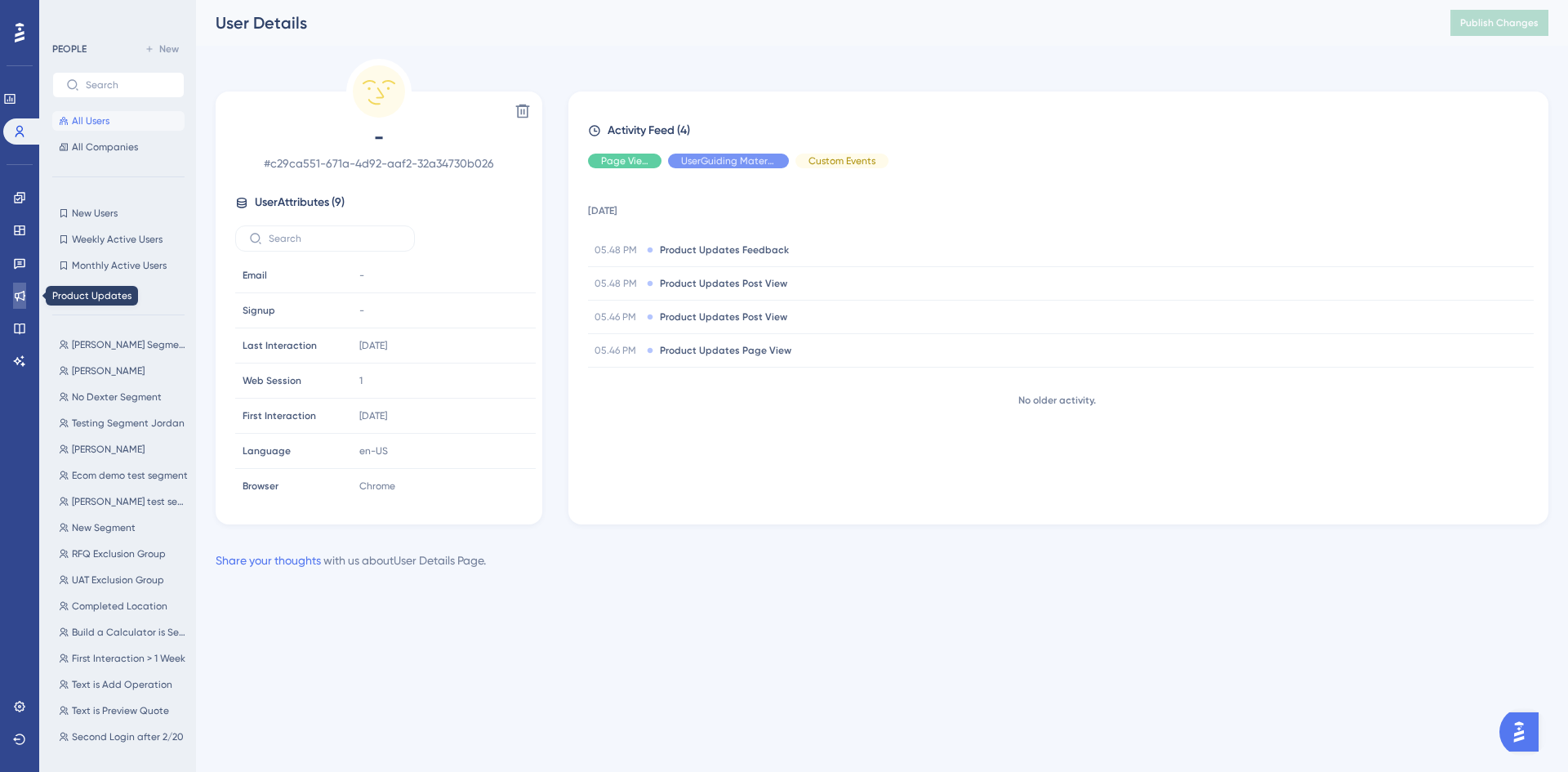
click at [22, 290] on icon at bounding box center [20, 296] width 13 height 13
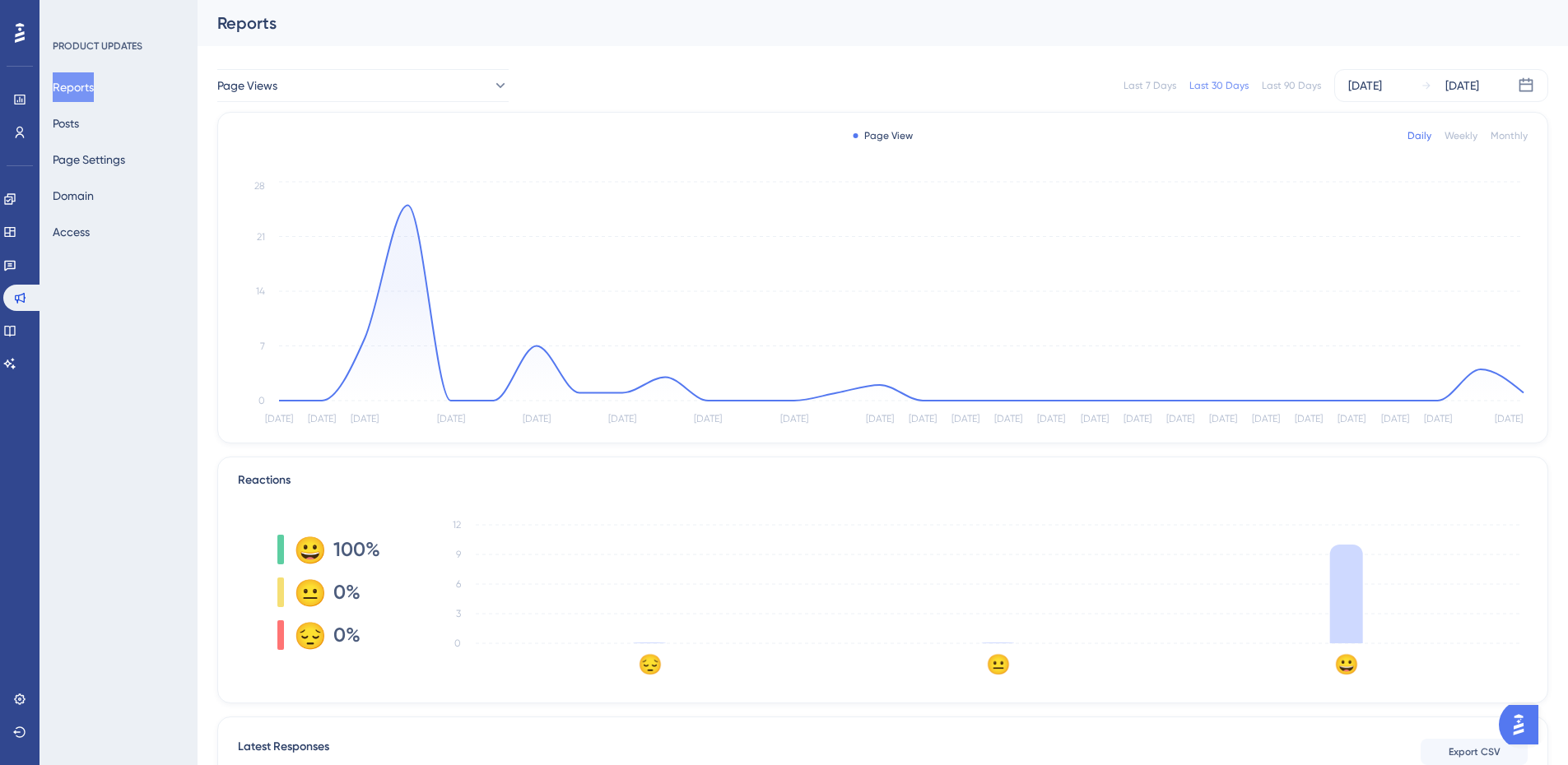
click at [1530, 734] on img "Open AI Assistant Launcher" at bounding box center [1518, 724] width 30 height 30
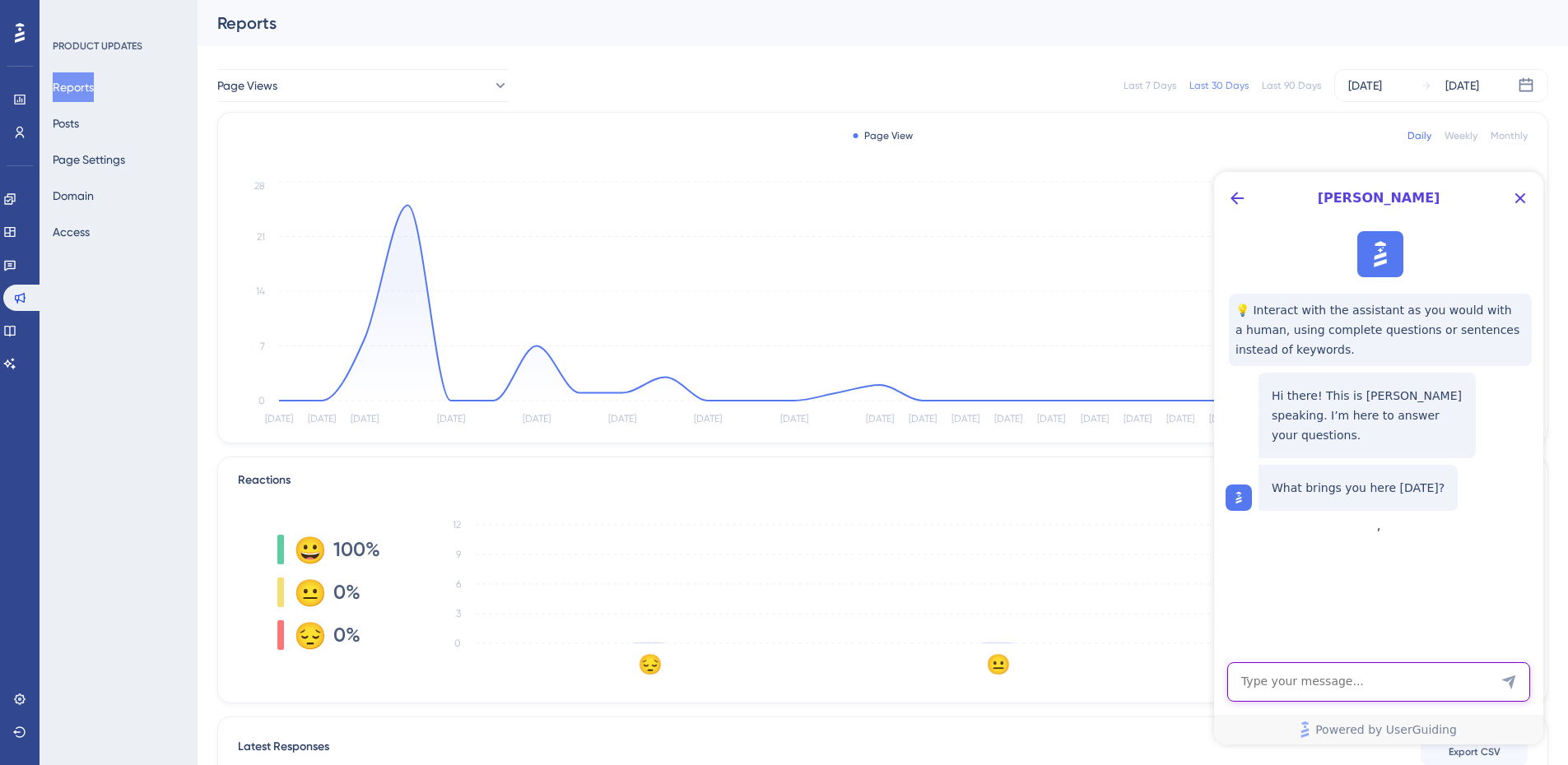
click at [1358, 678] on textarea "AI Assistant Text Input" at bounding box center [1378, 682] width 303 height 40
type textarea "How can I see which users gave the positive reactions to the product updates?"
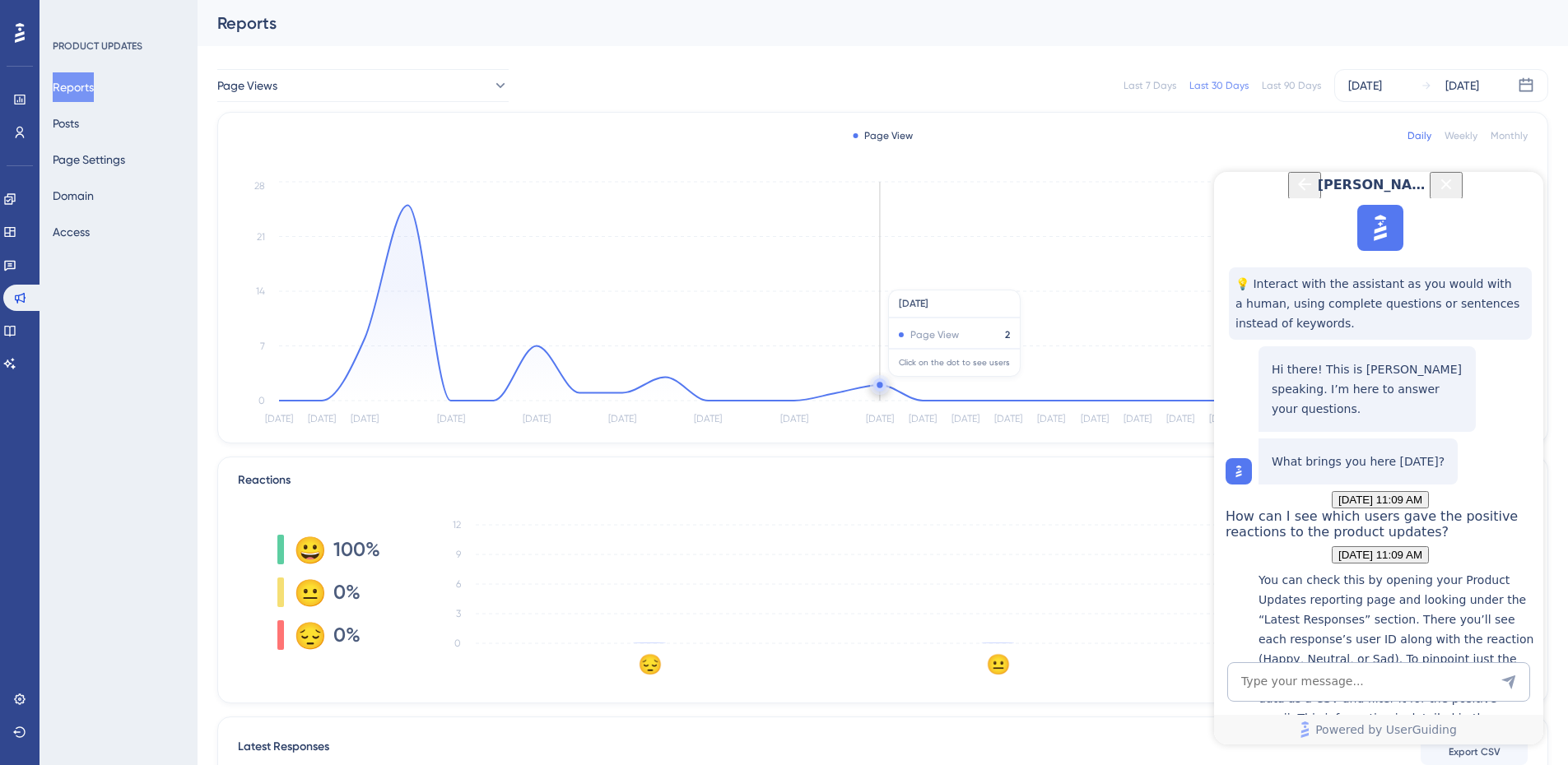
click at [881, 385] on circle at bounding box center [879, 384] width 6 height 6
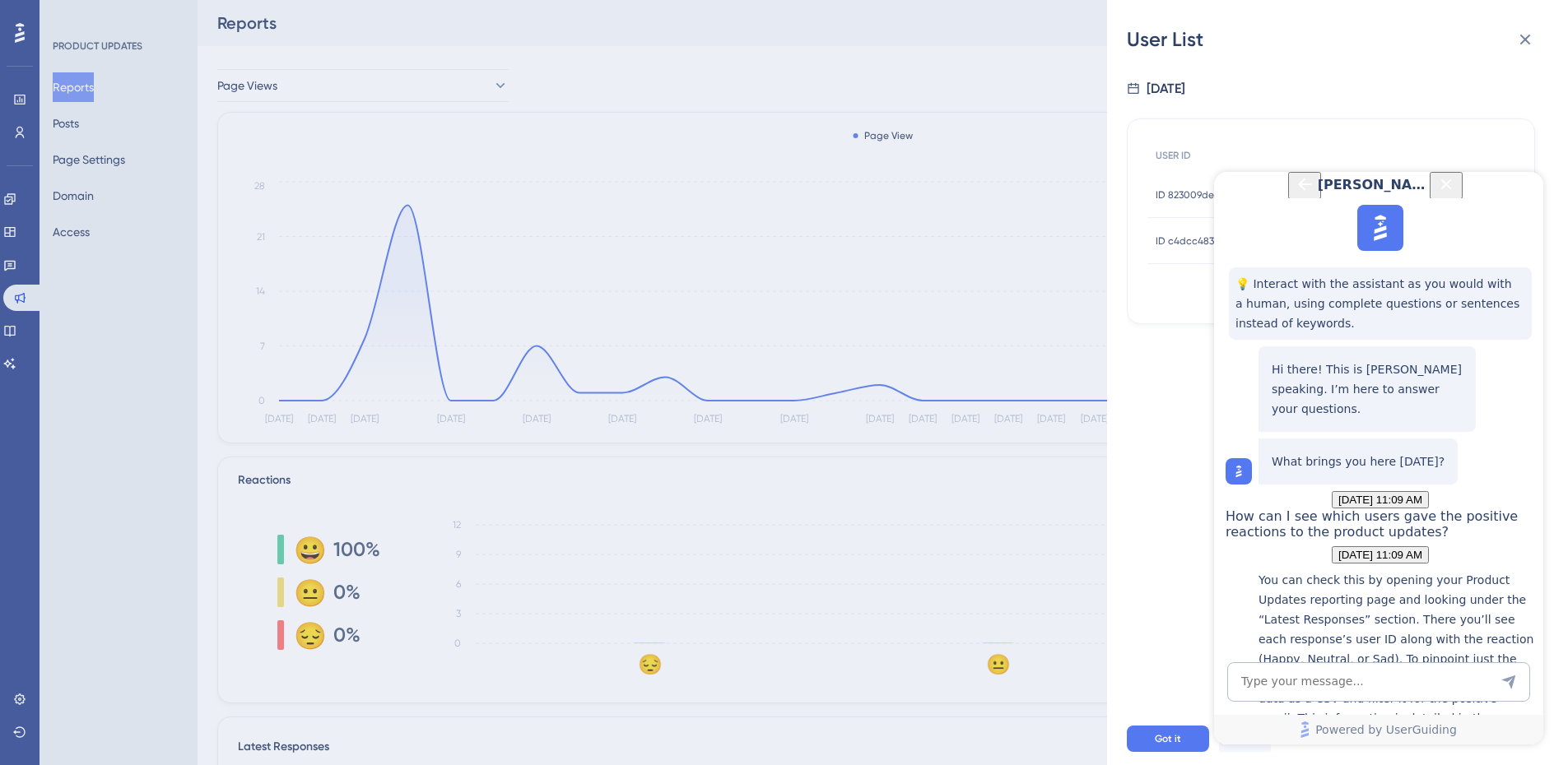
click at [1298, 191] on icon "Back Button" at bounding box center [1305, 185] width 14 height 14
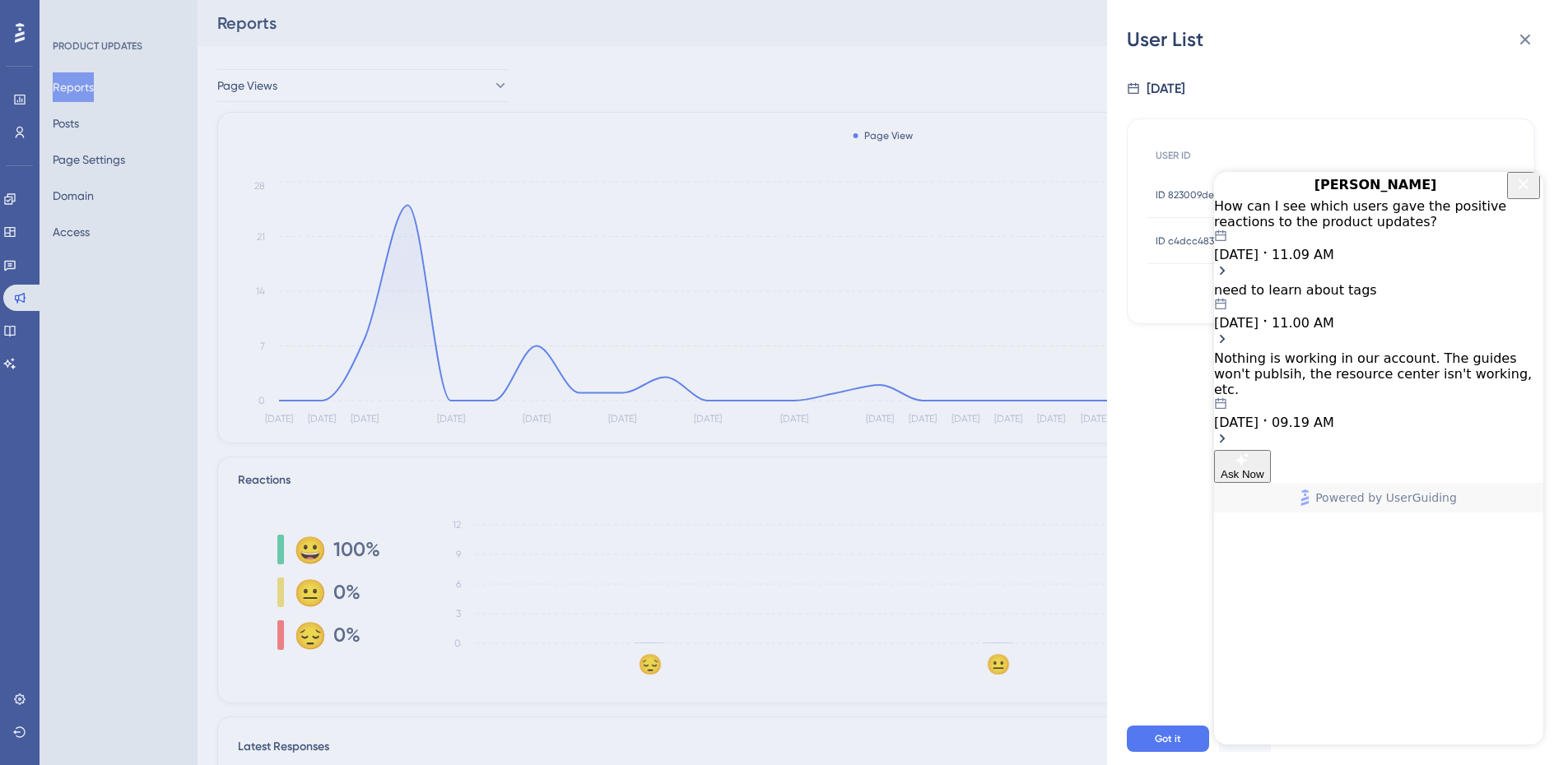
click at [1524, 193] on icon "Close Button" at bounding box center [1523, 184] width 19 height 19
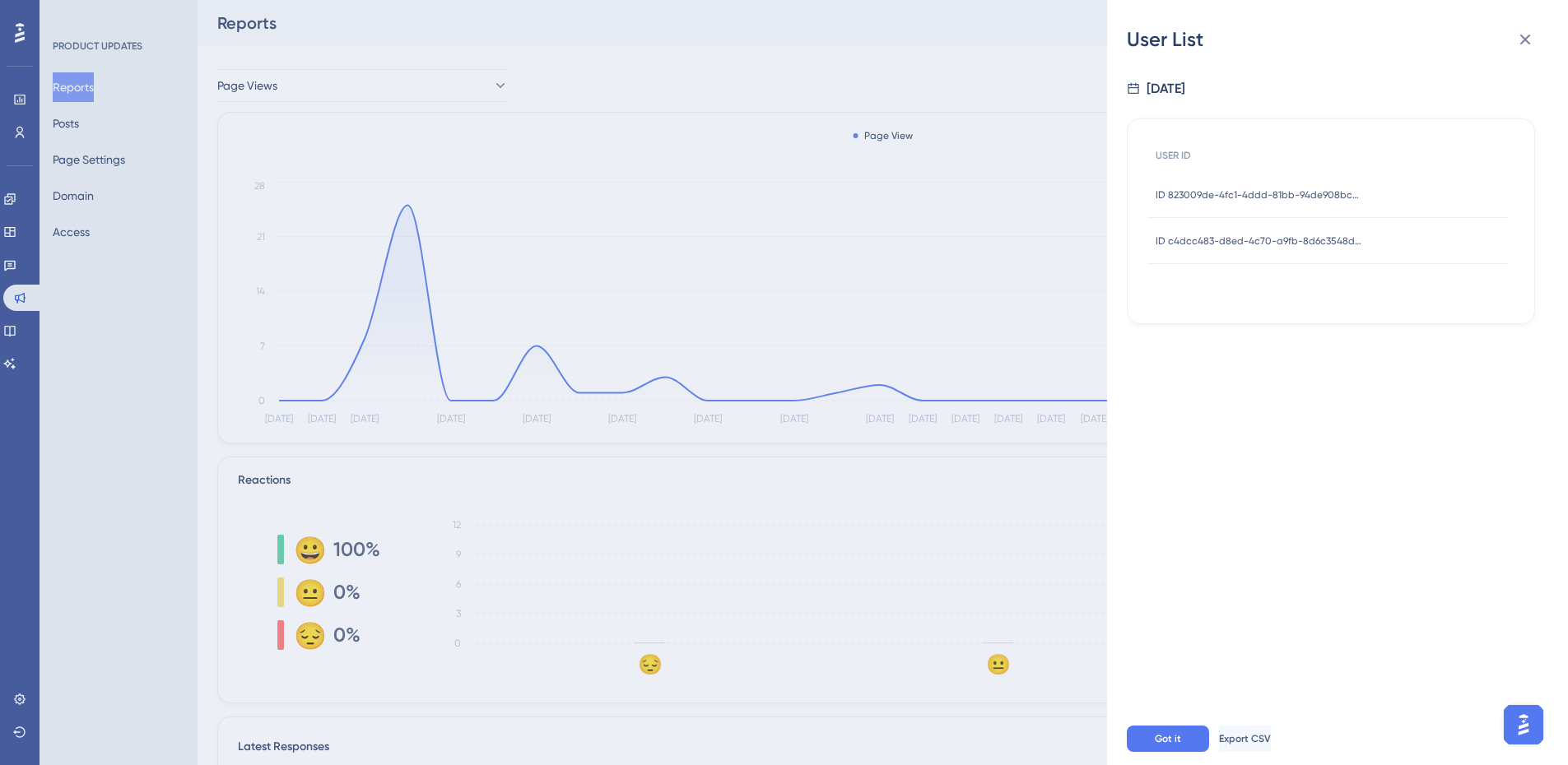
click at [1199, 195] on span "ID 823009de-4fc1-4ddd-81bb-94de908bc74f" at bounding box center [1258, 196] width 205 height 14
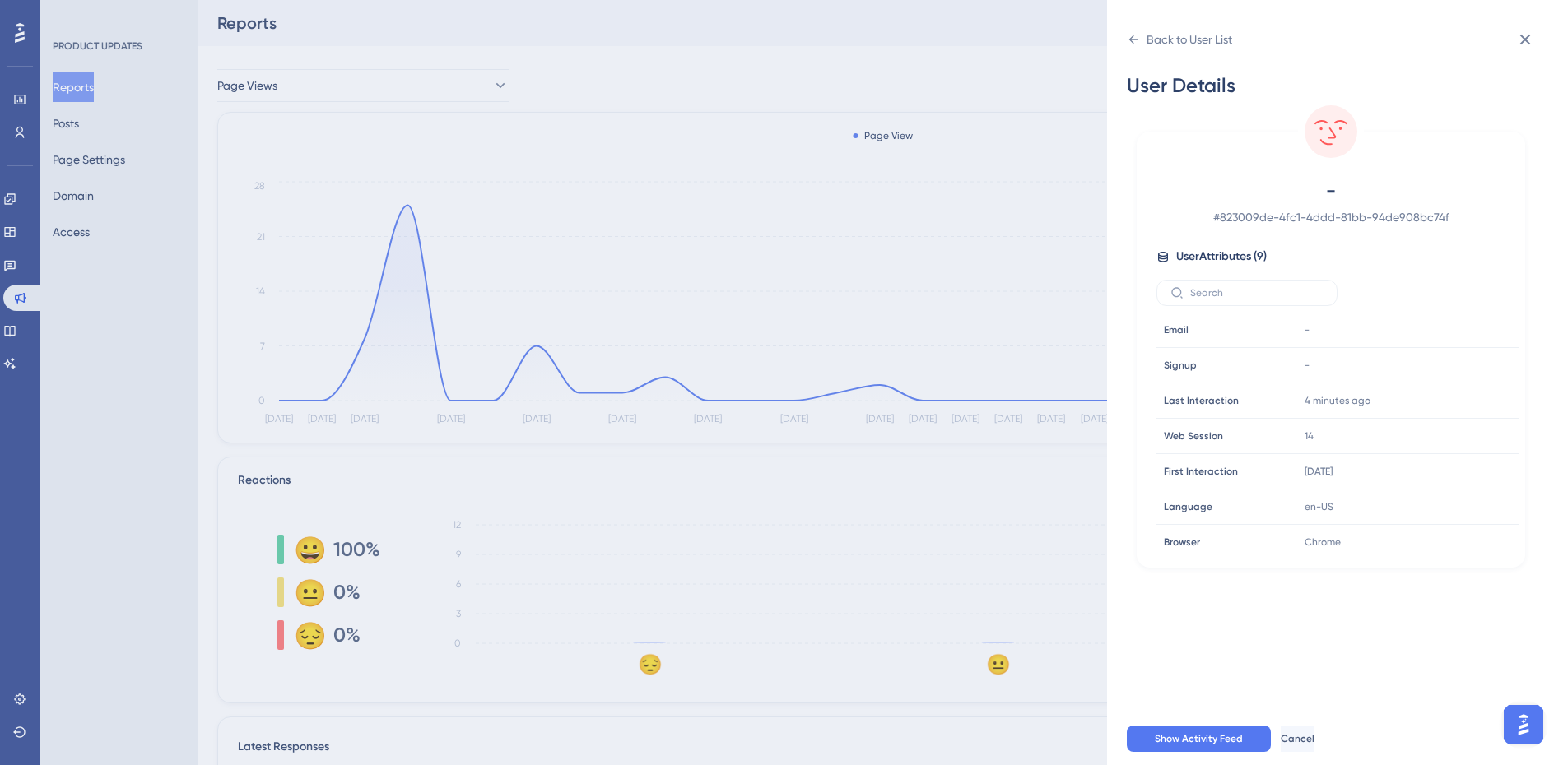
click at [1255, 213] on span "# 823009de-4fc1-4ddd-81bb-94de908bc74f" at bounding box center [1330, 217] width 290 height 19
click at [1137, 42] on icon at bounding box center [1133, 40] width 14 height 14
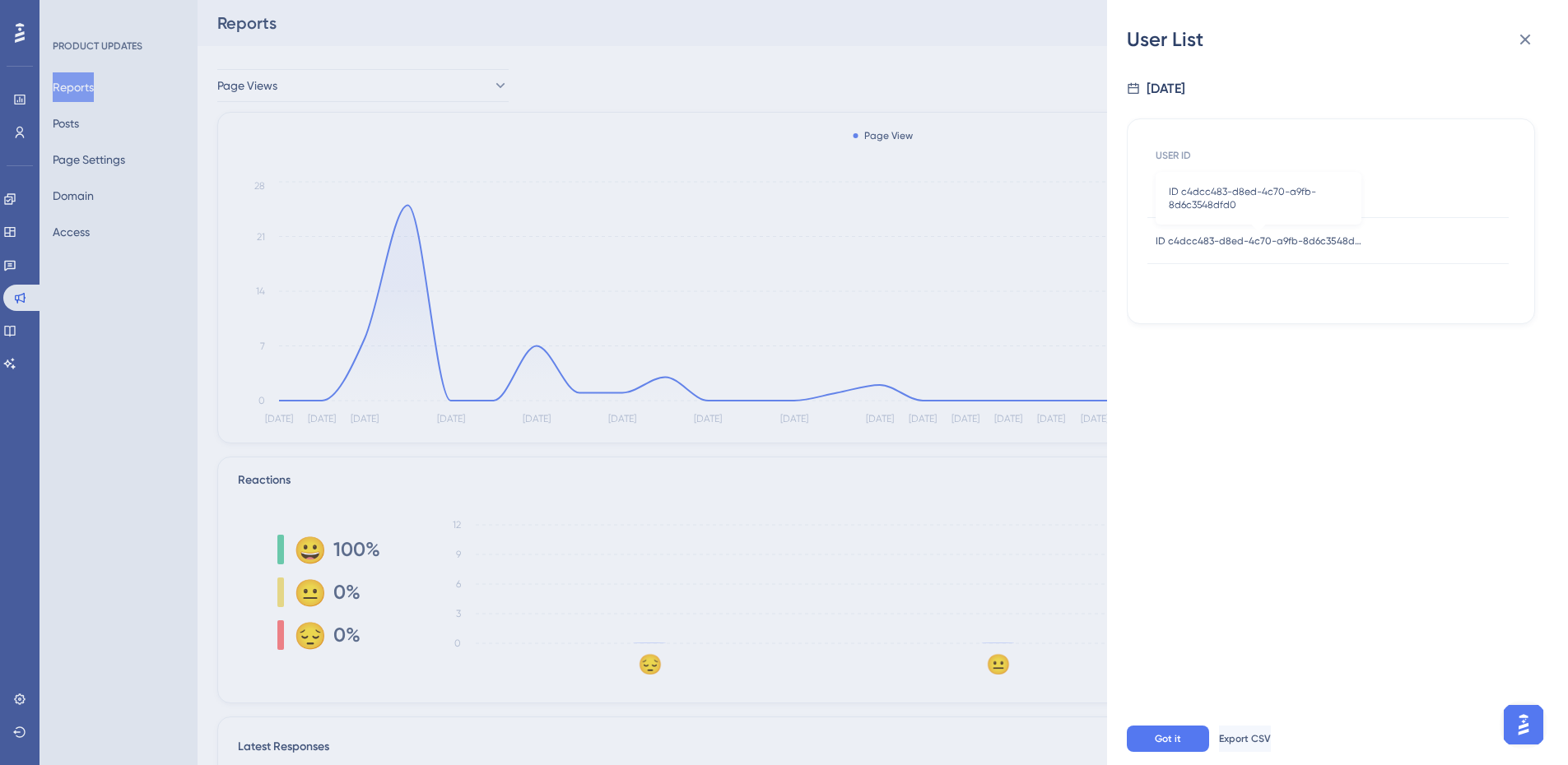
click at [1209, 238] on span "ID c4dcc483-d8ed-4c70-a9fb-8d6c3548dfd0" at bounding box center [1258, 241] width 205 height 14
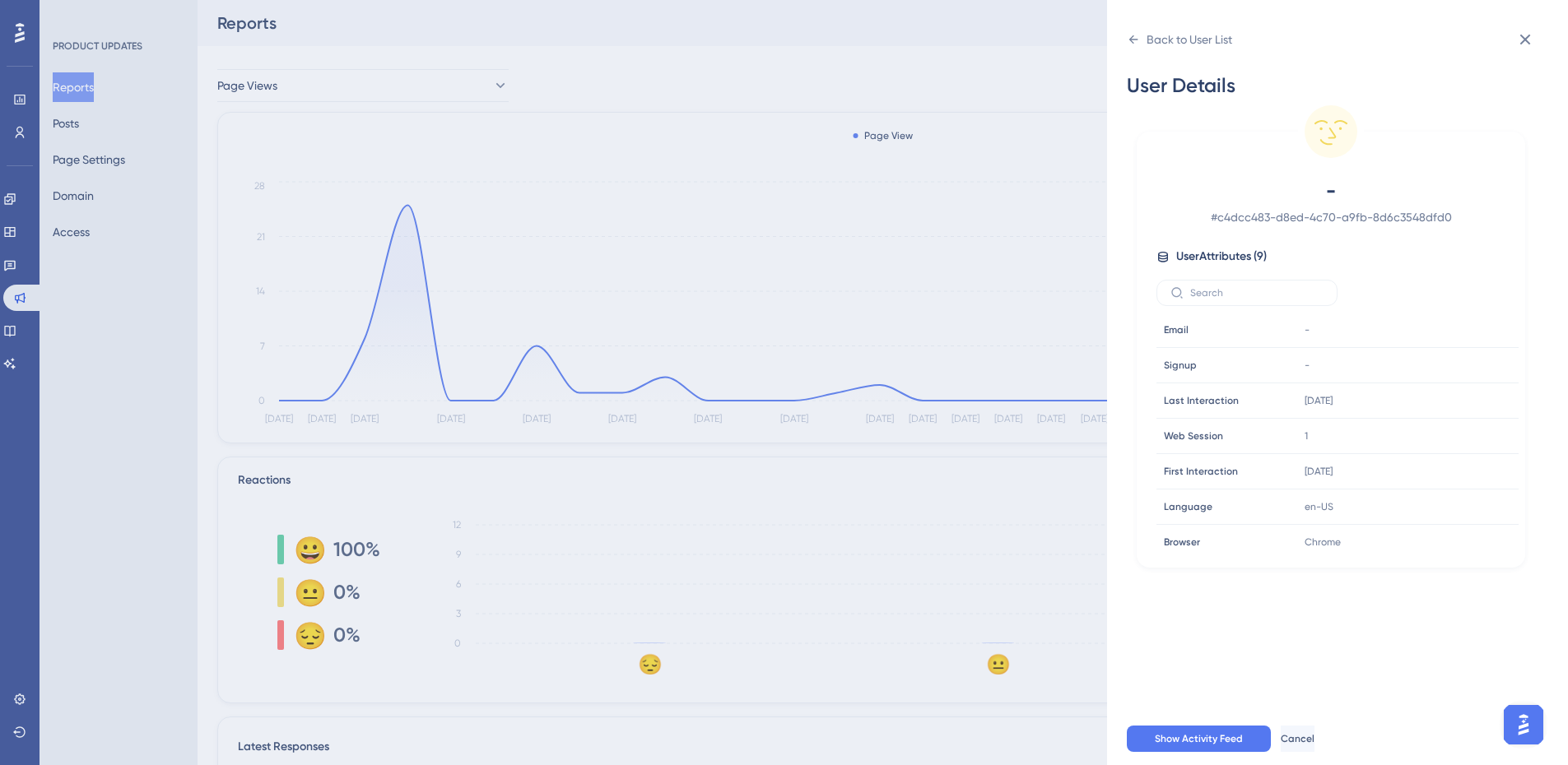
click at [1220, 244] on div "- # c4dcc483-d8ed-4c70-a9fb-8d6c3548dfd0 User Attributes ( 9 ) Email Email - Si…" at bounding box center [1330, 366] width 375 height 377
click at [1127, 37] on icon at bounding box center [1133, 40] width 14 height 14
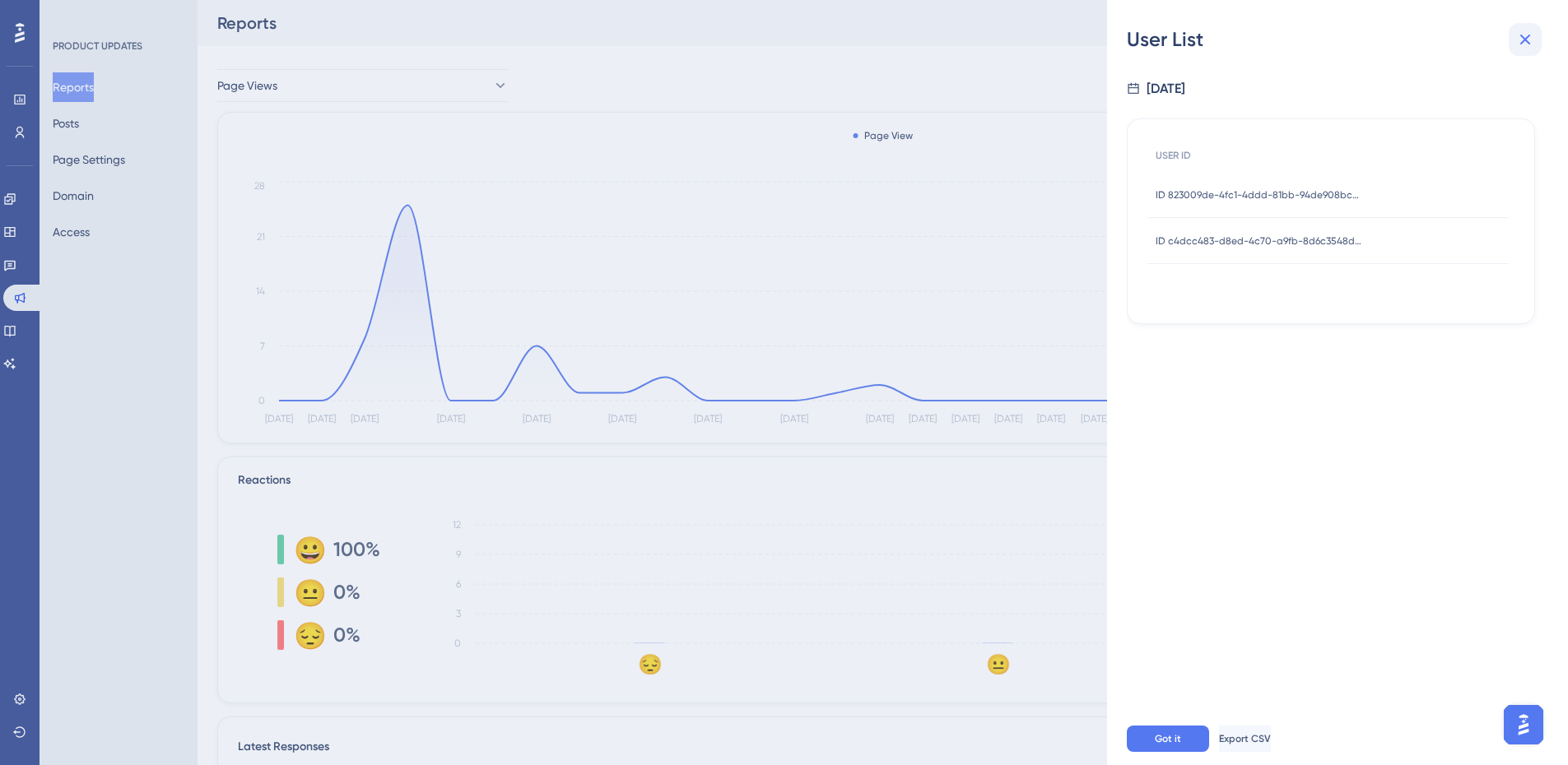
click at [1530, 45] on icon at bounding box center [1524, 40] width 19 height 19
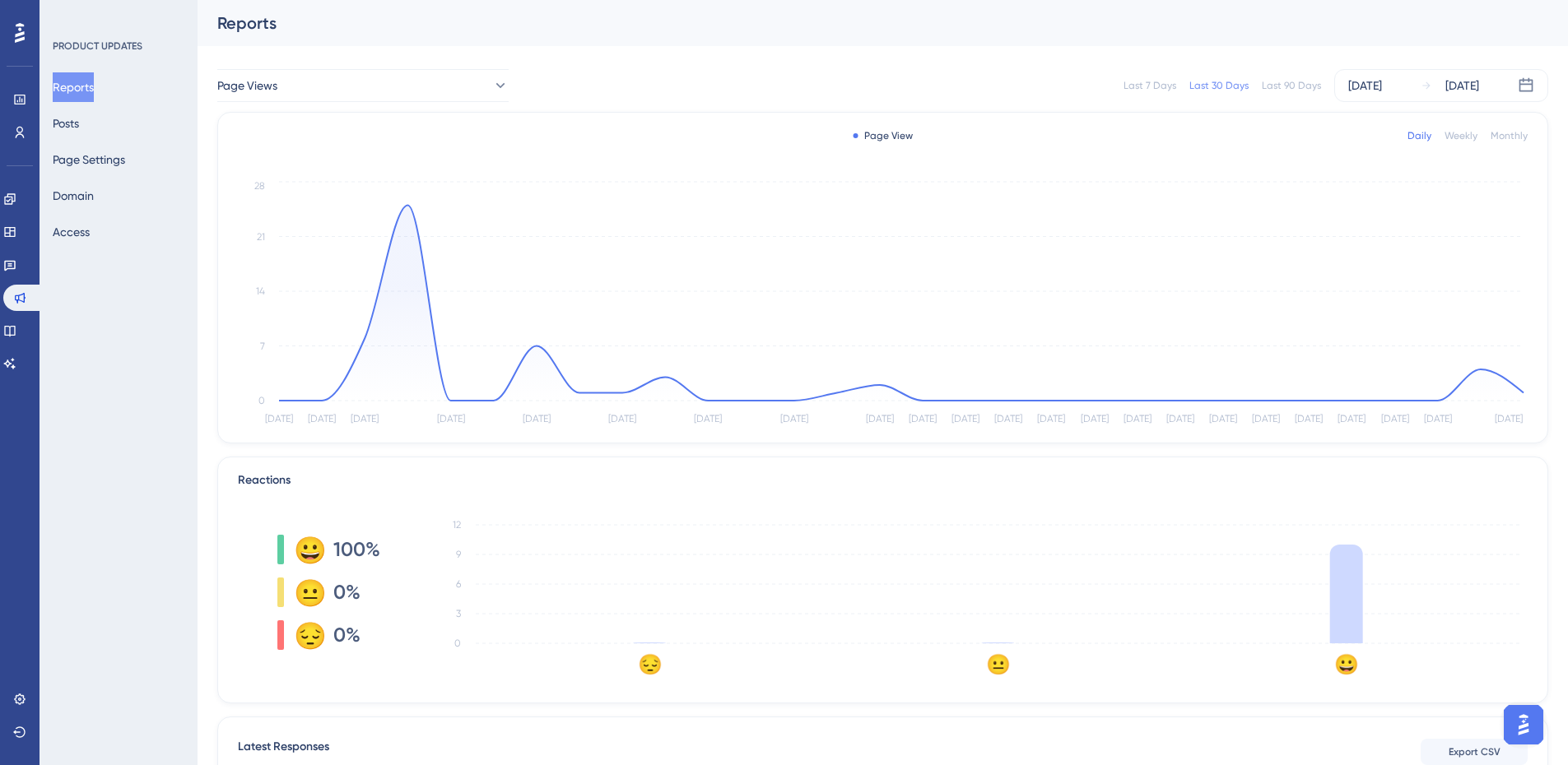
scroll to position [246, 0]
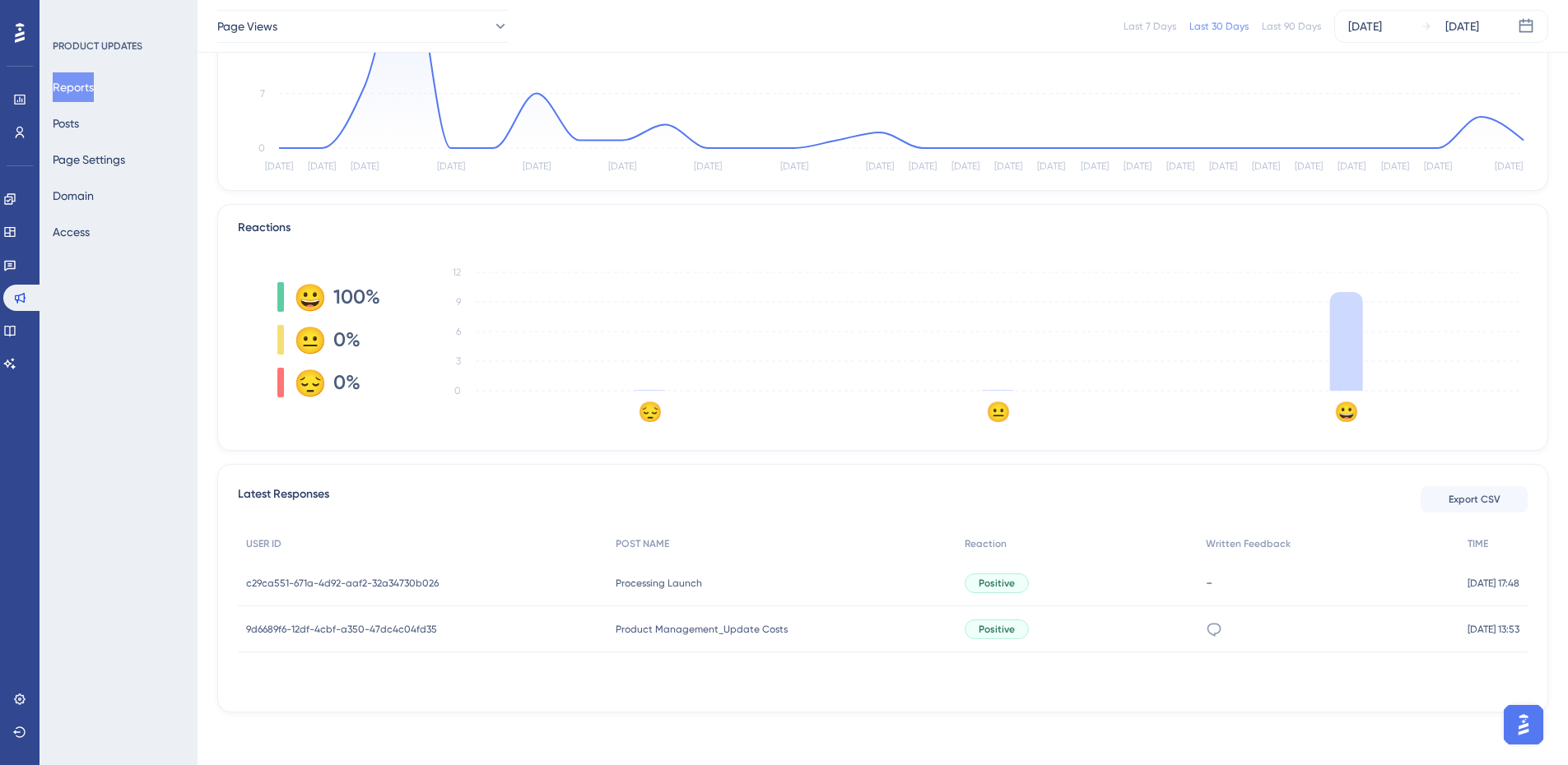
click at [1349, 402] on text "😀" at bounding box center [1345, 412] width 24 height 24
click at [1456, 497] on span "Export CSV" at bounding box center [1474, 500] width 52 height 14
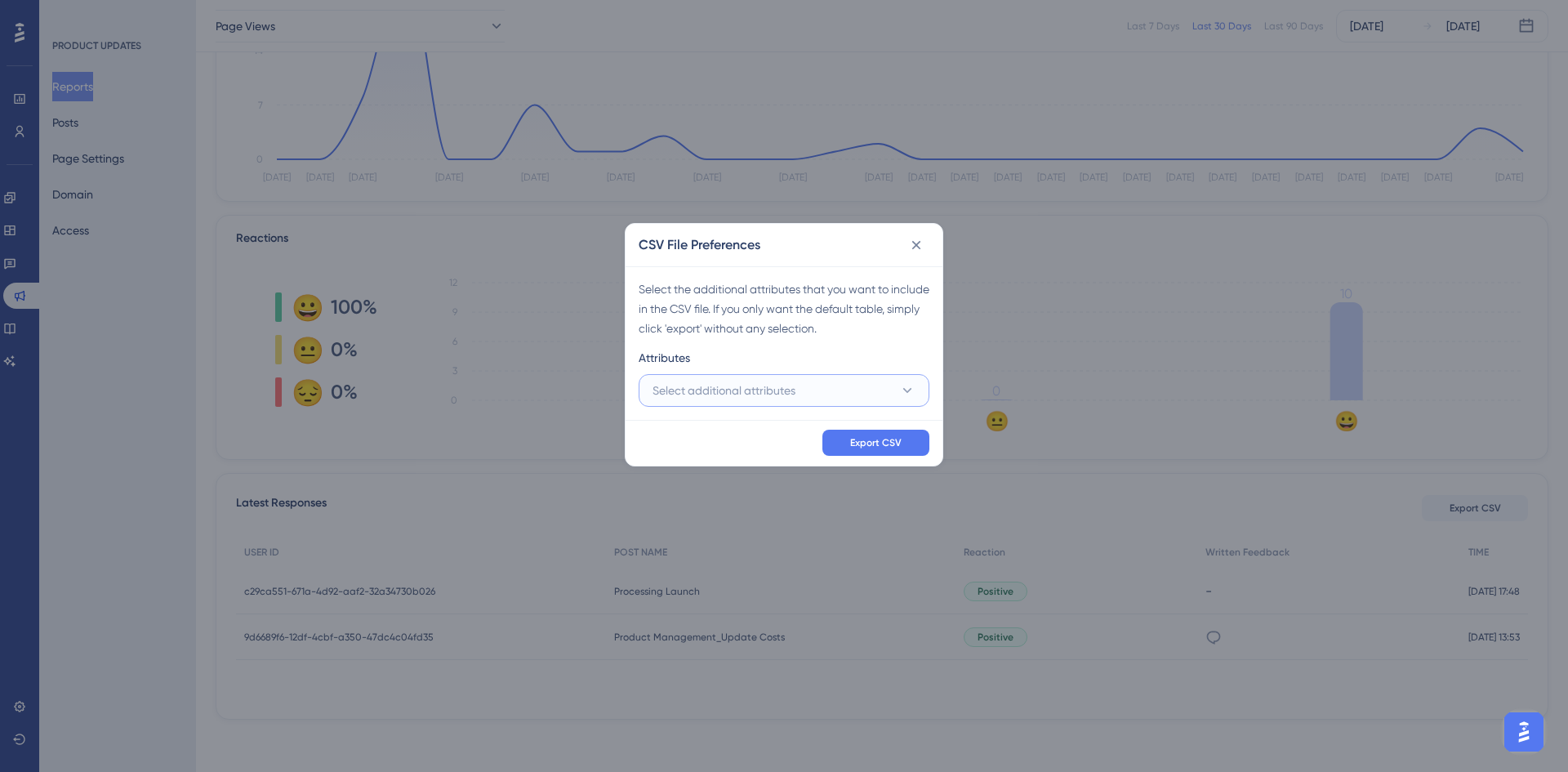
click at [751, 394] on span "Select additional attributes" at bounding box center [724, 390] width 143 height 19
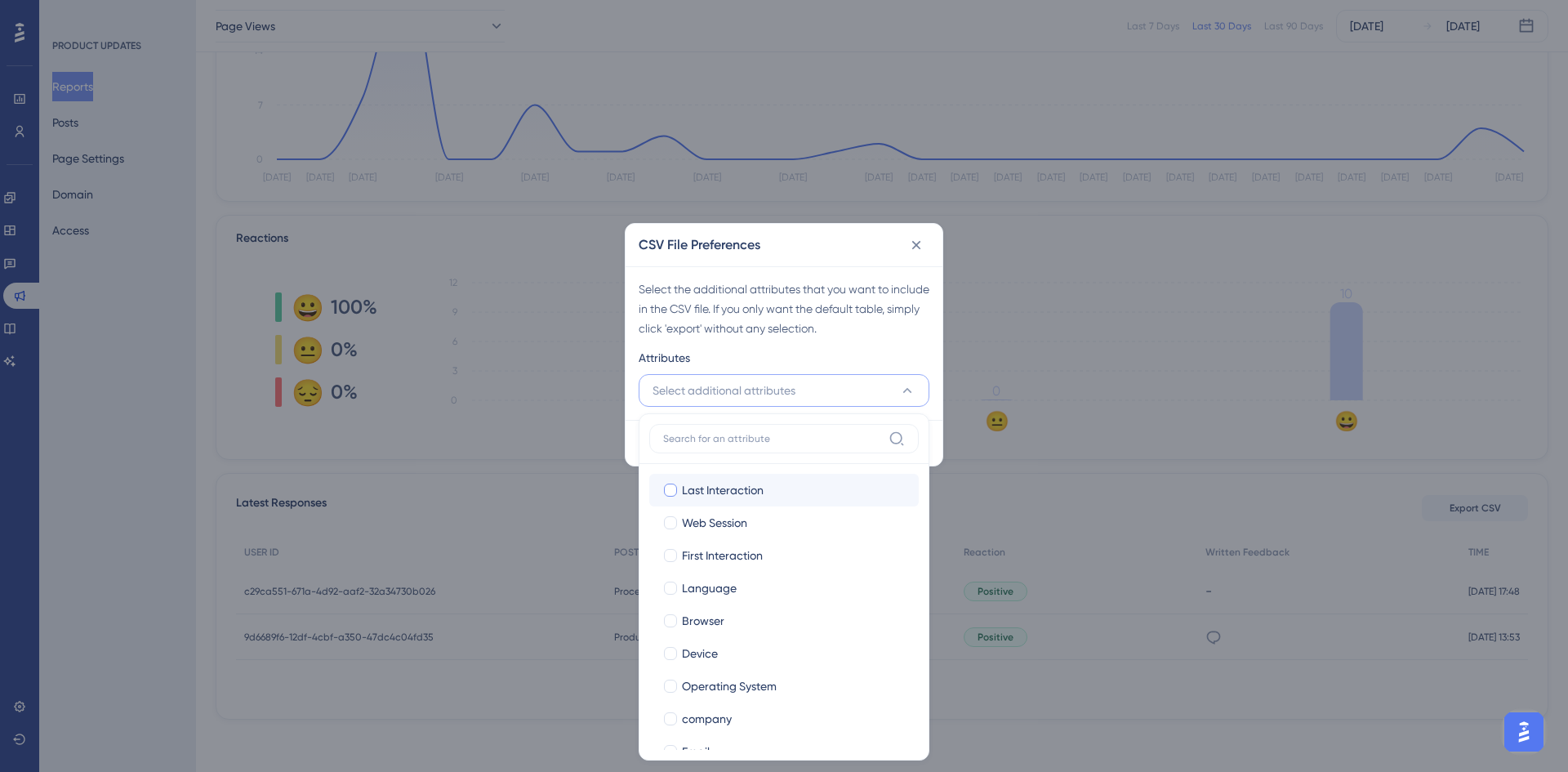
click at [739, 492] on span "Last Interaction" at bounding box center [722, 490] width 82 height 19
checkbox input "true"
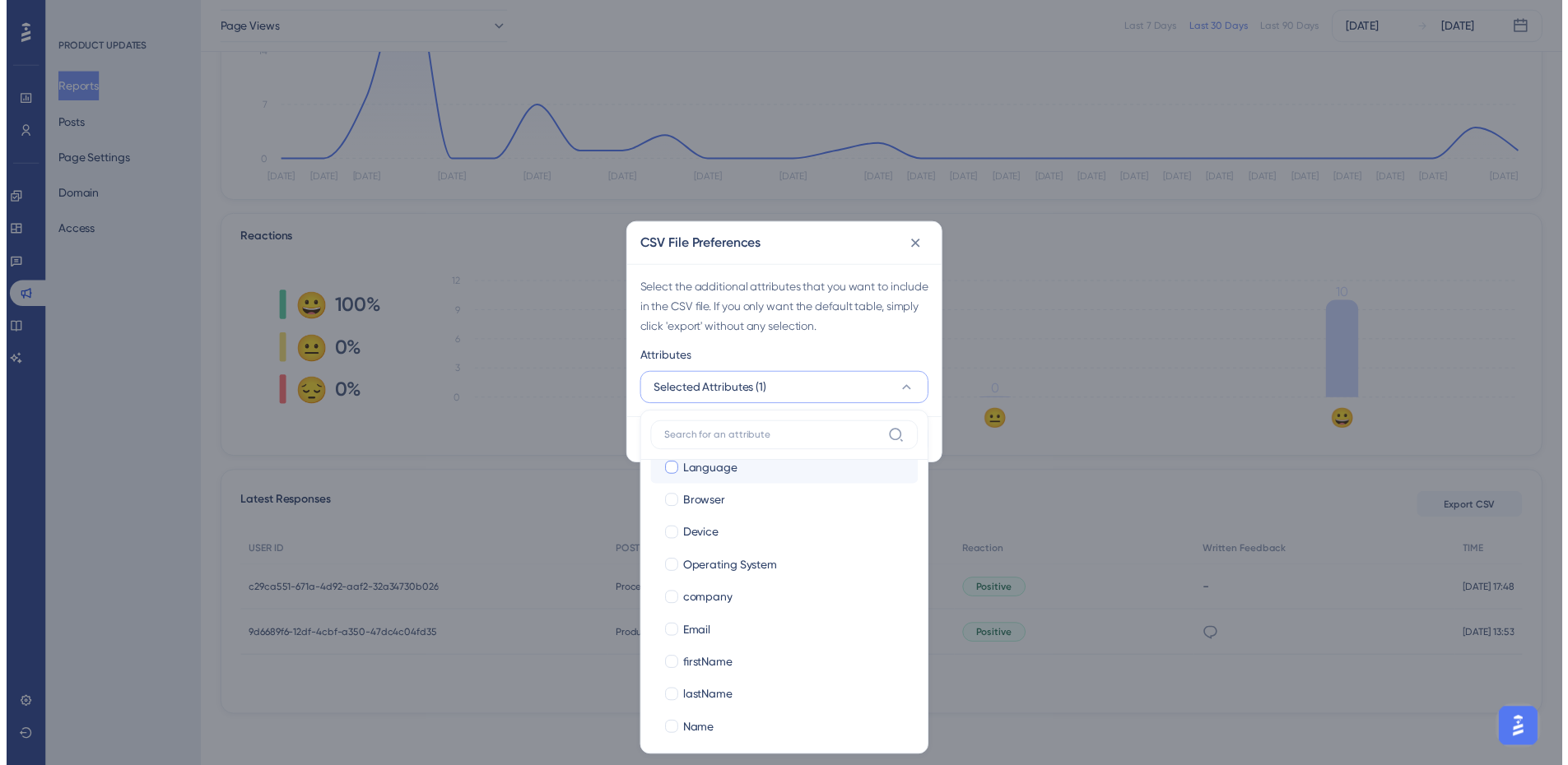
scroll to position [126, 0]
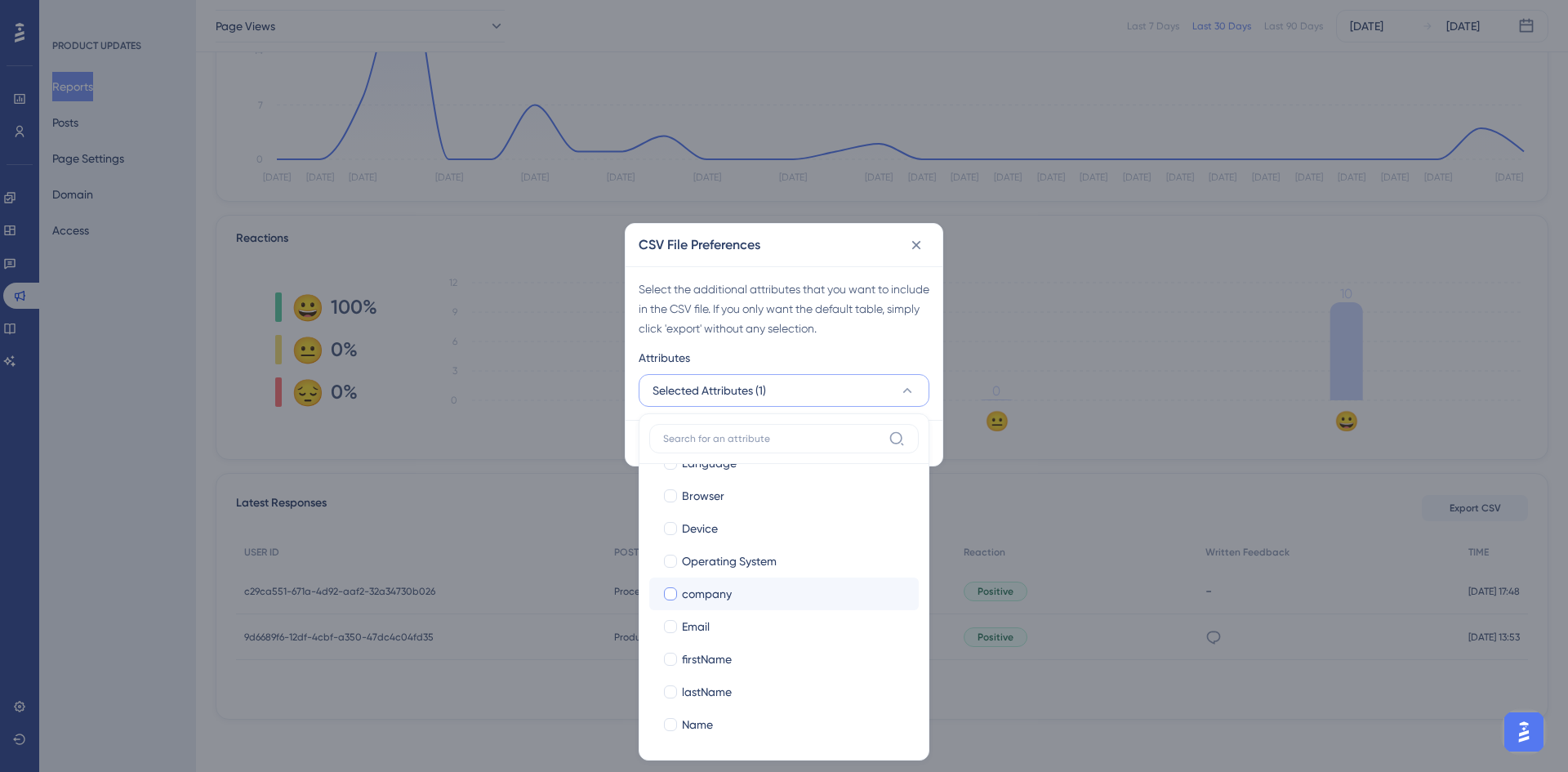
click at [725, 589] on span "company" at bounding box center [707, 594] width 50 height 19
checkbox input "true"
click at [720, 624] on div "Email" at bounding box center [793, 627] width 224 height 19
checkbox input "true"
click at [724, 660] on span "firstName" at bounding box center [707, 659] width 50 height 19
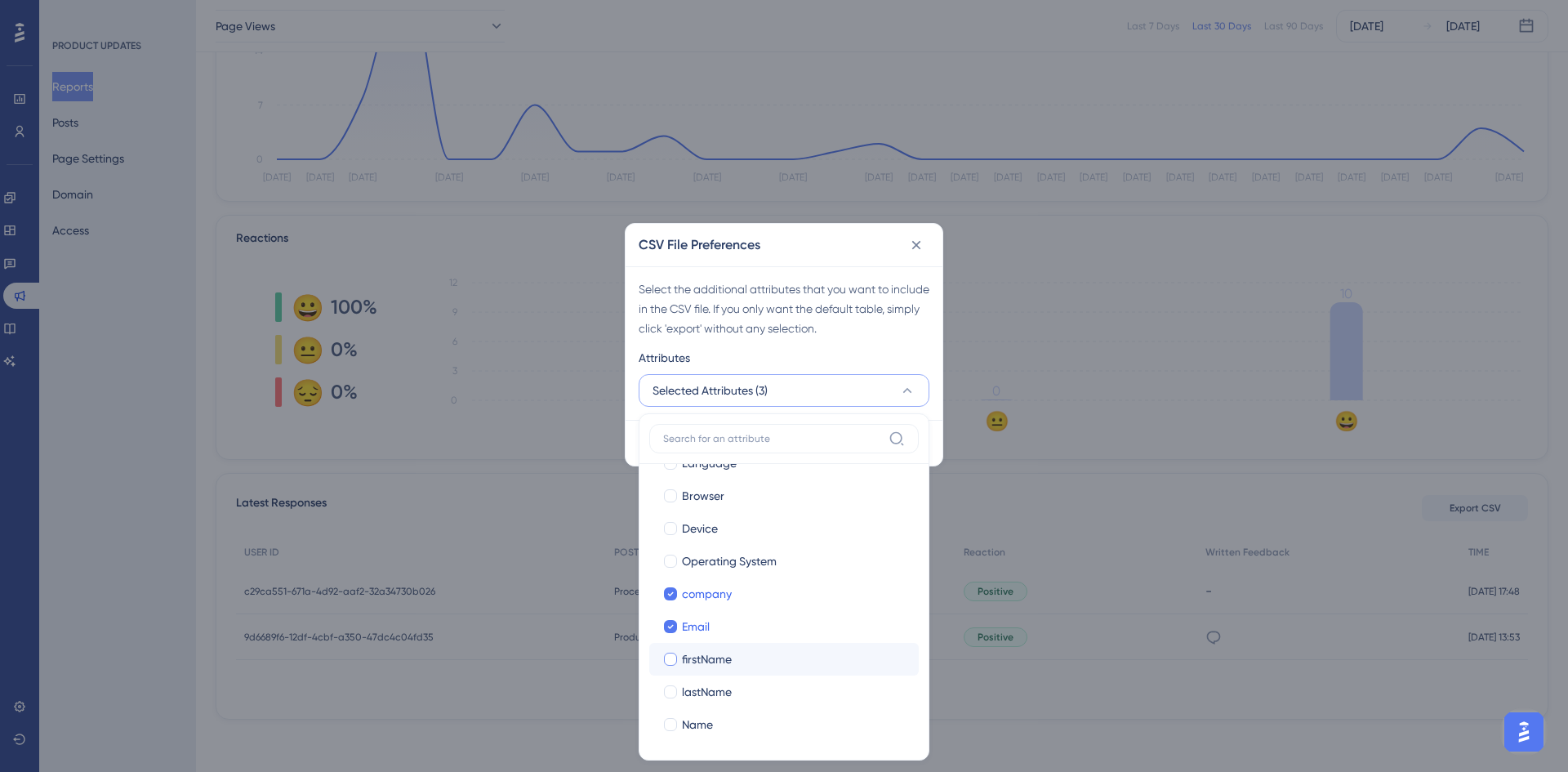
checkbox input "true"
click at [726, 687] on span "lastName" at bounding box center [707, 691] width 50 height 19
checkbox input "true"
click at [718, 723] on div "Name" at bounding box center [793, 724] width 224 height 19
checkbox input "true"
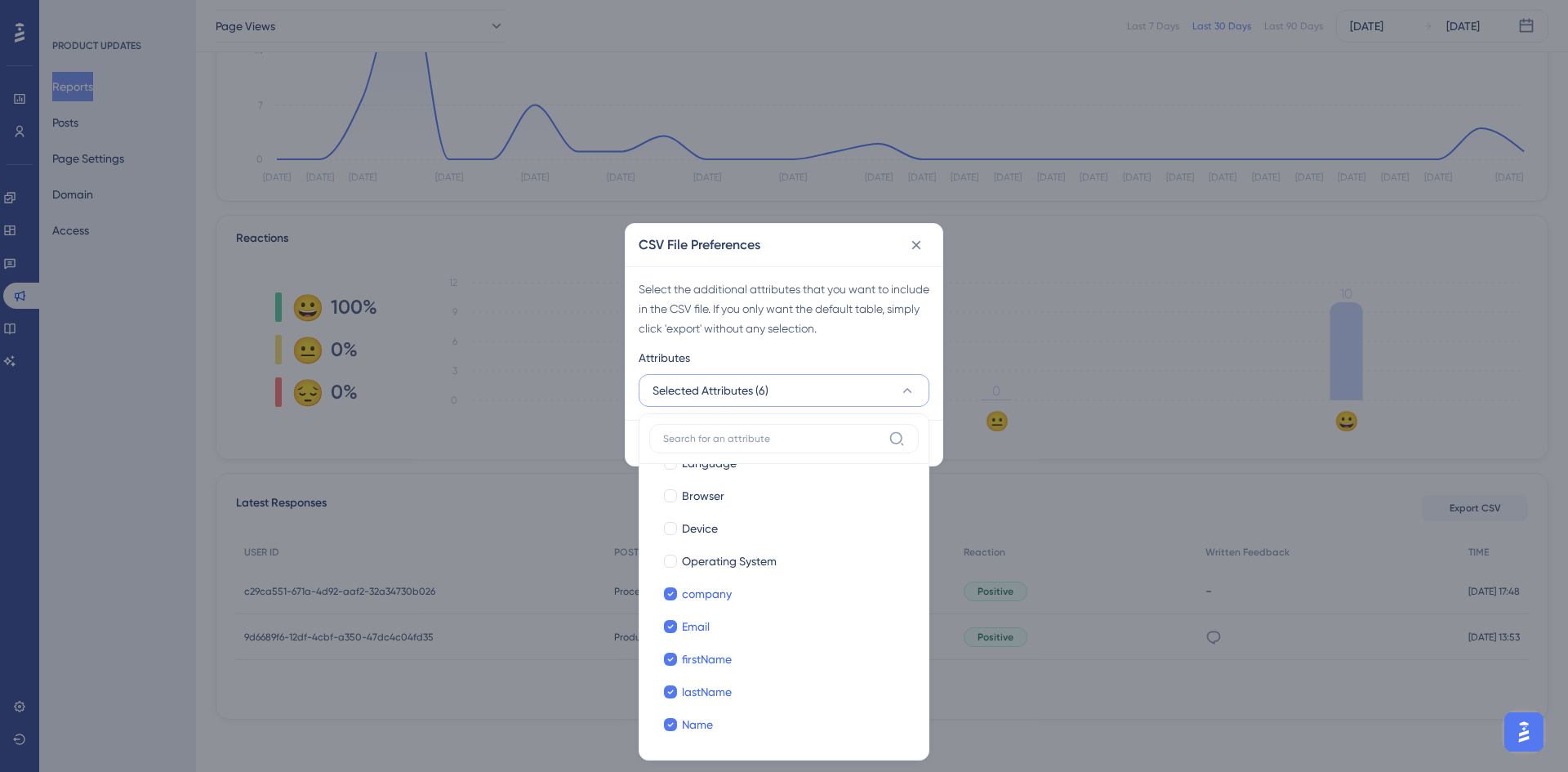
click at [883, 312] on div "Select the additional attributes that you want to include in the CSV file. If y…" at bounding box center [784, 309] width 290 height 59
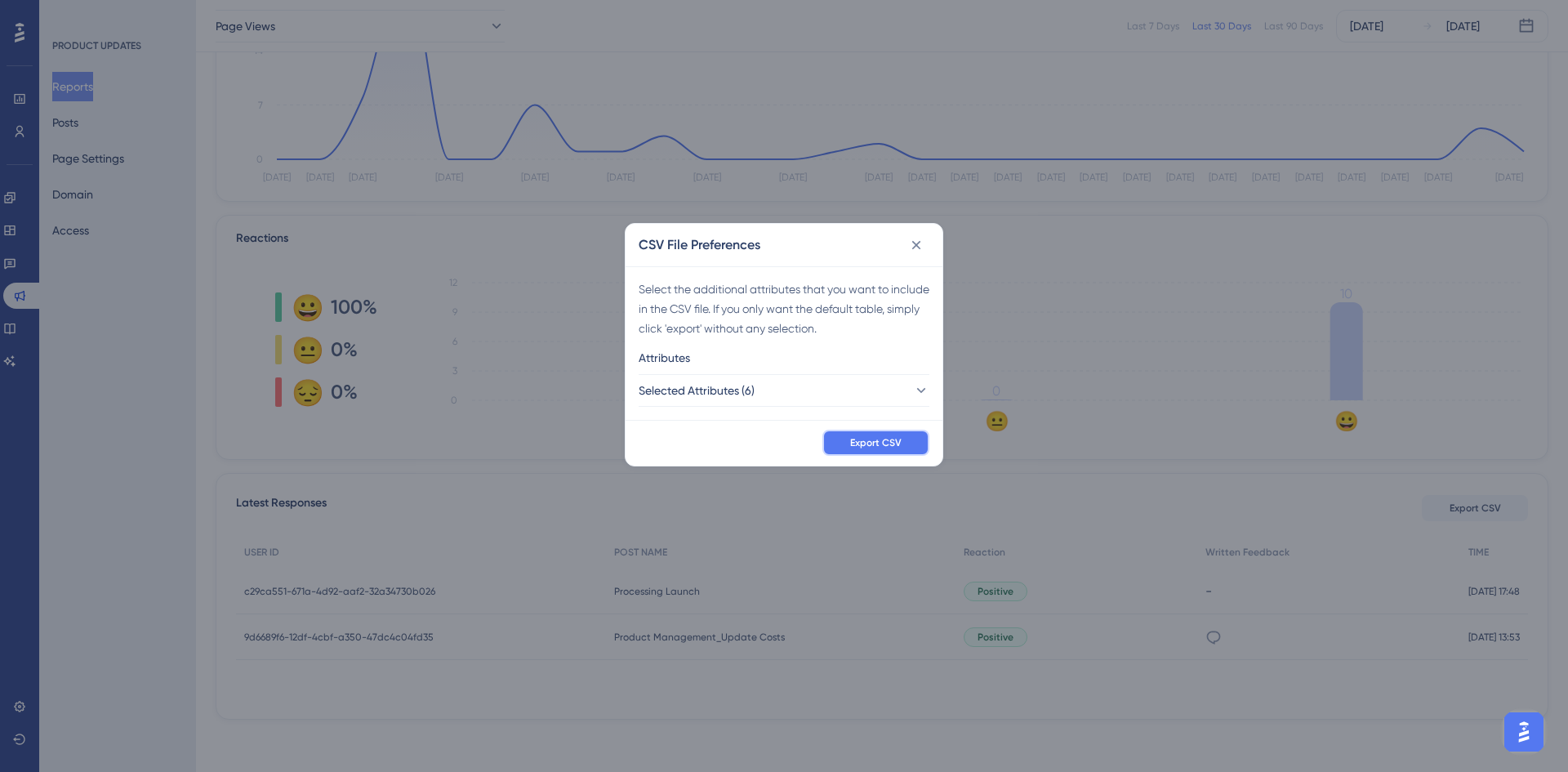
click at [878, 445] on span "Export CSV" at bounding box center [877, 443] width 52 height 13
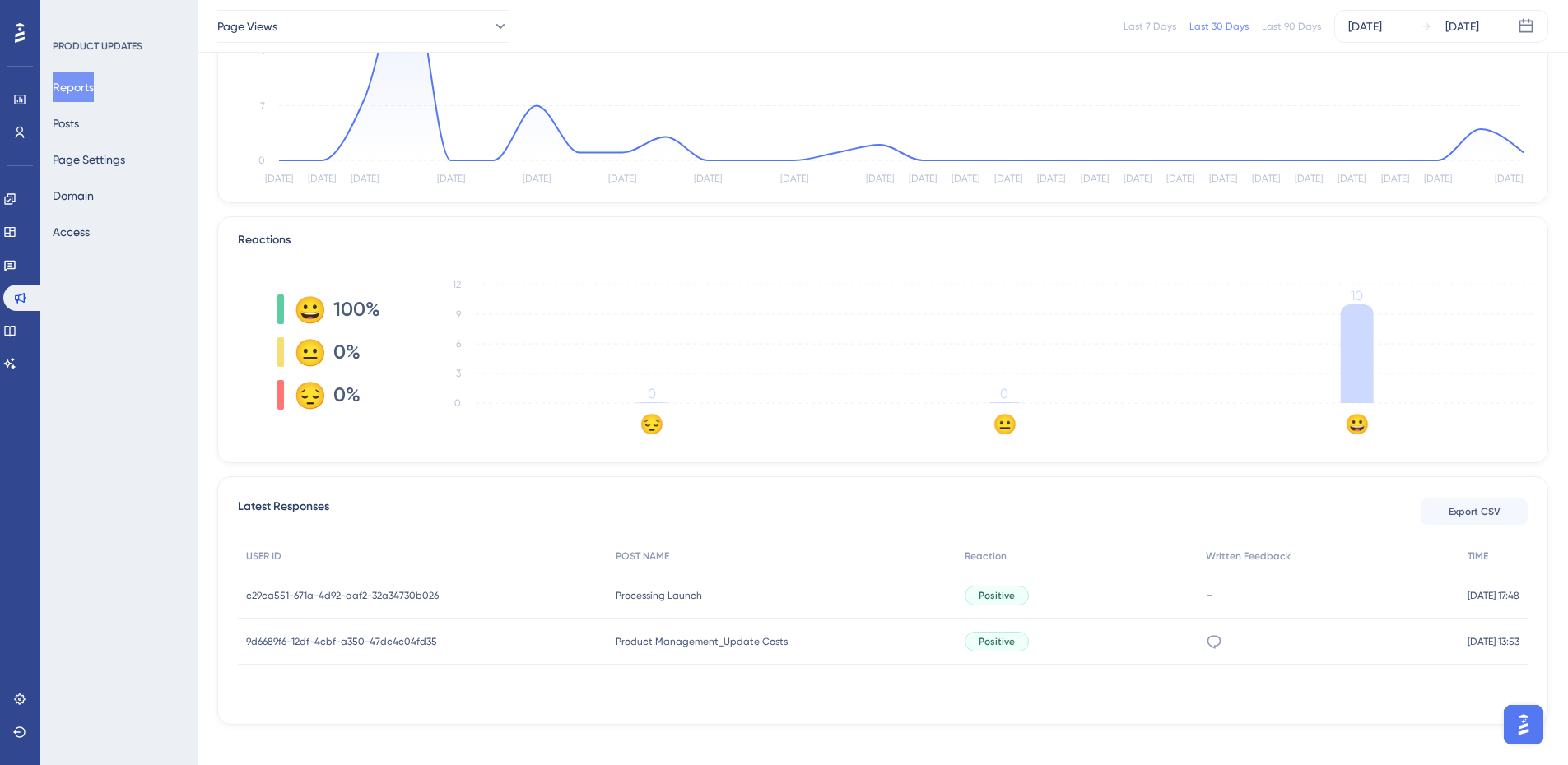
click at [1517, 717] on img "Open AI Assistant Launcher" at bounding box center [1522, 724] width 30 height 30
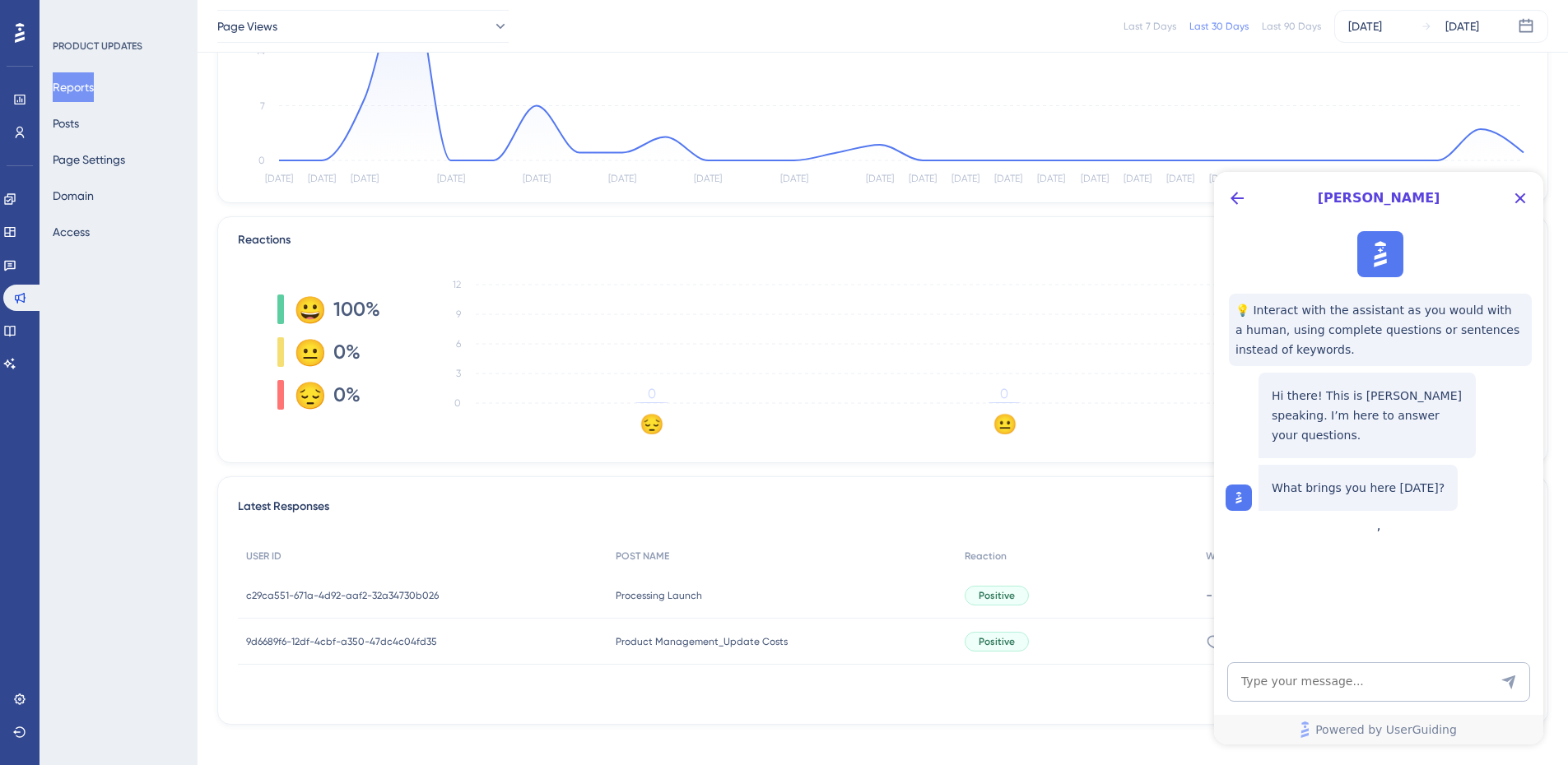
scroll to position [0, 0]
click at [1238, 187] on button "Back Button" at bounding box center [1236, 198] width 26 height 26
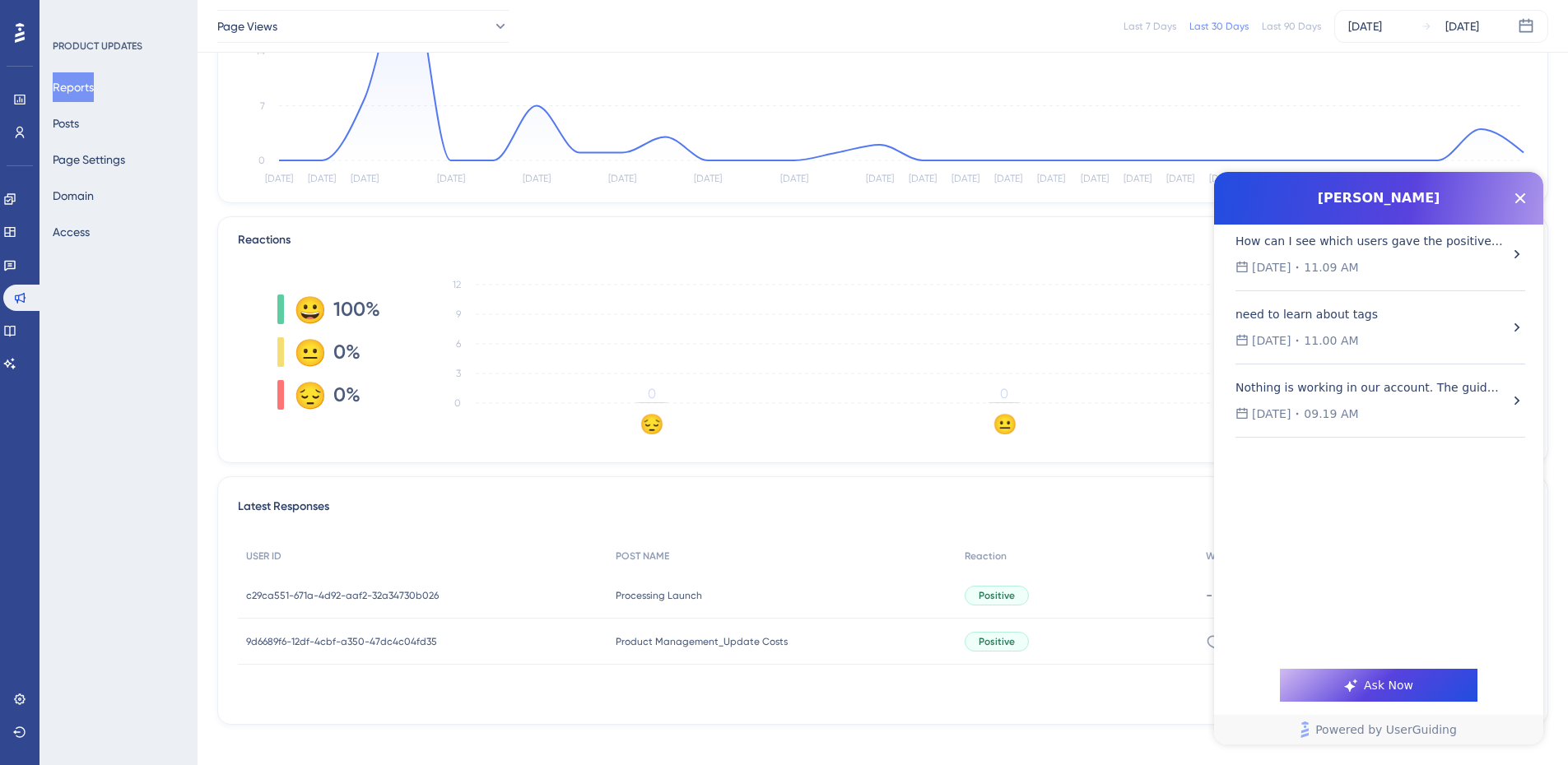
click at [1335, 243] on div "How can I see which users gave the positive reactions to the product updates?" at bounding box center [1369, 241] width 270 height 19
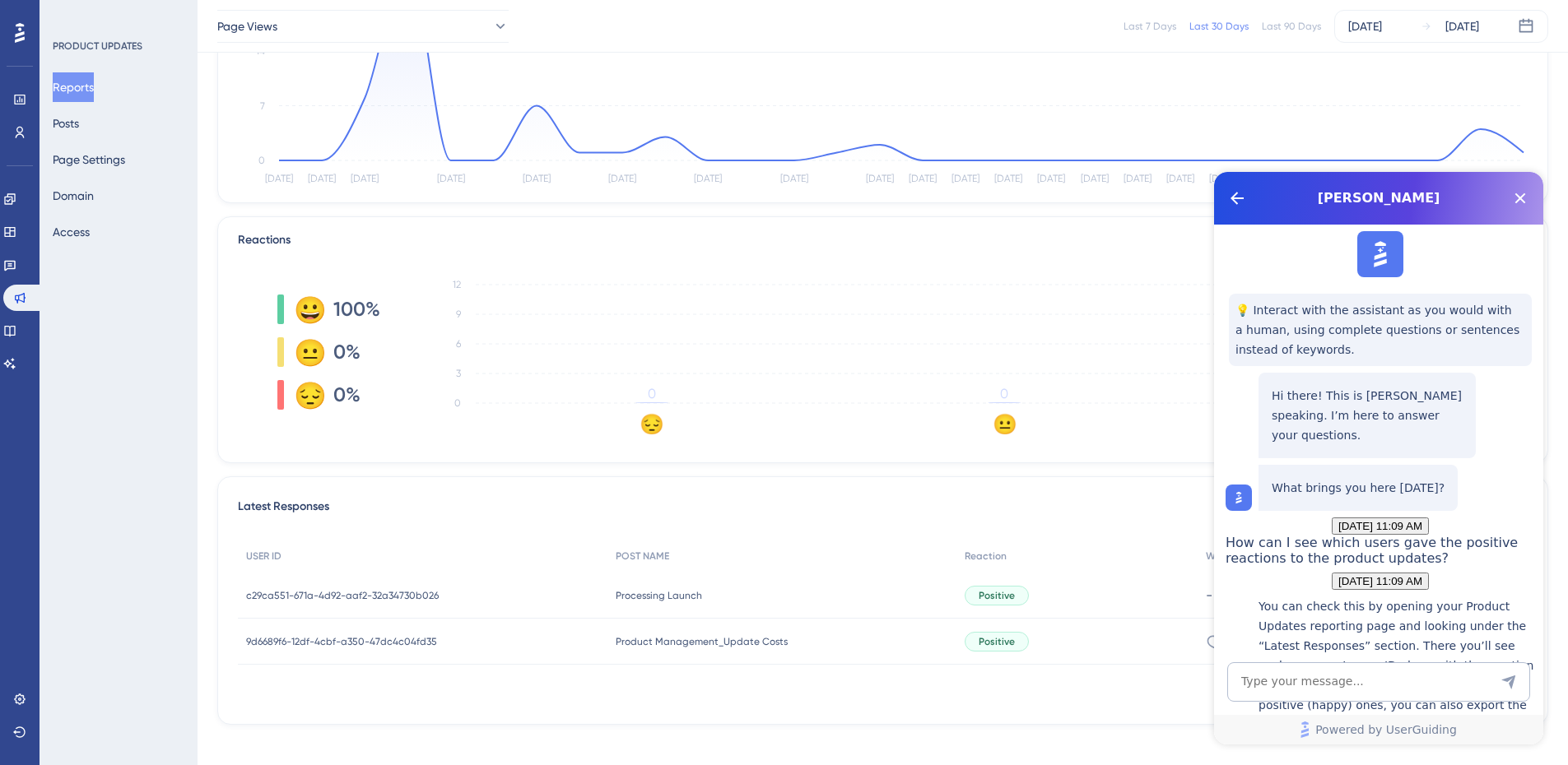
scroll to position [337, 0]
click at [1355, 685] on textarea "AI Assistant Text Input" at bounding box center [1378, 682] width 303 height 40
click at [1277, 687] on textarea "AI Assistant Text Input" at bounding box center [1378, 682] width 303 height 40
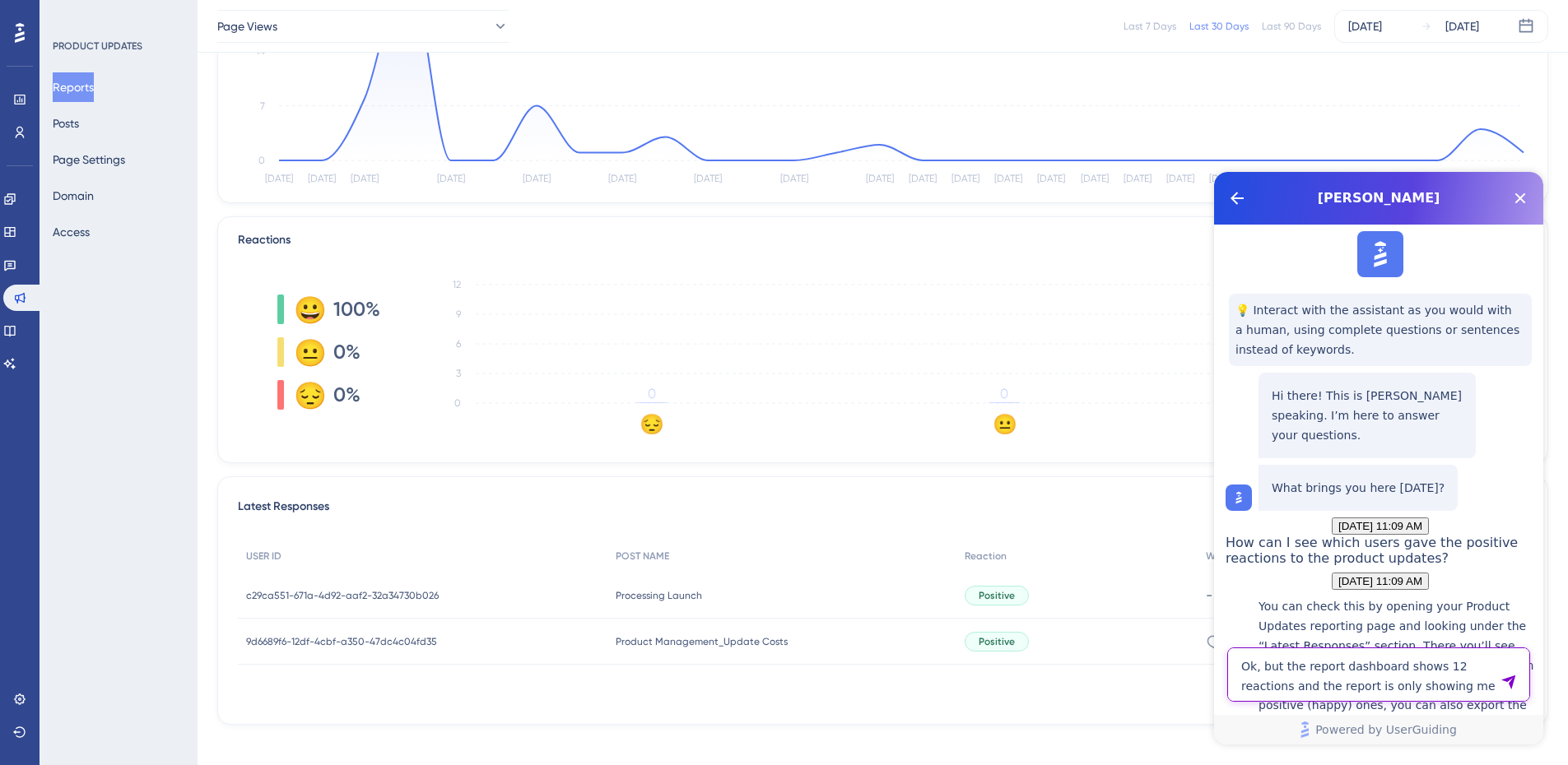
type textarea "Ok, but the report dashboard shows 12 reactions and the report is only showing …"
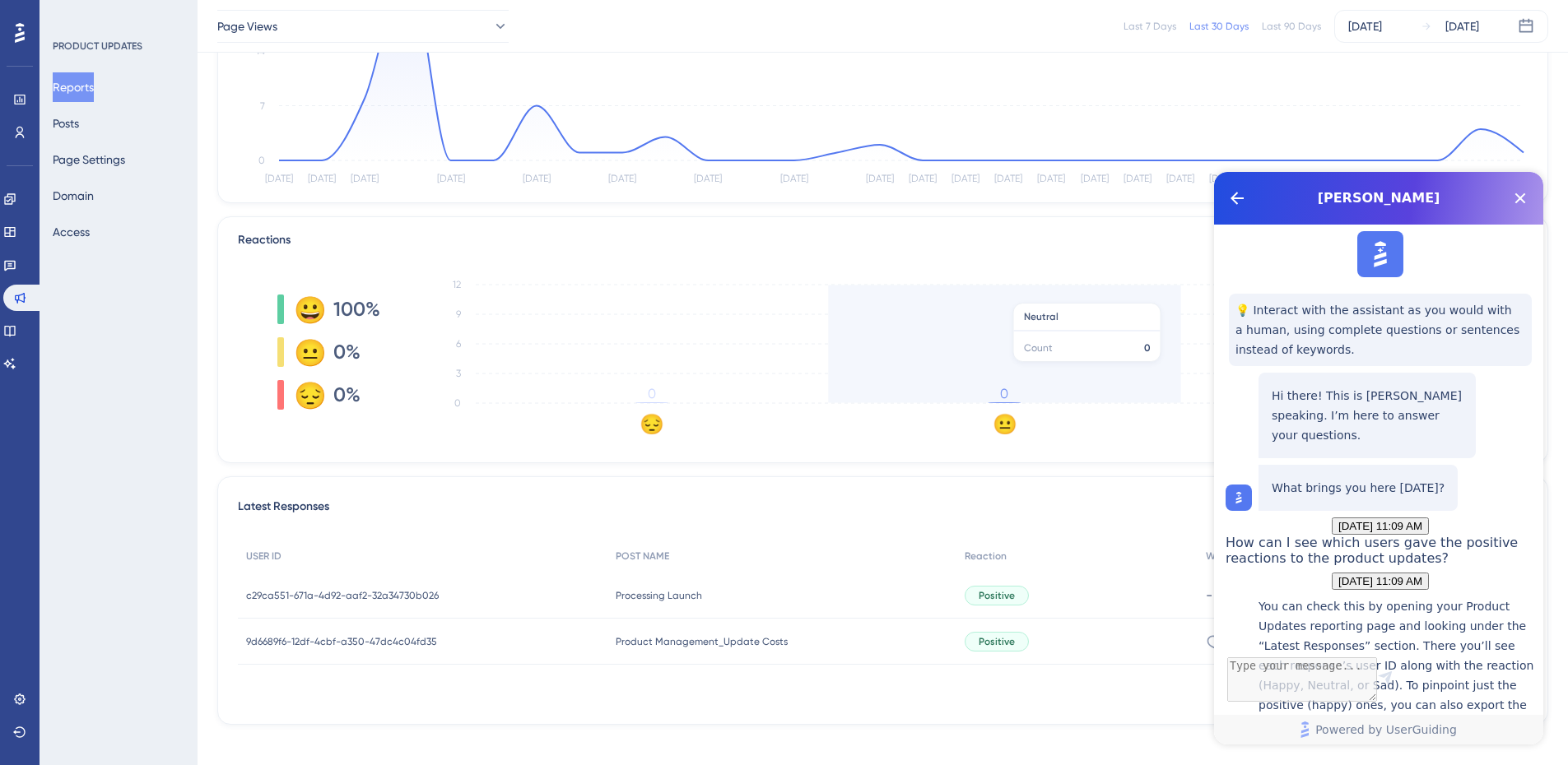
click at [911, 294] on icon "😔 😐 😀 0 3 6 9 12 0 0 10" at bounding box center [979, 352] width 1120 height 165
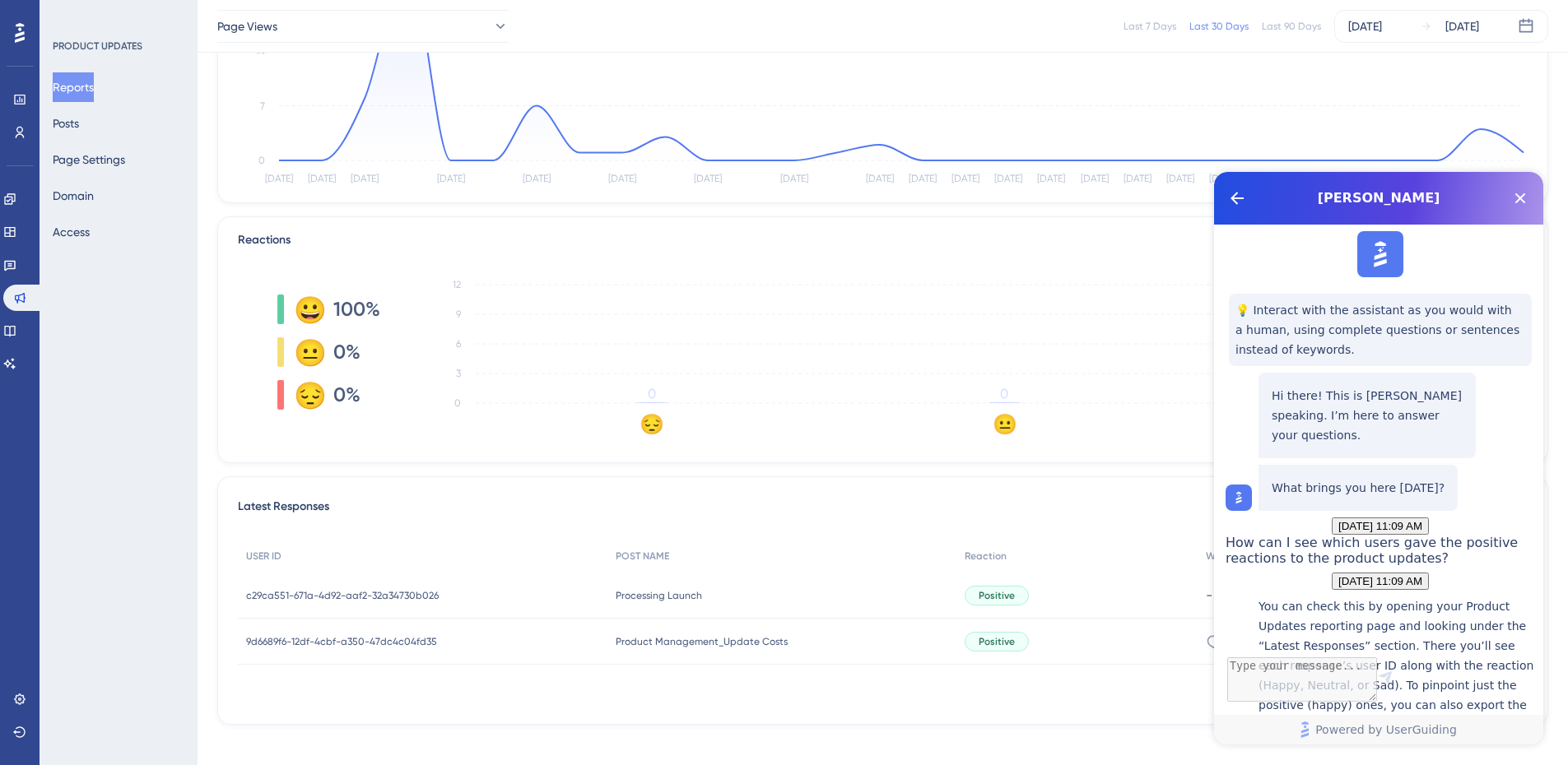
click at [312, 507] on span "Latest Responses" at bounding box center [284, 511] width 91 height 30
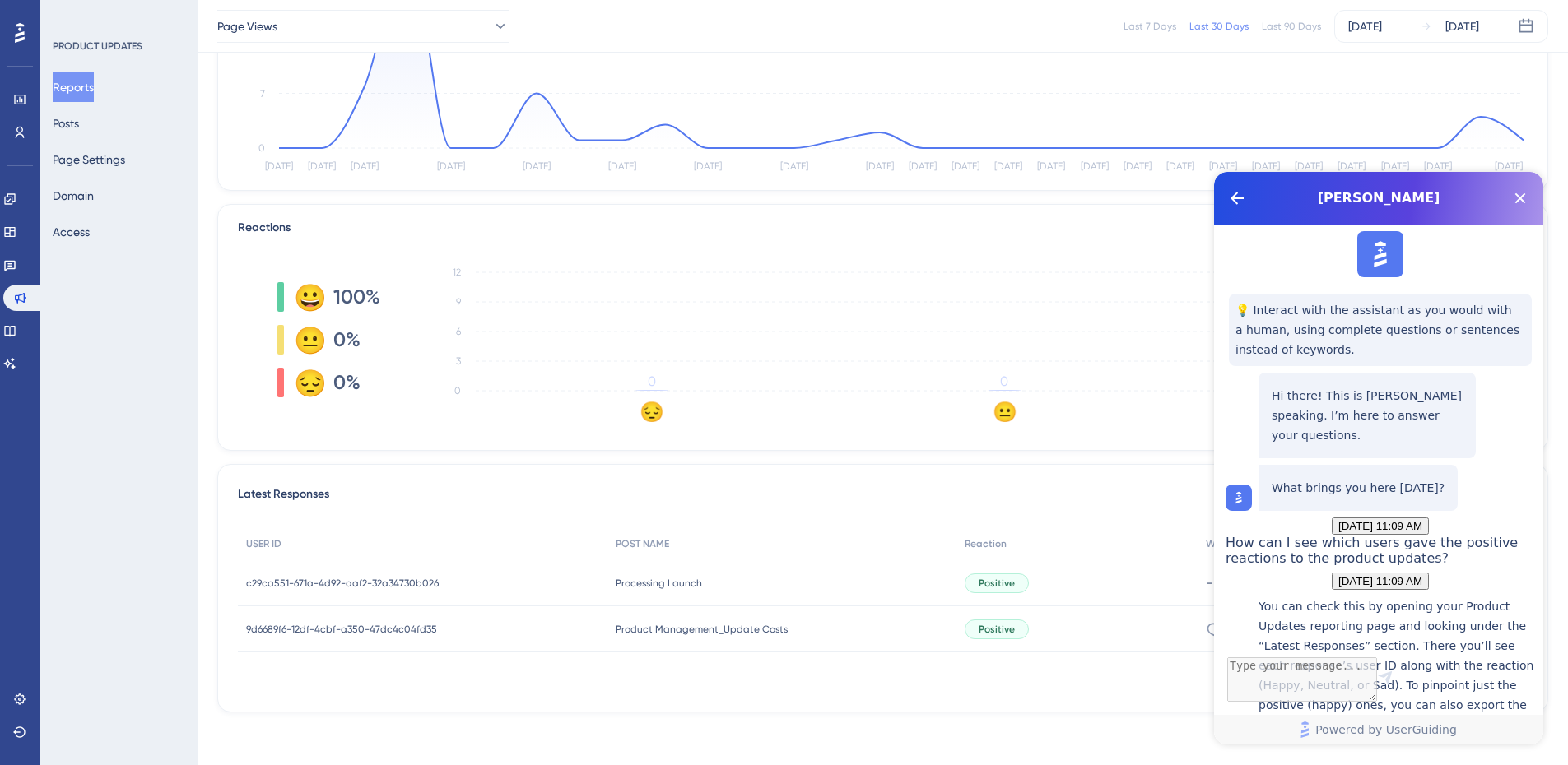
scroll to position [164, 0]
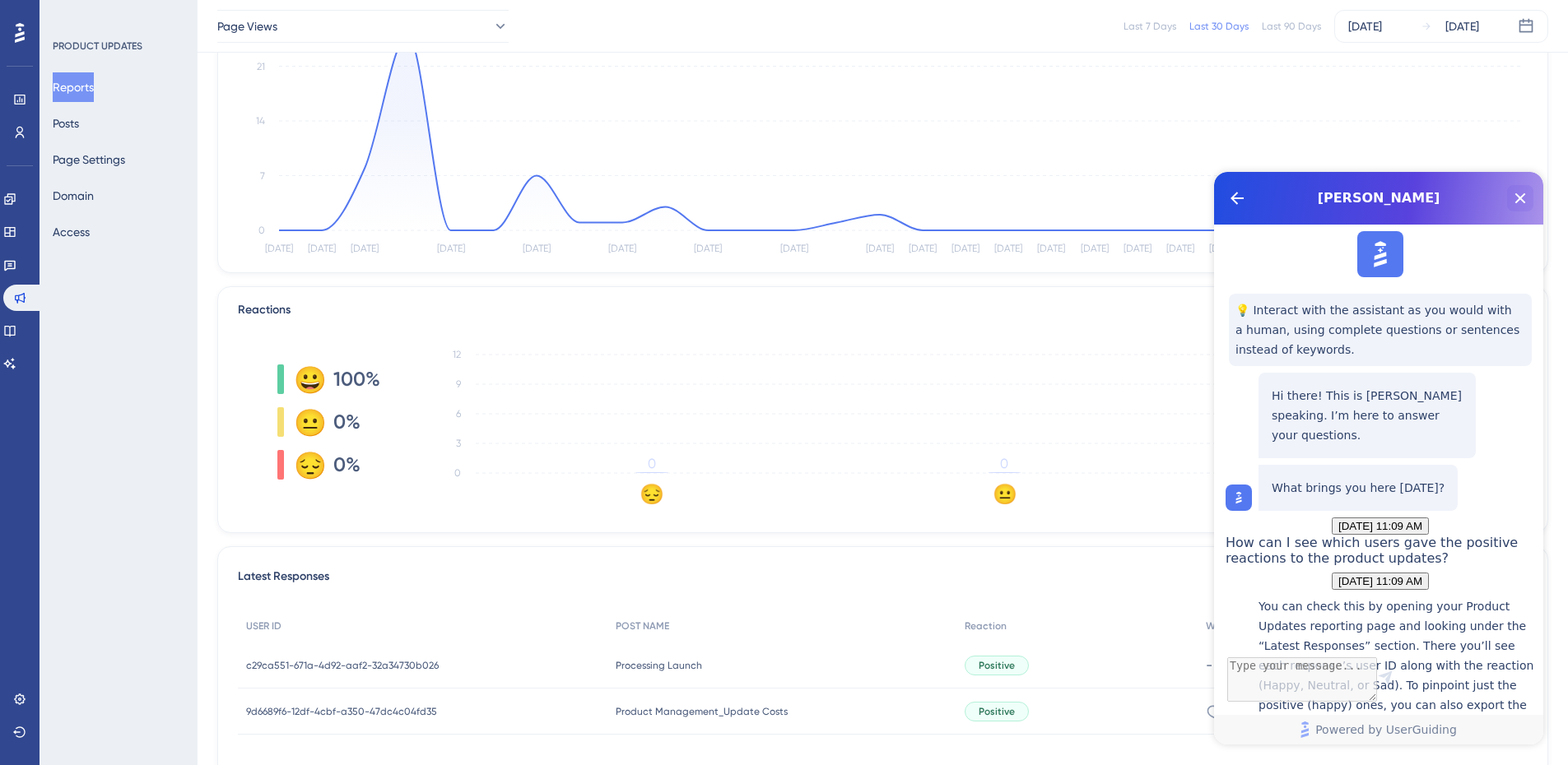
click at [1512, 193] on icon "Close Button" at bounding box center [1520, 199] width 19 height 19
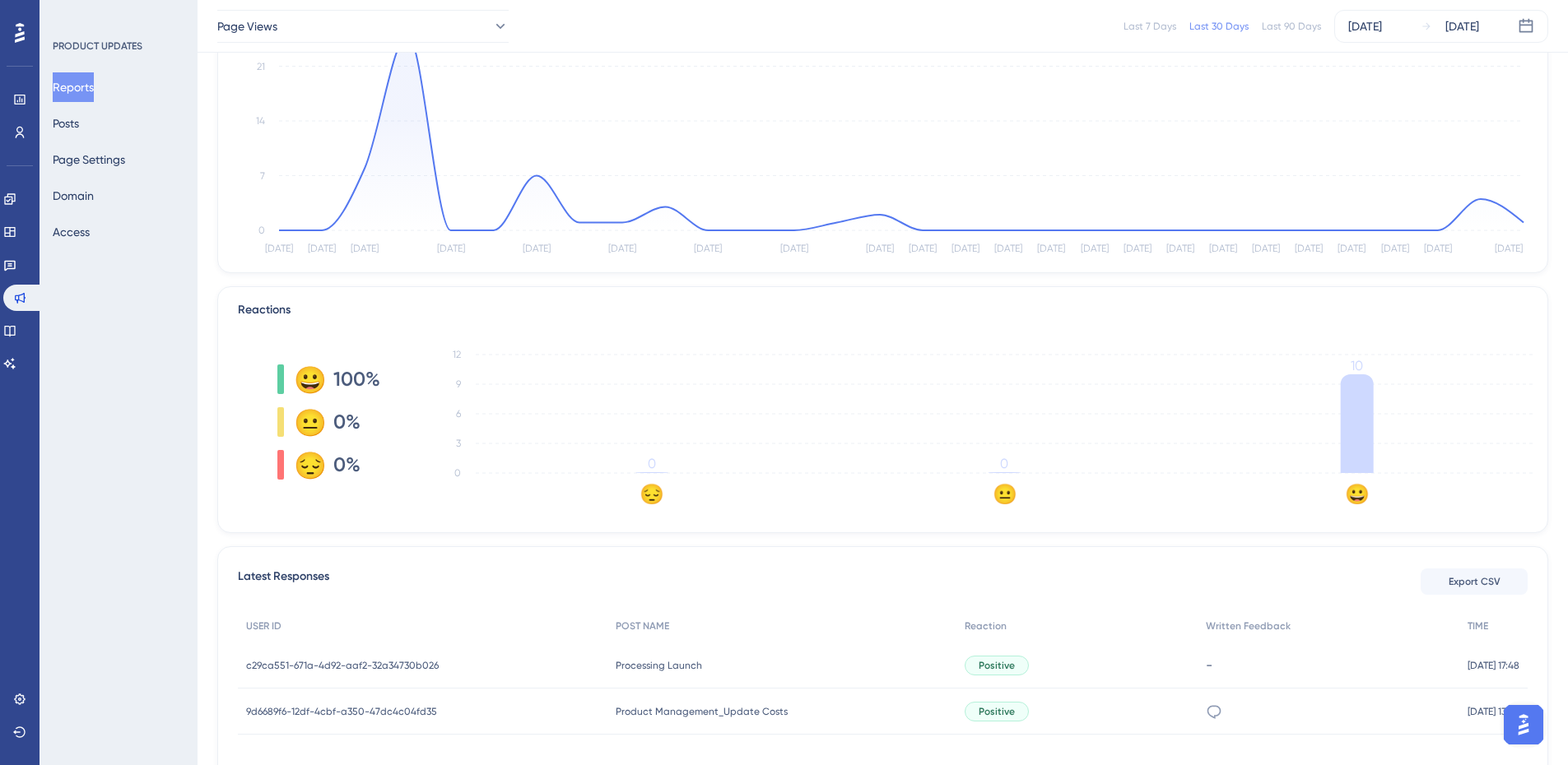
scroll to position [0, 0]
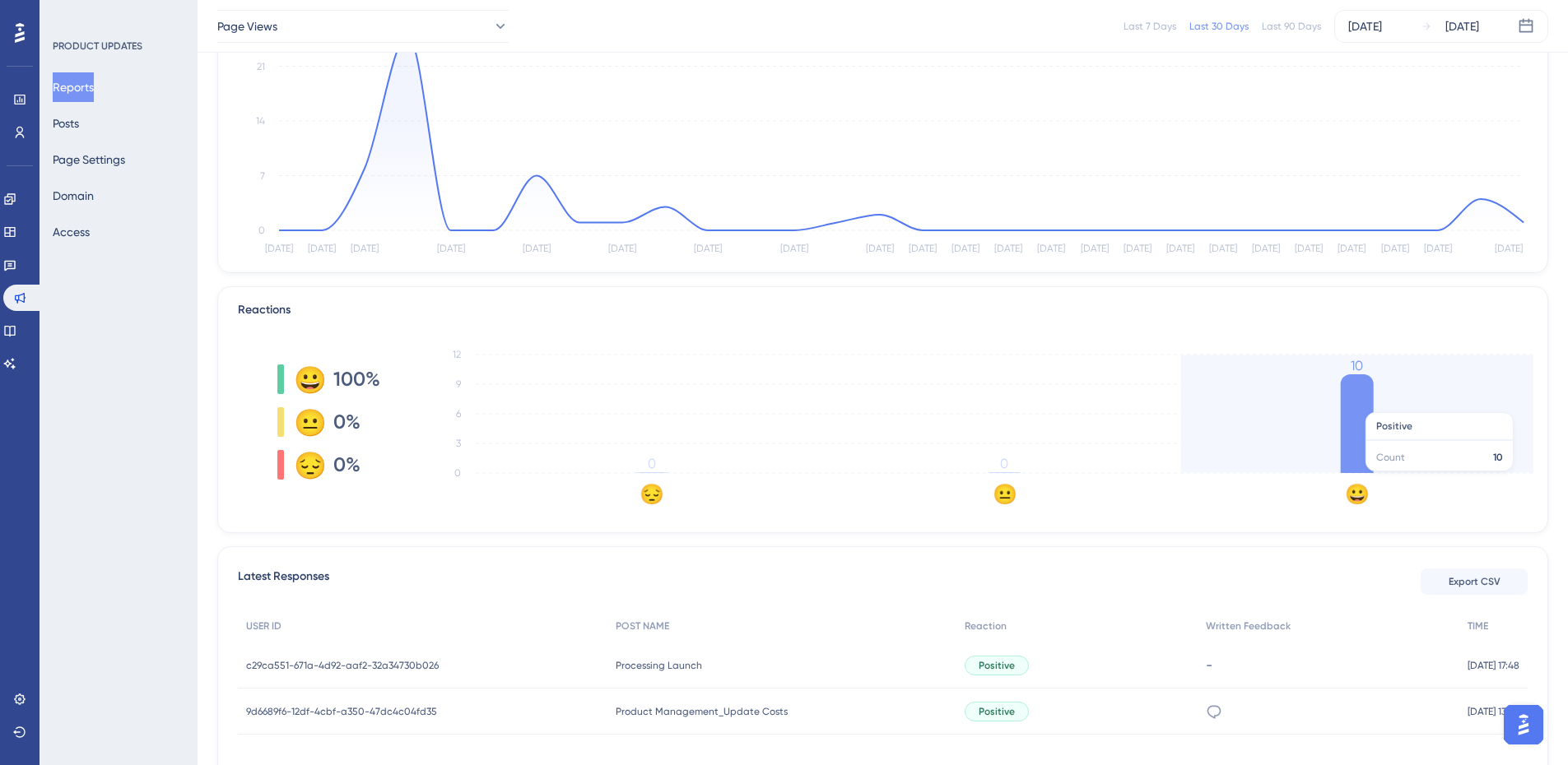
click at [1364, 399] on icon at bounding box center [1357, 424] width 33 height 99
click at [1357, 364] on tspan "10" at bounding box center [1356, 366] width 13 height 15
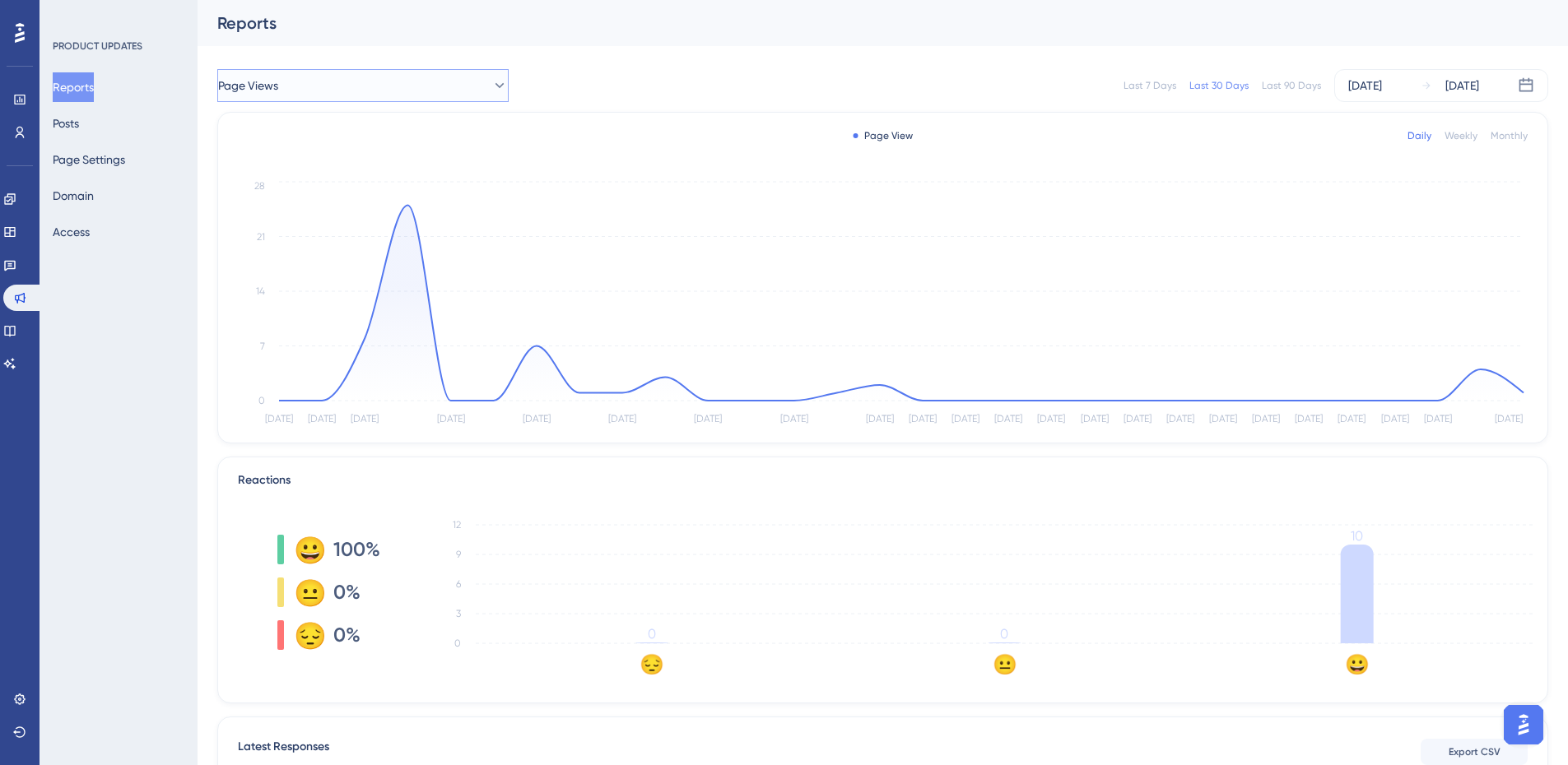
click at [424, 93] on button "Page Views" at bounding box center [362, 85] width 292 height 33
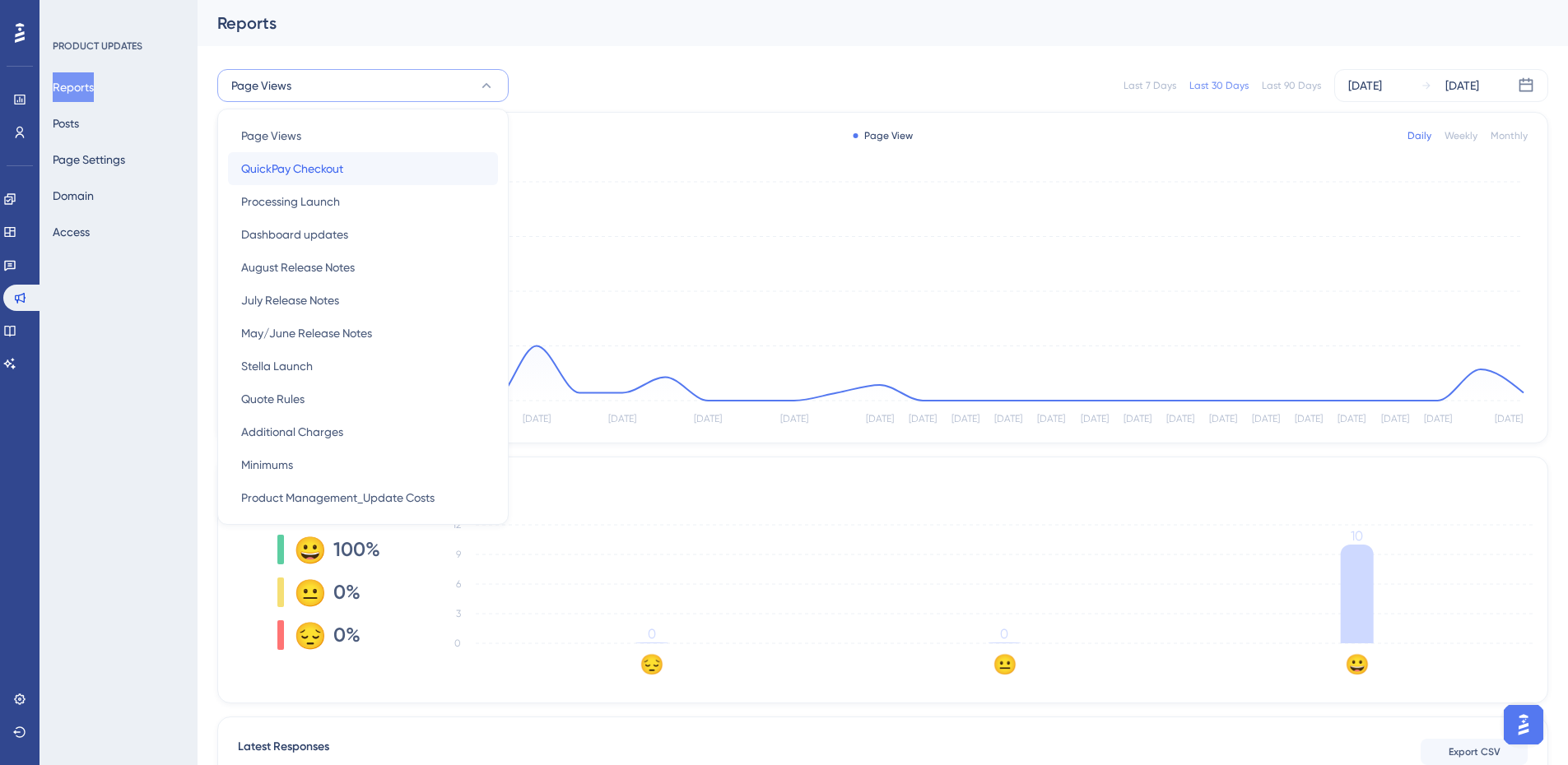
click at [384, 167] on div "QuickPay Checkout QuickPay Checkout" at bounding box center [363, 168] width 244 height 33
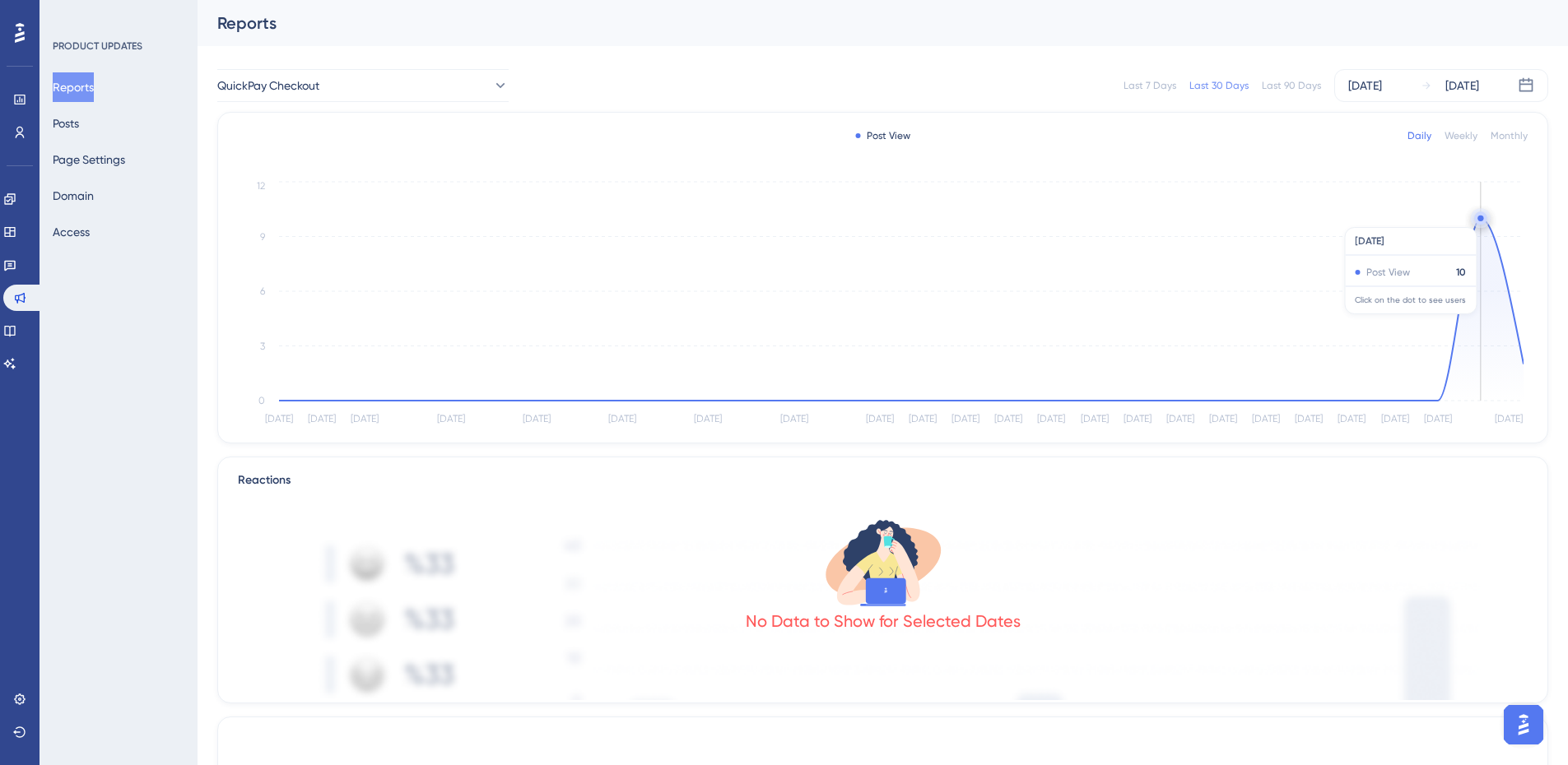
click at [1485, 219] on circle at bounding box center [1481, 218] width 14 height 14
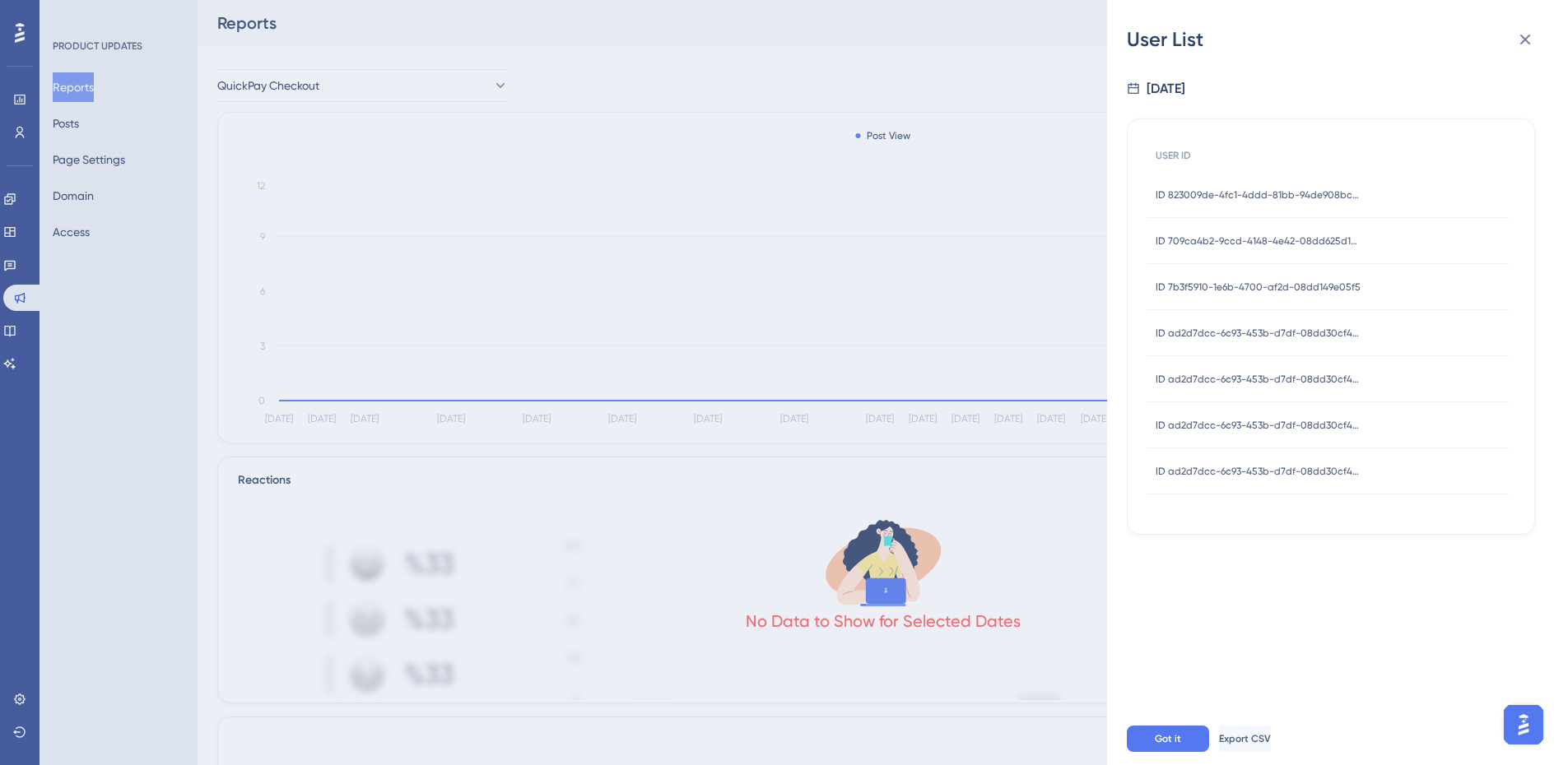
click at [1253, 189] on span "ID 823009de-4fc1-4ddd-81bb-94de908bc74f" at bounding box center [1258, 196] width 205 height 14
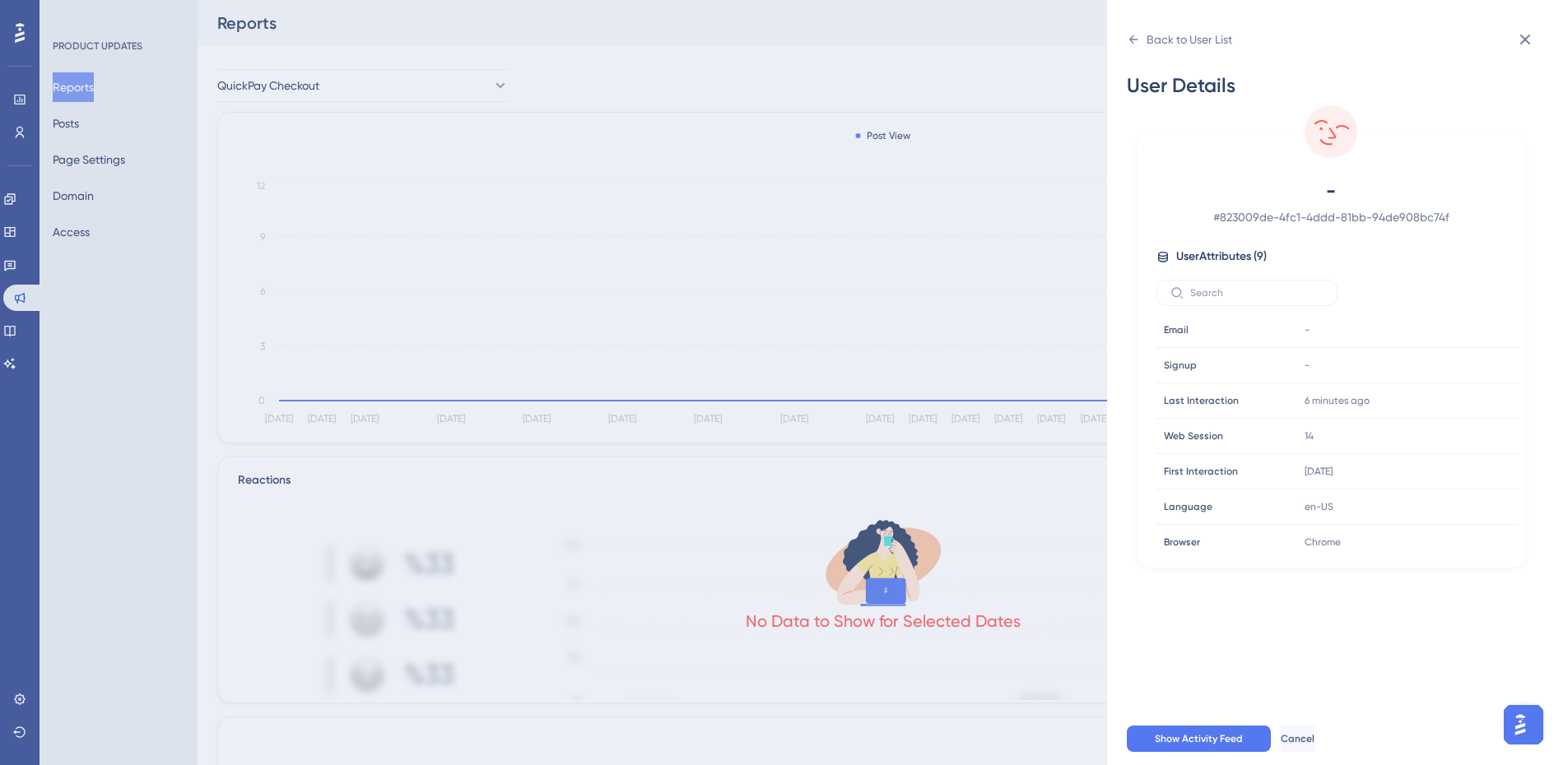
click at [1309, 231] on div "- # 823009de-4fc1-4ddd-81bb-94de908bc74f User Attributes ( 9 ) Email Email - Si…" at bounding box center [1330, 366] width 375 height 377
click at [1311, 217] on span "# 823009de-4fc1-4ddd-81bb-94de908bc74f" at bounding box center [1330, 217] width 290 height 19
click at [1202, 251] on span "User Attributes ( 9 )" at bounding box center [1220, 257] width 90 height 19
click at [1231, 413] on div "Last Interaction Last Interaction" at bounding box center [1214, 401] width 112 height 33
click at [1136, 32] on div "Back to User List" at bounding box center [1179, 39] width 106 height 26
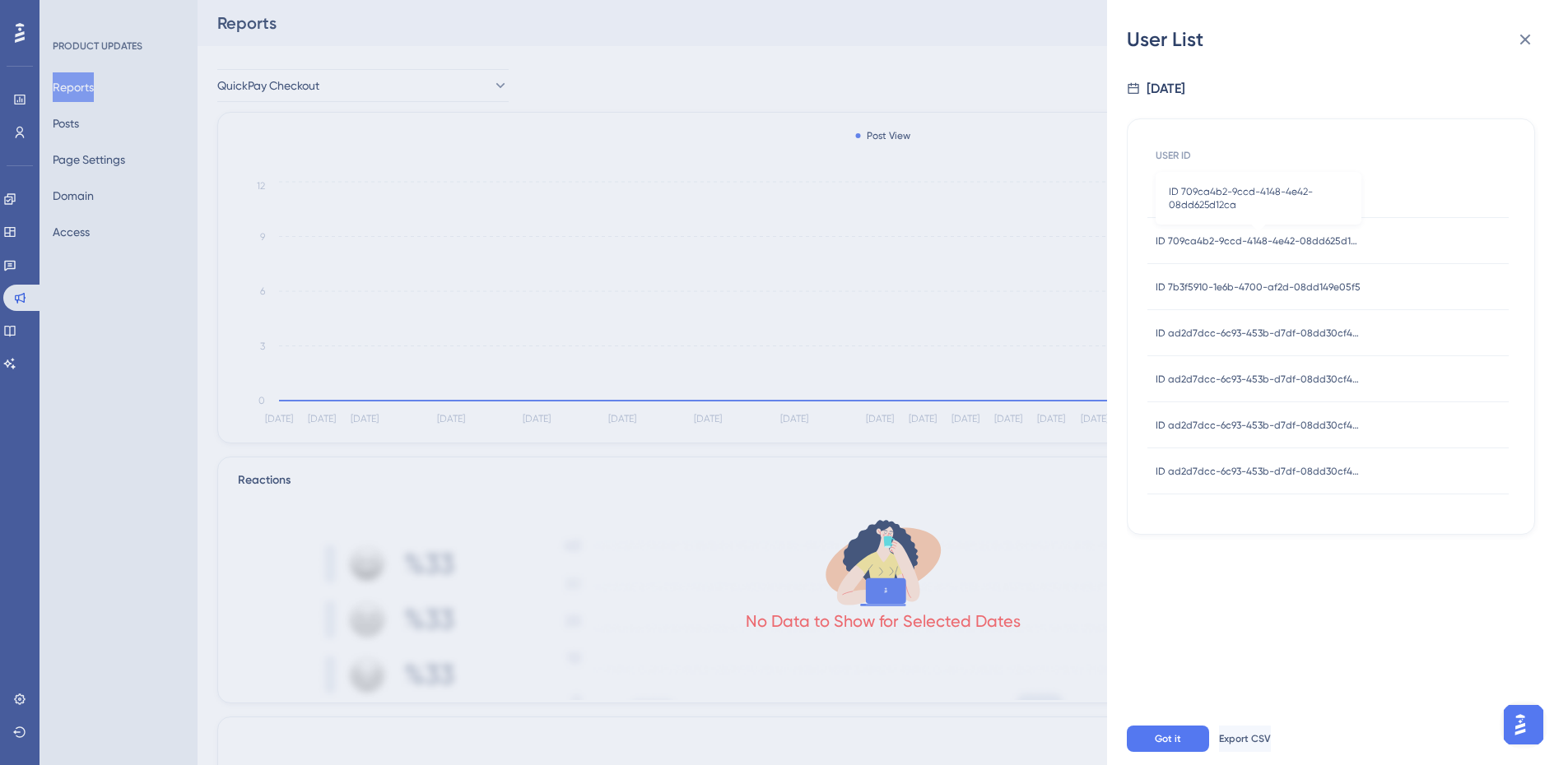
click at [1210, 246] on span "ID 709ca4b2-9ccd-4148-4e42-08dd625d12ca" at bounding box center [1258, 241] width 205 height 14
click at [1221, 240] on span "ID 709ca4b2-9ccd-4148-4e42-08dd625d12ca" at bounding box center [1258, 241] width 205 height 14
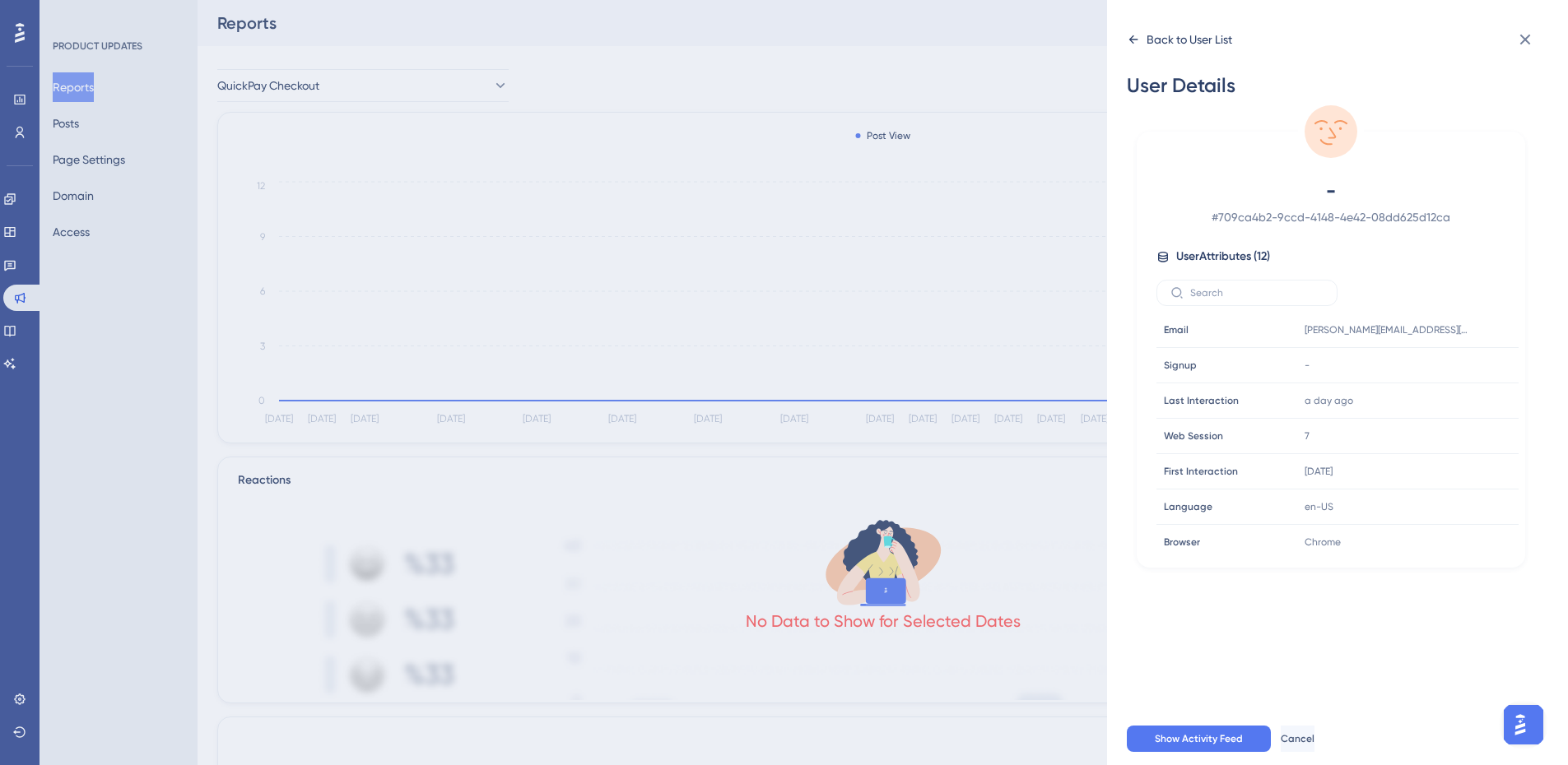
click at [1134, 43] on icon at bounding box center [1133, 40] width 14 height 14
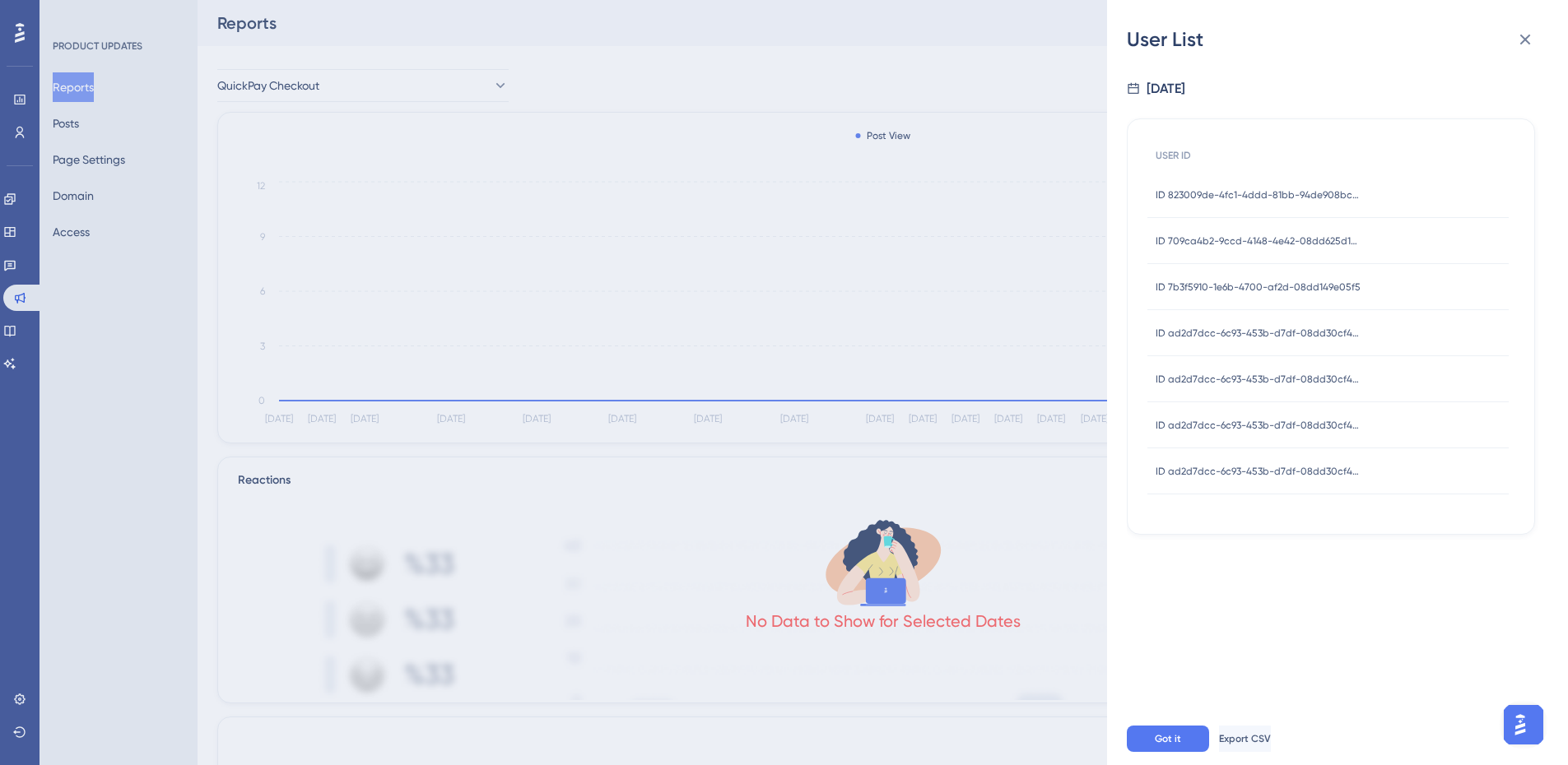
click at [1234, 282] on span "ID 7b3f5910-1e6b-4700-af2d-08dd149e05f5" at bounding box center [1258, 288] width 205 height 14
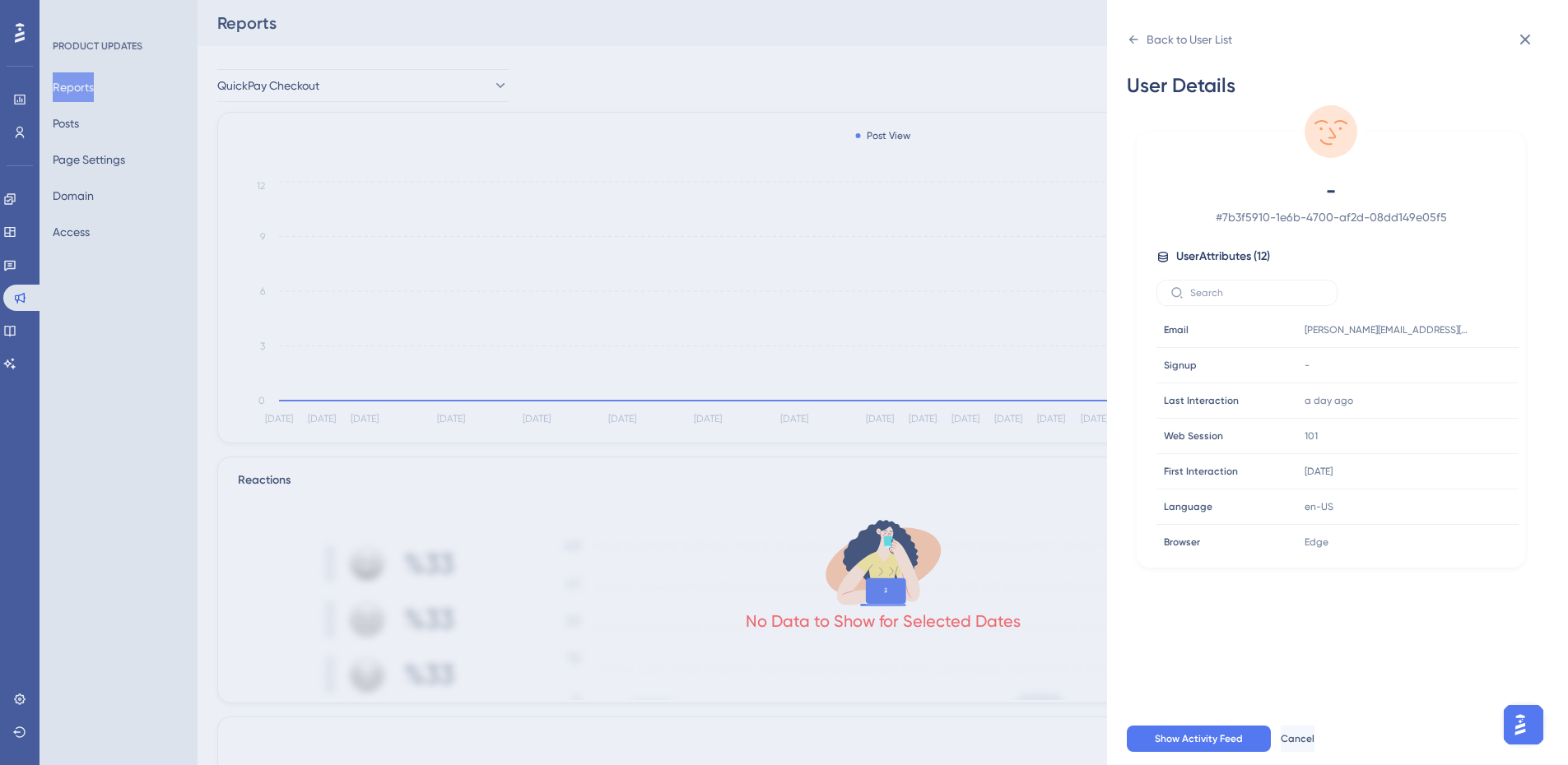
click at [1125, 38] on div "Back to User List User Details - # 7b3f5910-1e6b-4700-af2d-08dd149e05f5 User At…" at bounding box center [1337, 382] width 461 height 765
click at [1140, 42] on div "Back to User List" at bounding box center [1179, 39] width 106 height 26
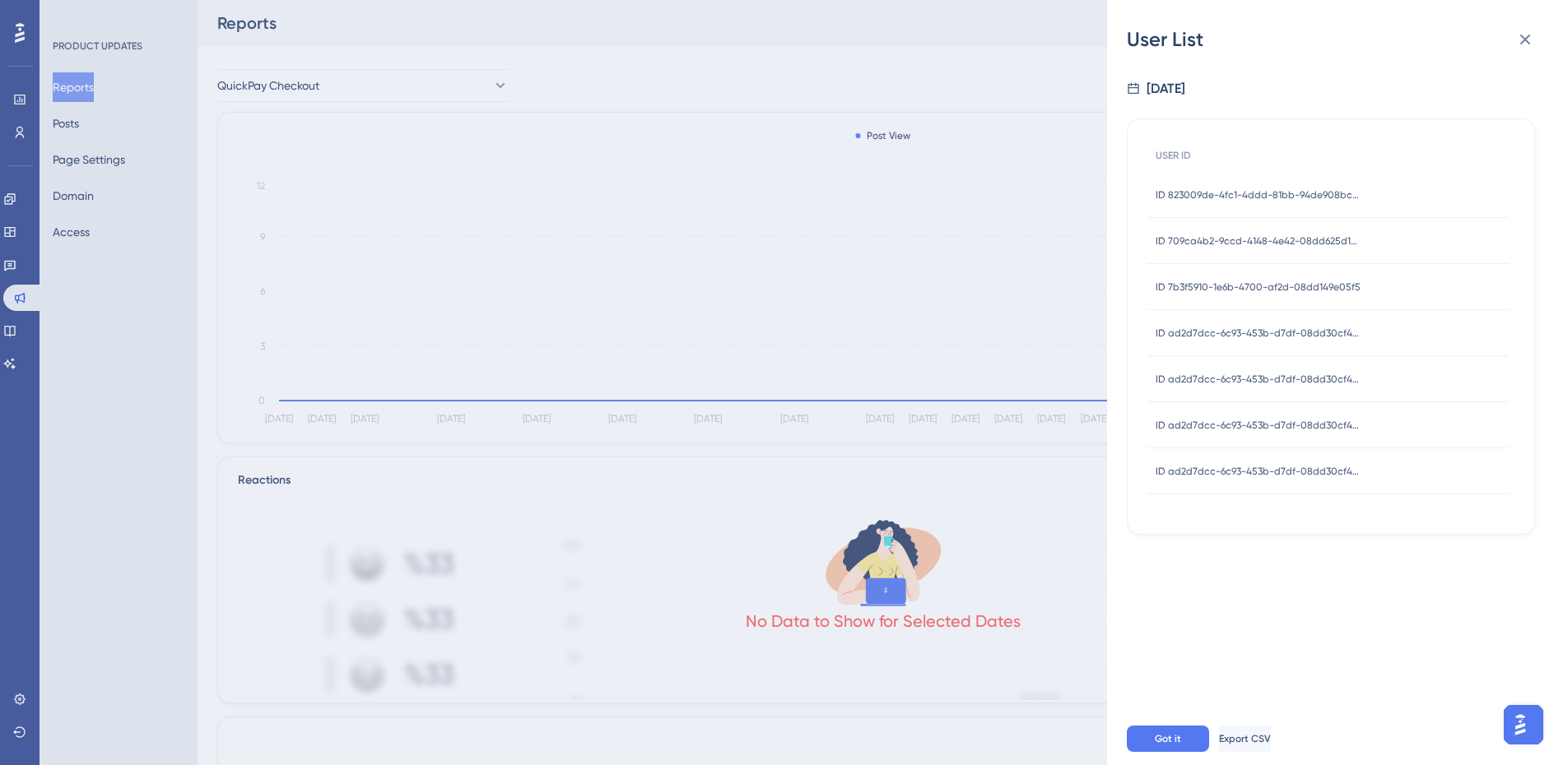
click at [1228, 209] on div "ID 823009de-4fc1-4ddd-81bb-94de908bc74f ID 823009de-4fc1-4ddd-81bb-94de908bc74f" at bounding box center [1258, 196] width 205 height 46
click at [1228, 204] on div "ID 823009de-4fc1-4ddd-81bb-94de908bc74f ID 823009de-4fc1-4ddd-81bb-94de908bc74f" at bounding box center [1258, 196] width 205 height 46
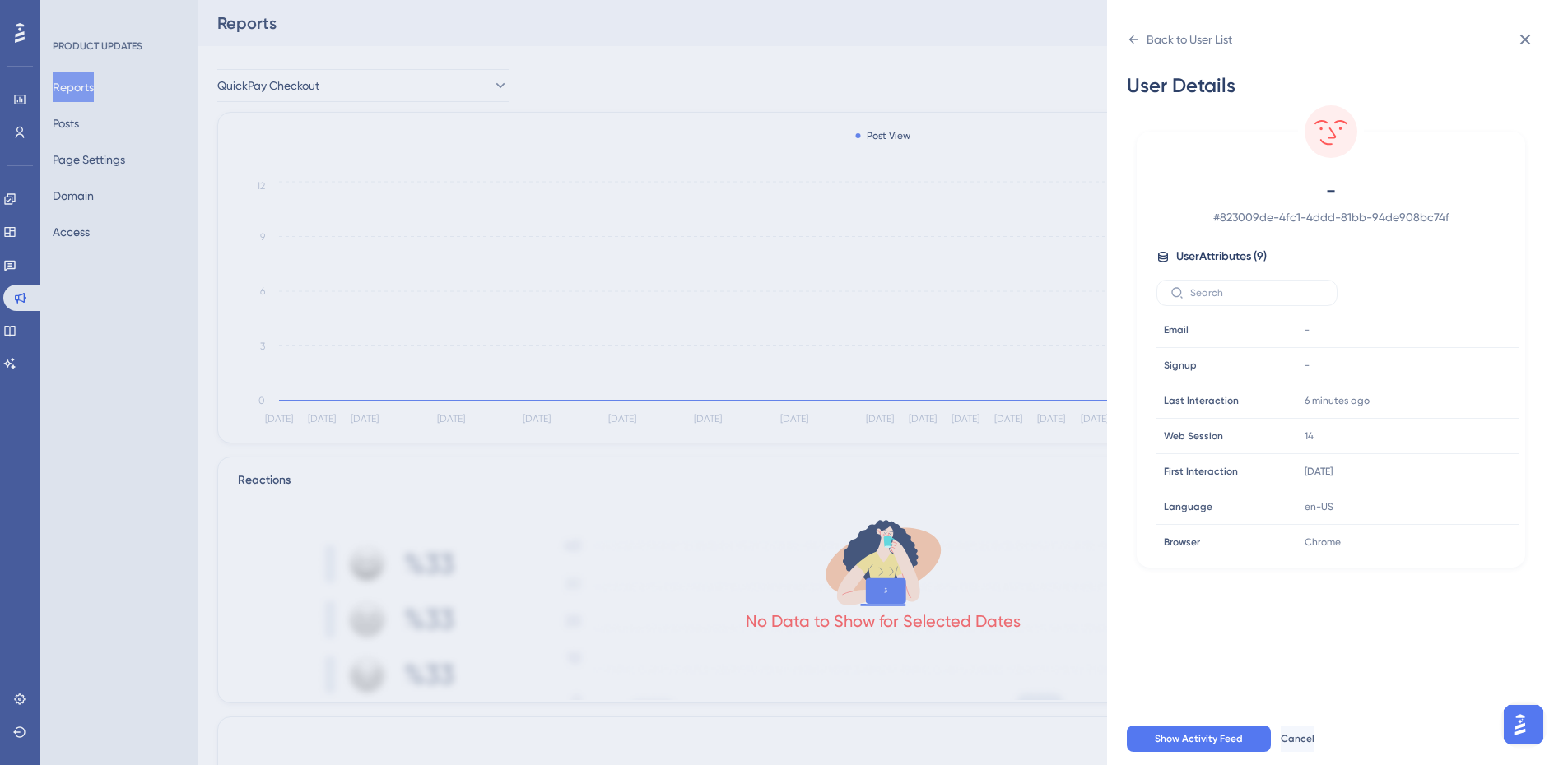
click at [1228, 195] on span "-" at bounding box center [1330, 191] width 290 height 26
click at [1254, 227] on span "# 823009de-4fc1-4ddd-81bb-94de908bc74f" at bounding box center [1330, 217] width 290 height 19
click at [1128, 45] on icon at bounding box center [1133, 40] width 14 height 14
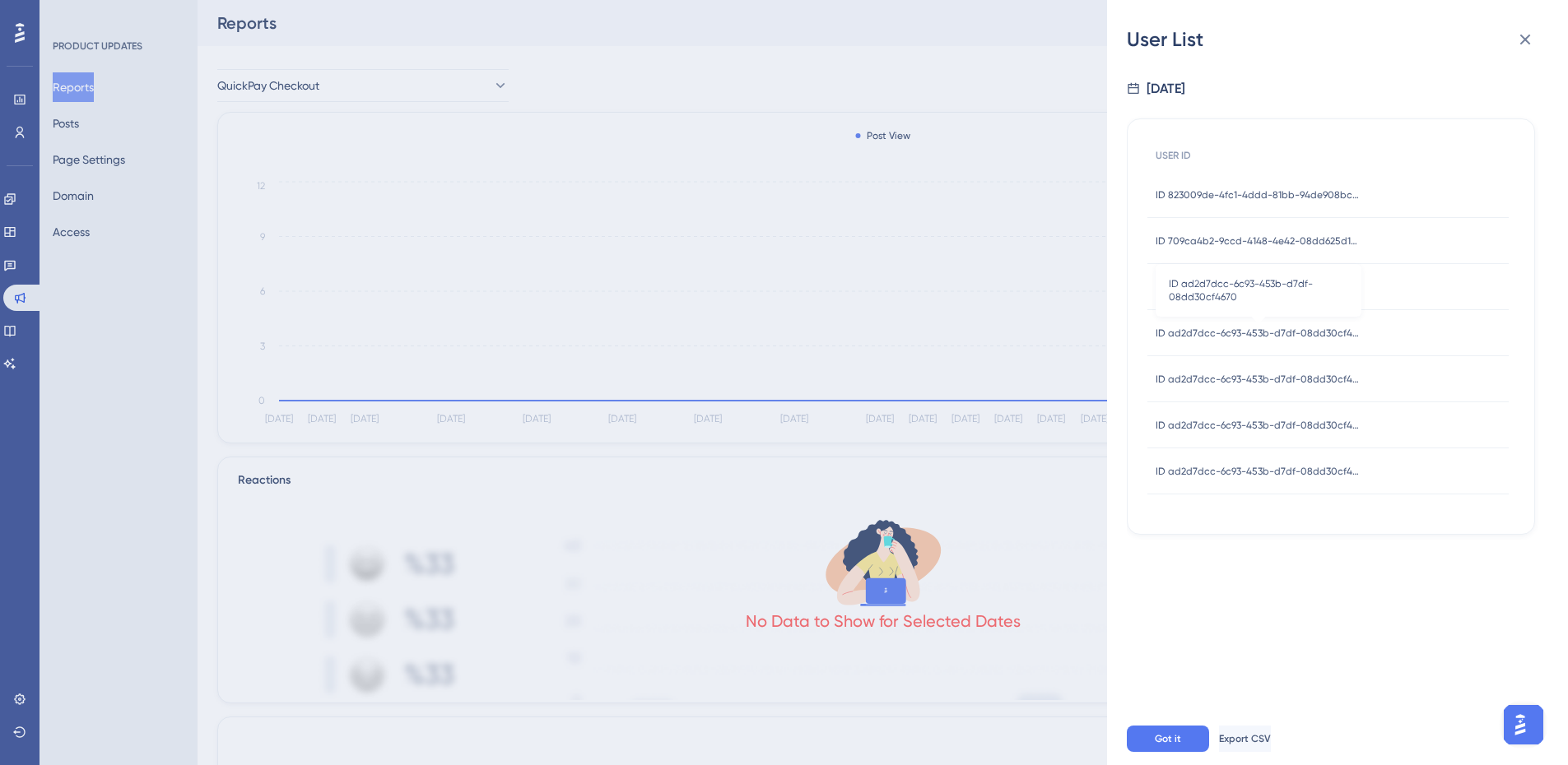
click at [1238, 327] on span "ID ad2d7dcc-6c93-453b-d7df-08dd30cf4670" at bounding box center [1258, 333] width 205 height 14
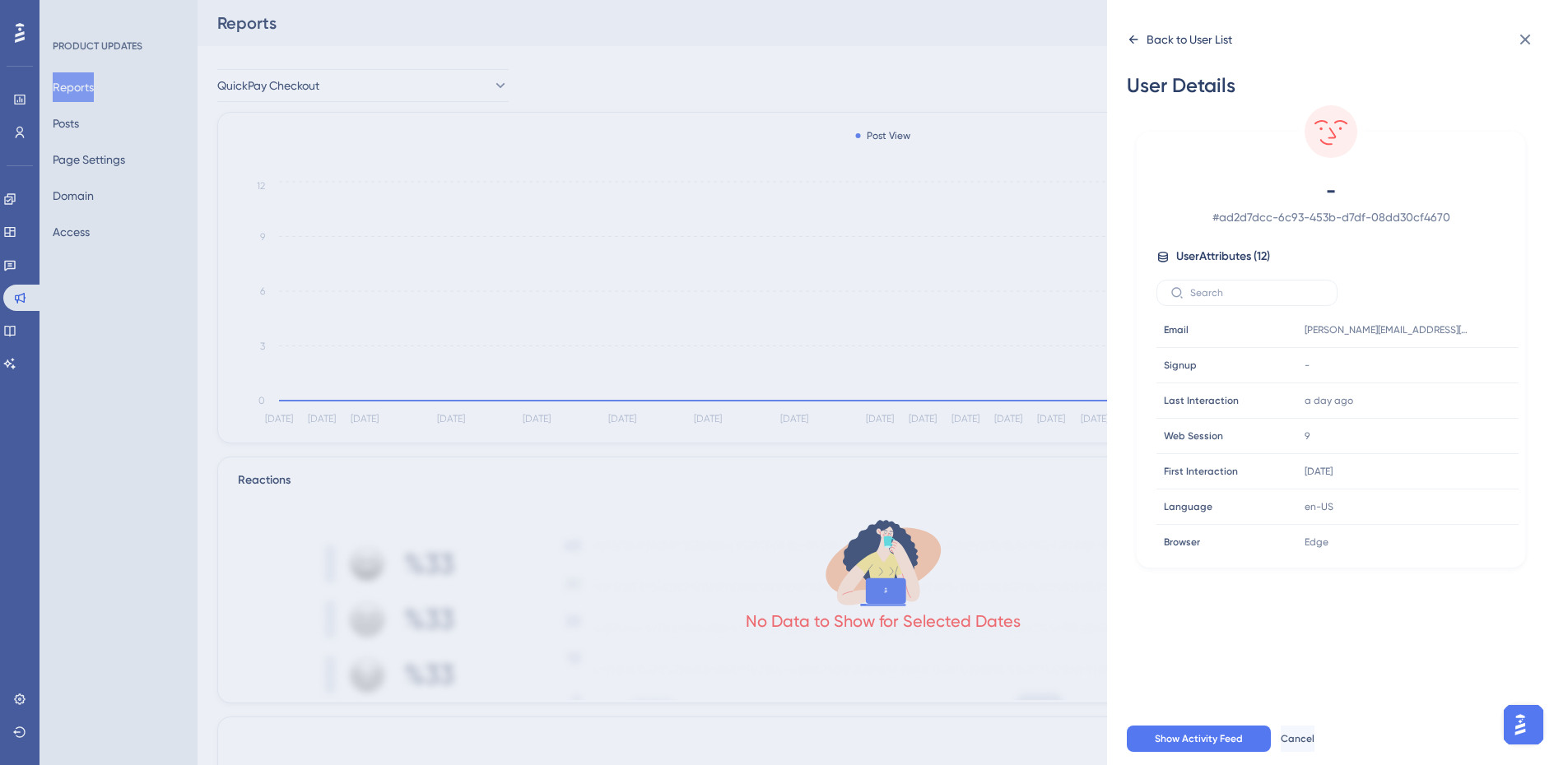
click at [1128, 36] on icon at bounding box center [1133, 40] width 14 height 14
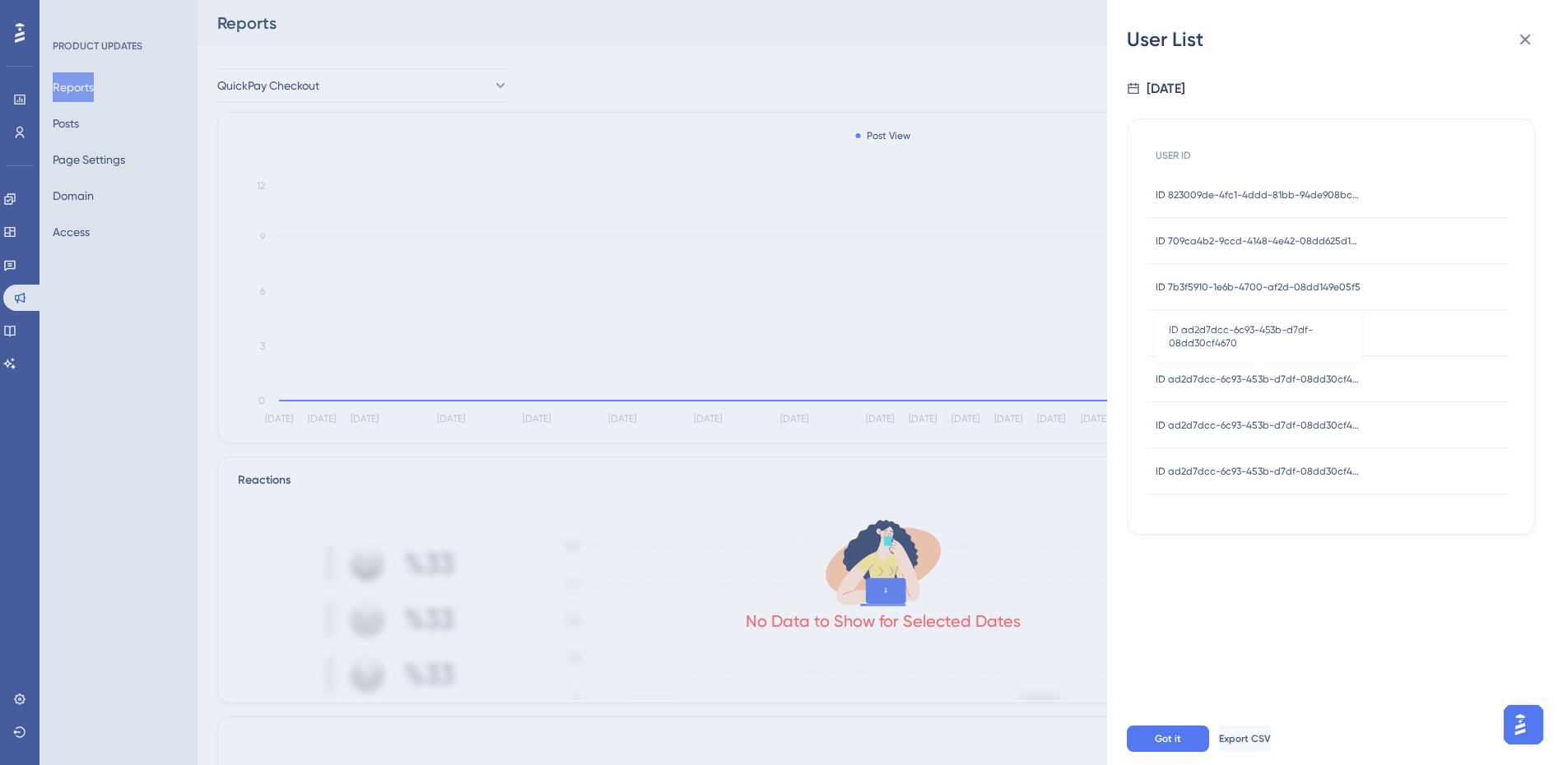
click at [1250, 385] on span "ID ad2d7dcc-6c93-453b-d7df-08dd30cf4670" at bounding box center [1258, 380] width 205 height 14
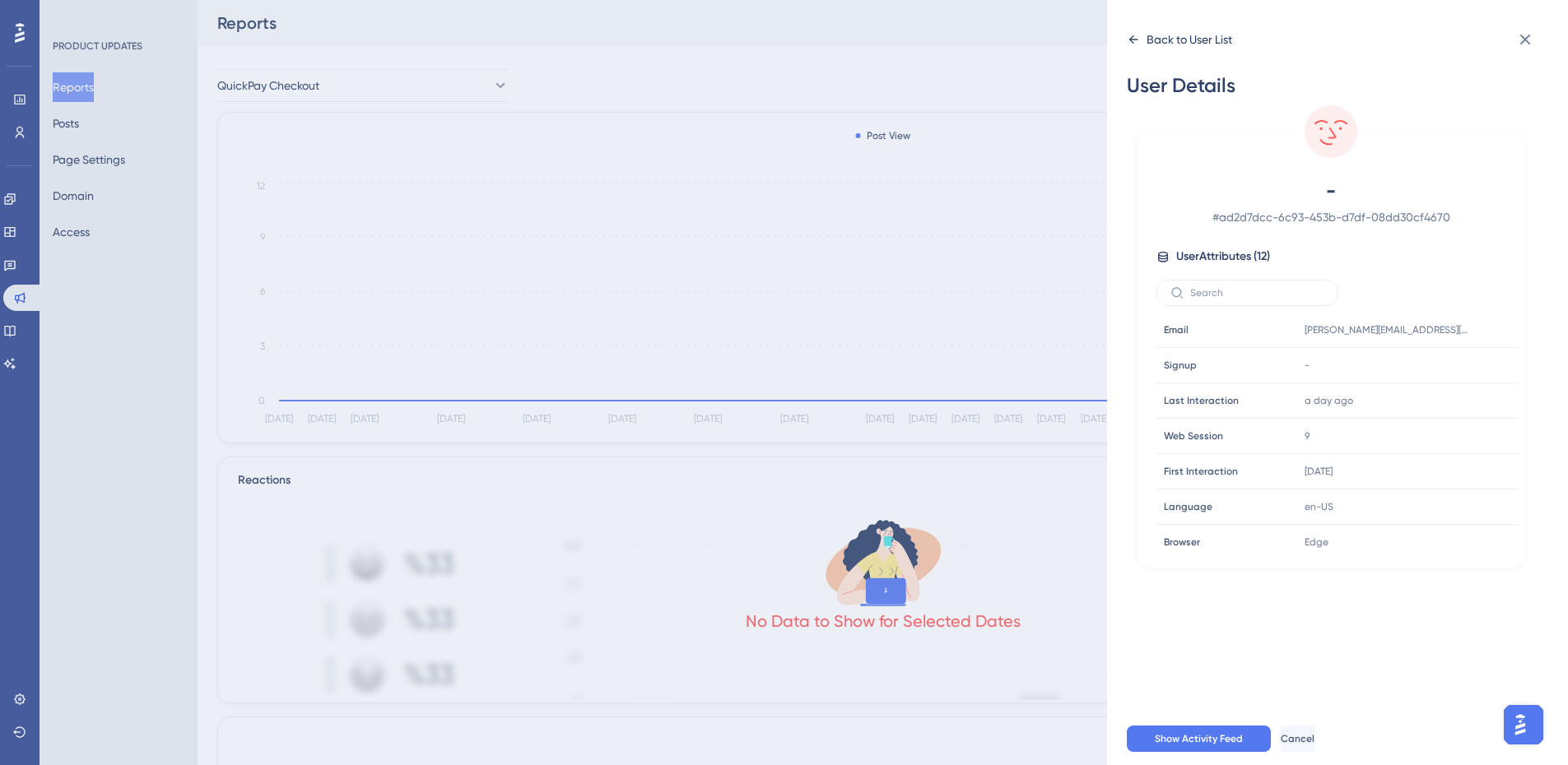
click at [1133, 41] on icon at bounding box center [1133, 40] width 14 height 14
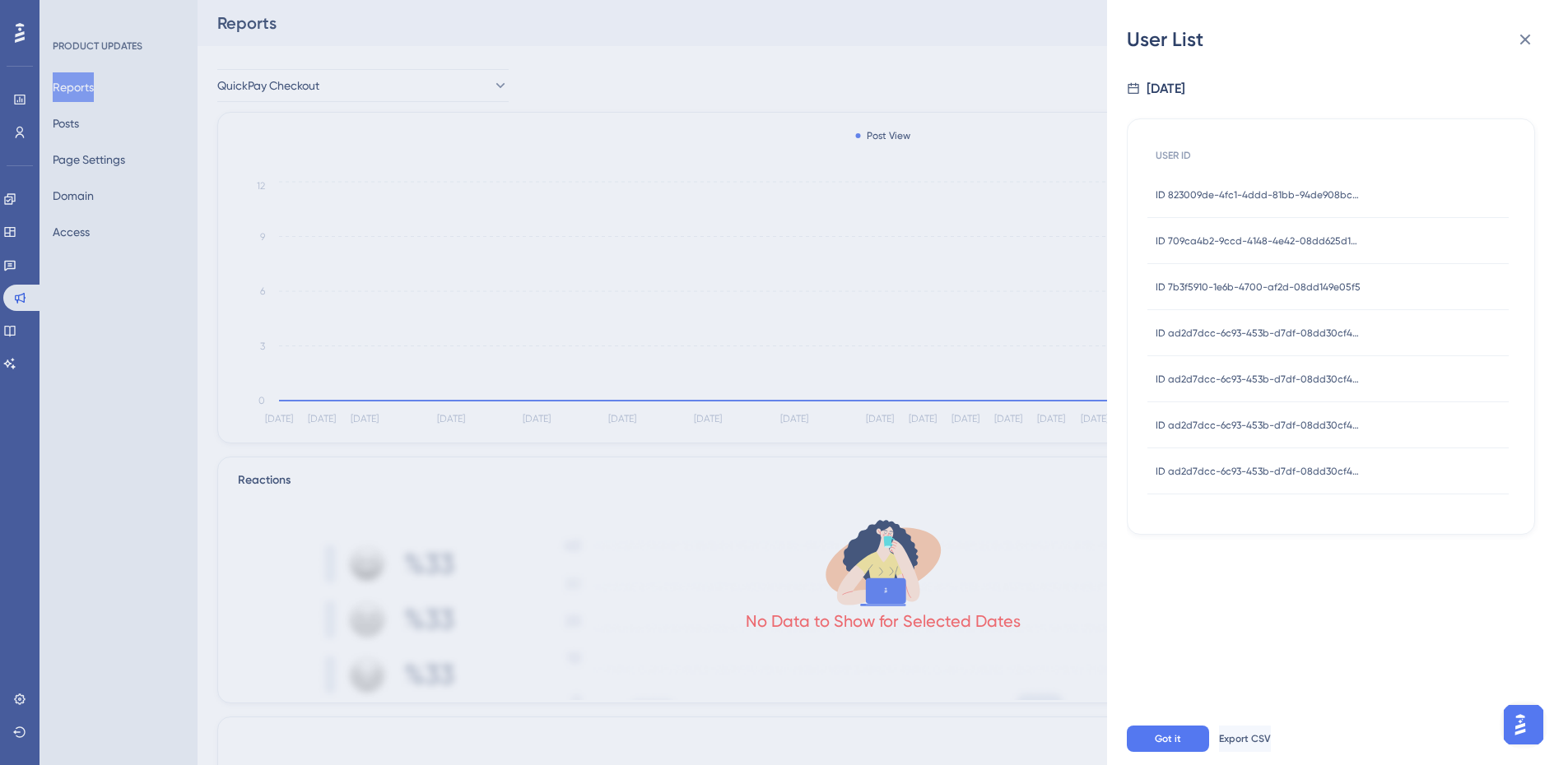
click at [1299, 435] on div "ID ad2d7dcc-6c93-453b-d7df-08dd30cf4670 ID ad2d7dcc-6c93-453b-d7df-08dd30cf4670" at bounding box center [1258, 425] width 205 height 46
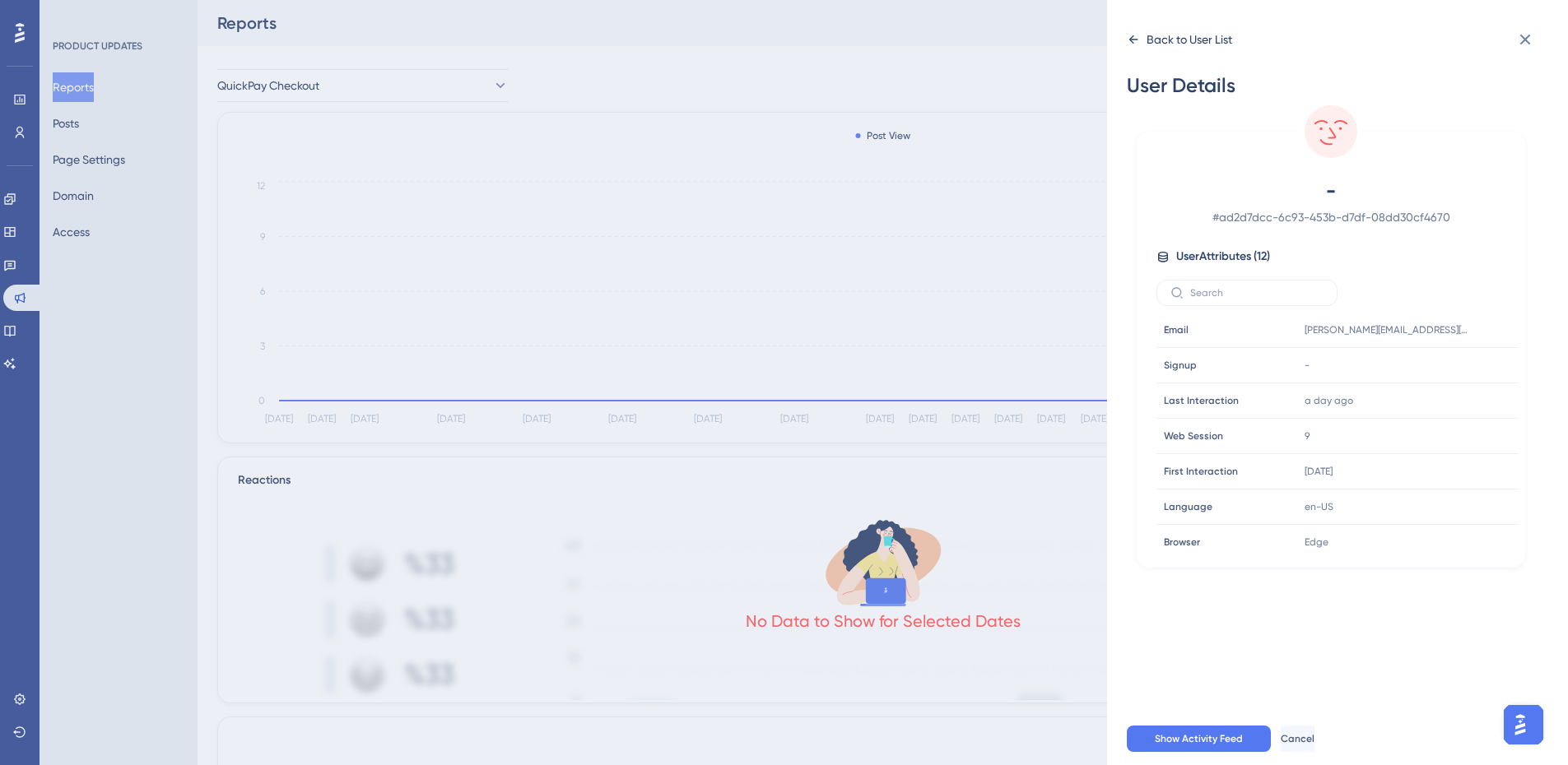
click at [1129, 37] on icon at bounding box center [1133, 40] width 14 height 14
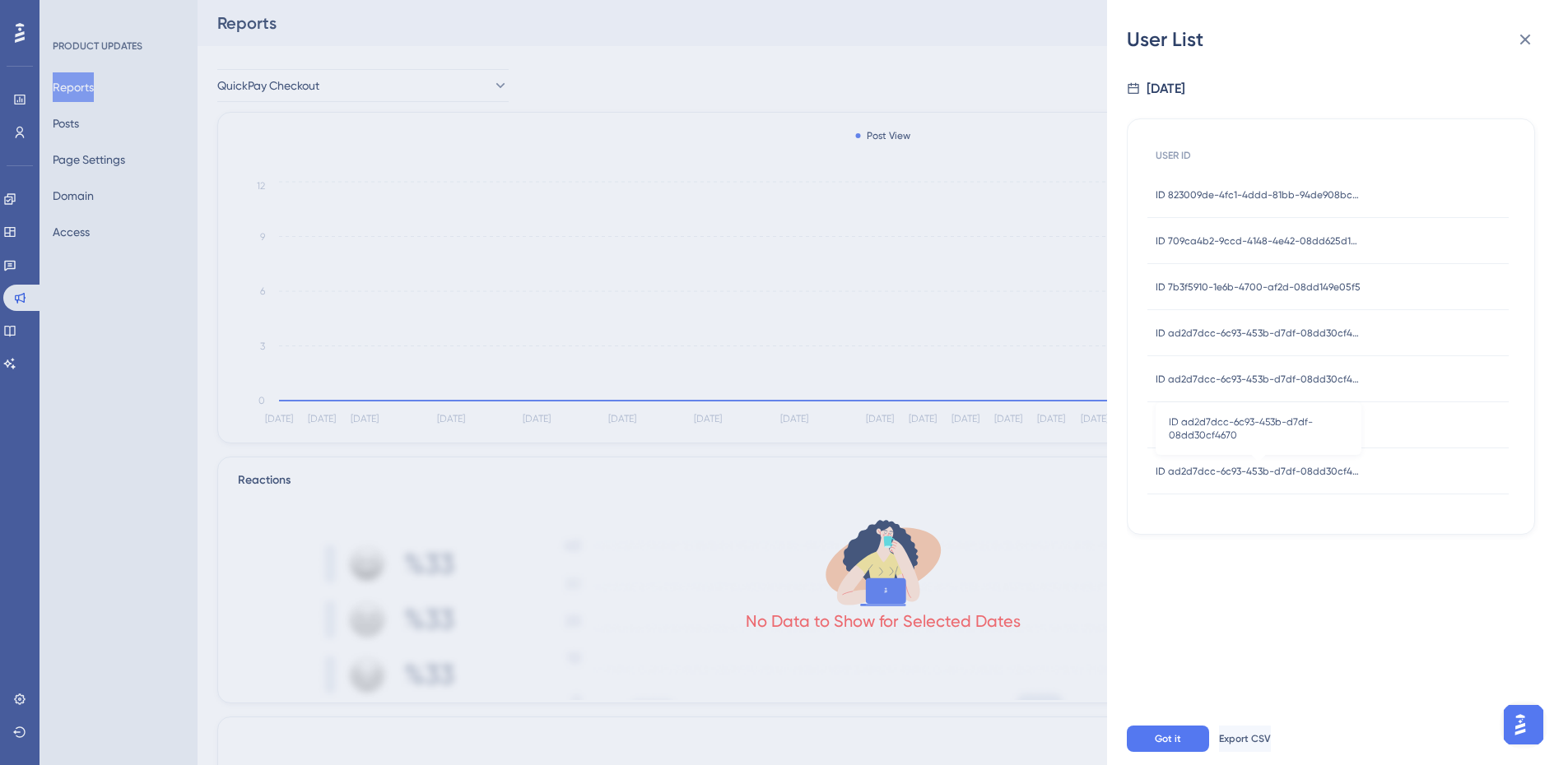
click at [1251, 465] on span "ID ad2d7dcc-6c93-453b-d7df-08dd30cf4670" at bounding box center [1258, 472] width 205 height 14
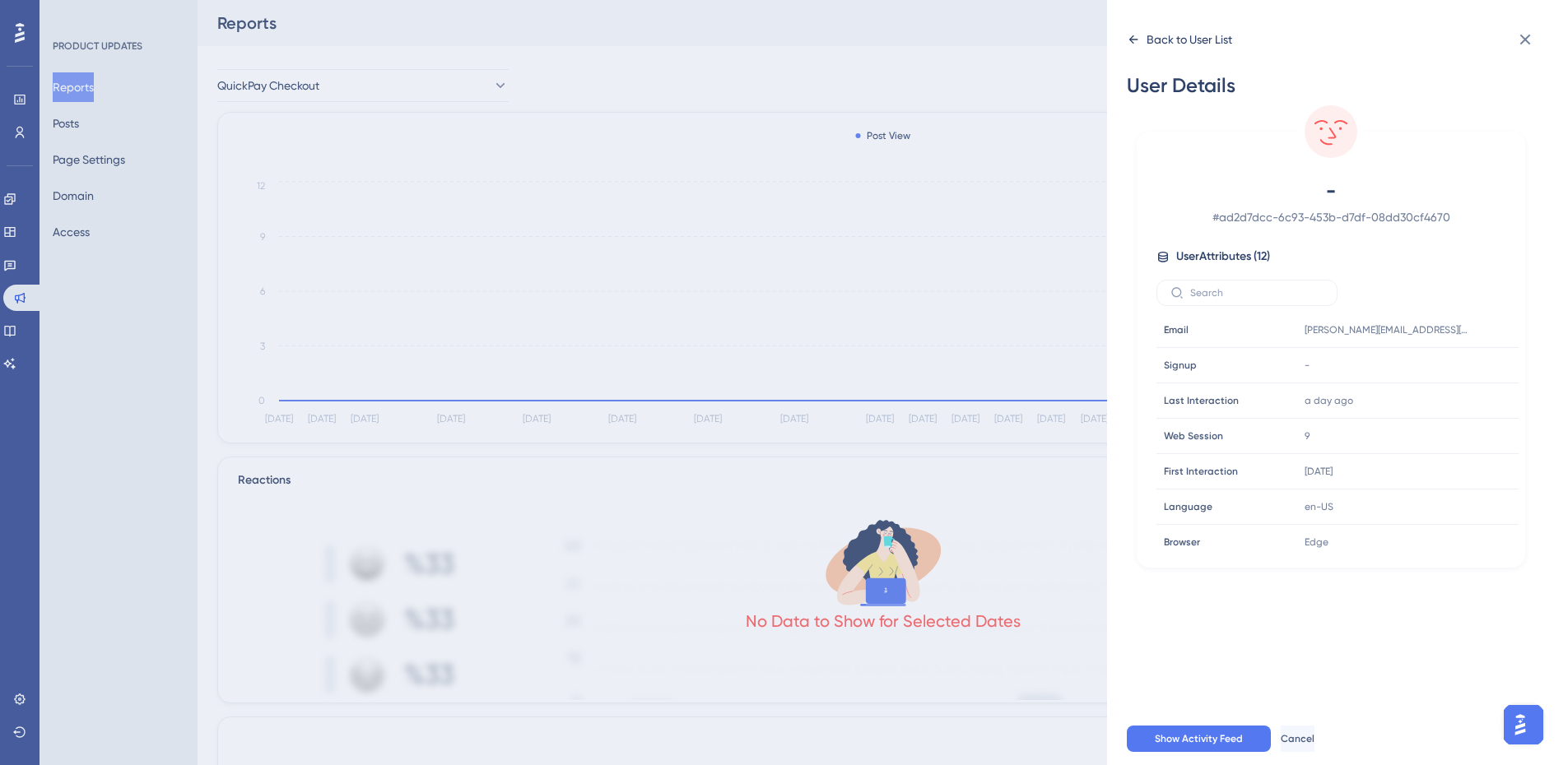
click at [1141, 38] on div "Back to User List" at bounding box center [1179, 39] width 106 height 26
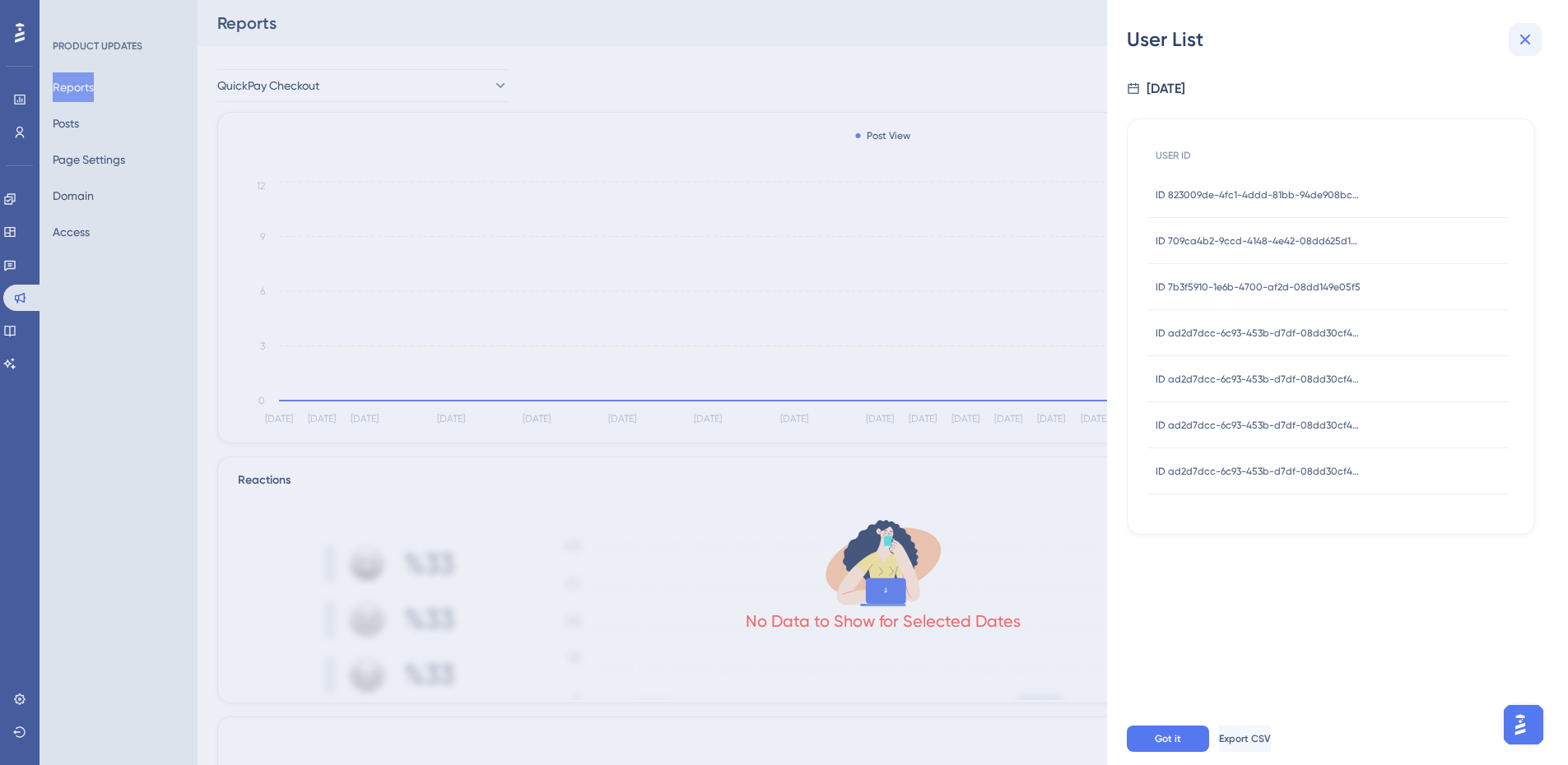
click at [1528, 35] on icon at bounding box center [1524, 40] width 19 height 19
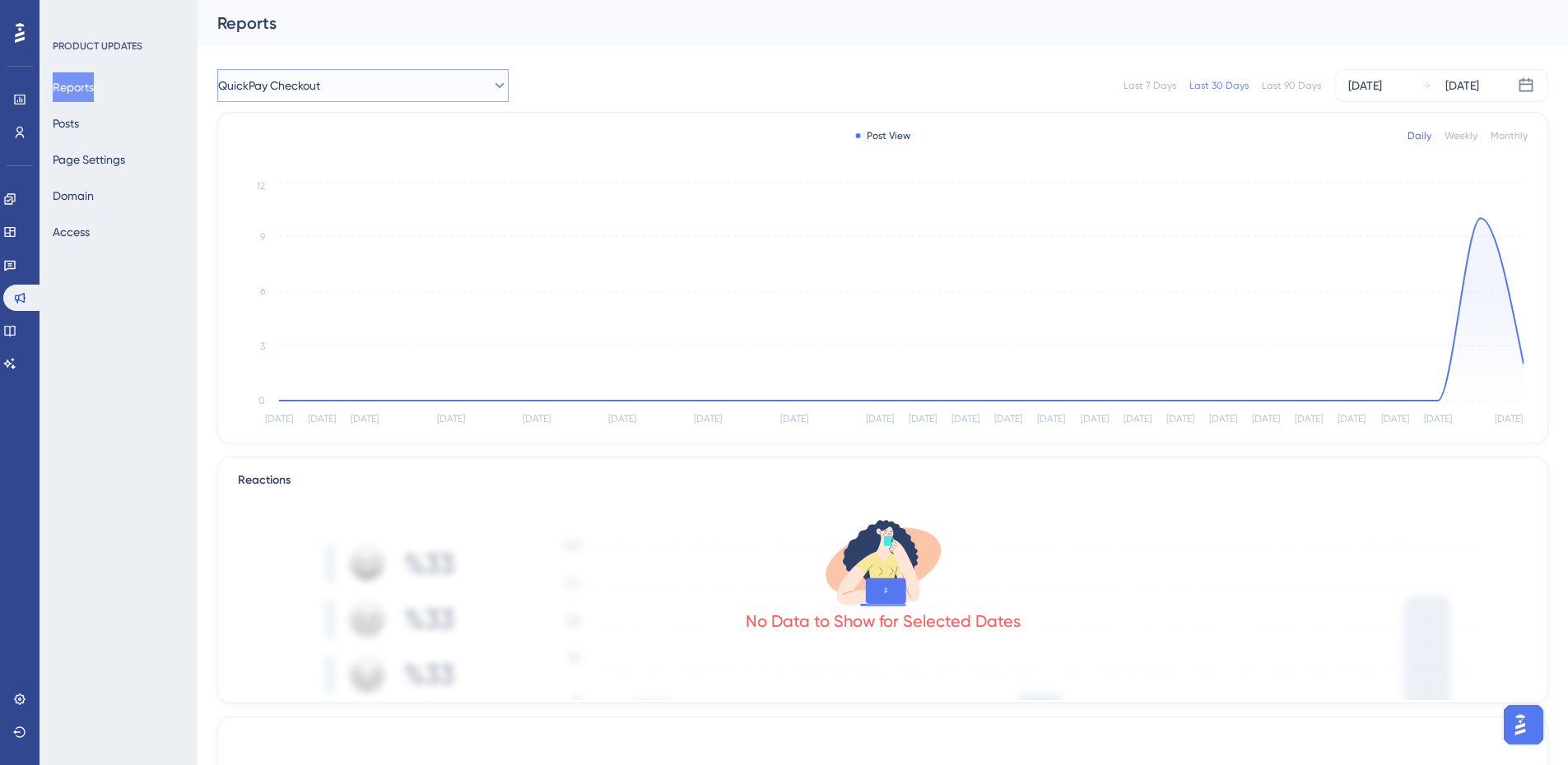
click at [321, 76] on span "QuickPay Checkout" at bounding box center [268, 85] width 102 height 19
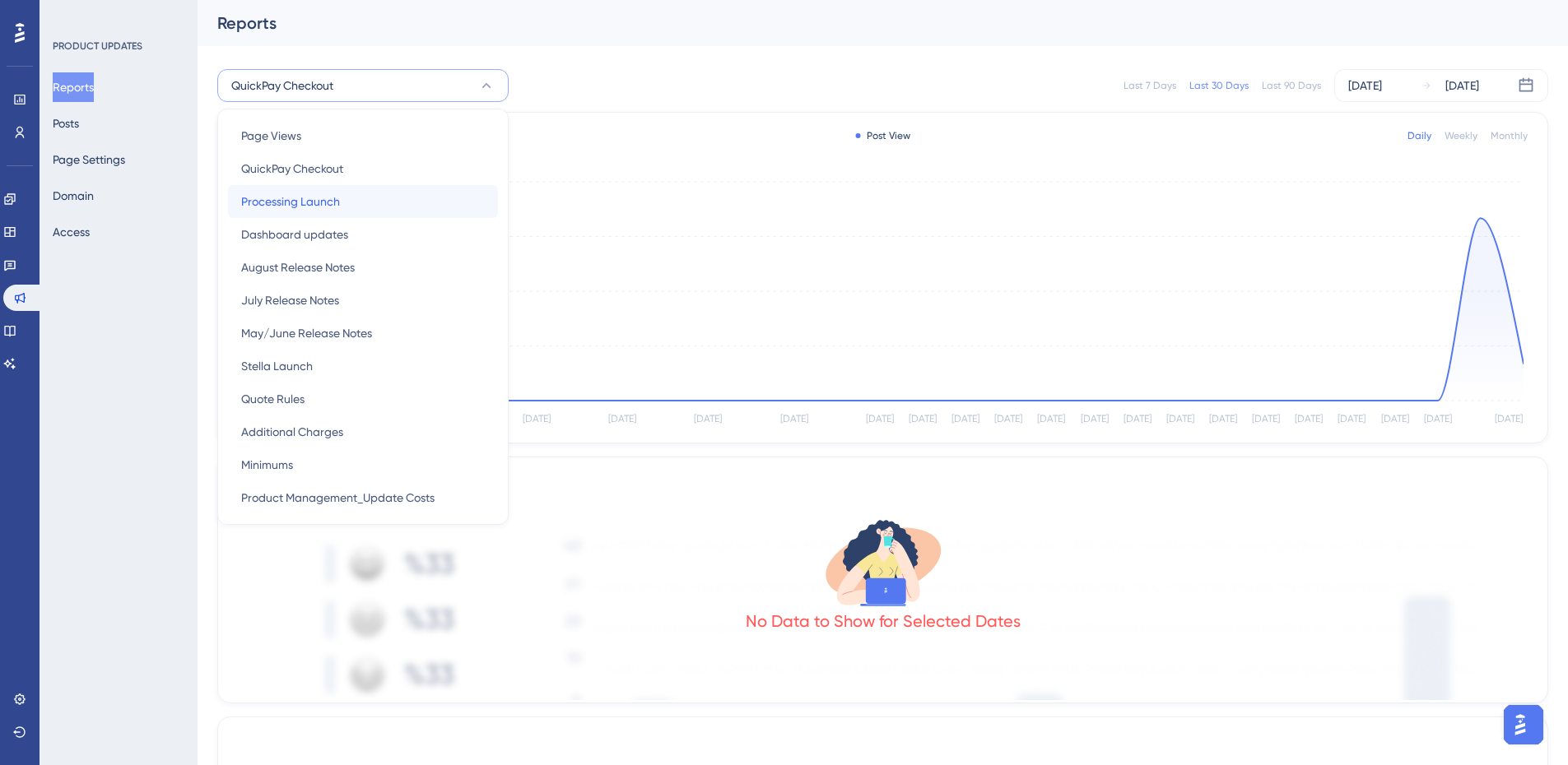
click at [319, 212] on div "Processing Launch Processing Launch" at bounding box center [363, 201] width 244 height 33
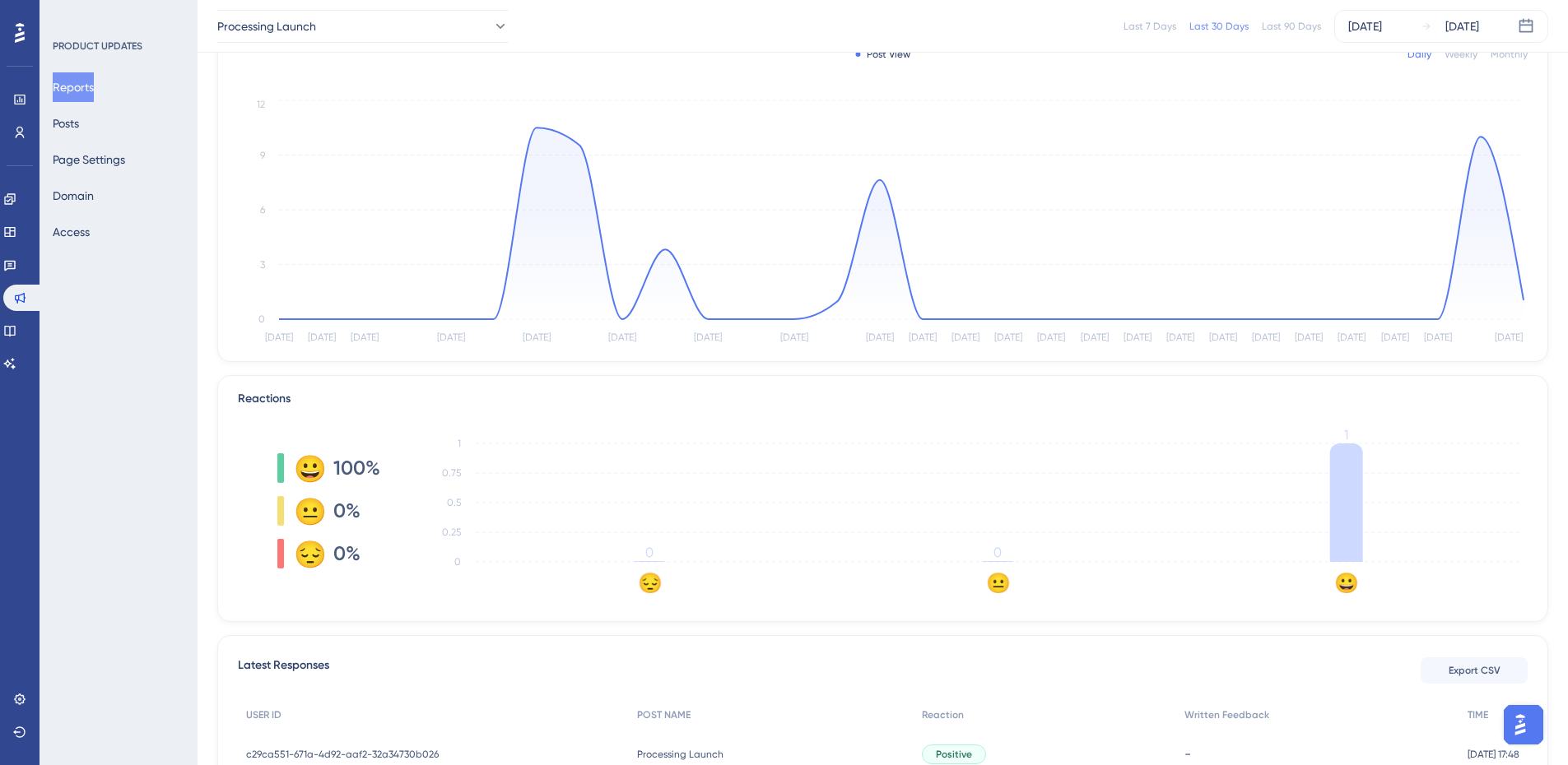
scroll to position [246, 0]
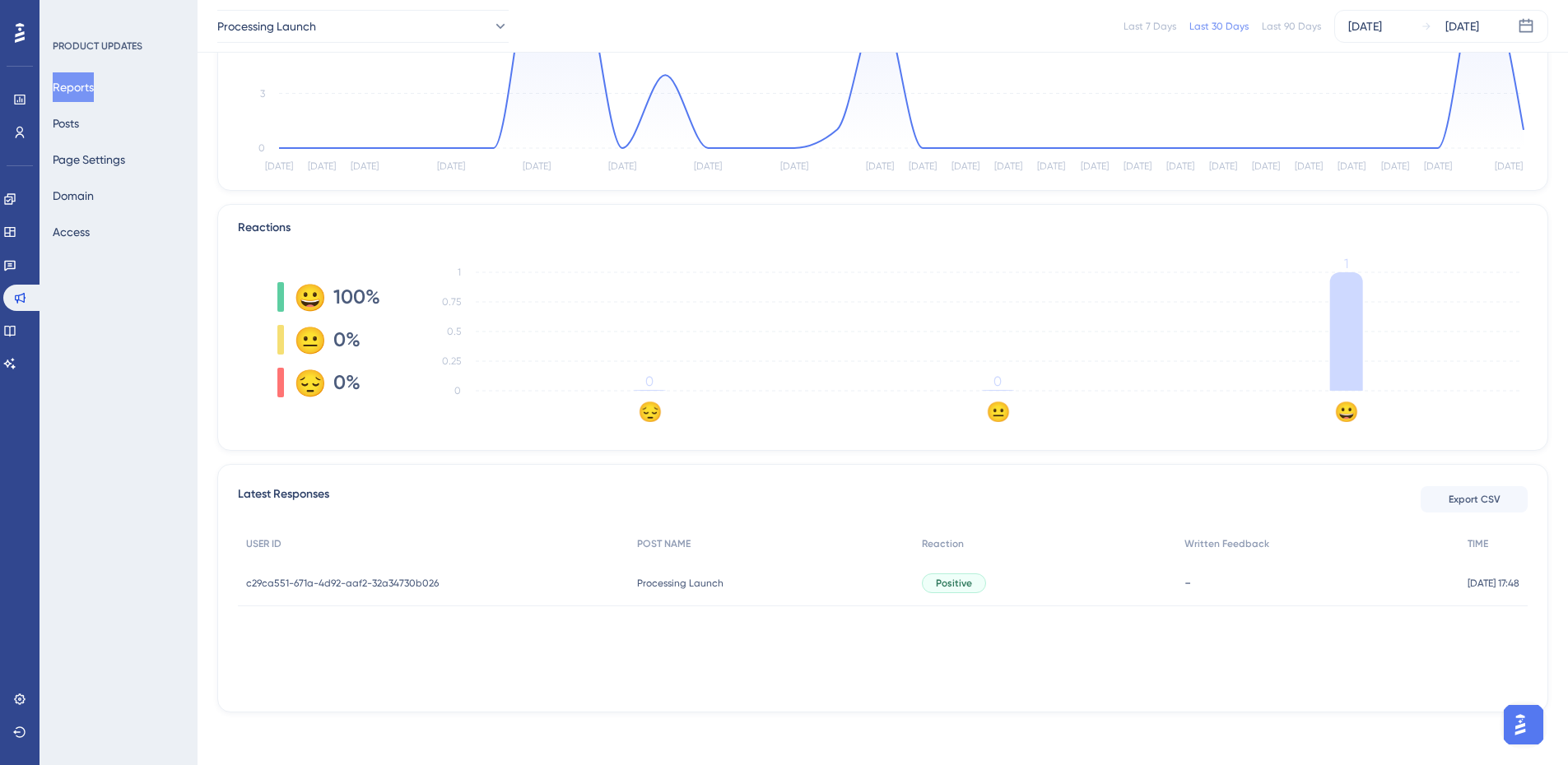
click at [377, 584] on span "c29ca551-671a-4d92-aaf2-32a34730b026" at bounding box center [342, 584] width 193 height 14
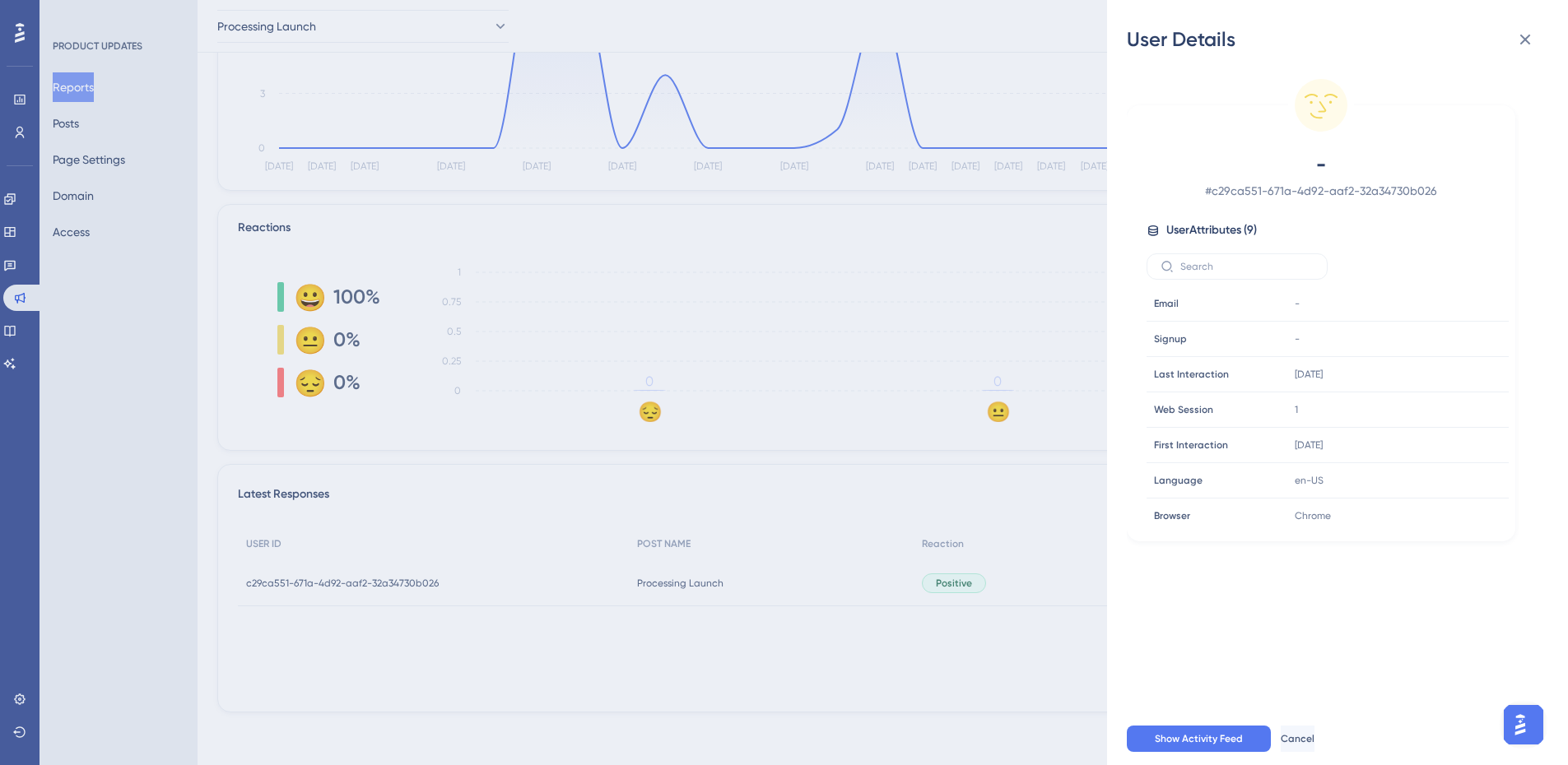
click at [384, 578] on div "User Details - # c29ca551-671a-4d92-aaf2-32a34730b026 User Attributes ( 9 ) Ema…" at bounding box center [784, 382] width 1568 height 765
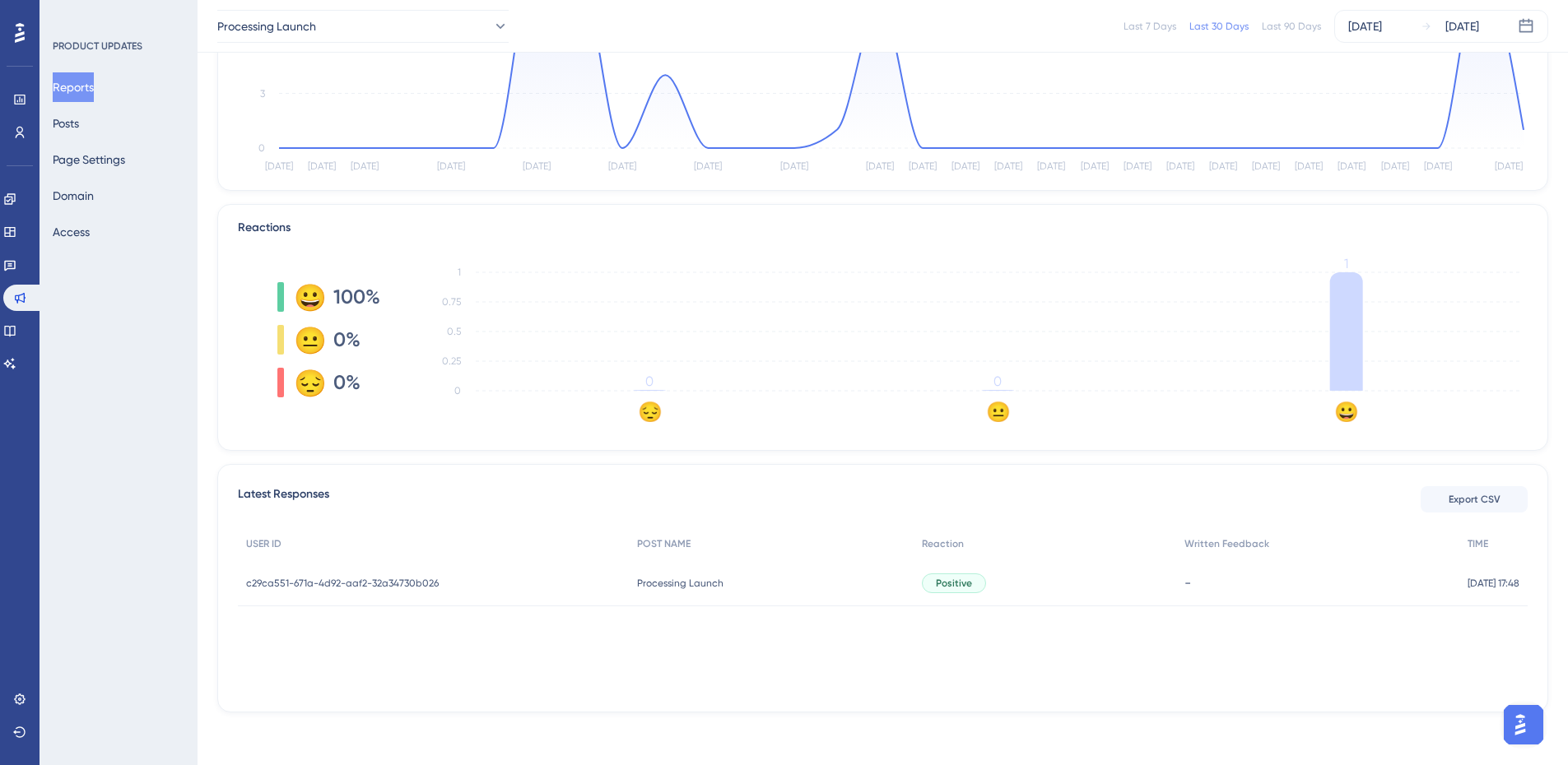
click at [384, 578] on span "c29ca551-671a-4d92-aaf2-32a34730b026" at bounding box center [342, 584] width 193 height 14
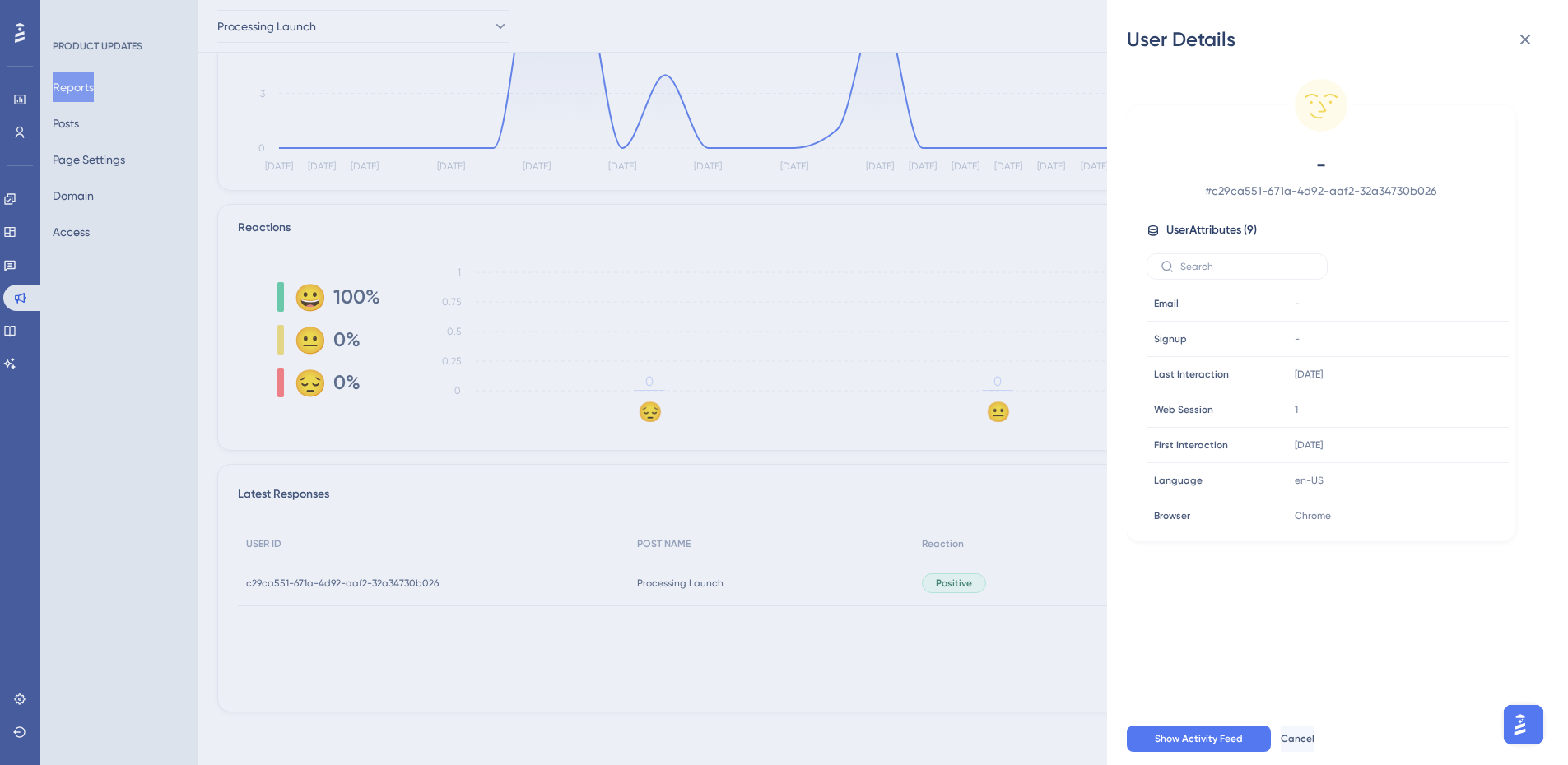
click at [384, 578] on div "User Details - # c29ca551-671a-4d92-aaf2-32a34730b026 User Attributes ( 9 ) Ema…" at bounding box center [784, 382] width 1568 height 765
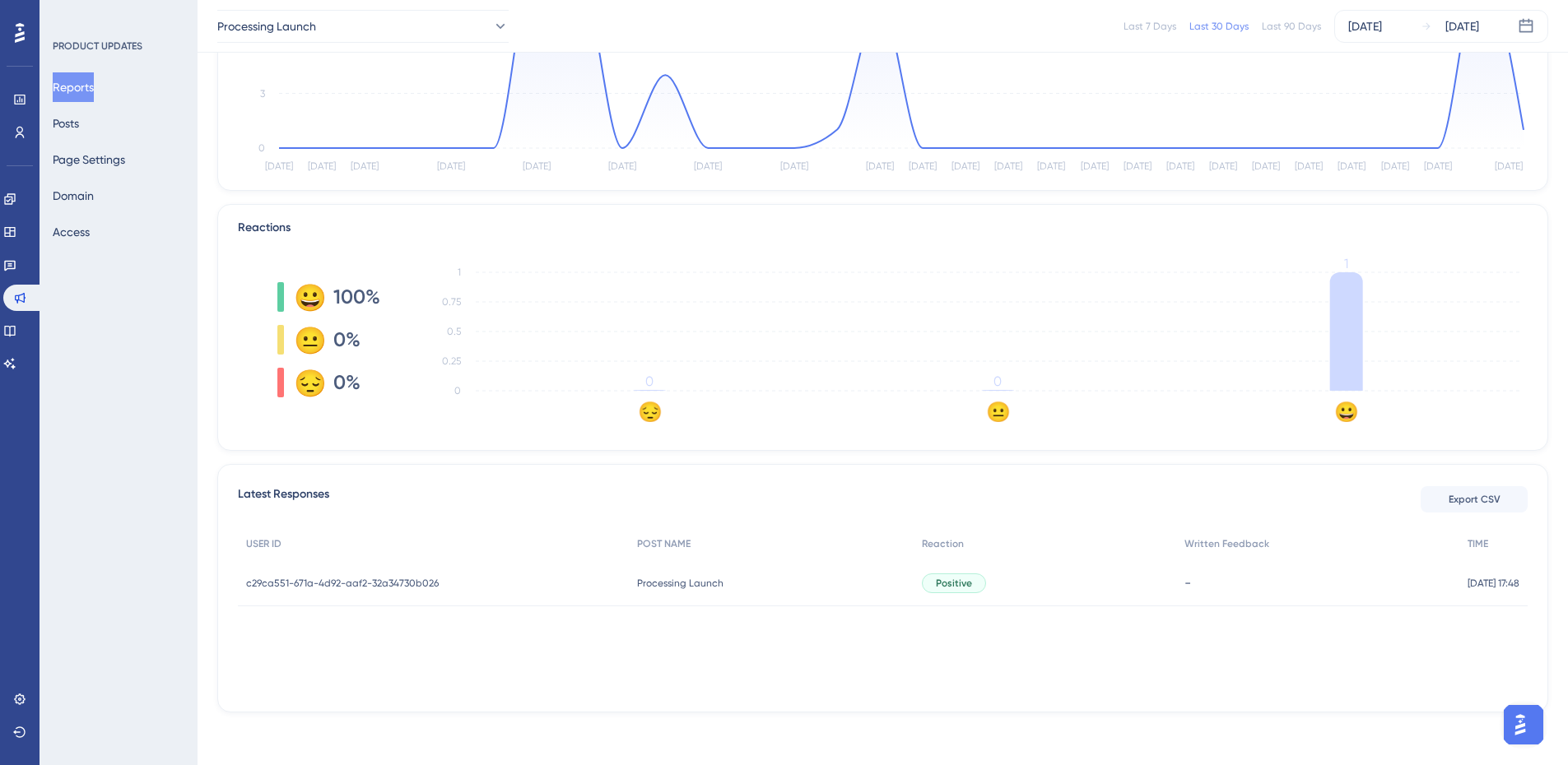
click at [384, 578] on span "c29ca551-671a-4d92-aaf2-32a34730b026" at bounding box center [342, 584] width 193 height 14
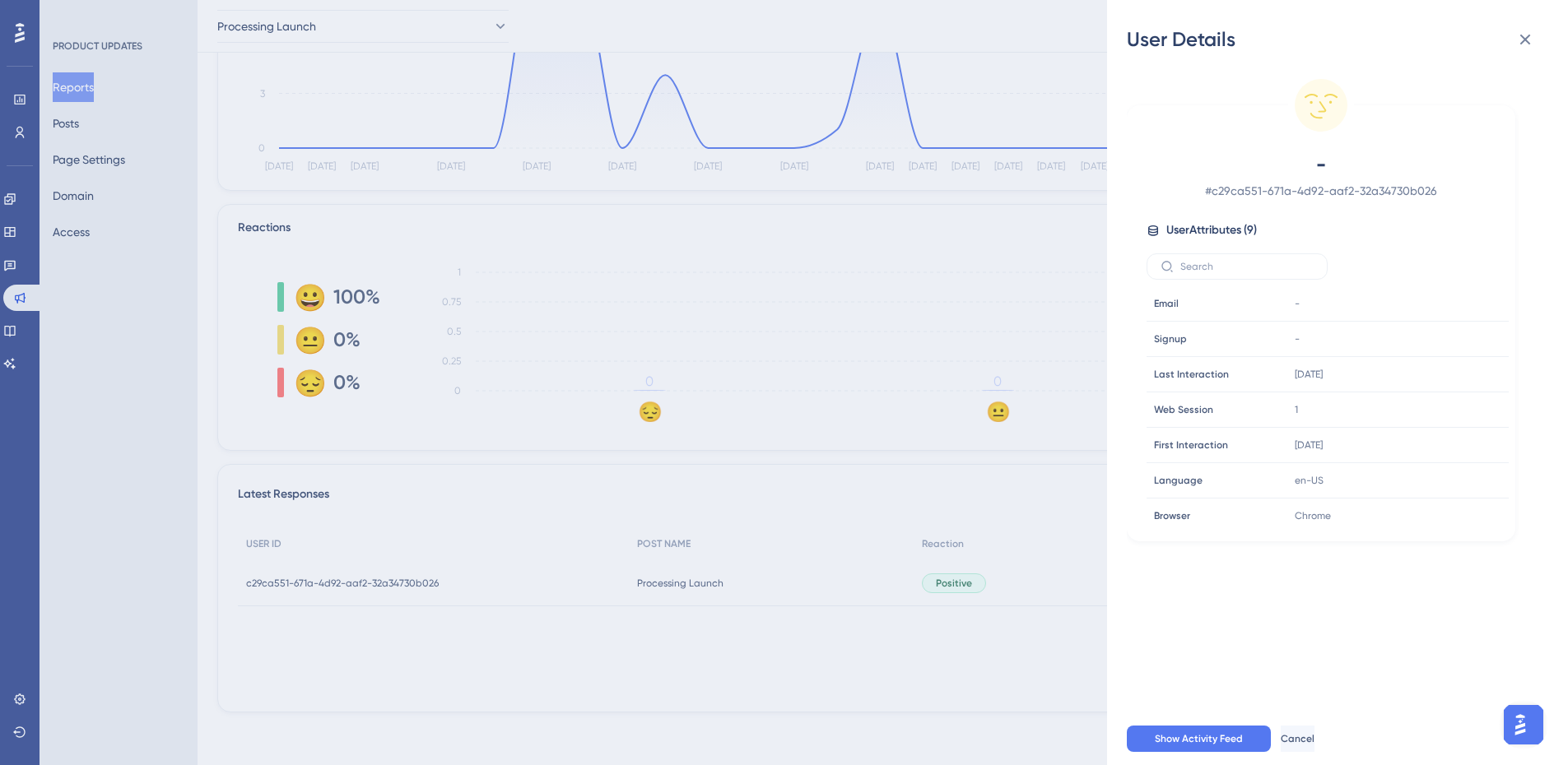
click at [402, 633] on div "User Details - # c29ca551-671a-4d92-aaf2-32a34730b026 User Attributes ( 9 ) Ema…" at bounding box center [784, 382] width 1568 height 765
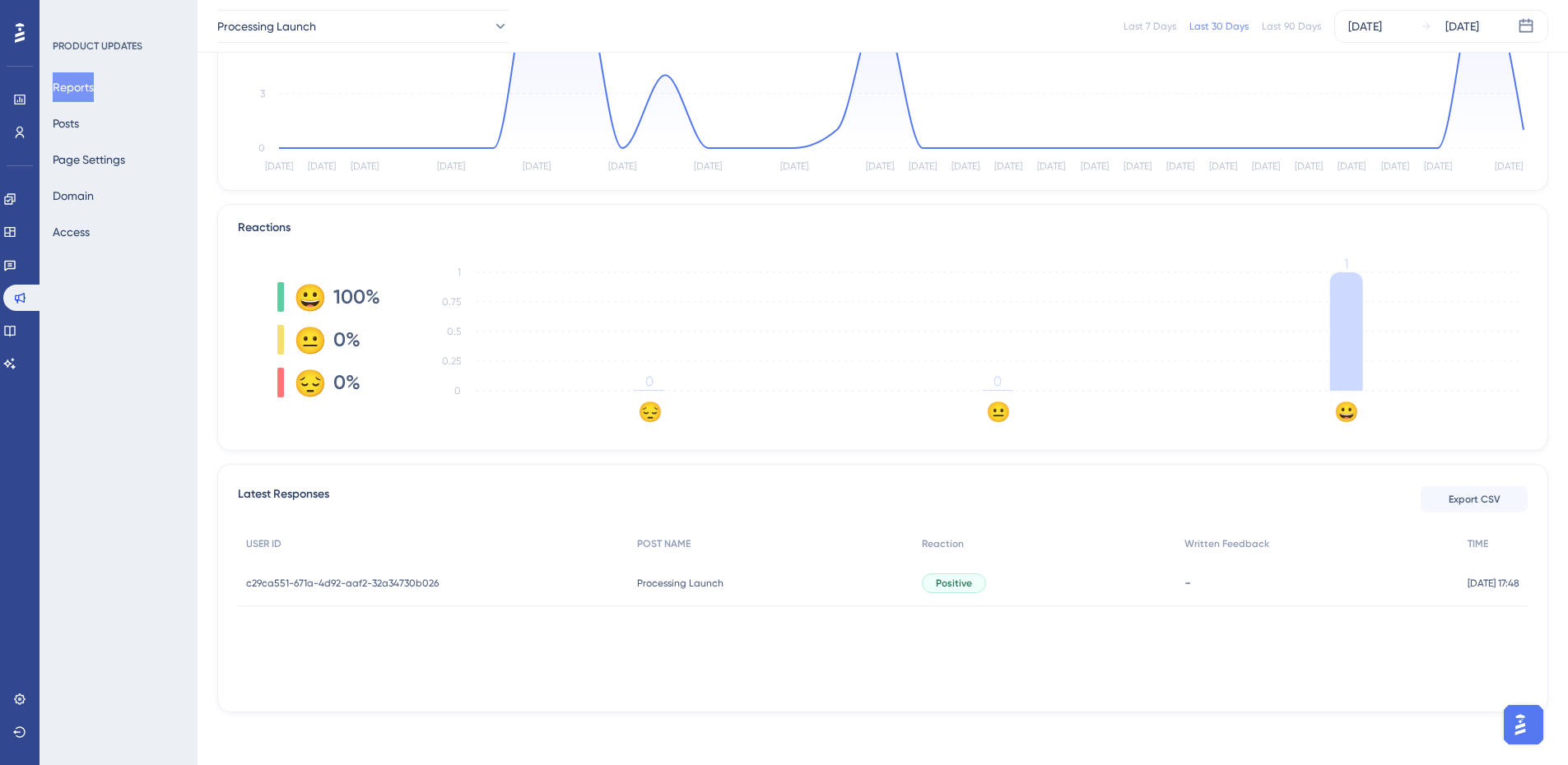
click at [347, 43] on div "Processing Launch Last 7 Days Last 30 Days Last 90 Days [DATE] [DATE]" at bounding box center [882, 26] width 1370 height 52
click at [348, 27] on button "Processing Launch" at bounding box center [362, 26] width 292 height 33
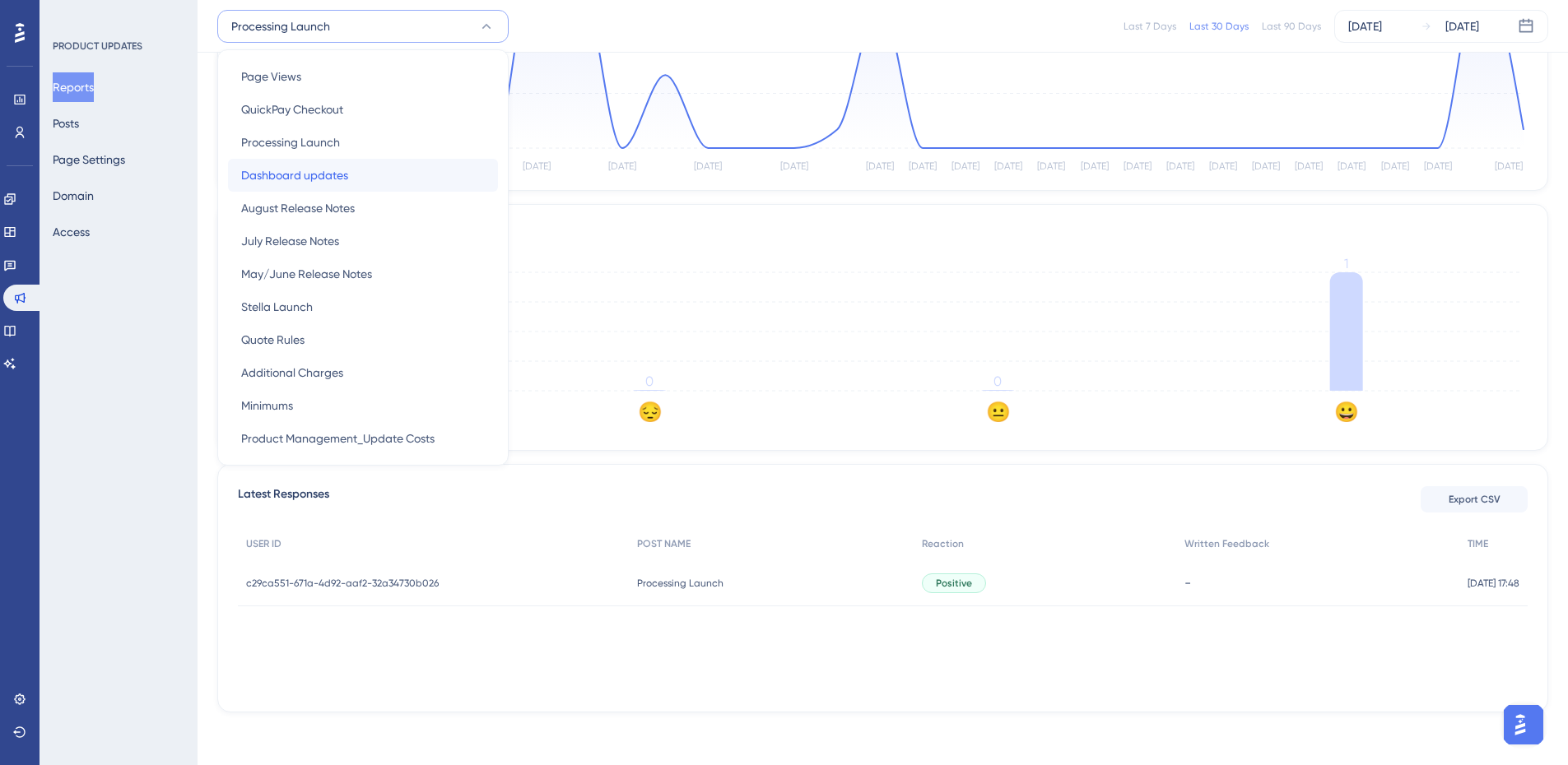
click at [328, 174] on span "Dashboard updates" at bounding box center [294, 175] width 107 height 19
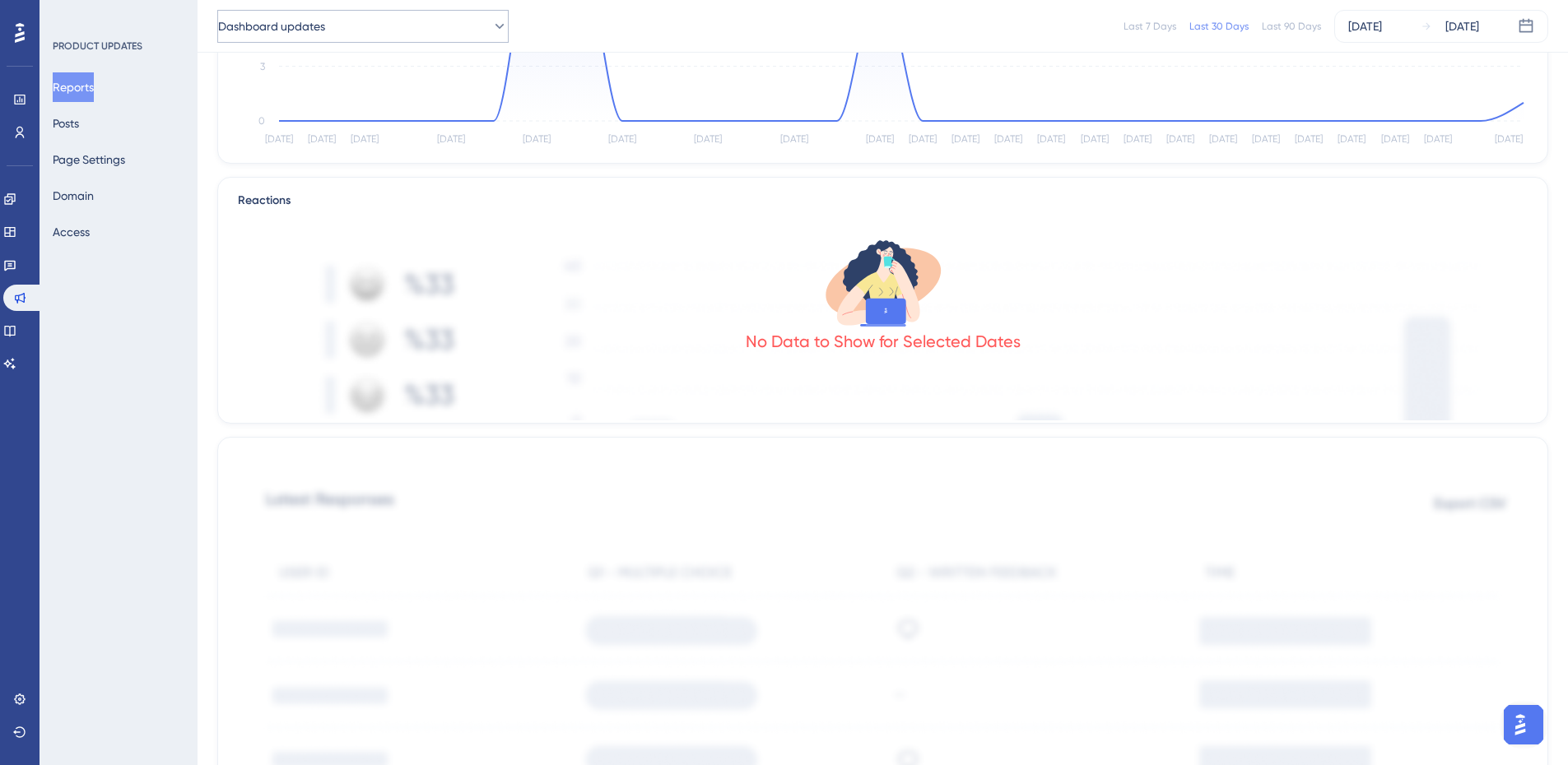
scroll to position [240, 0]
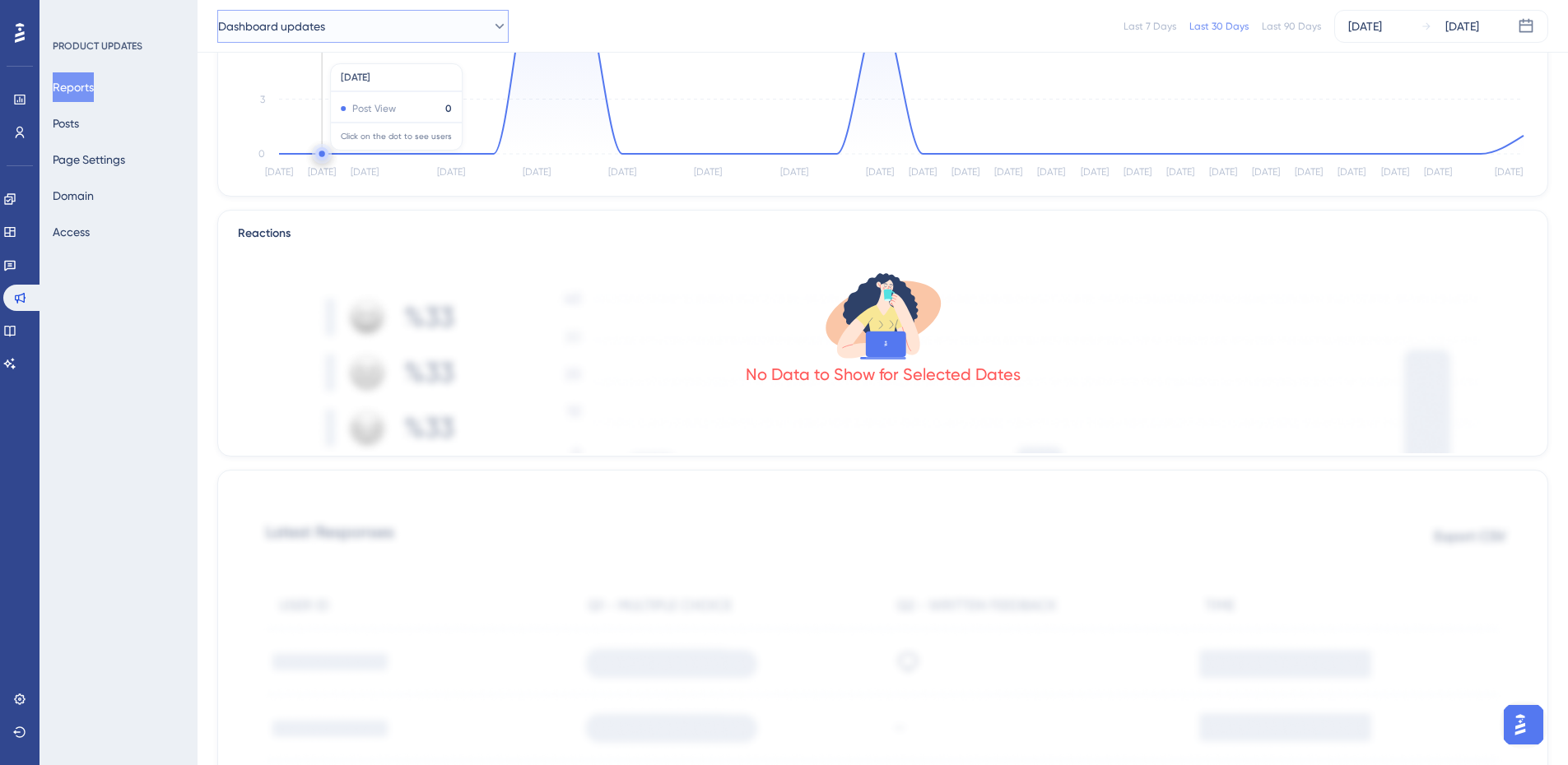
click at [337, 37] on button "Dashboard updates" at bounding box center [362, 26] width 292 height 33
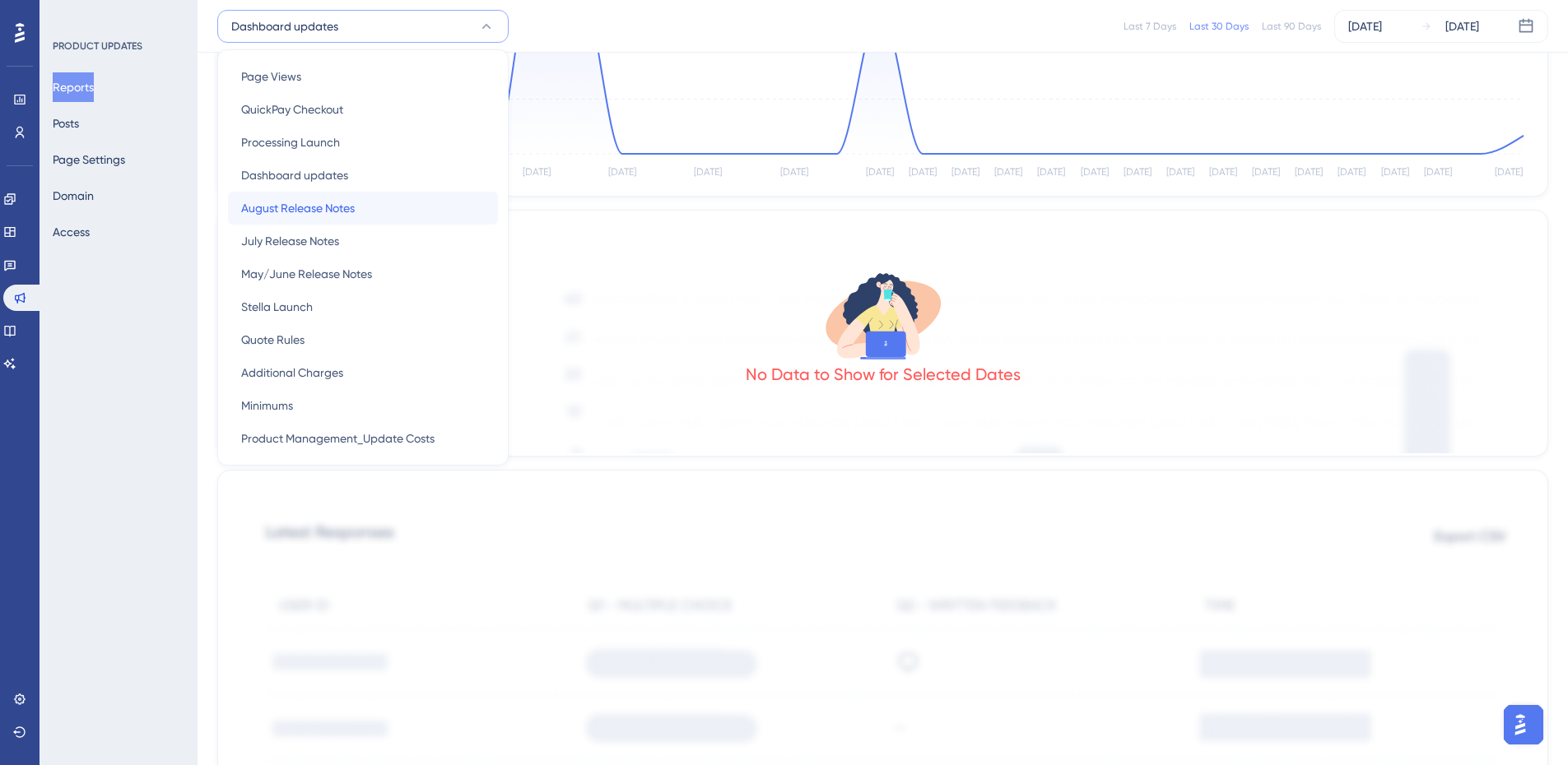
click at [351, 212] on span "August Release Notes" at bounding box center [297, 208] width 113 height 19
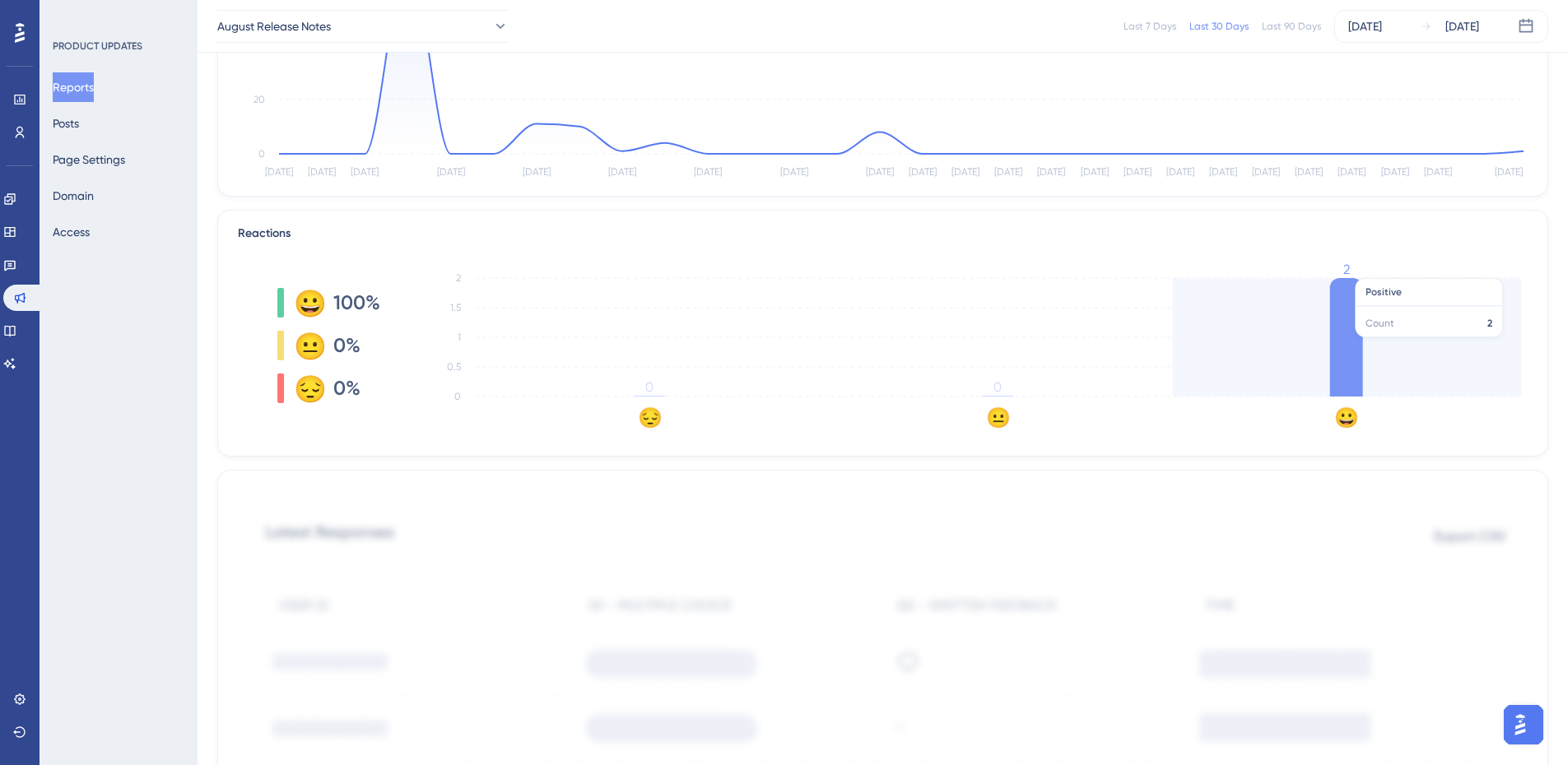
click at [1334, 342] on icon at bounding box center [1346, 337] width 33 height 118
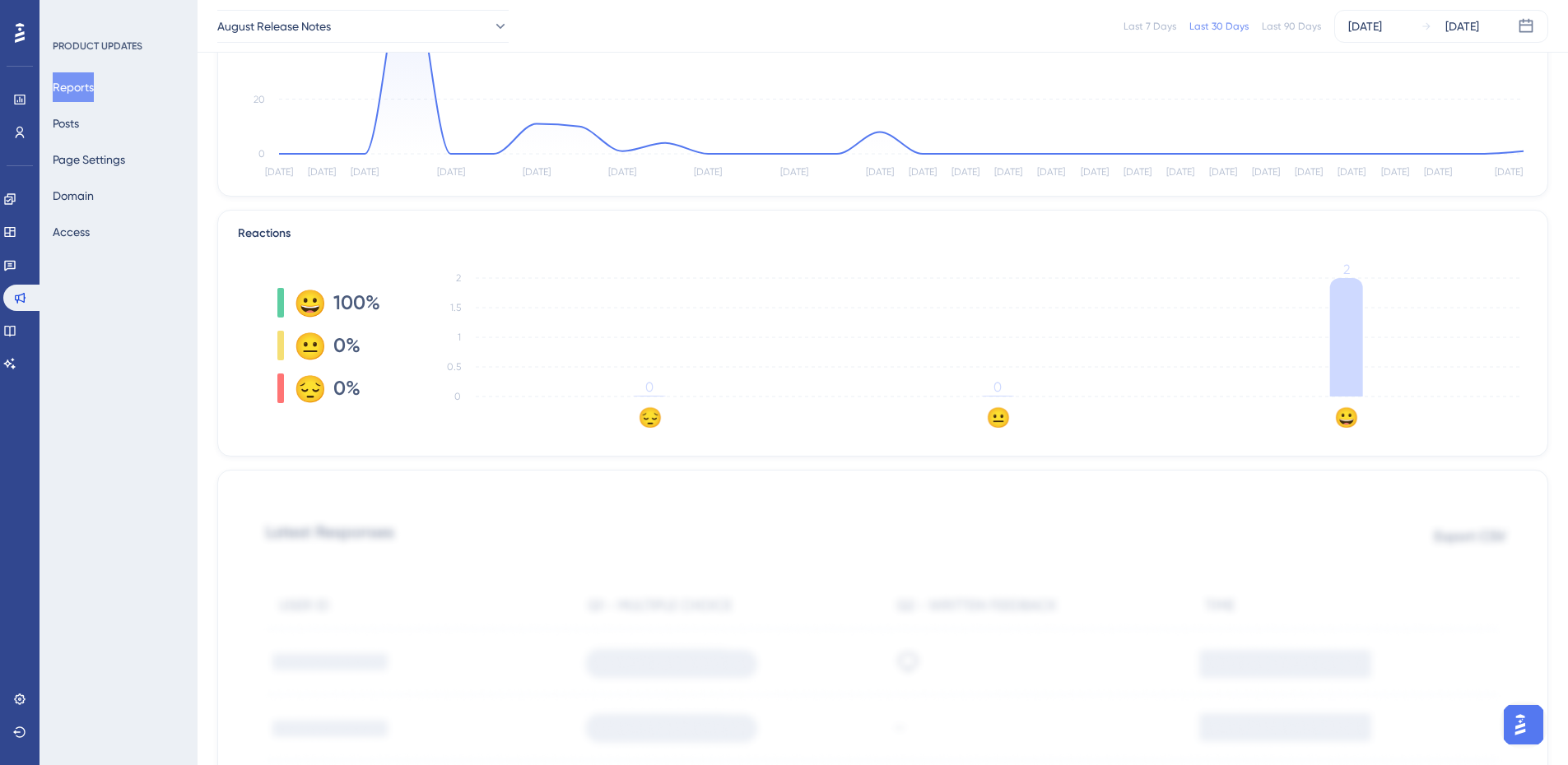
click at [1347, 270] on tspan "2" at bounding box center [1346, 269] width 7 height 15
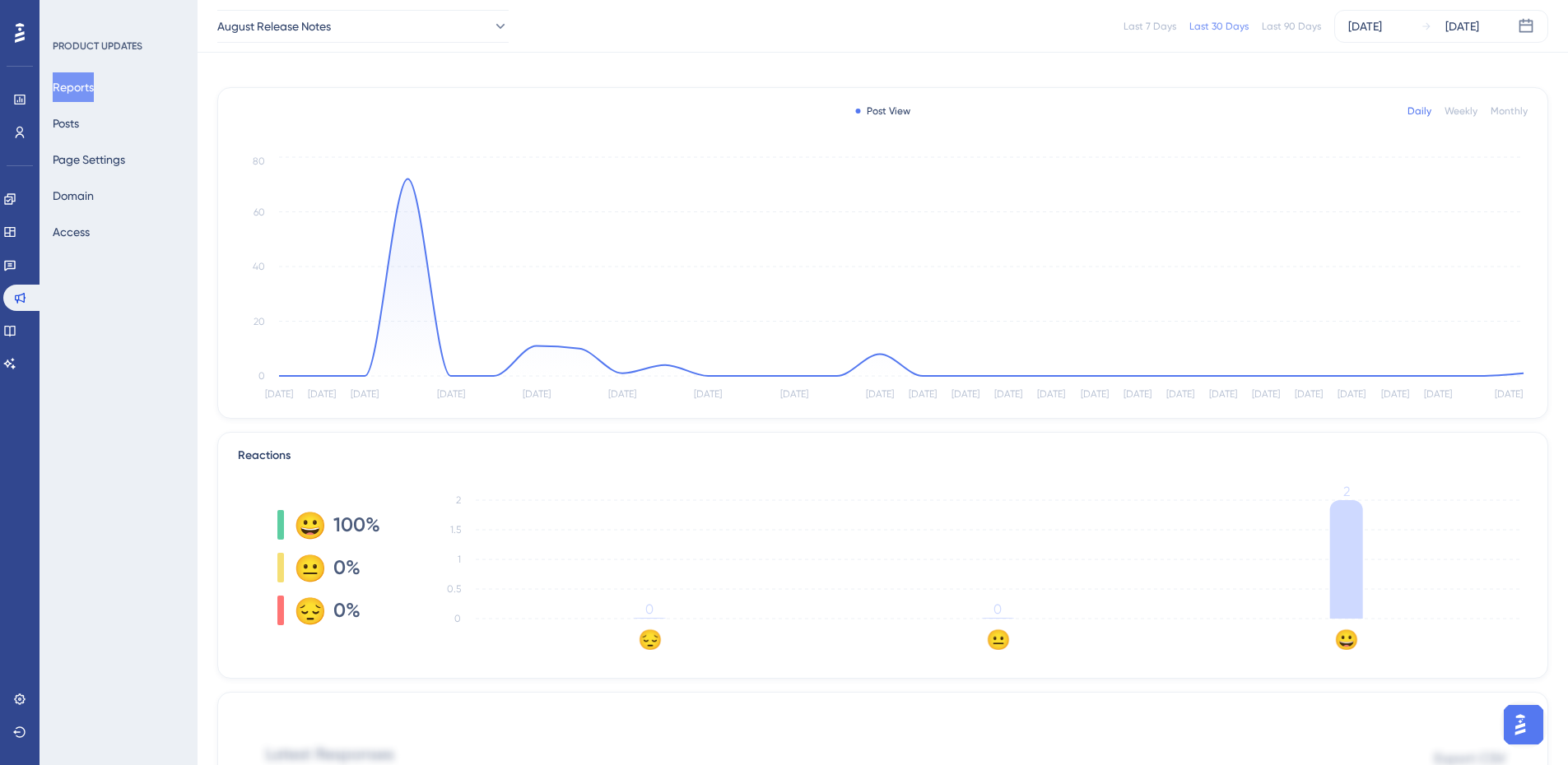
scroll to position [0, 0]
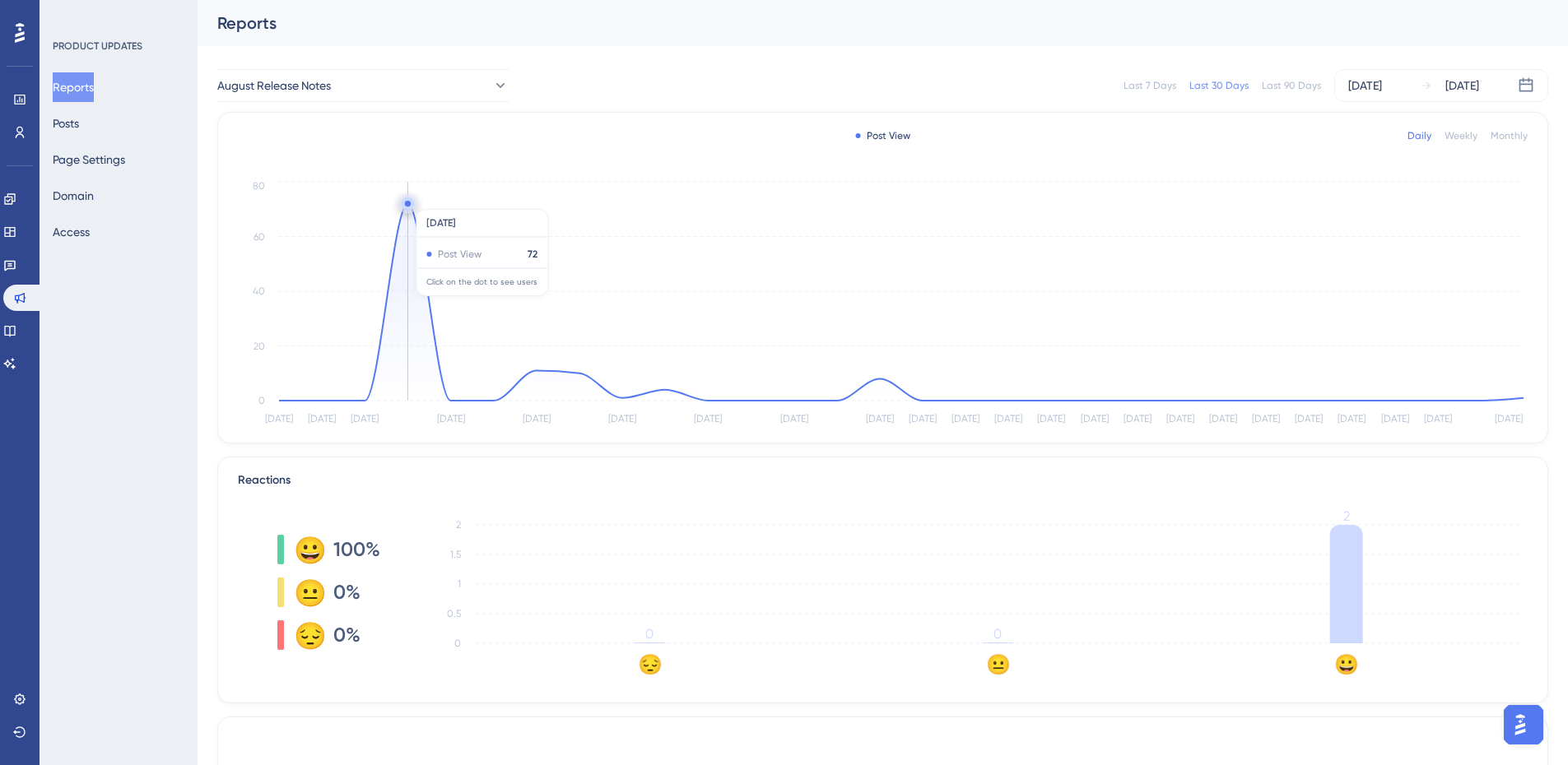
click at [411, 200] on circle at bounding box center [408, 204] width 14 height 14
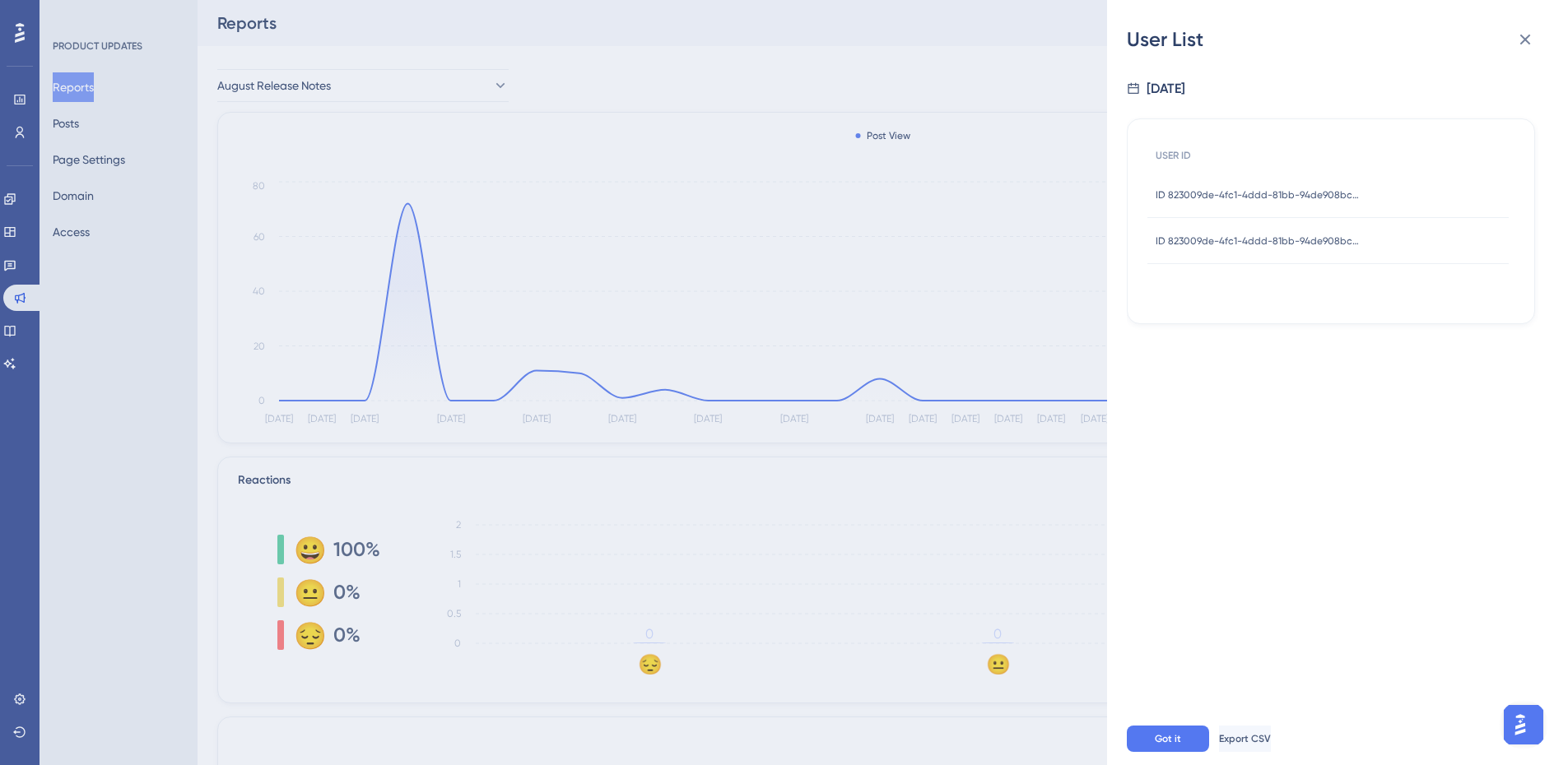
click at [1278, 197] on span "ID 823009de-4fc1-4ddd-81bb-94de908bc74f" at bounding box center [1258, 196] width 205 height 14
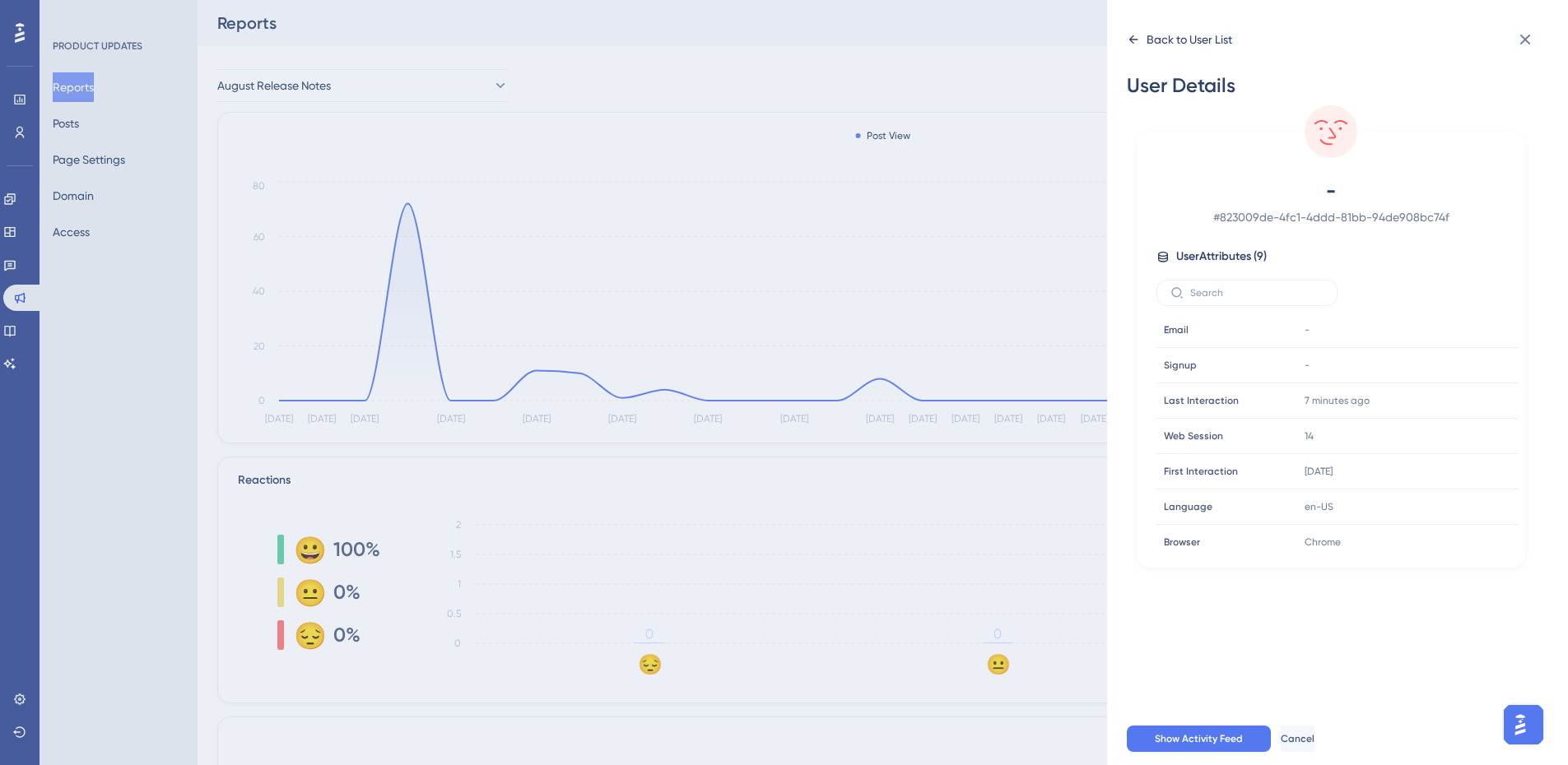
click at [1140, 46] on div "Back to User List" at bounding box center [1179, 39] width 106 height 26
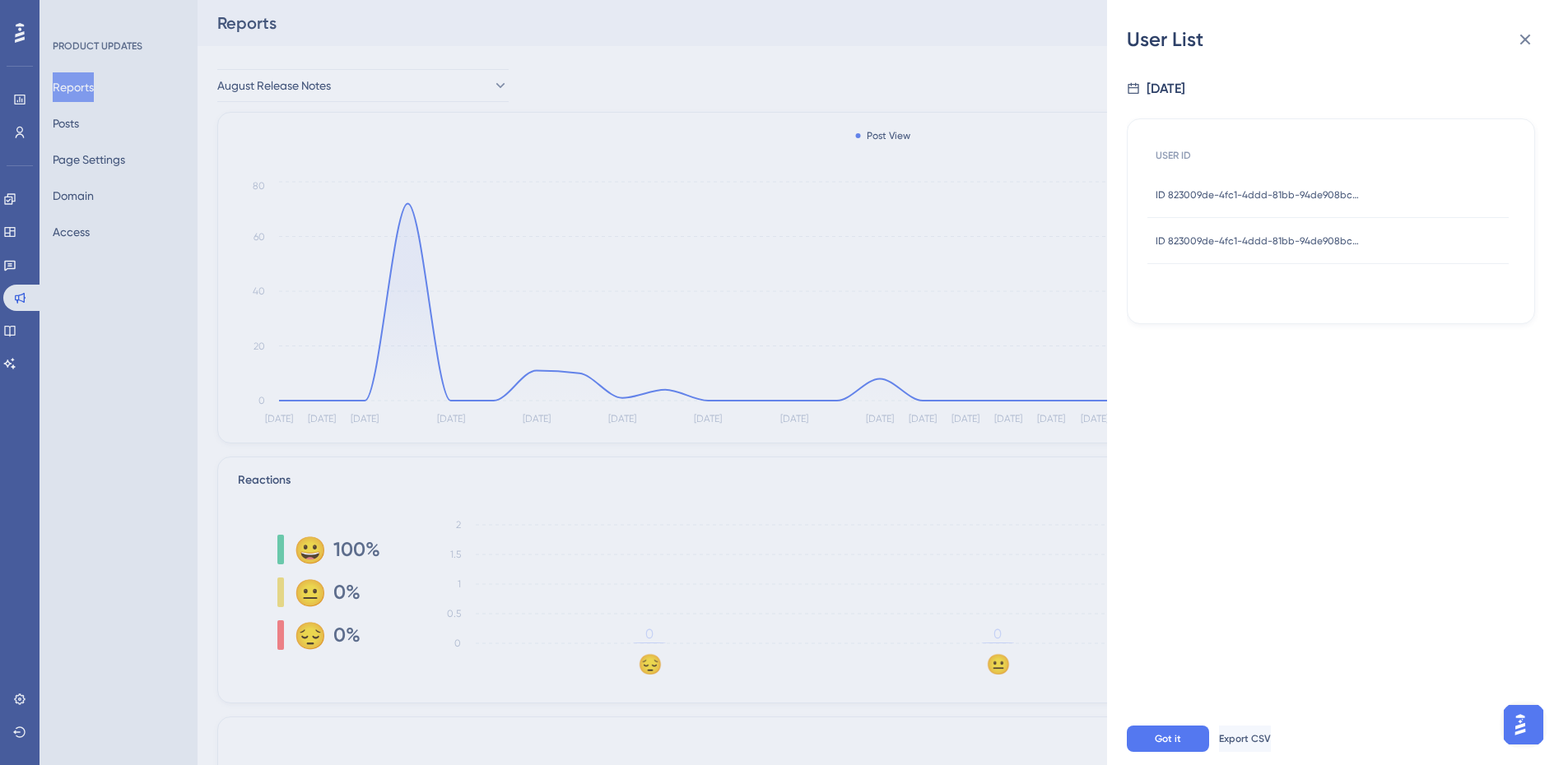
click at [1220, 242] on span "ID 823009de-4fc1-4ddd-81bb-94de908bc74f" at bounding box center [1258, 241] width 205 height 14
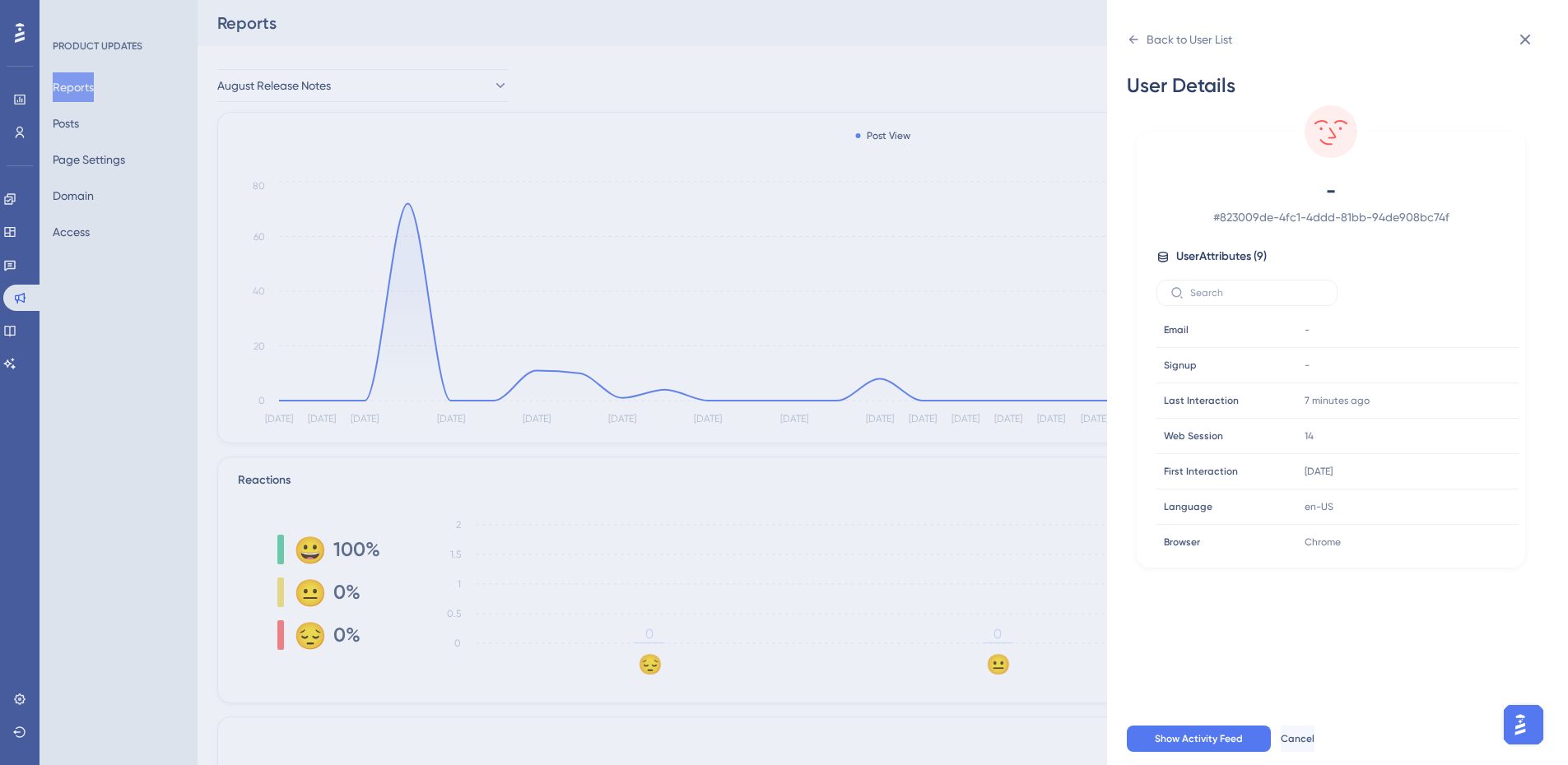
click at [1122, 42] on div "Back to User List User Details - # 823009de-4fc1-4ddd-81bb-94de908bc74f User At…" at bounding box center [1337, 382] width 461 height 765
click at [1132, 44] on icon at bounding box center [1133, 40] width 14 height 14
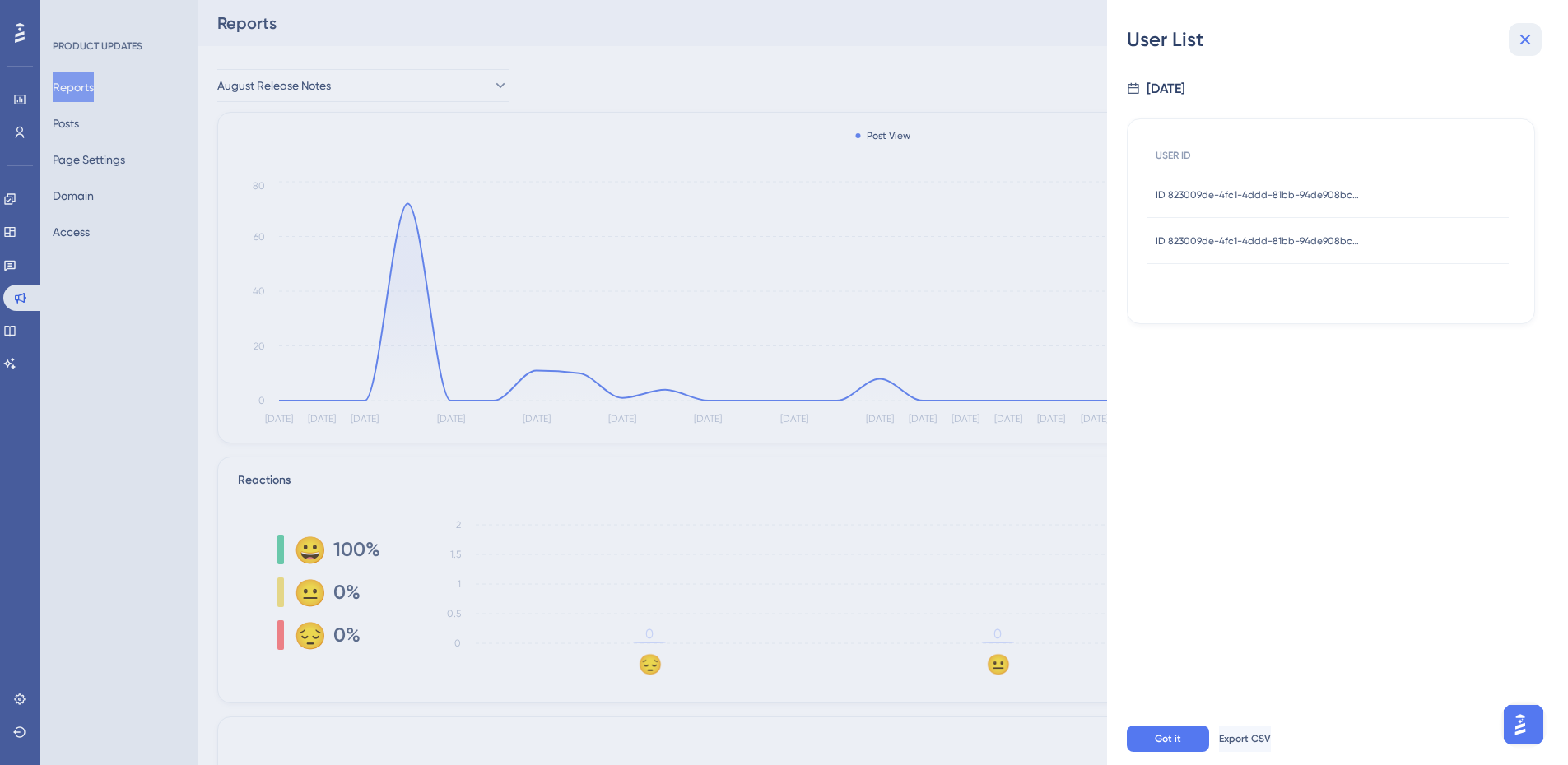
click at [1533, 28] on button at bounding box center [1524, 40] width 33 height 33
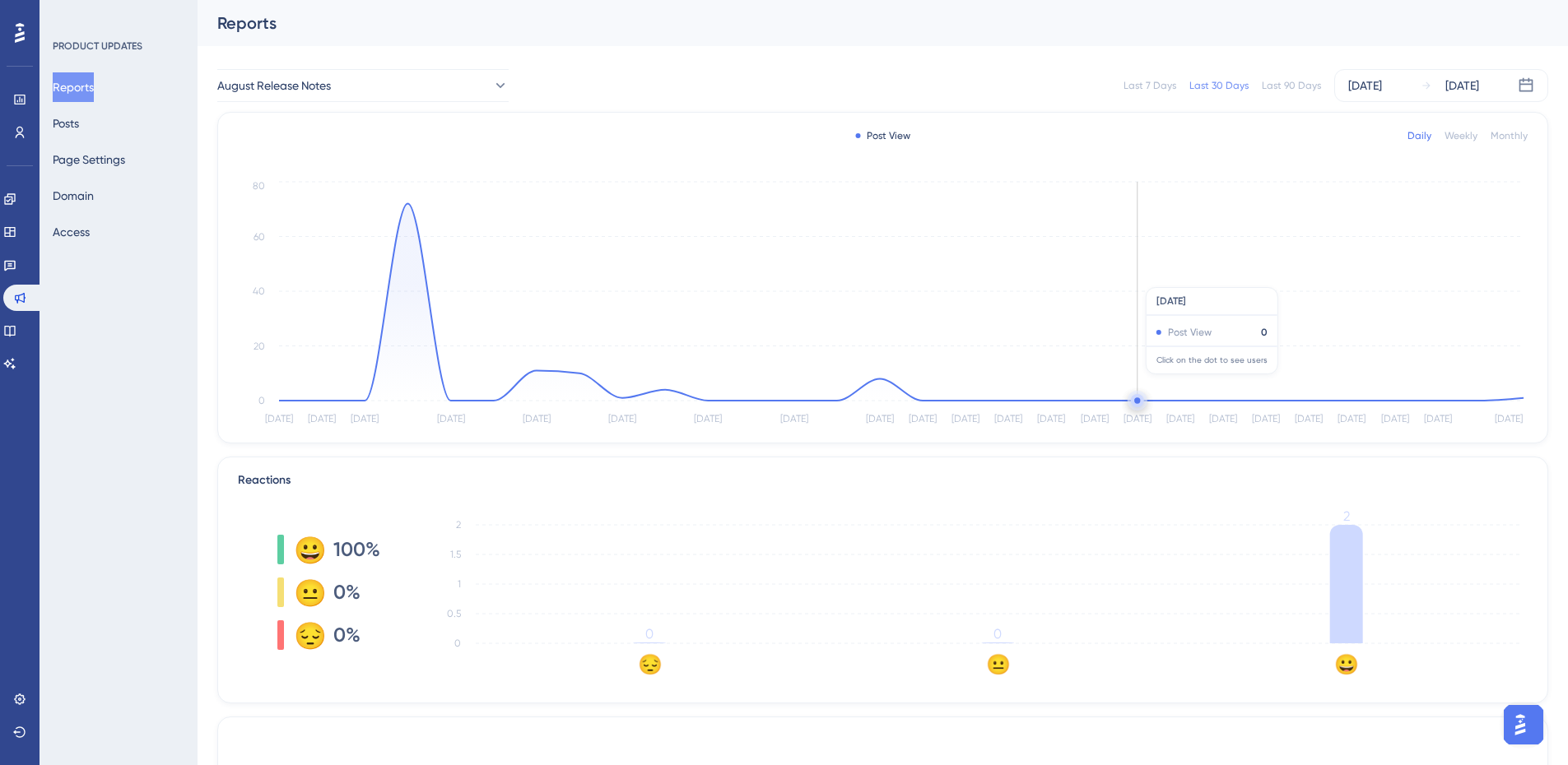
scroll to position [412, 0]
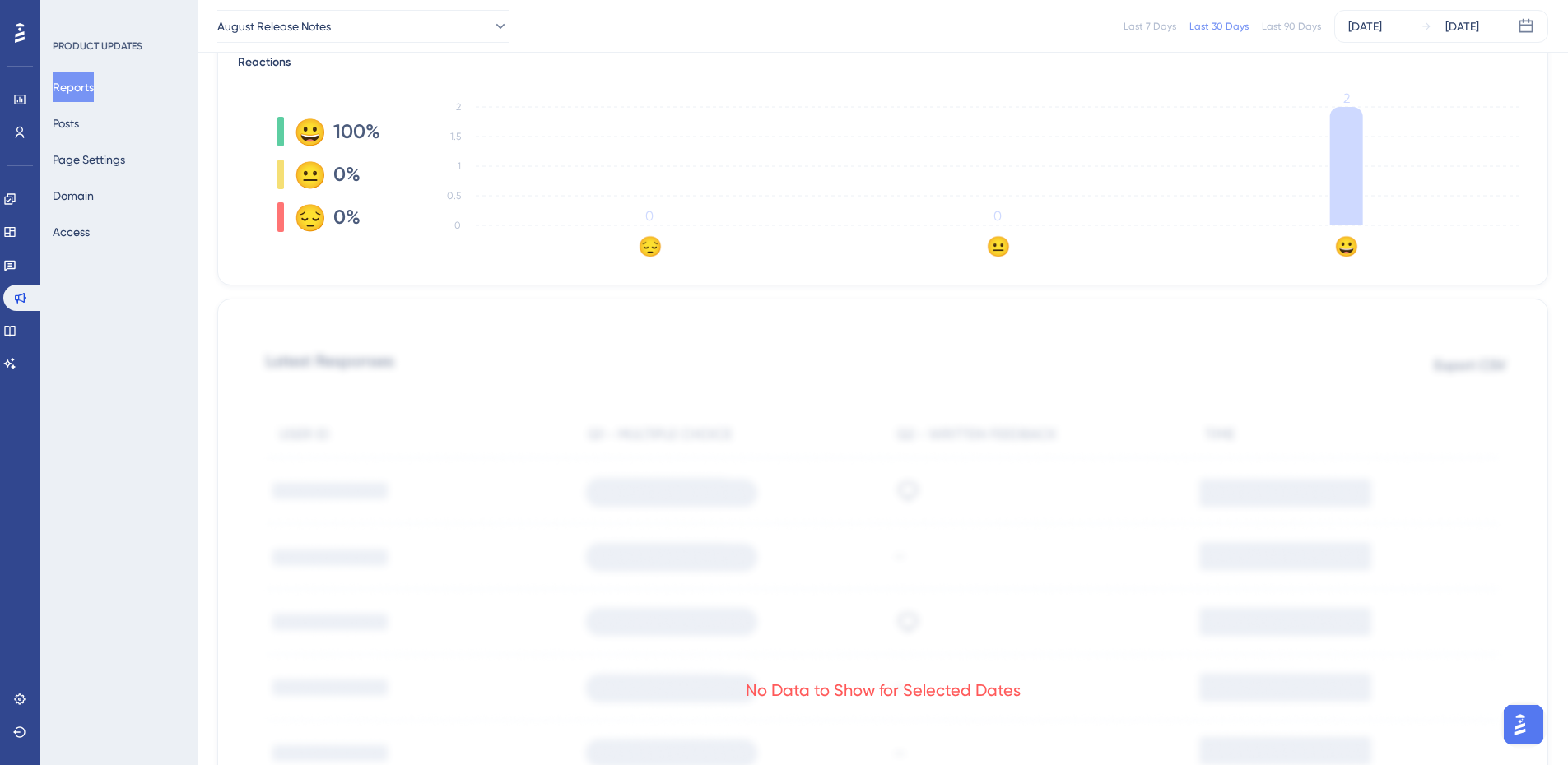
click at [1344, 253] on text "😀" at bounding box center [1345, 246] width 24 height 24
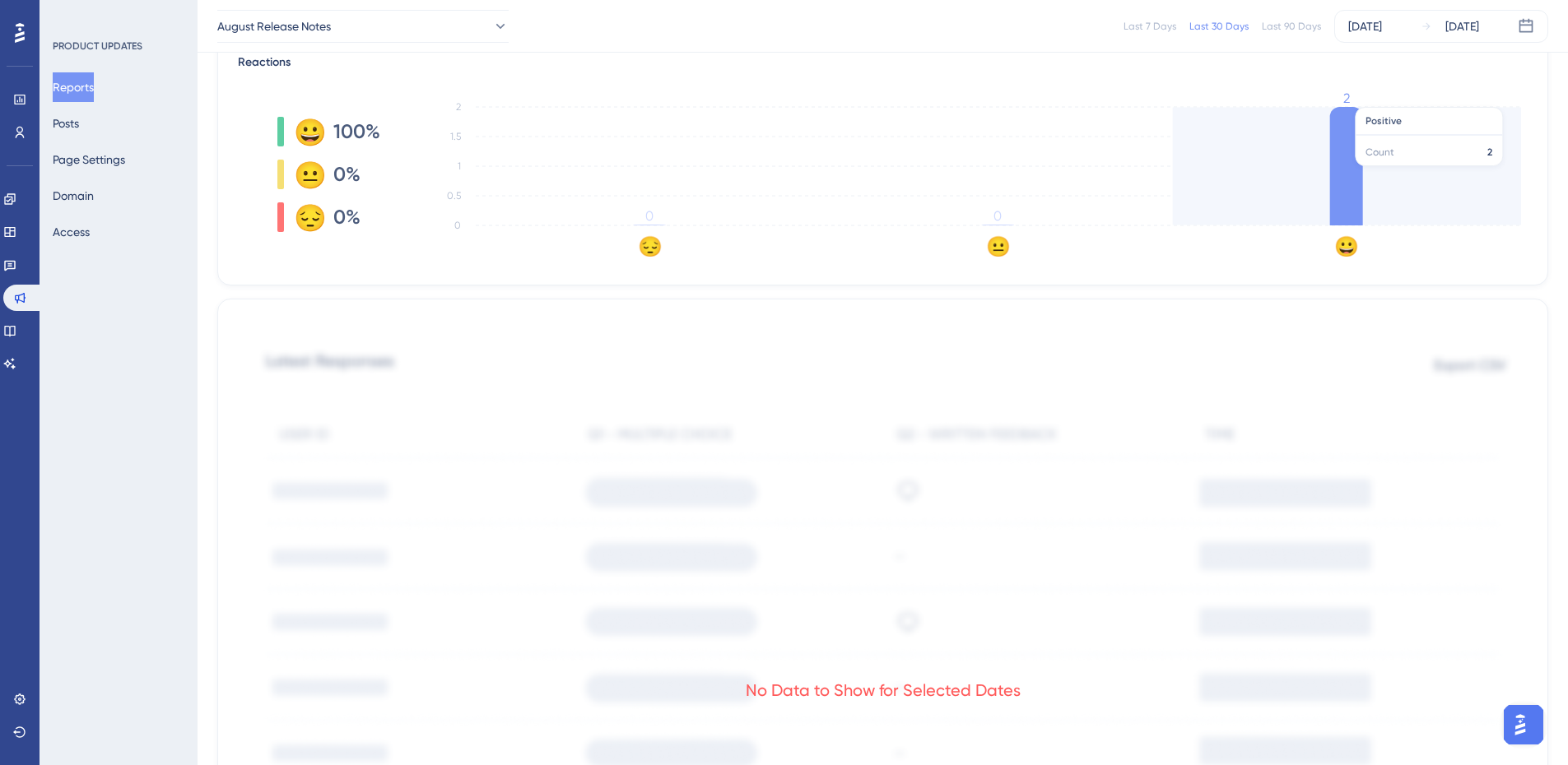
click at [1361, 168] on icon at bounding box center [1346, 166] width 33 height 118
click at [1352, 123] on icon at bounding box center [1346, 166] width 33 height 118
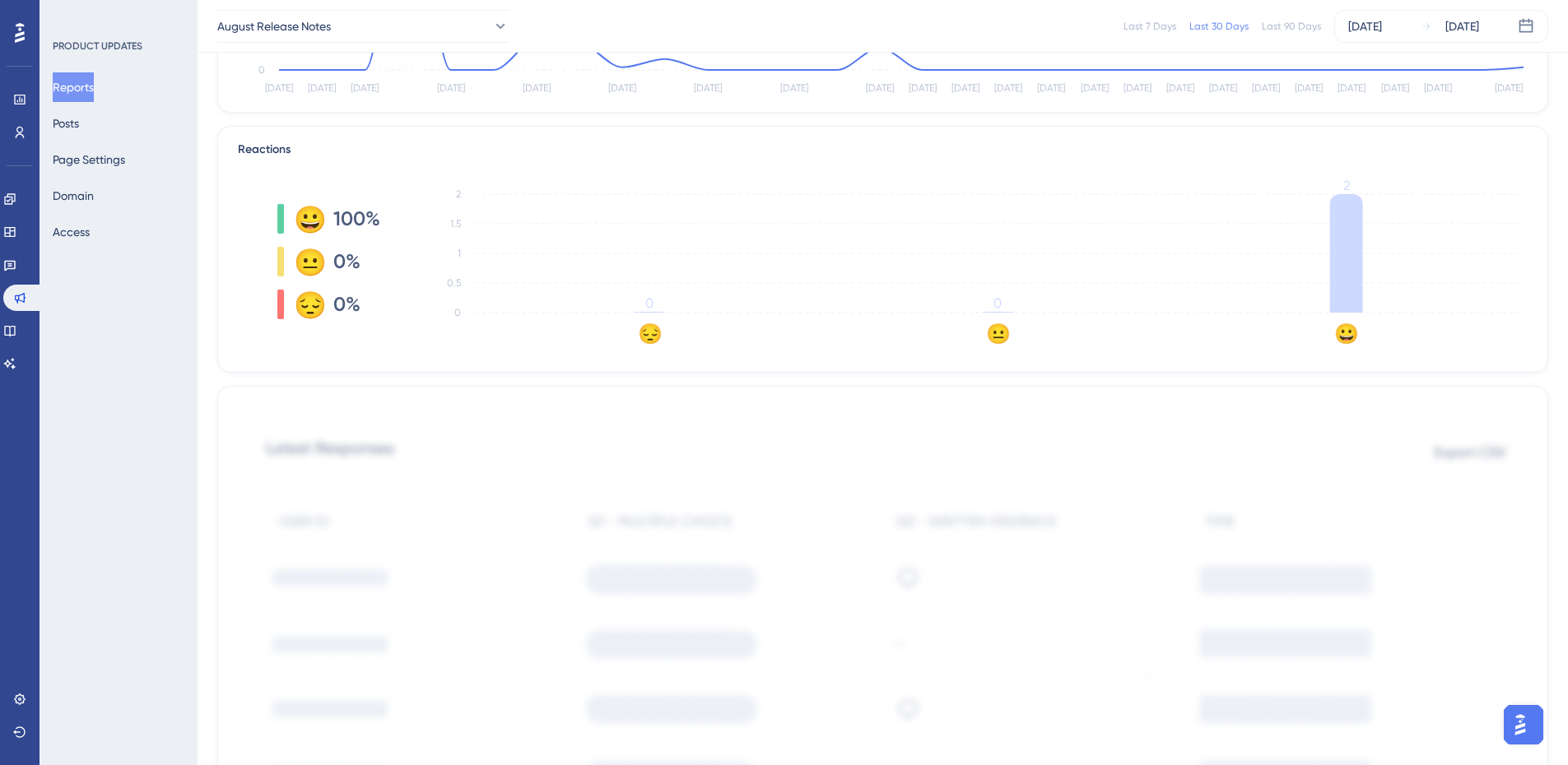
scroll to position [82, 0]
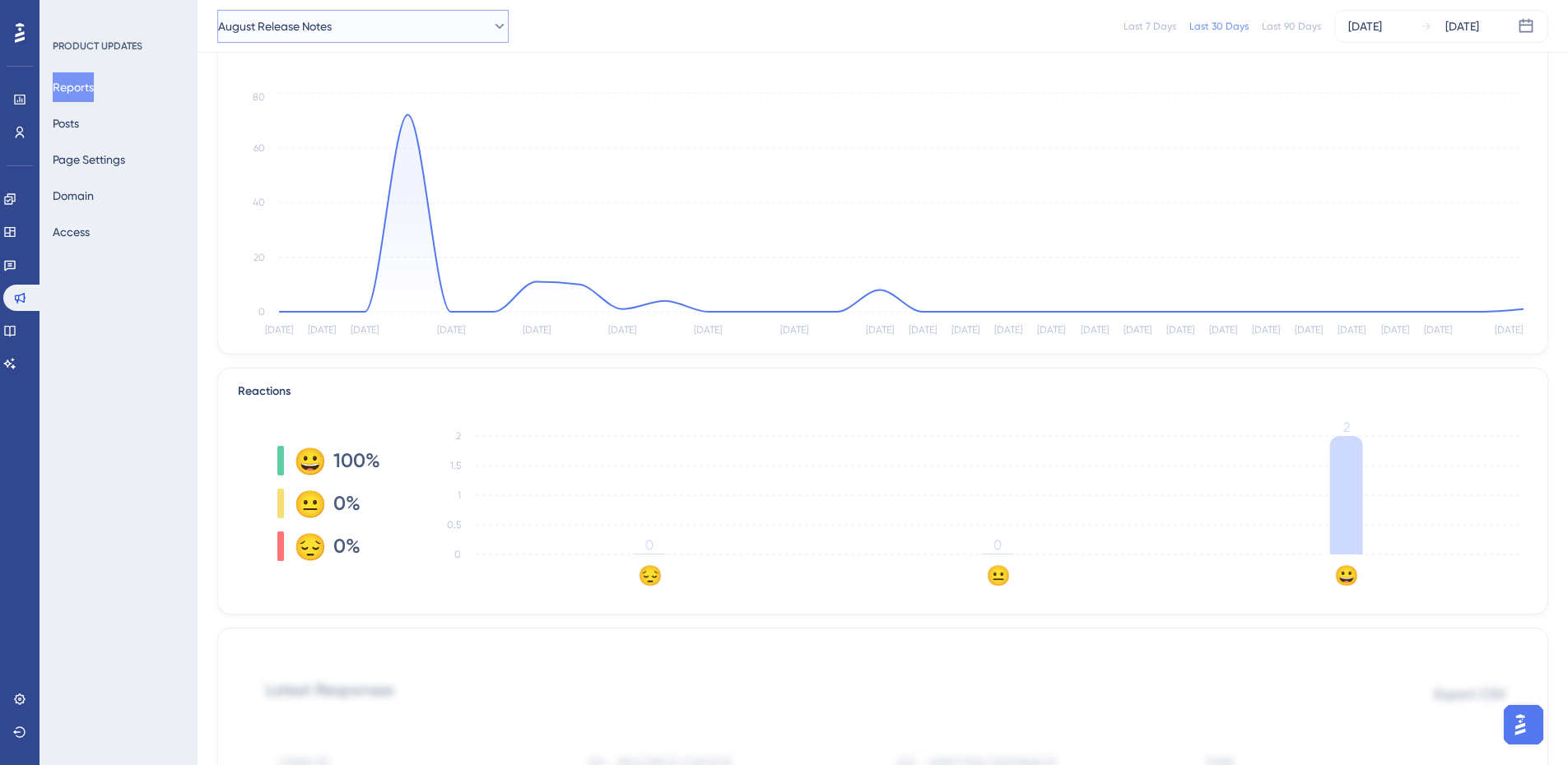
click at [314, 35] on span "August Release Notes" at bounding box center [274, 26] width 113 height 19
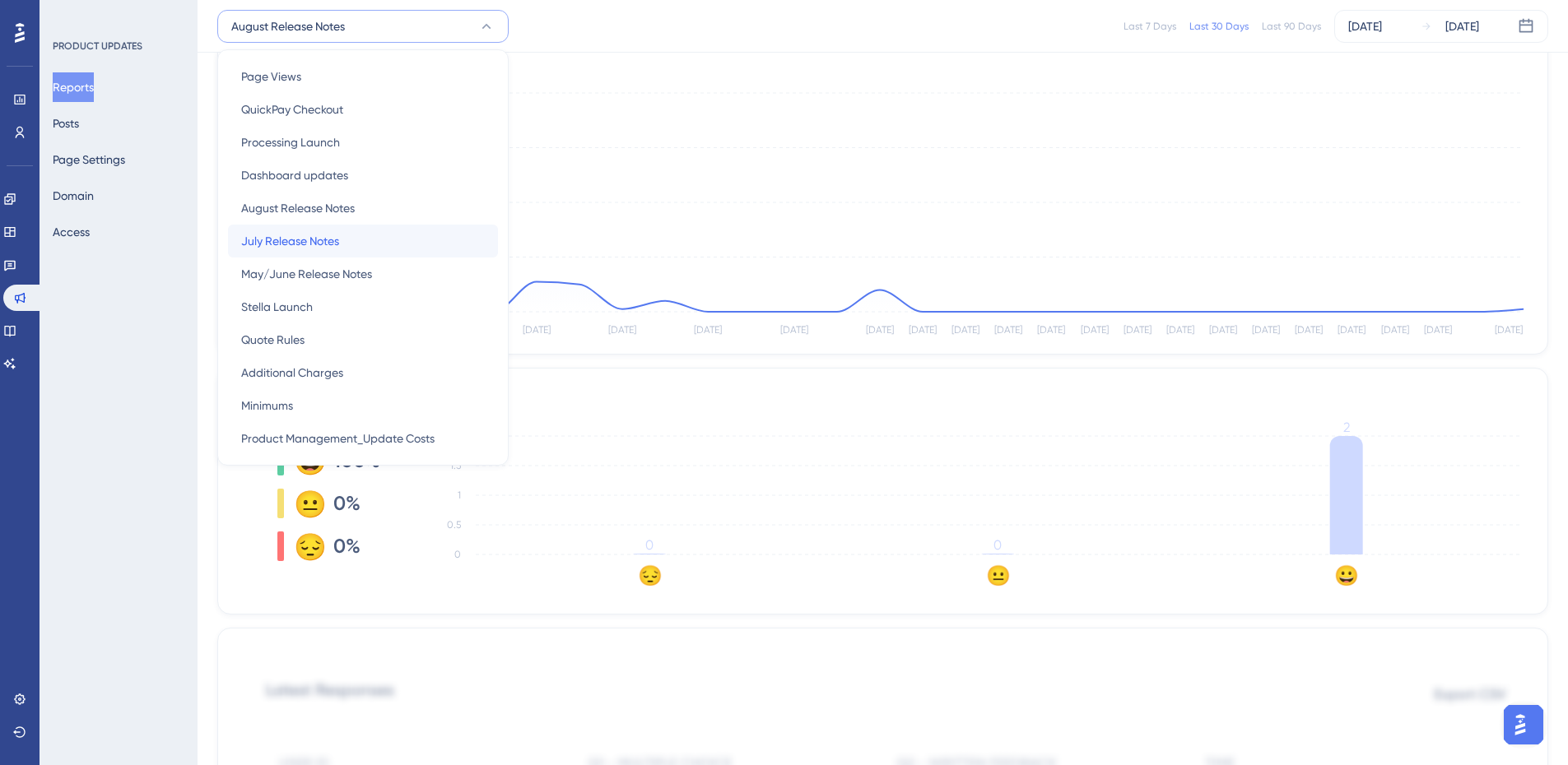
click at [319, 232] on span "July Release Notes" at bounding box center [290, 241] width 98 height 19
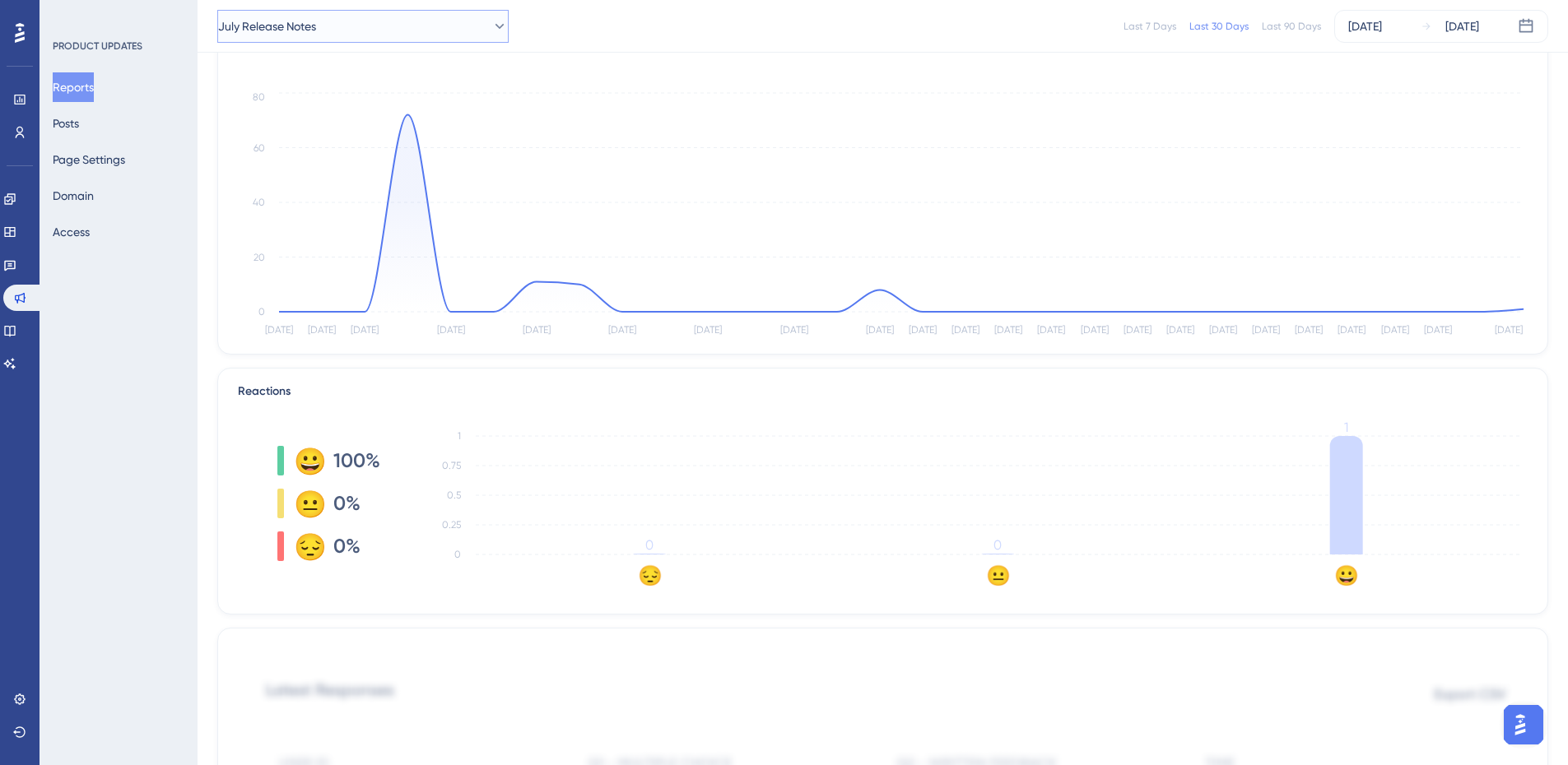
click at [316, 26] on span "July Release Notes" at bounding box center [266, 26] width 98 height 19
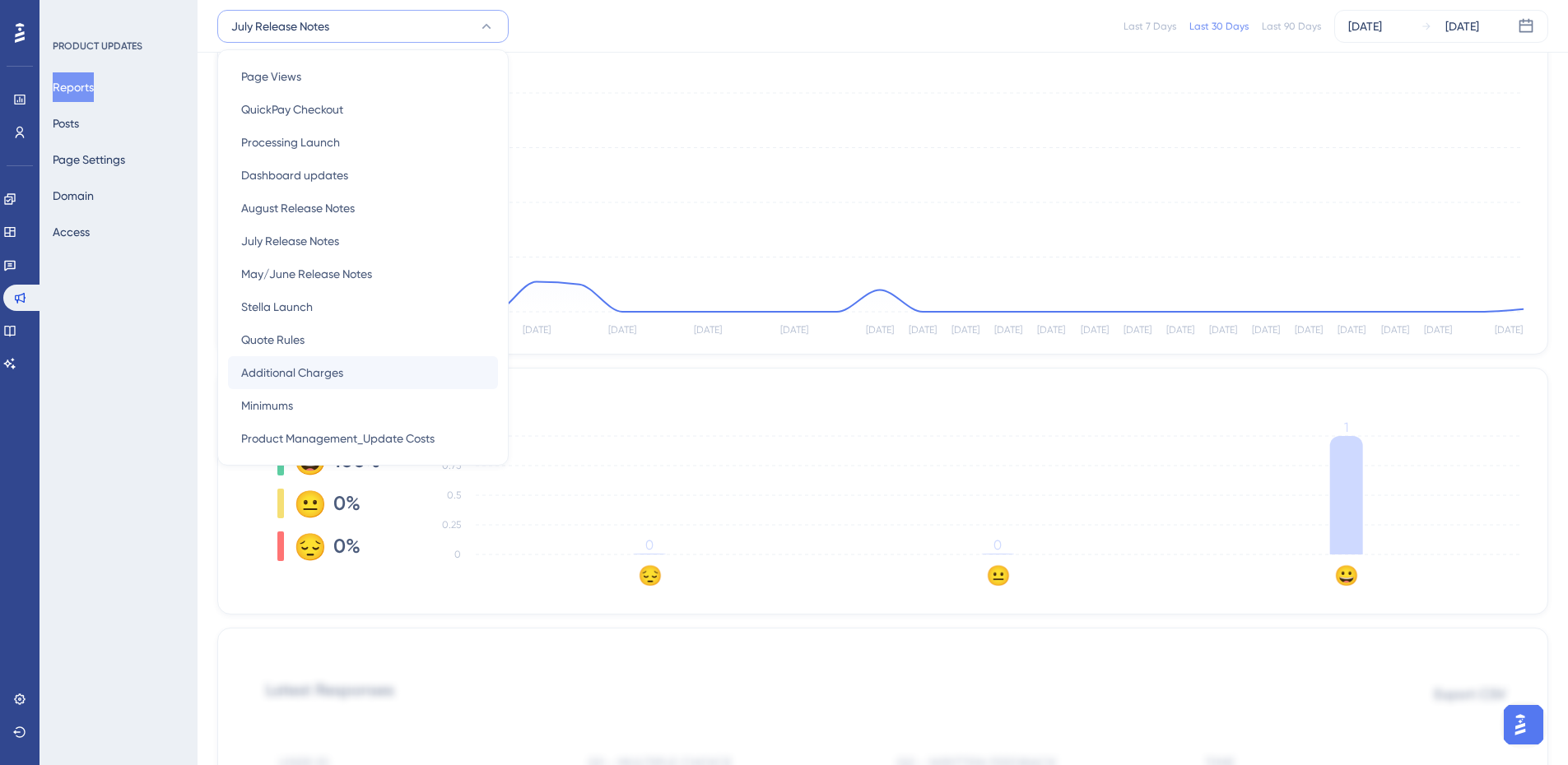
scroll to position [165, 0]
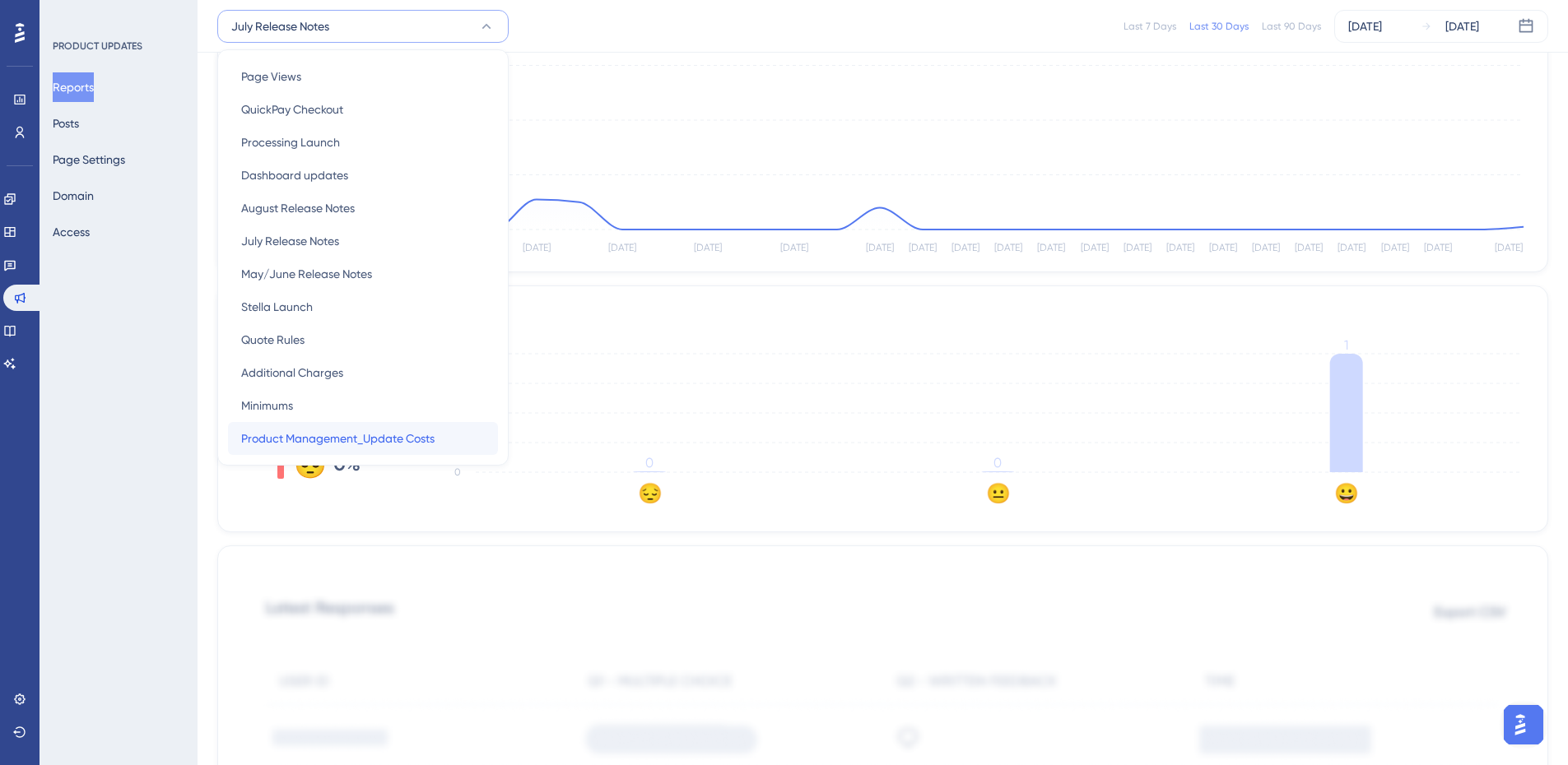
click at [325, 438] on span "Product Management_Update Costs" at bounding box center [338, 439] width 194 height 19
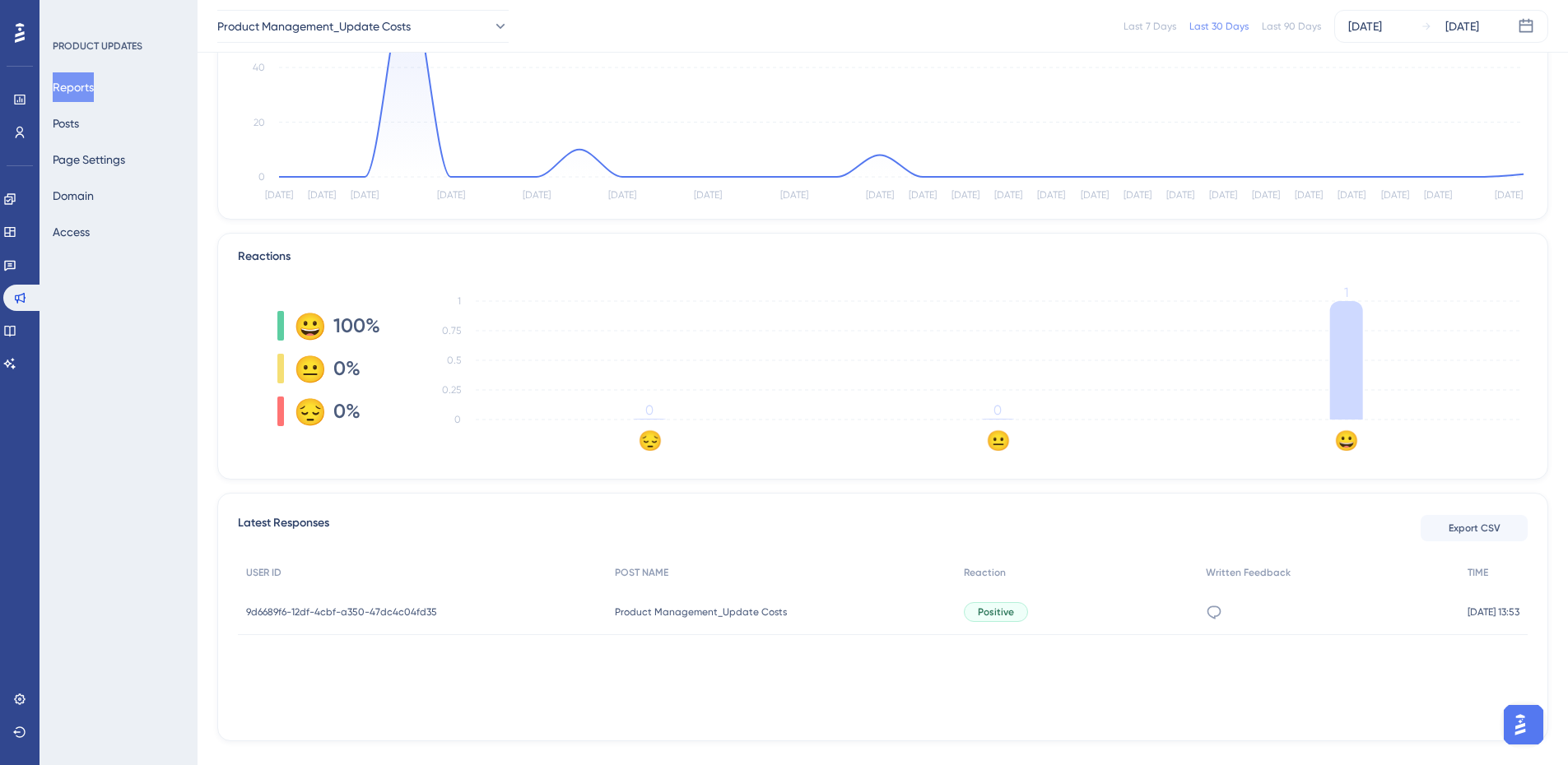
scroll to position [246, 0]
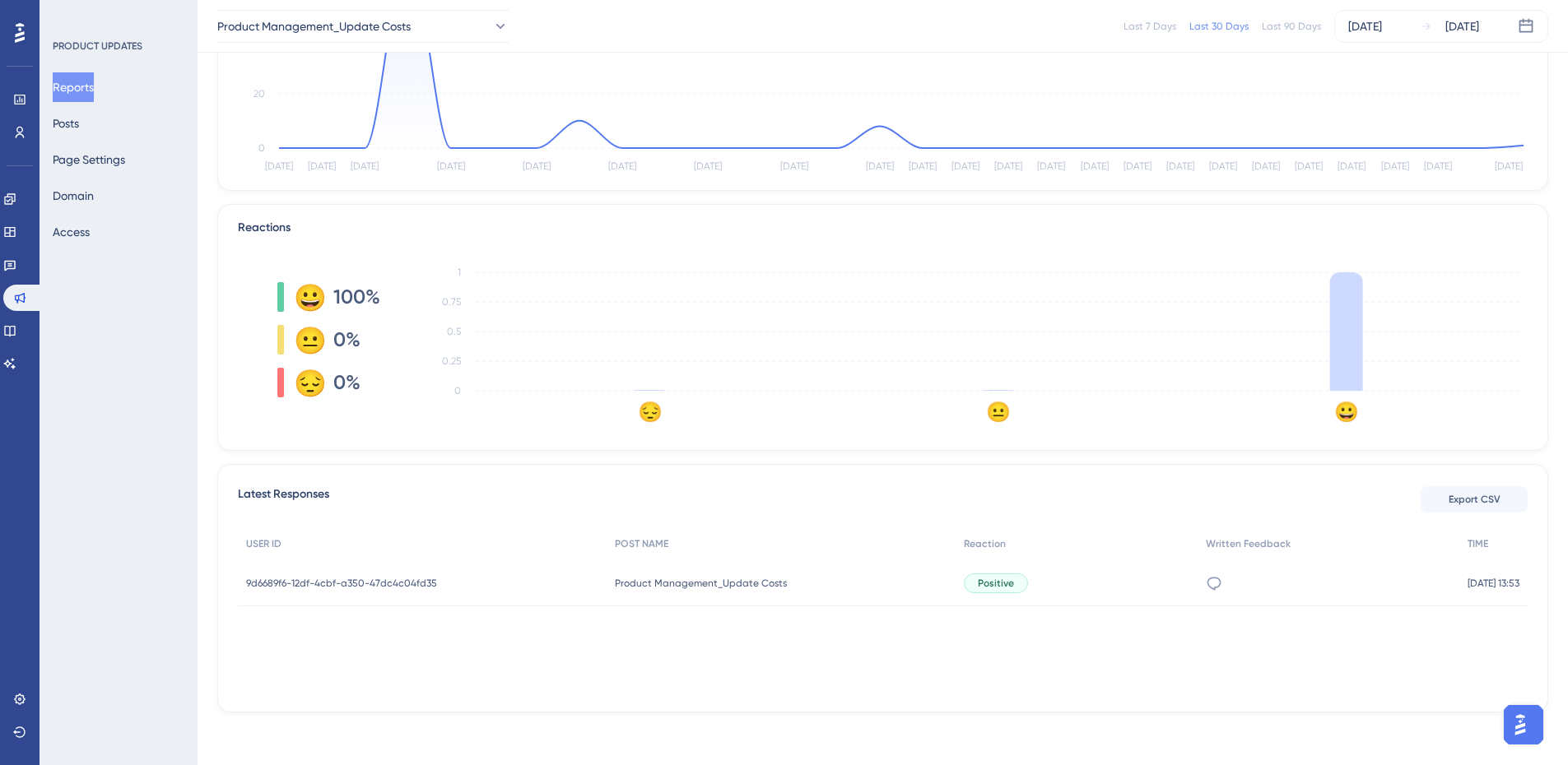
click at [1006, 583] on div "Positive" at bounding box center [996, 583] width 64 height 19
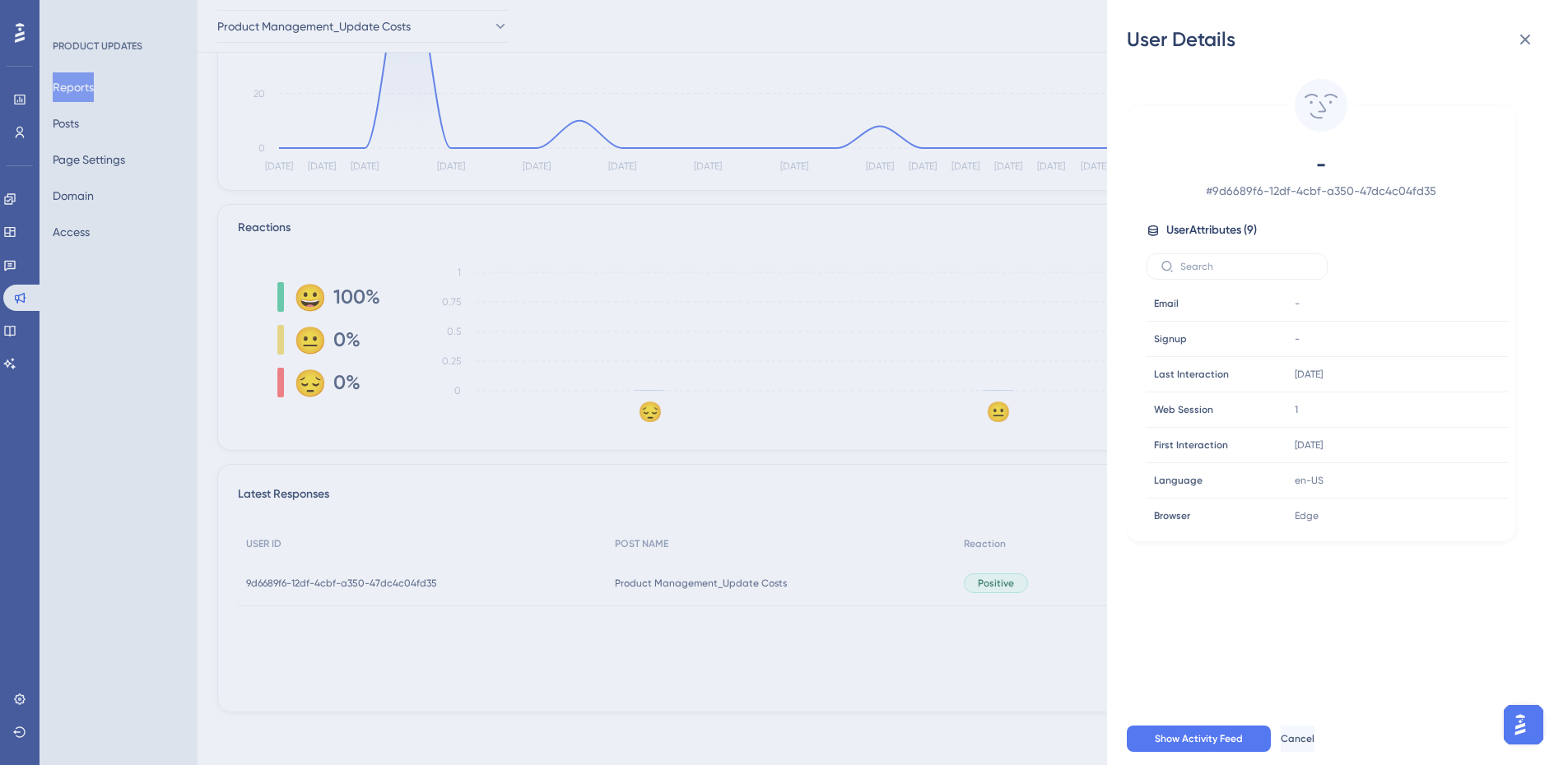
click at [615, 581] on div "User Details - # 9d6689f6-12df-4cbf-a350-47dc4c04fd35 User Attributes ( 9 ) Ema…" at bounding box center [784, 382] width 1568 height 765
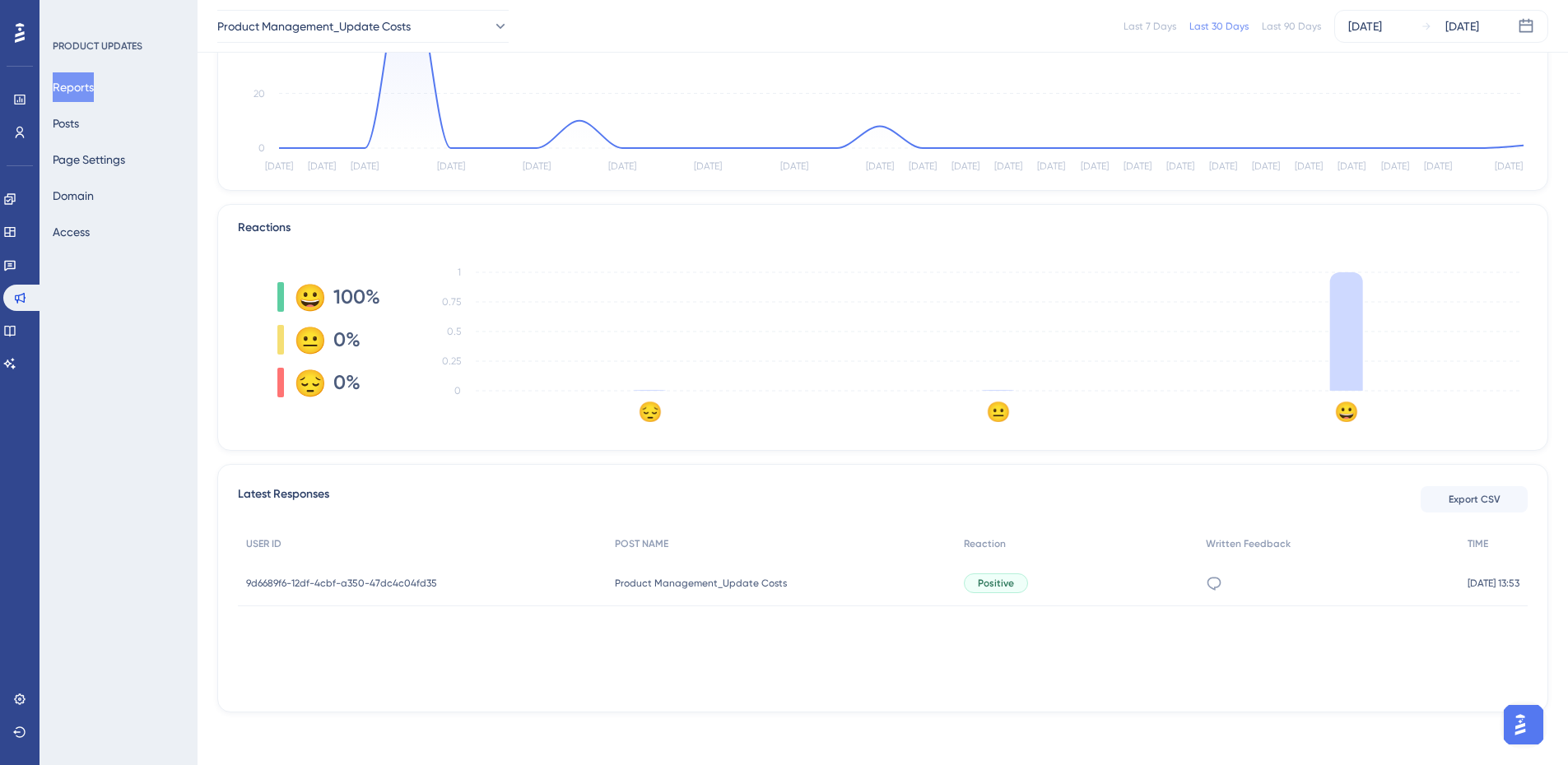
click at [397, 577] on span "9d6689f6-12df-4cbf-a350-47dc4c04fd35" at bounding box center [341, 584] width 191 height 14
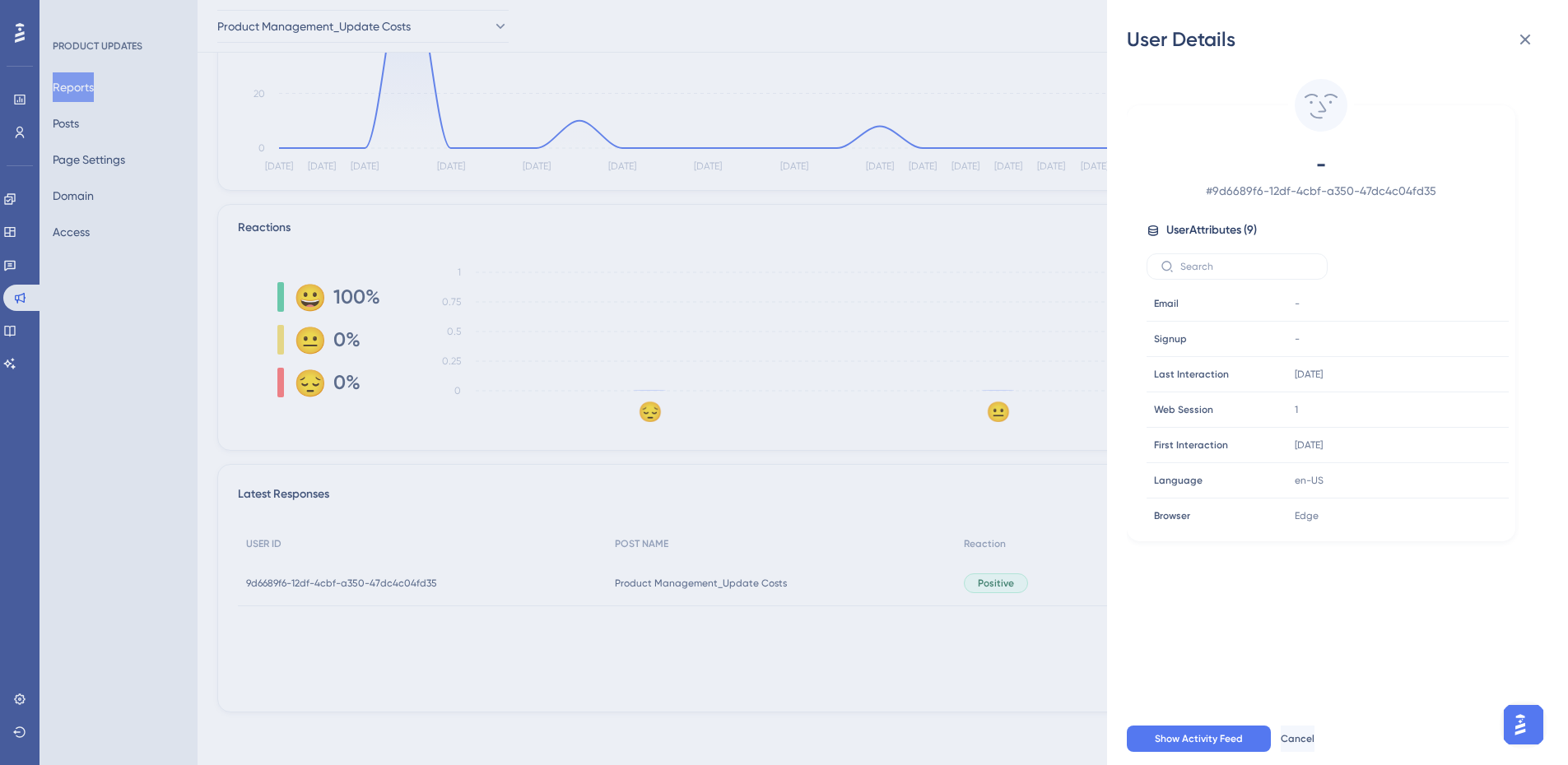
click at [397, 576] on div "User Details - # 9d6689f6-12df-4cbf-a350-47dc4c04fd35 User Attributes ( 9 ) Ema…" at bounding box center [784, 382] width 1568 height 765
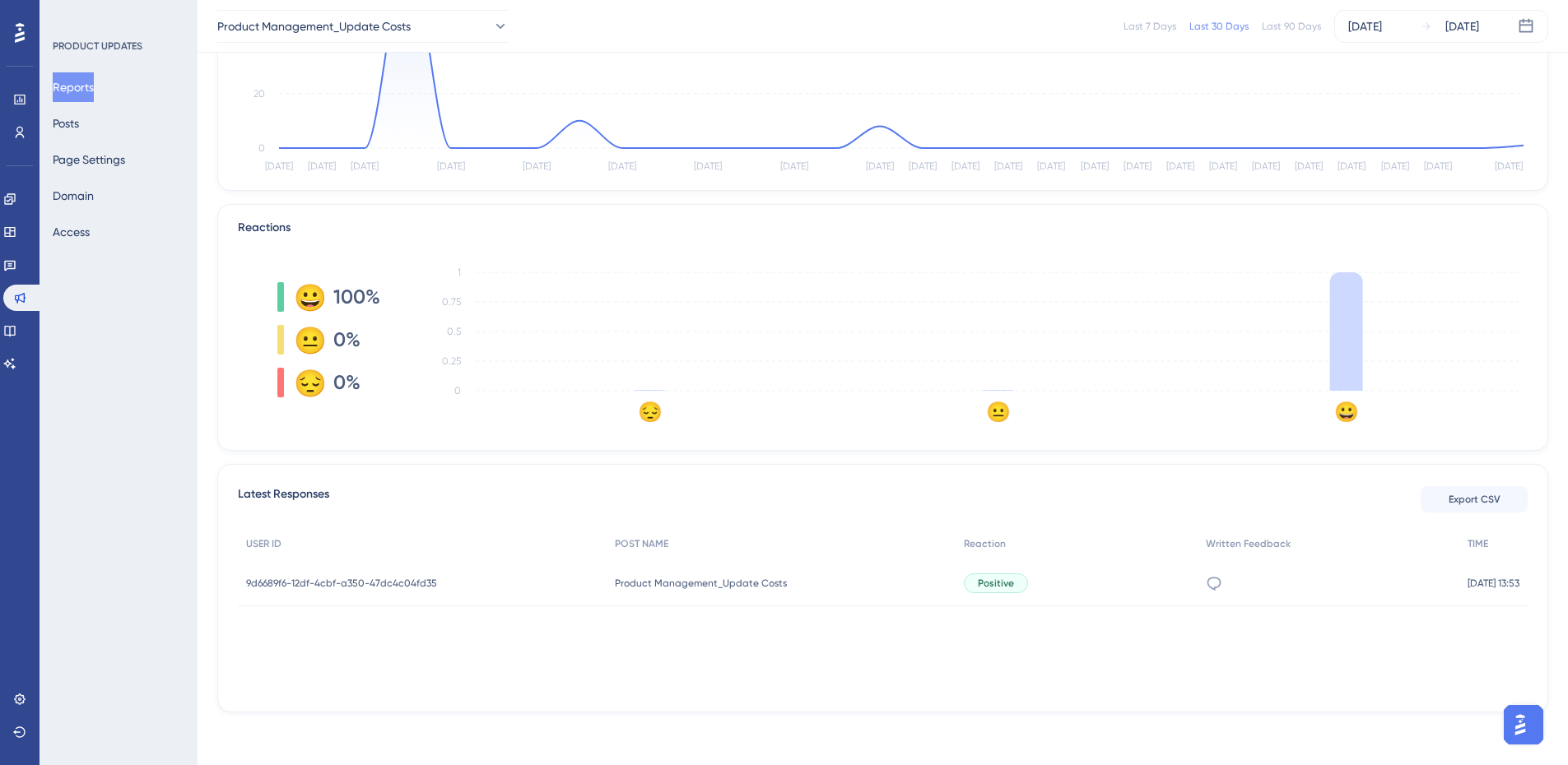
click at [1521, 721] on img "Open AI Assistant Launcher" at bounding box center [1520, 724] width 30 height 30
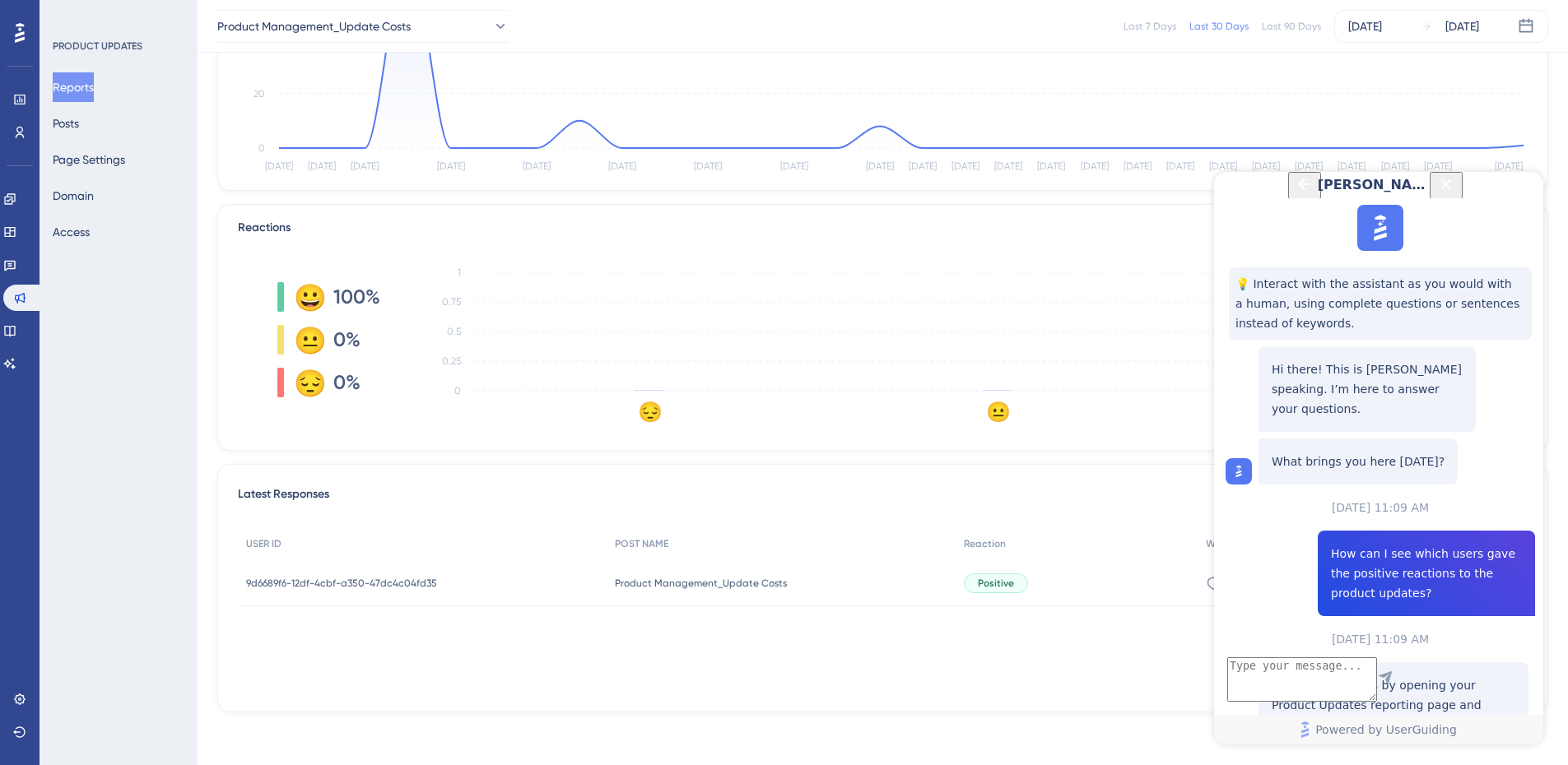
scroll to position [734, 0]
click at [500, 356] on icon "😔 😐 😀 0 0.25 0.5 0.75 1" at bounding box center [973, 340] width 1108 height 165
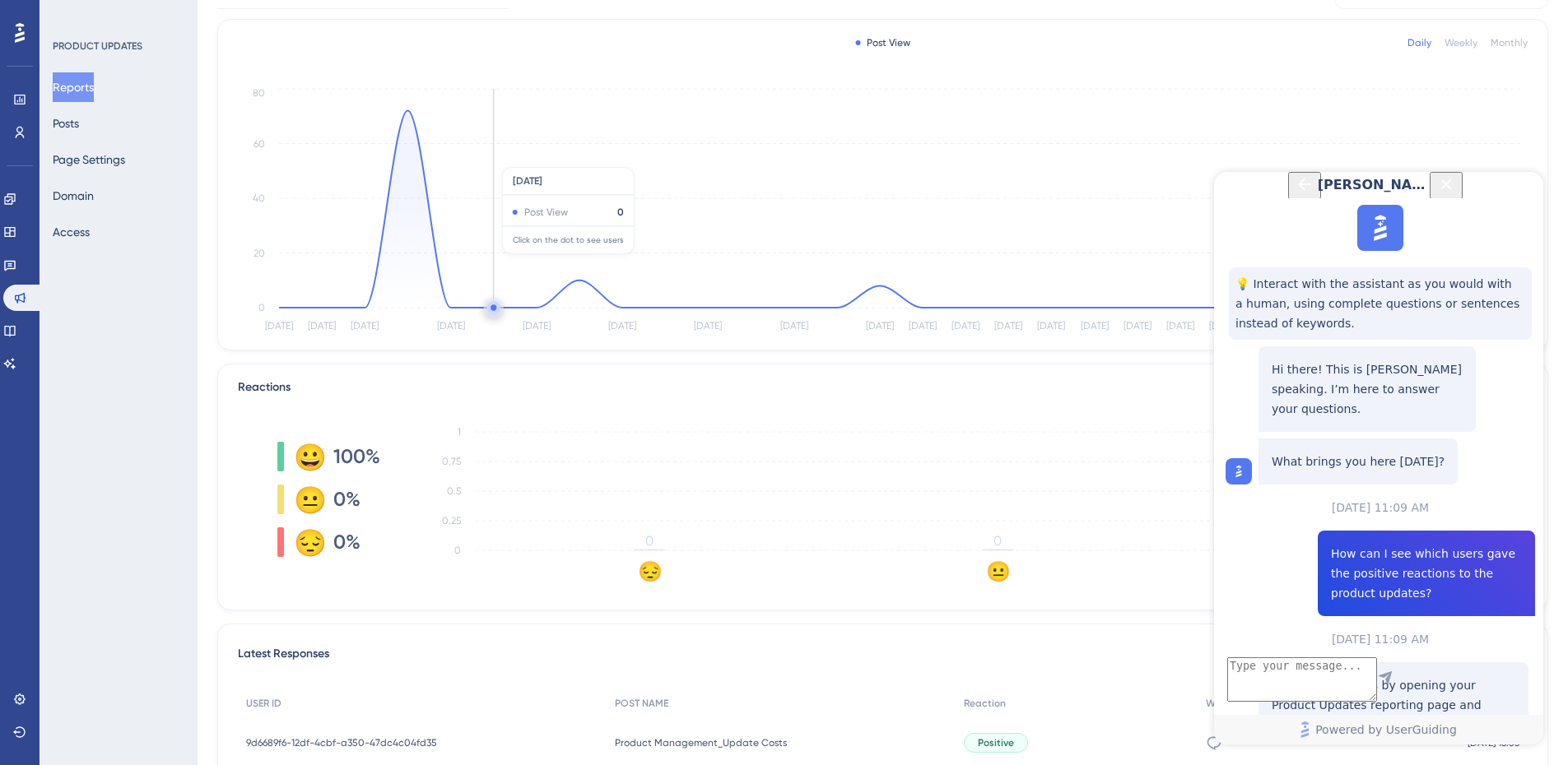
scroll to position [0, 0]
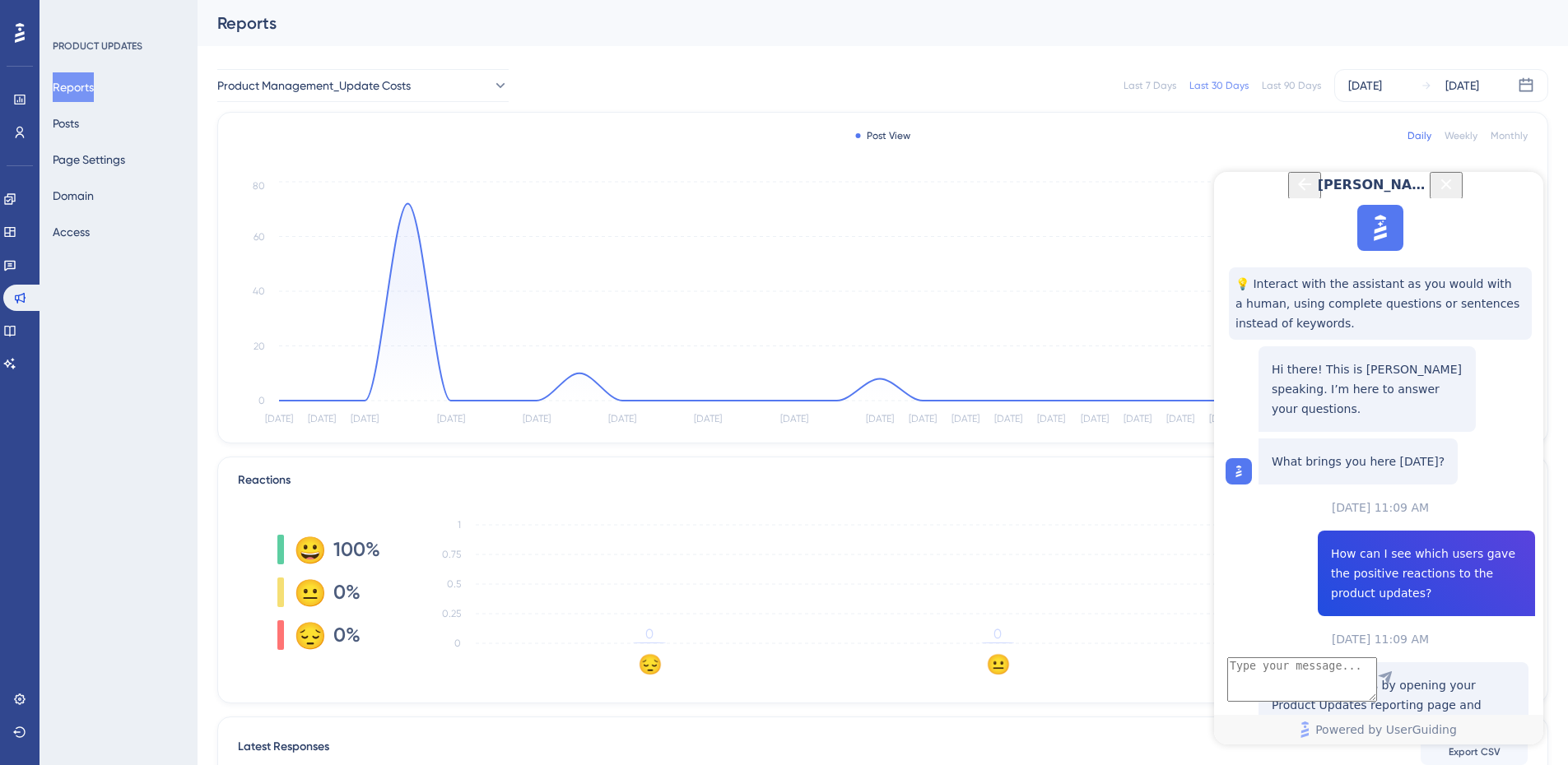
click at [370, 107] on div "Product Management_Update Costs Last 7 Days Last 30 Days Last 90 Days [DATE] [D…" at bounding box center [882, 85] width 1331 height 52
click at [388, 81] on span "Product Management_Update Costs" at bounding box center [315, 85] width 194 height 19
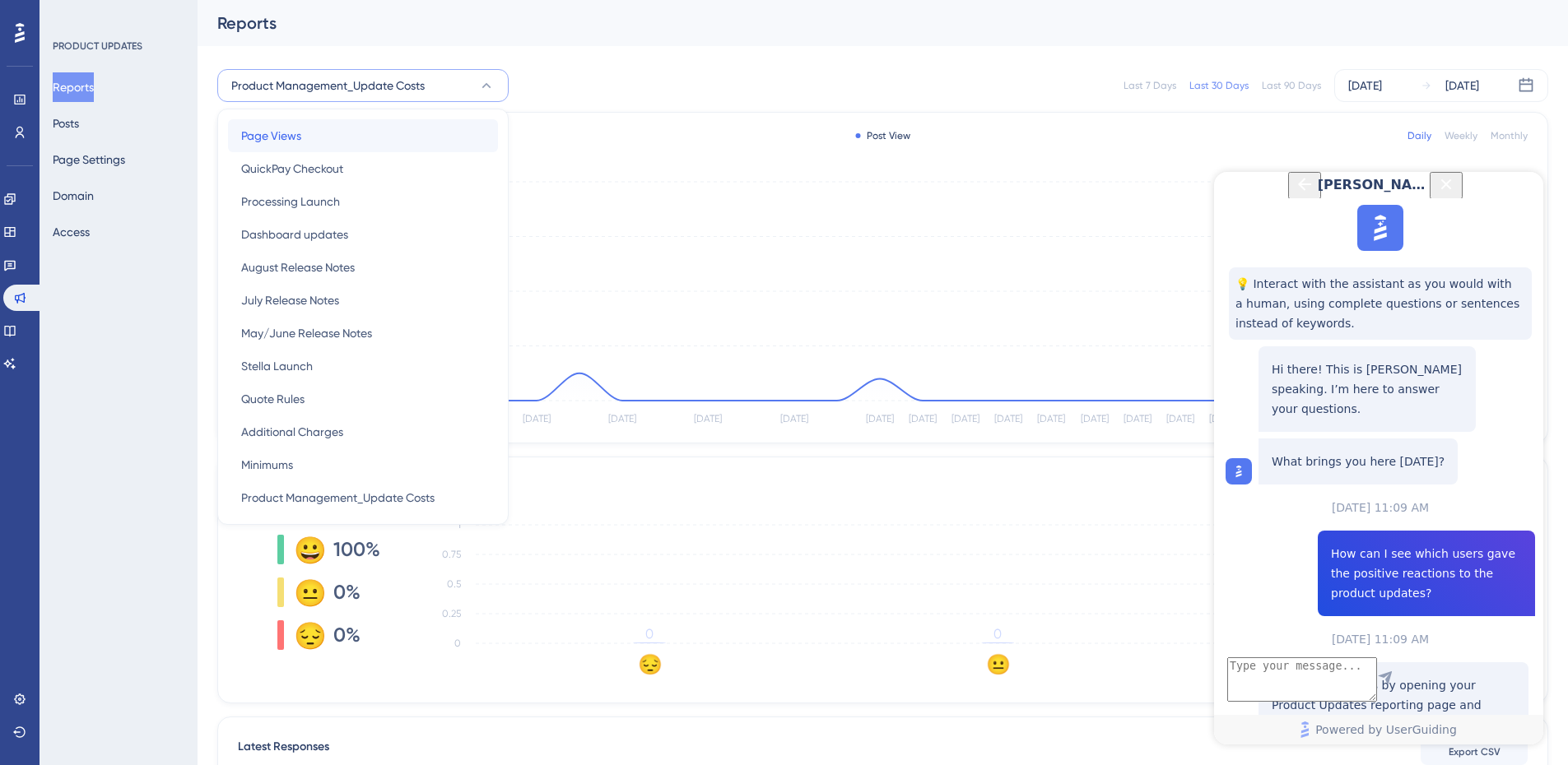
click at [371, 143] on div "Page Views Page Views" at bounding box center [363, 136] width 244 height 33
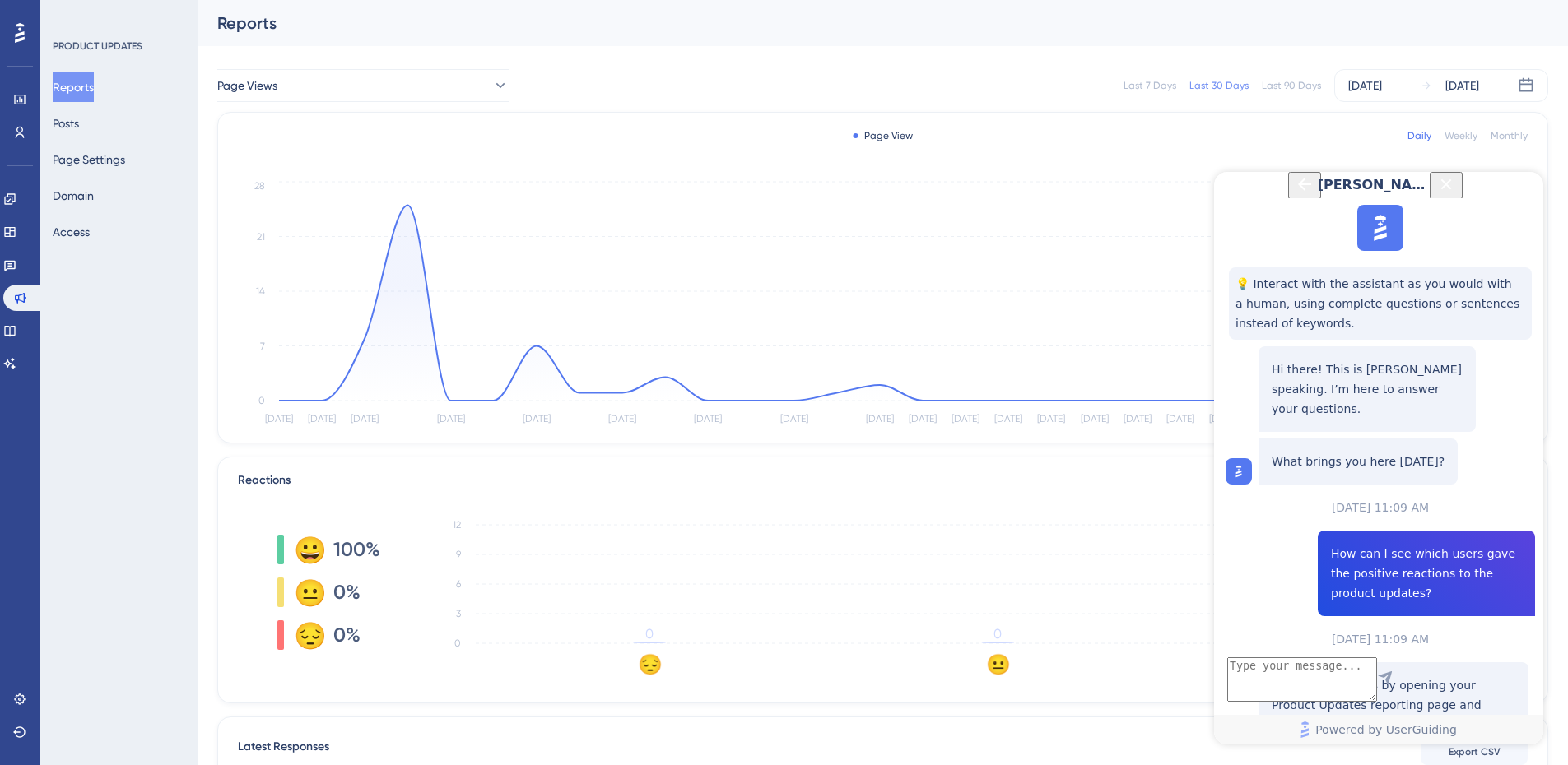
click at [1456, 195] on icon "Close Button" at bounding box center [1446, 184] width 19 height 19
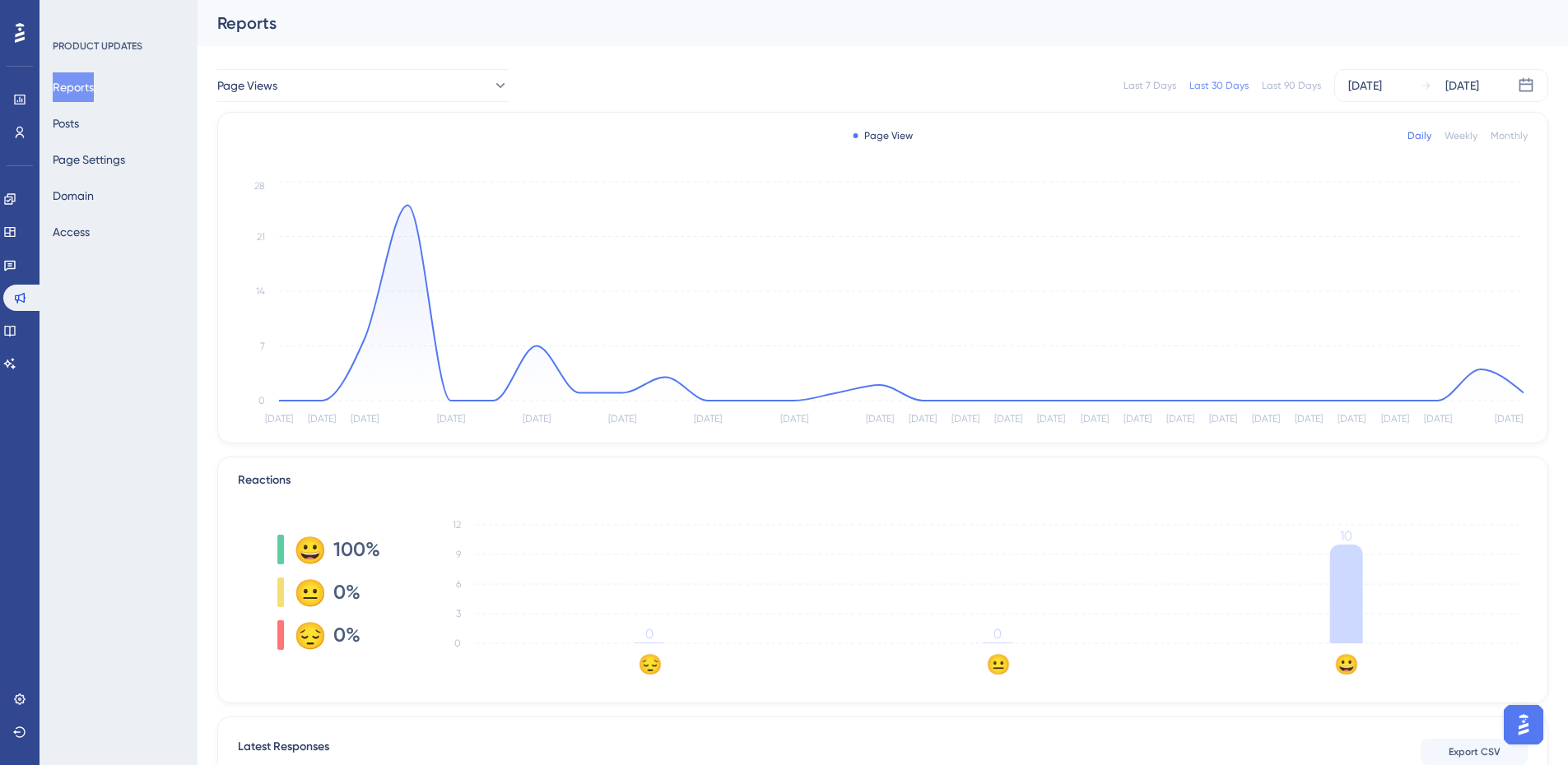
click at [1287, 78] on div "Last 7 Days Last 30 Days Last 90 Days [DATE] [DATE]" at bounding box center [1037, 85] width 1020 height 33
click at [1287, 81] on div "Last 90 Days" at bounding box center [1291, 86] width 59 height 14
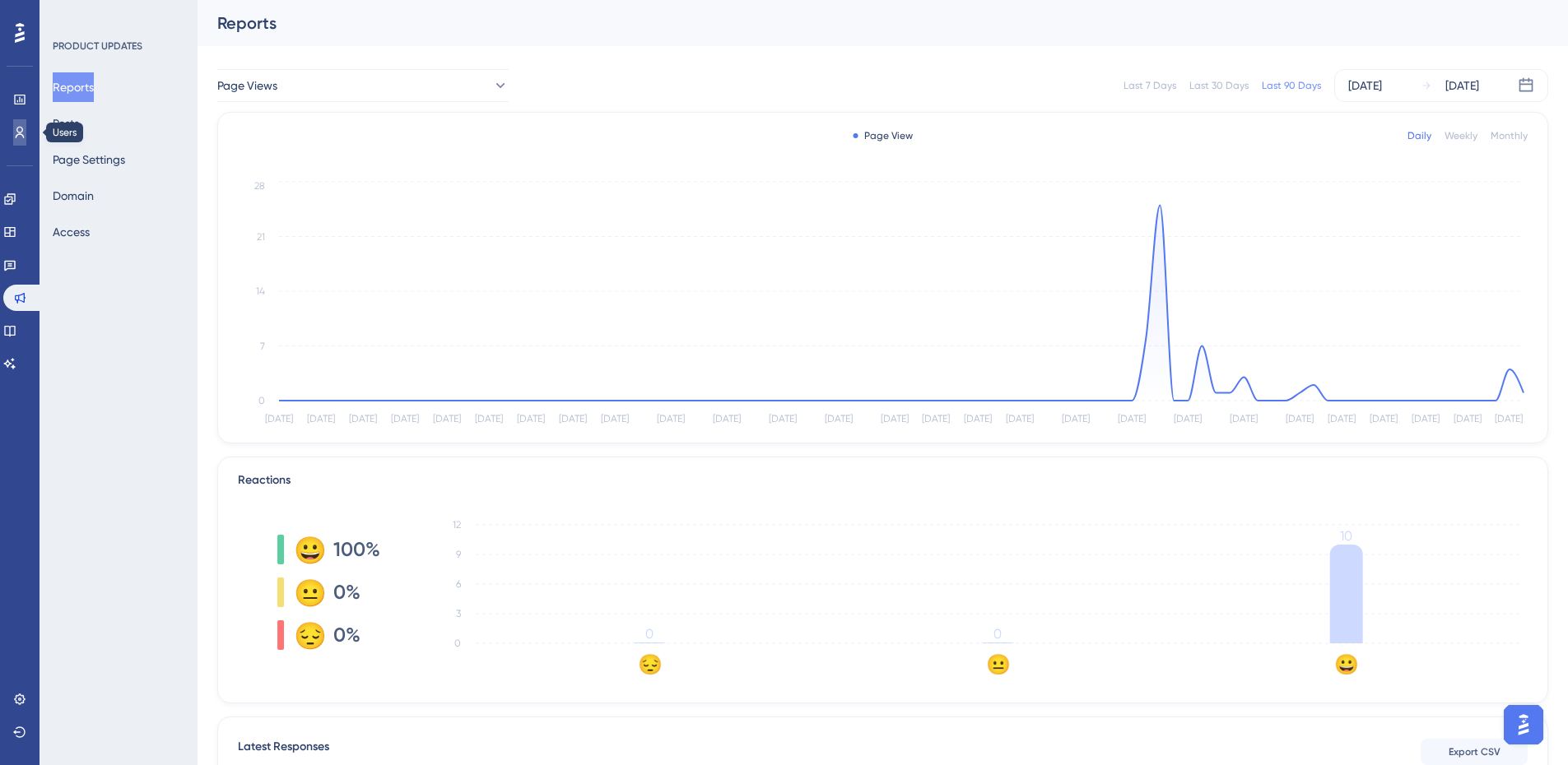
drag, startPoint x: 28, startPoint y: 134, endPoint x: 26, endPoint y: 152, distance: 18.1
click at [26, 134] on link at bounding box center [20, 132] width 14 height 26
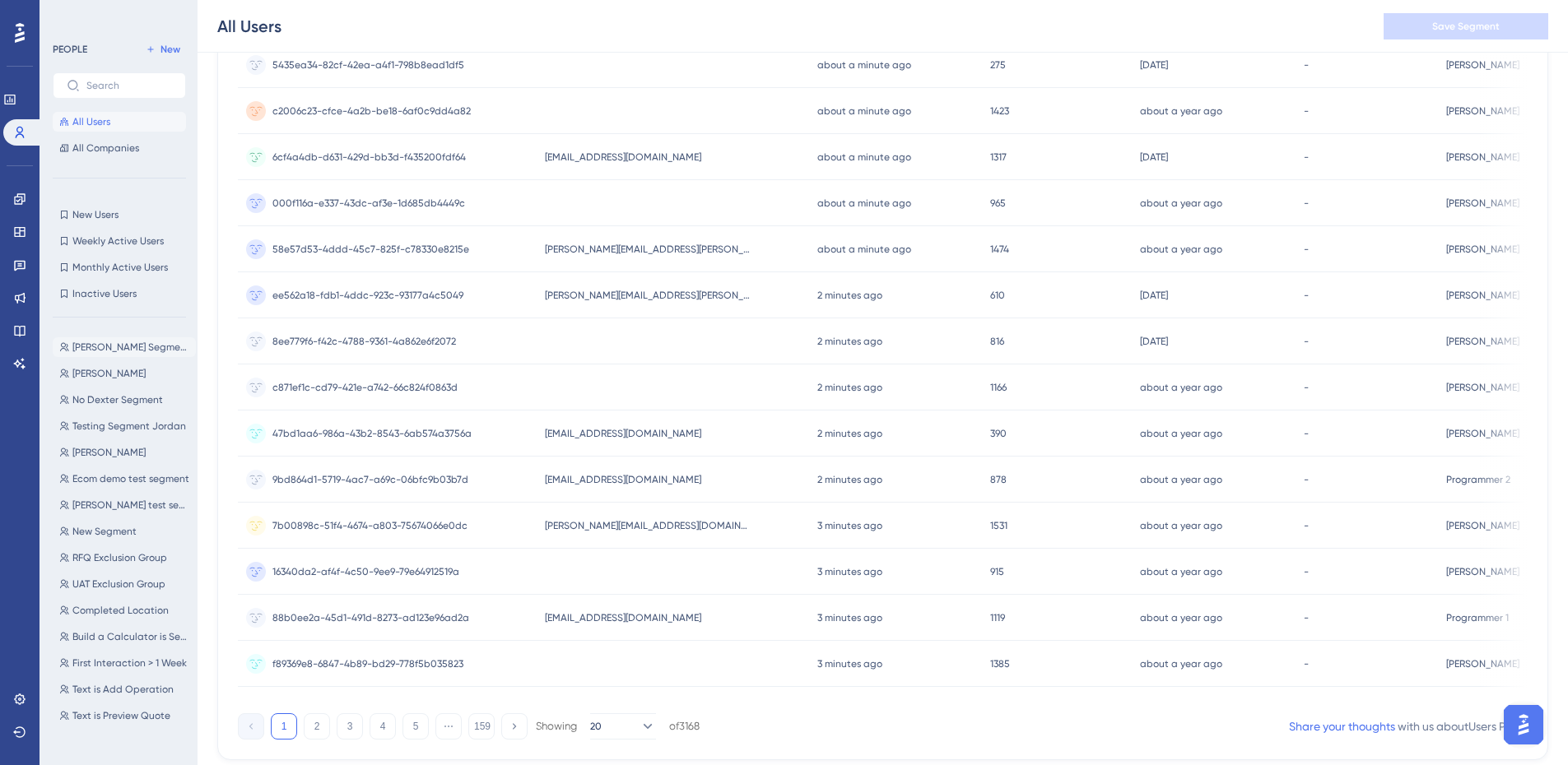
scroll to position [481, 0]
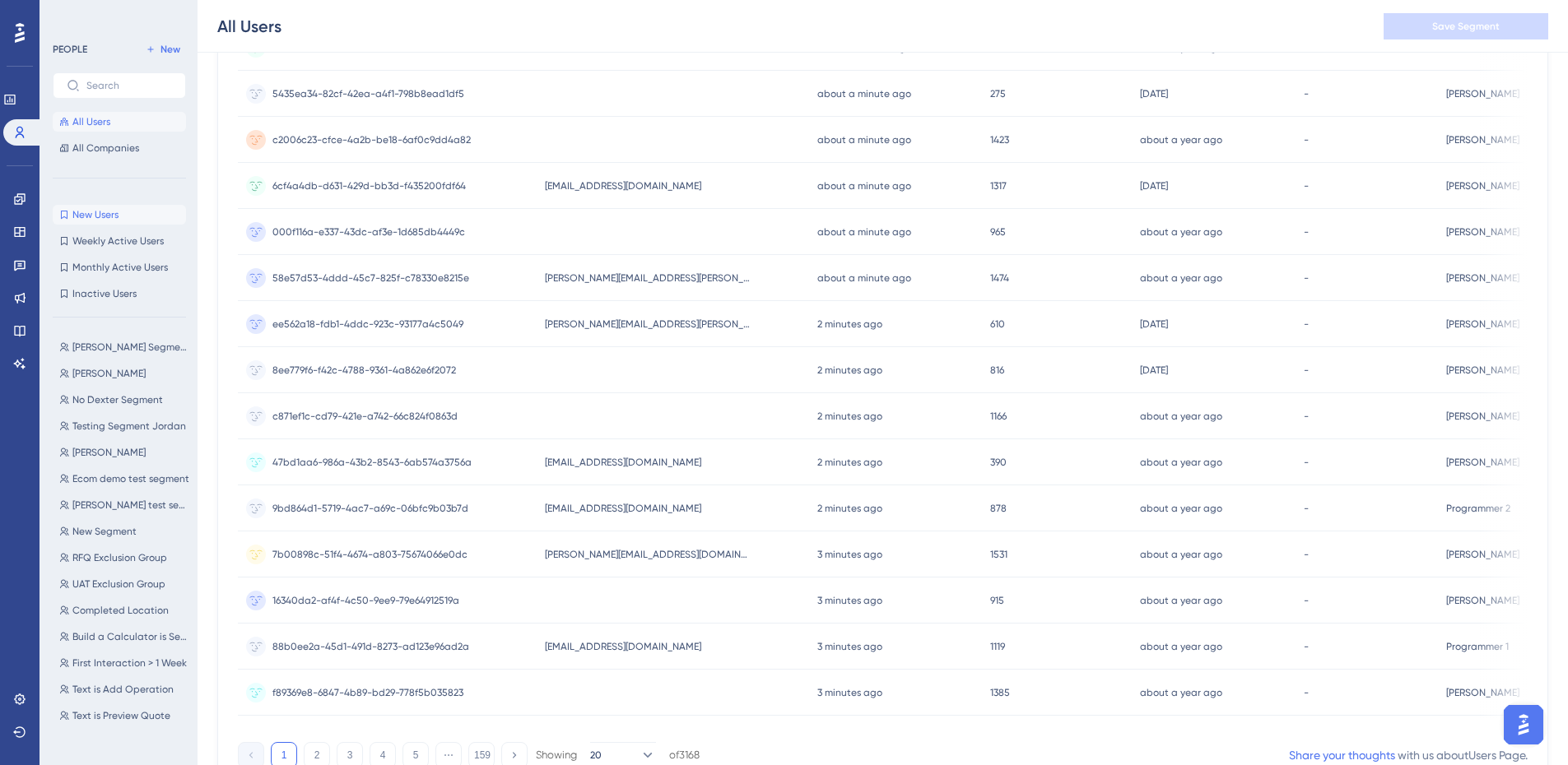
click at [110, 216] on span "New Users" at bounding box center [96, 215] width 46 height 14
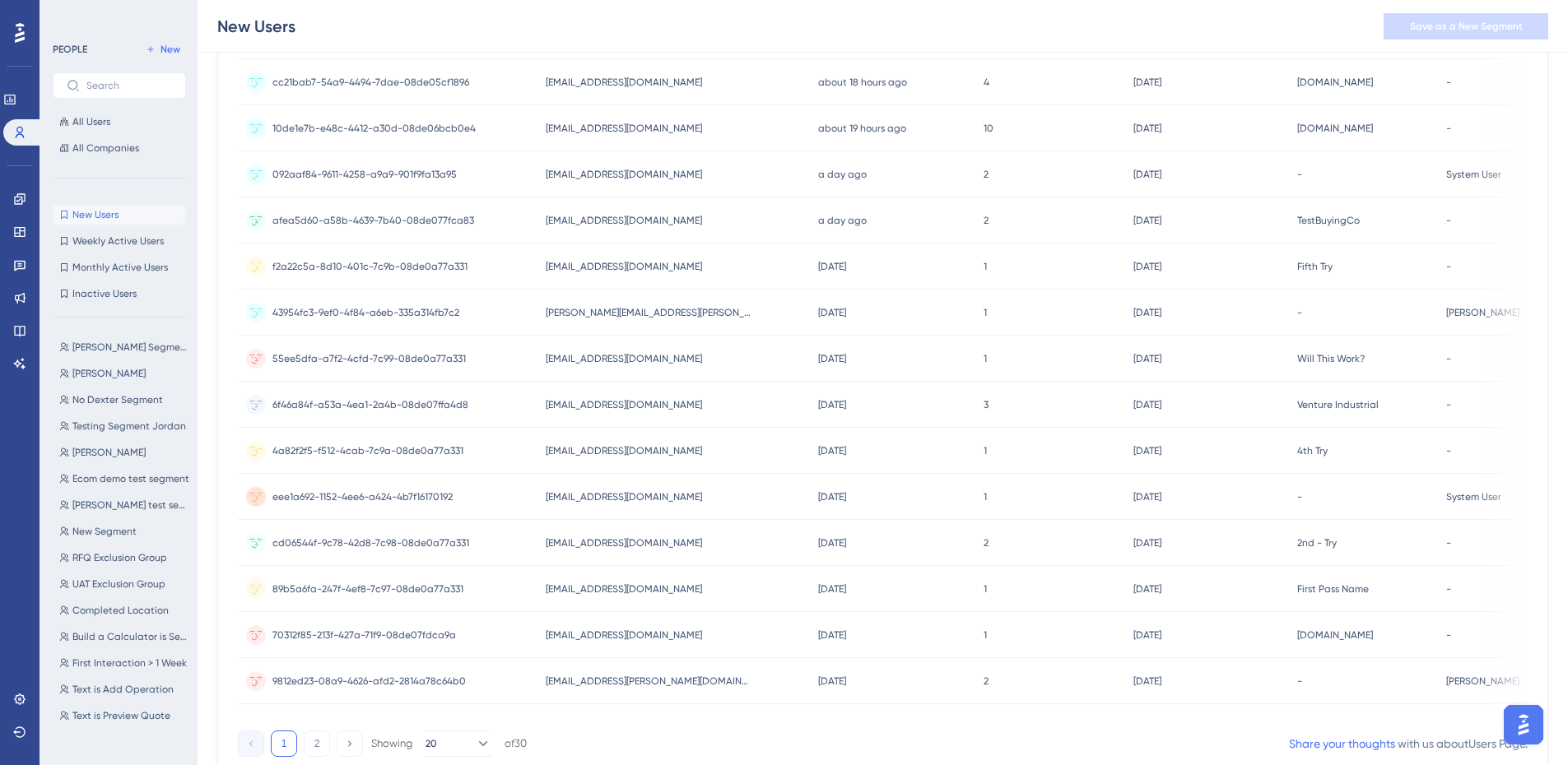
scroll to position [494, 0]
click at [109, 244] on span "Weekly Active Users" at bounding box center [118, 241] width 91 height 14
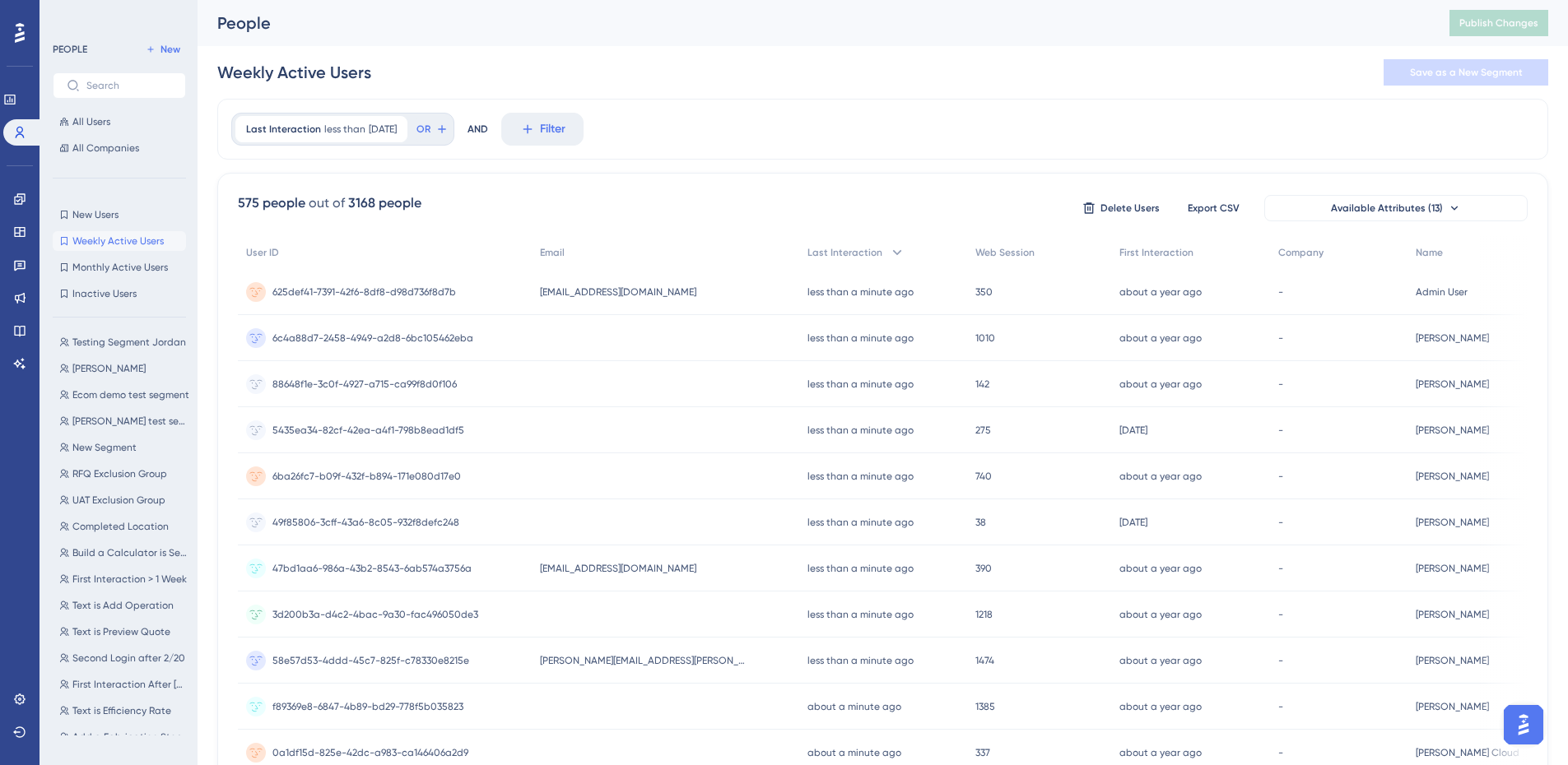
scroll to position [0, 0]
click at [19, 259] on icon at bounding box center [20, 265] width 14 height 14
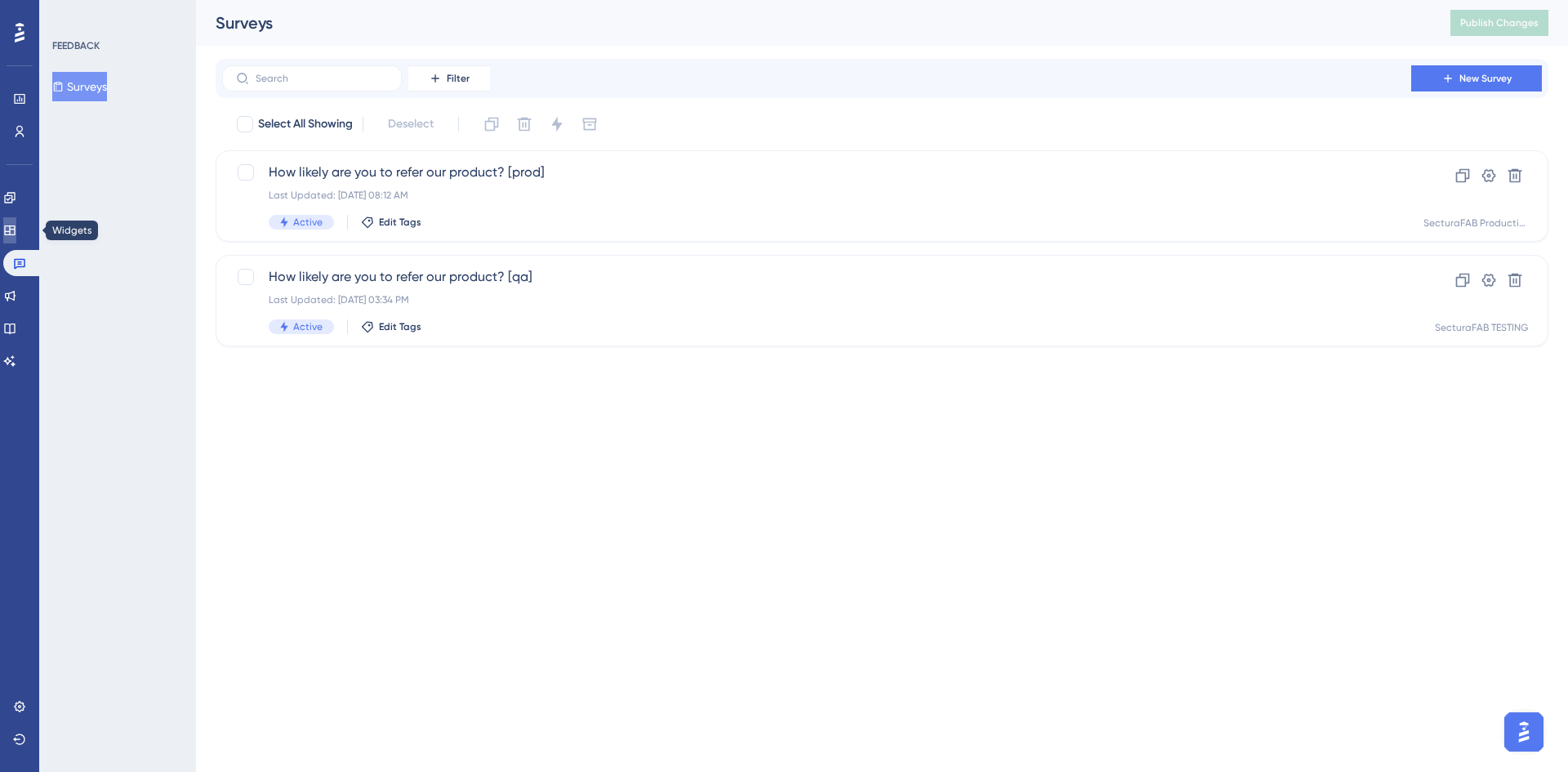
click at [15, 237] on link at bounding box center [10, 230] width 13 height 26
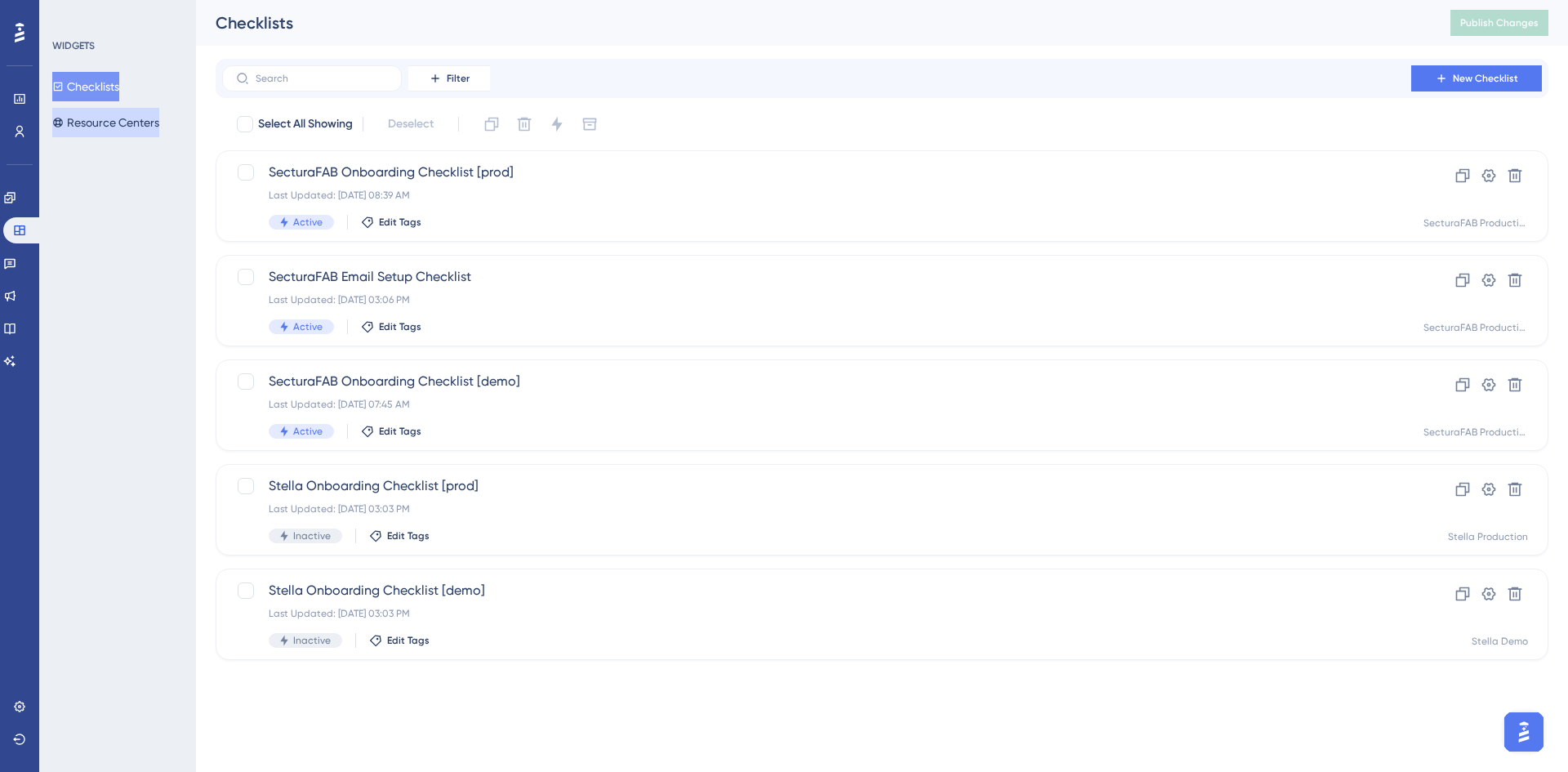
click at [83, 127] on button "Resource Centers" at bounding box center [105, 122] width 107 height 30
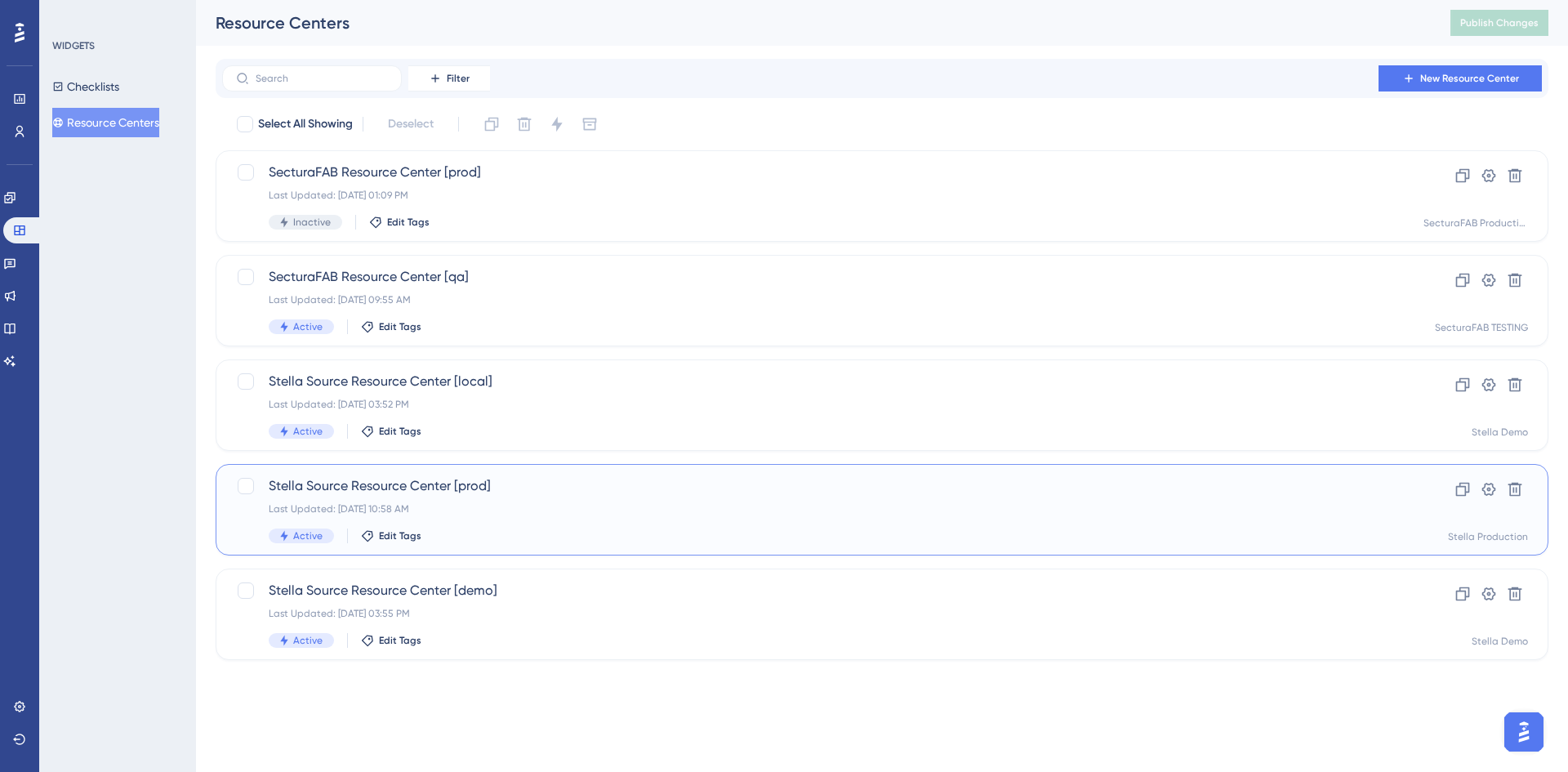
click at [644, 491] on span "Stella Source Resource Center [prod]" at bounding box center [817, 486] width 1096 height 19
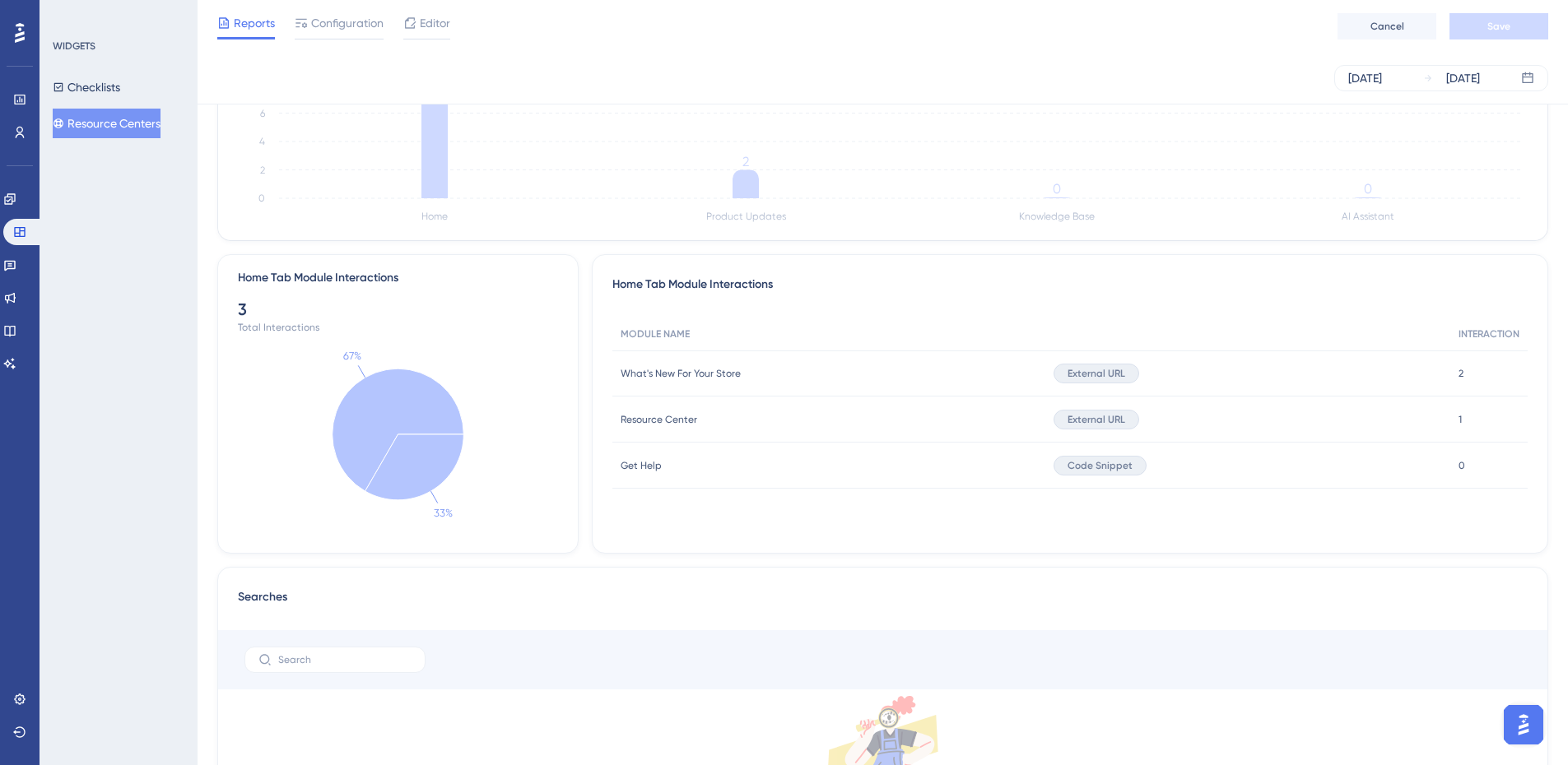
scroll to position [494, 0]
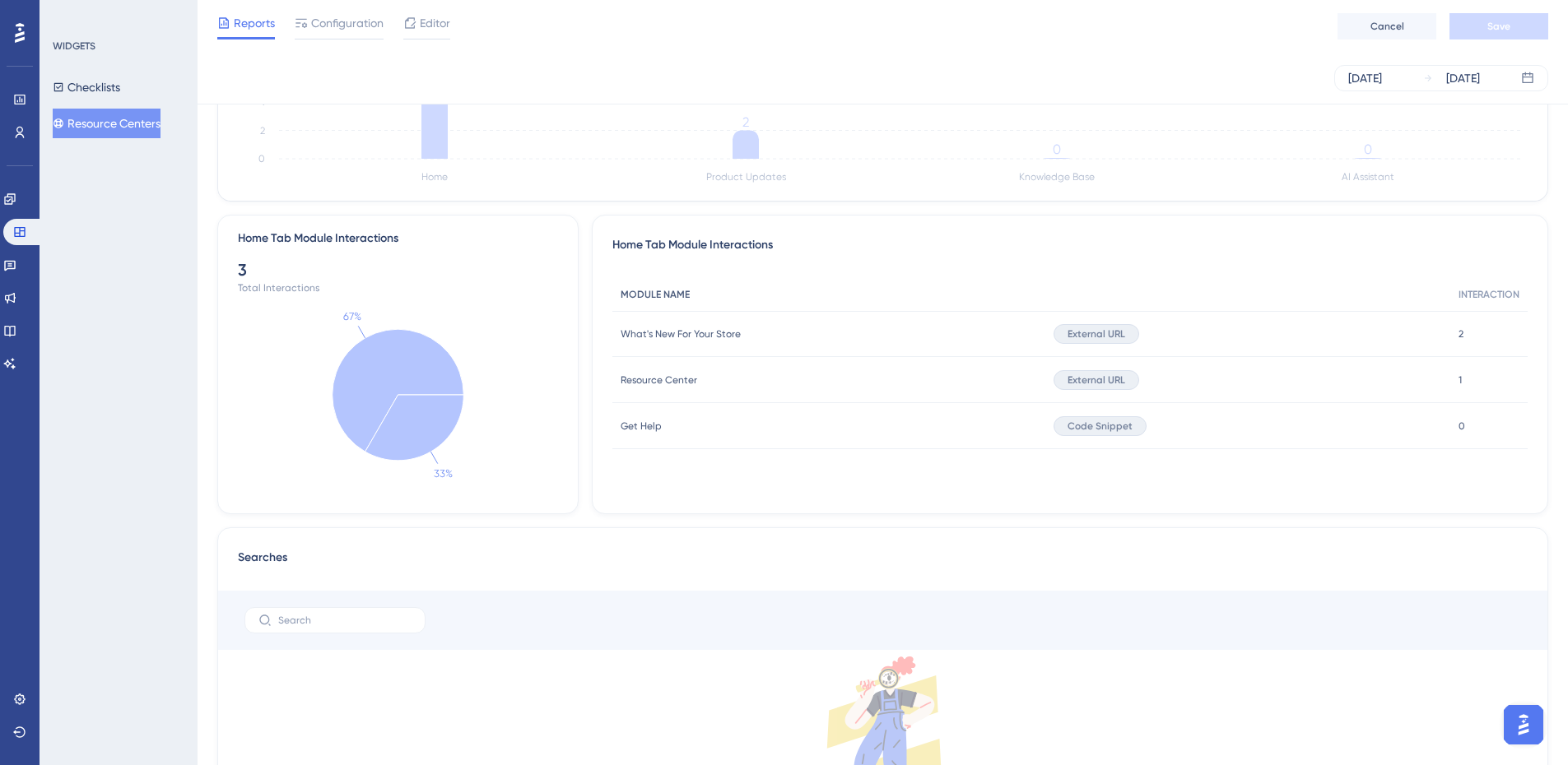
click at [659, 293] on span "MODULE NAME" at bounding box center [655, 294] width 69 height 14
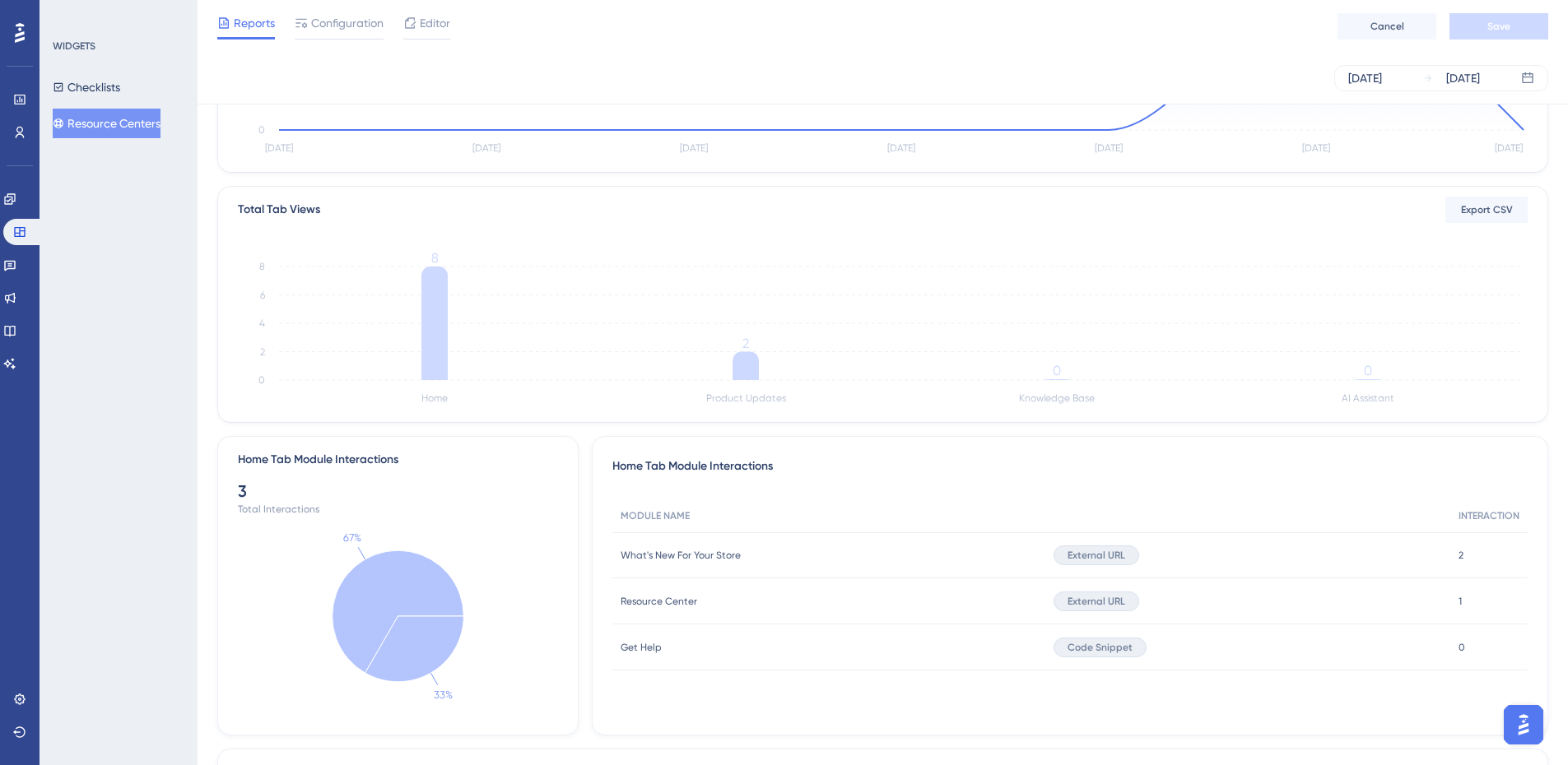
scroll to position [0, 0]
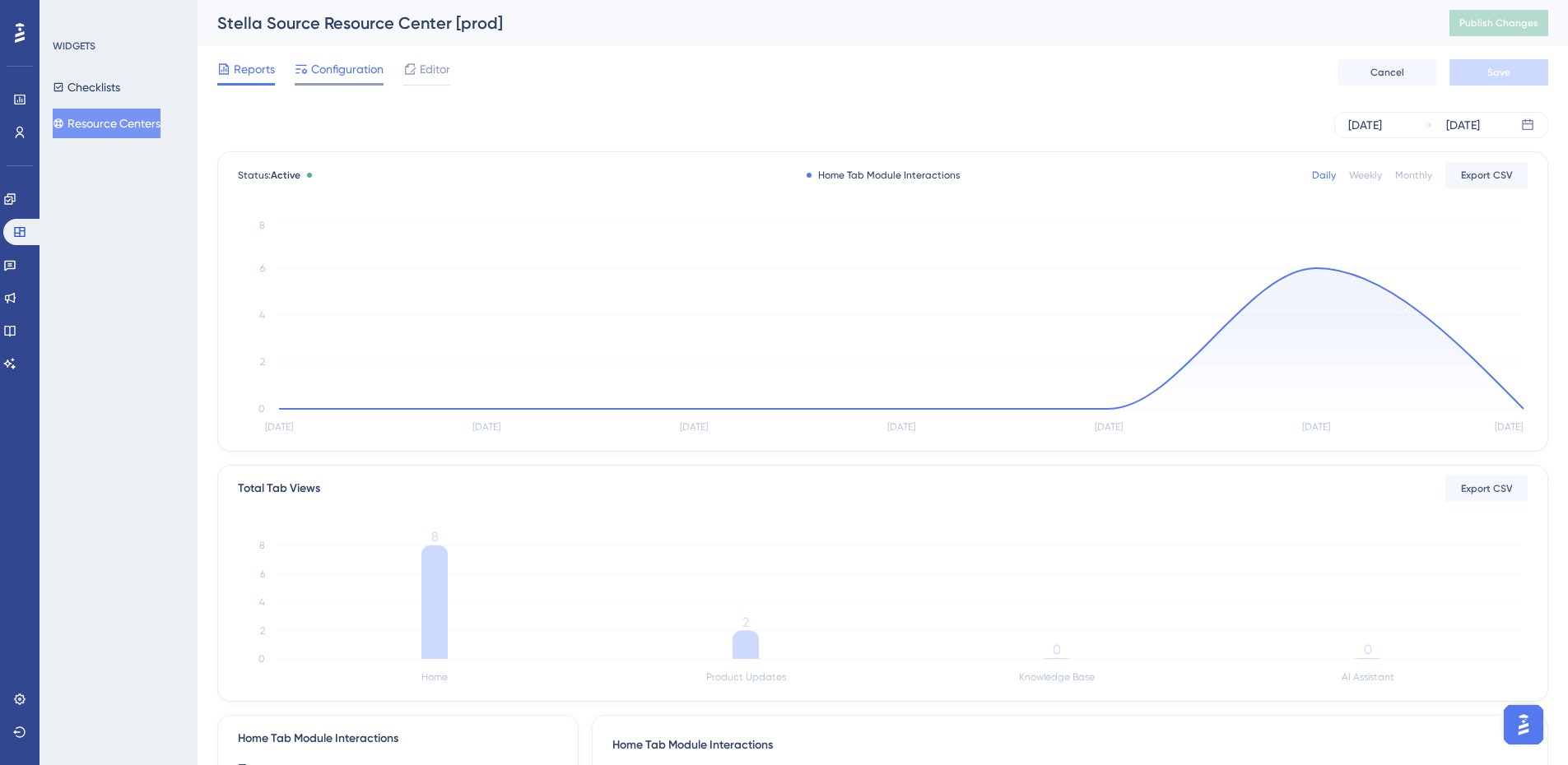
click at [358, 63] on span "Configuration" at bounding box center [347, 69] width 73 height 19
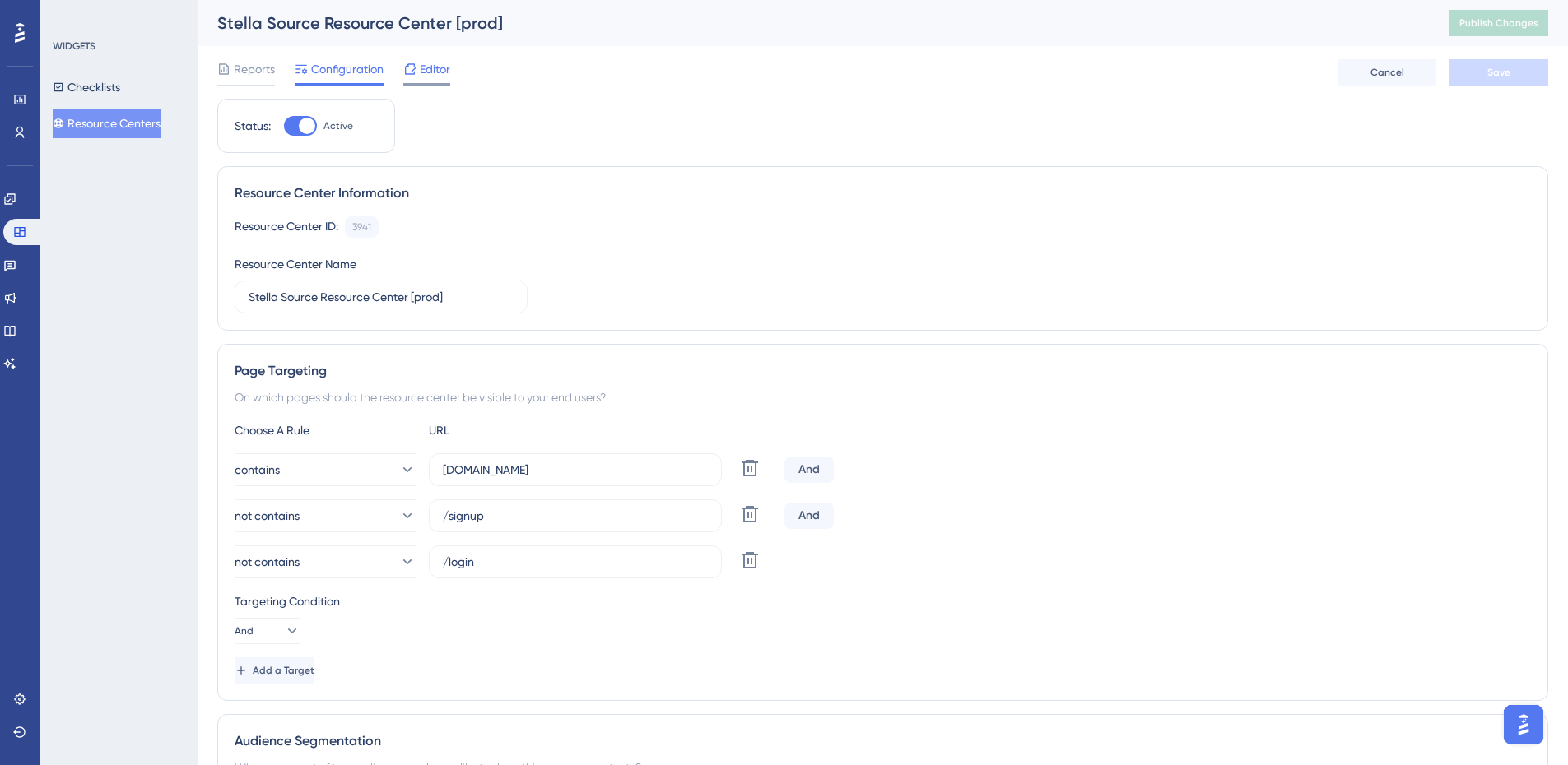
click at [435, 74] on span "Editor" at bounding box center [434, 69] width 30 height 19
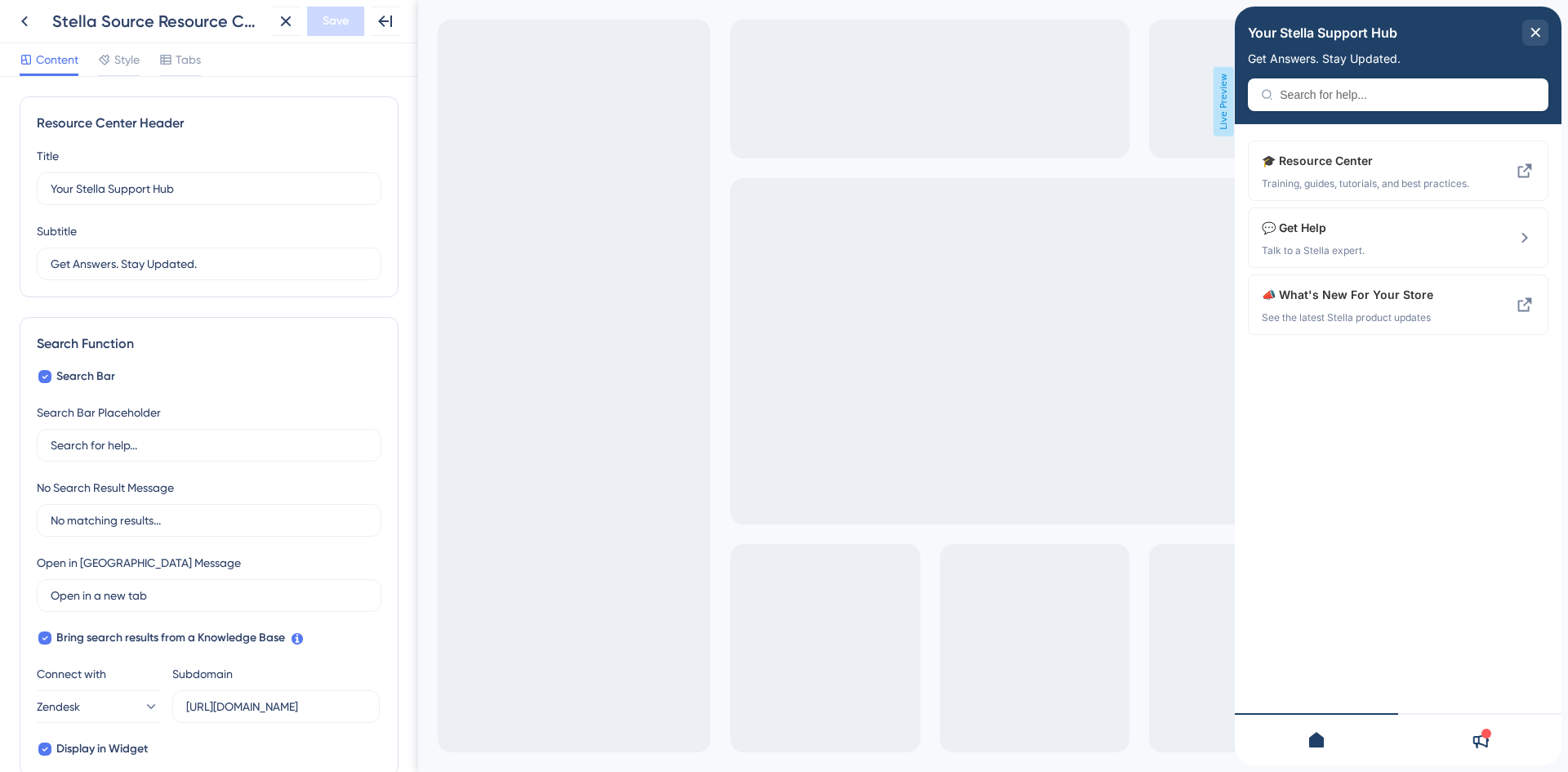
click at [1474, 745] on icon at bounding box center [1480, 740] width 19 height 19
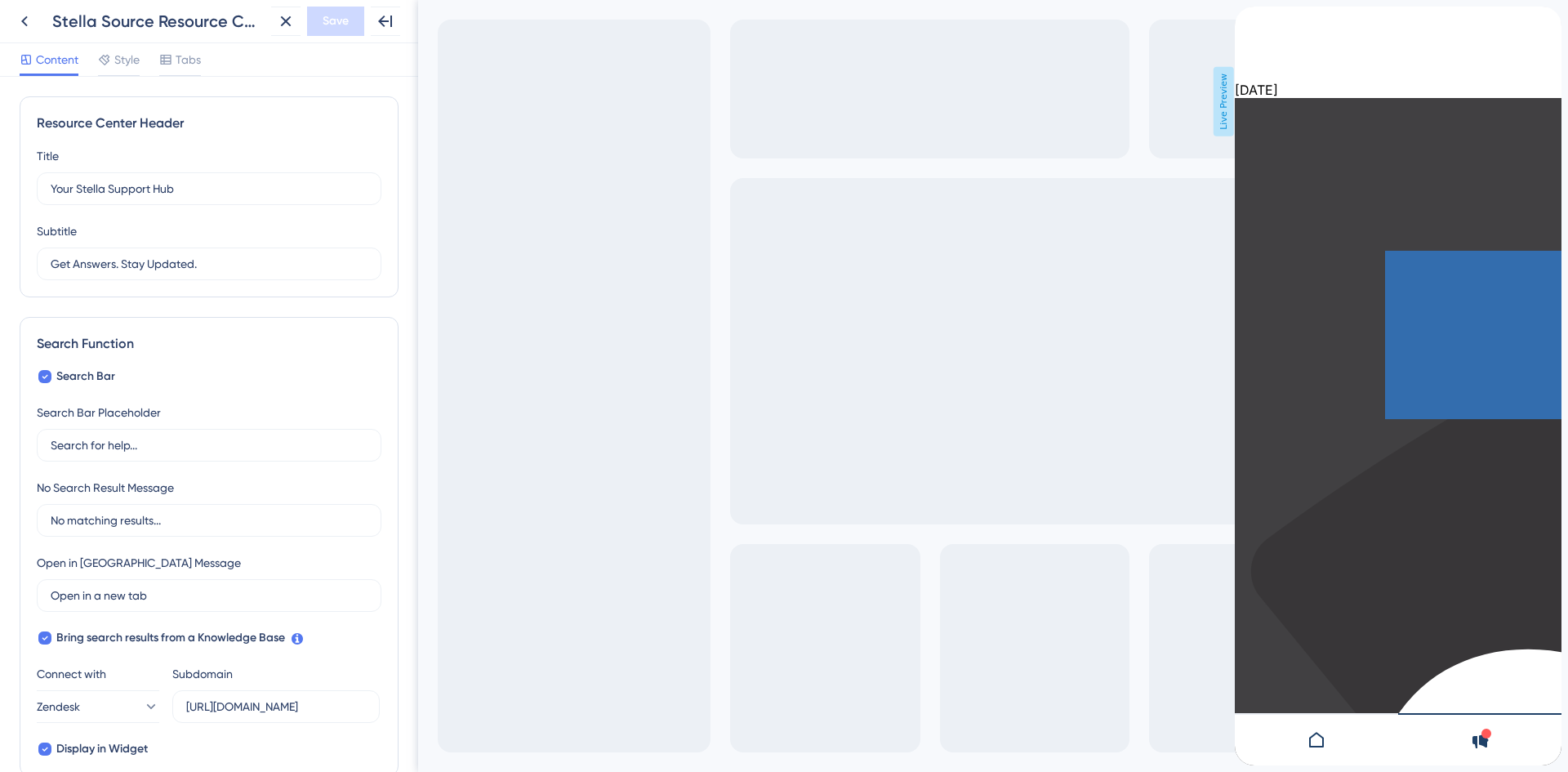
click at [1292, 725] on div at bounding box center [1317, 739] width 163 height 52
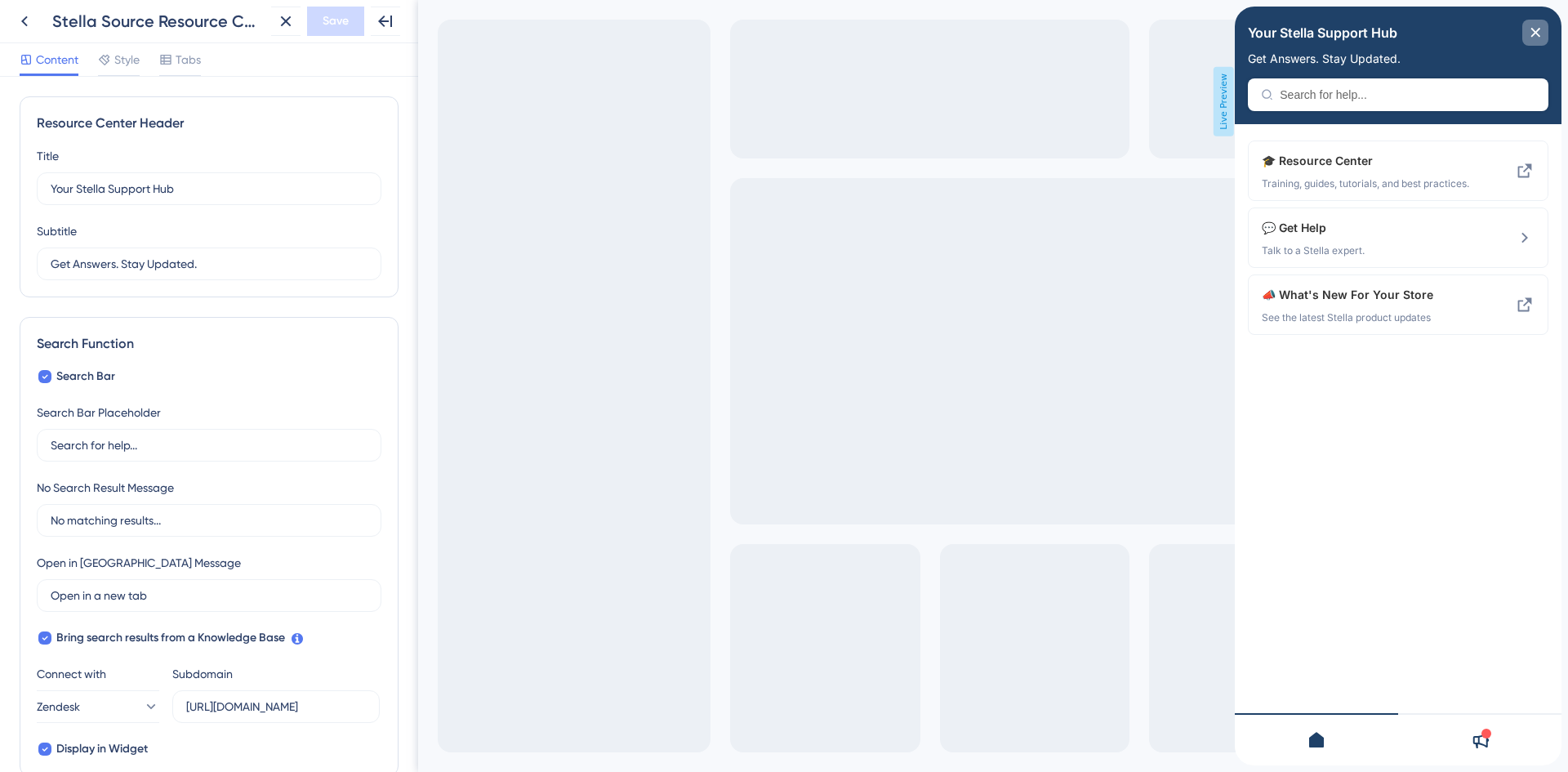
click at [1531, 33] on icon "close resource center" at bounding box center [1535, 33] width 10 height 10
